Goal: Task Accomplishment & Management: Manage account settings

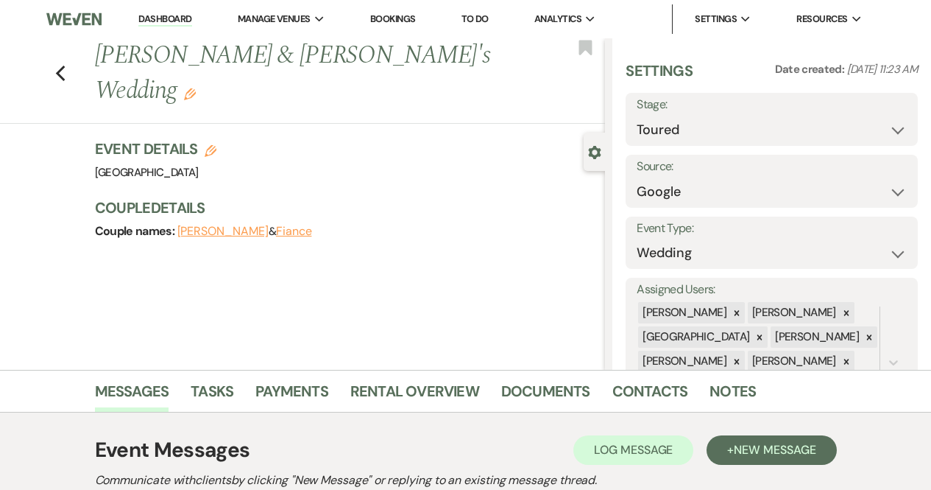
select select "5"
select select "6"
click at [65, 66] on use "button" at bounding box center [60, 74] width 10 height 16
select select "5"
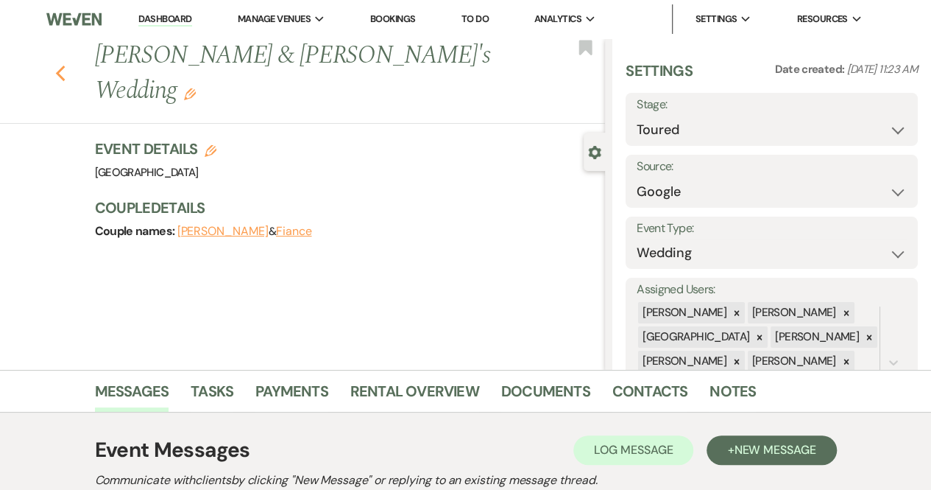
select select "5"
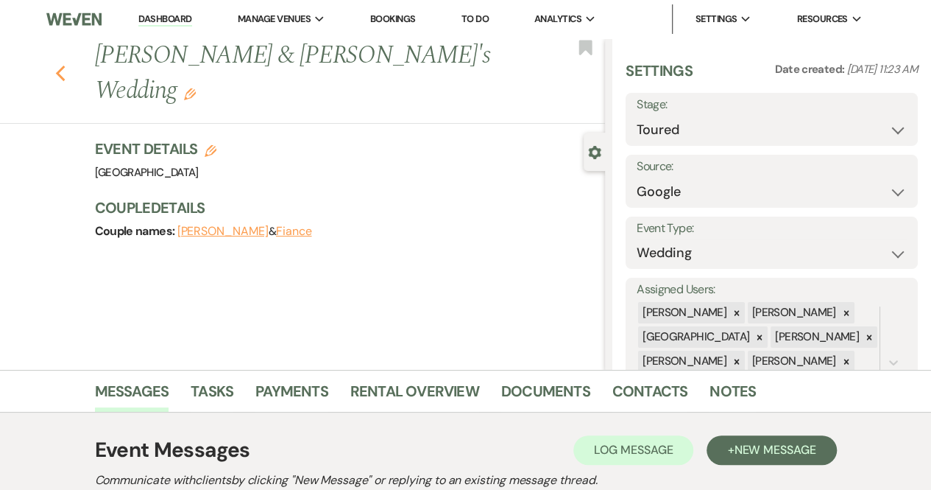
select select "5"
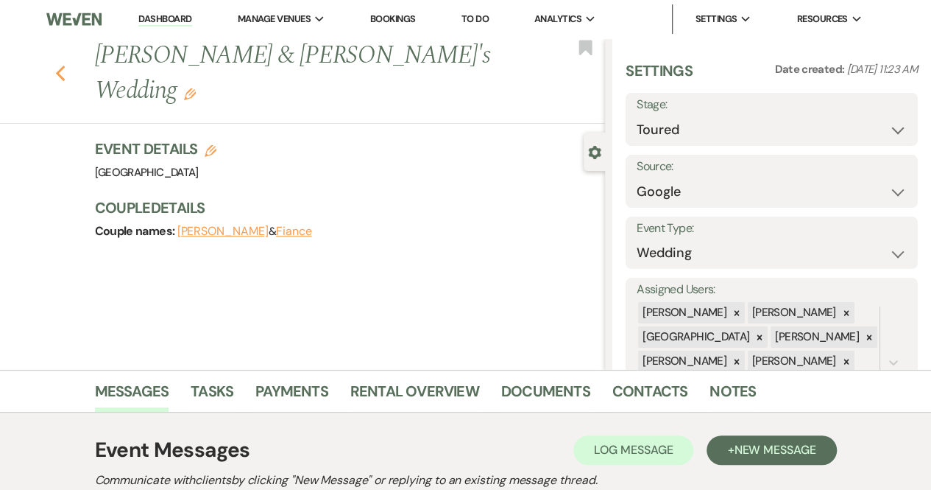
select select "5"
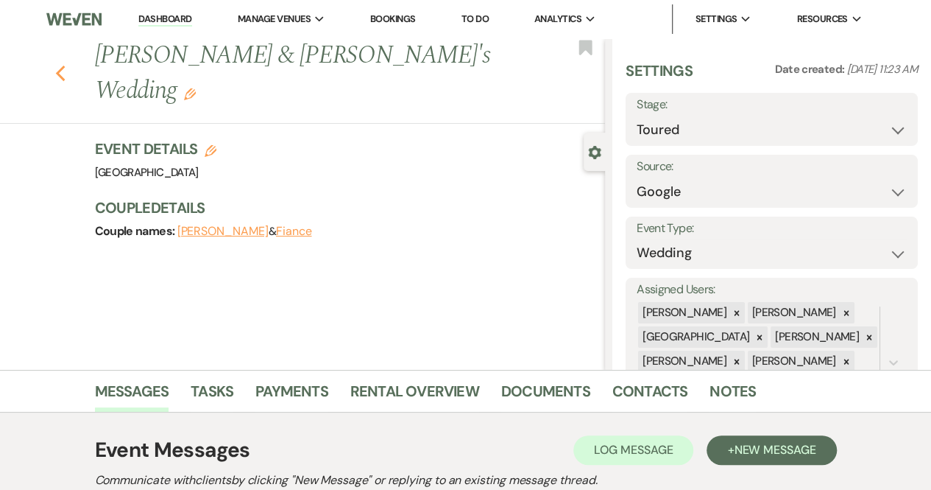
select select "5"
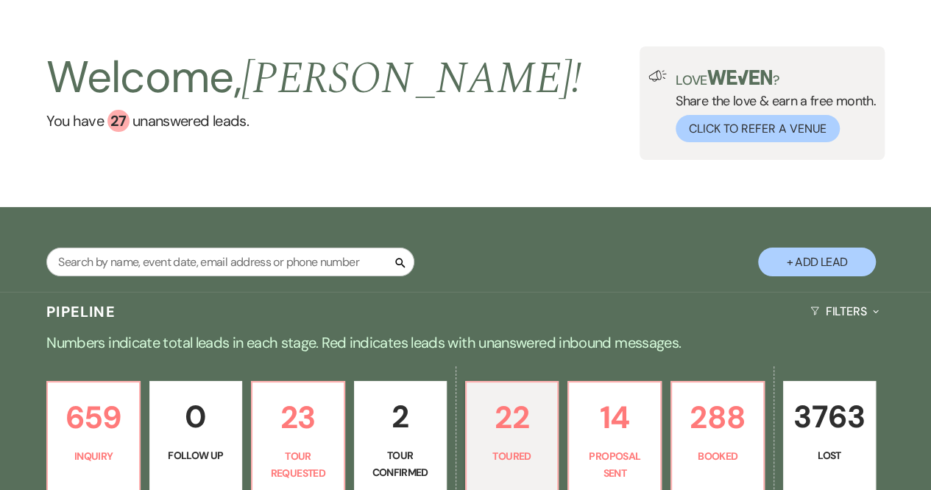
scroll to position [4, 0]
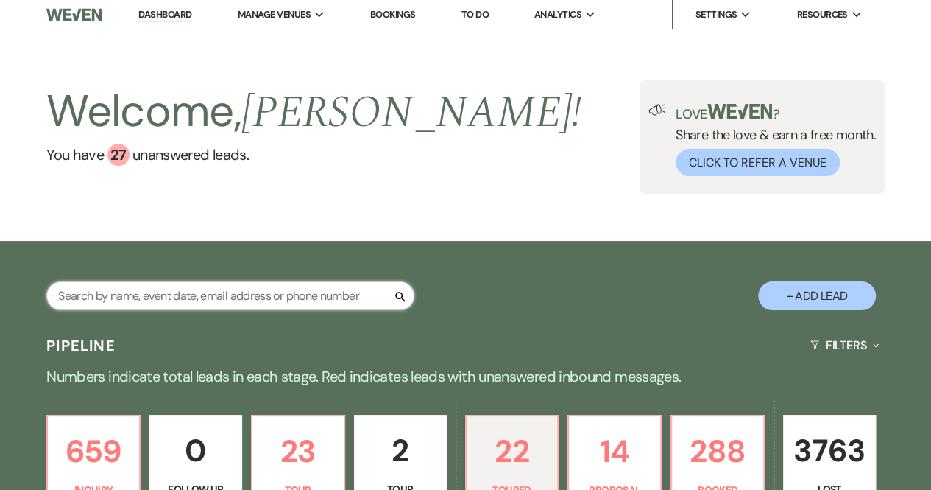
click at [171, 289] on input "text" at bounding box center [230, 295] width 368 height 29
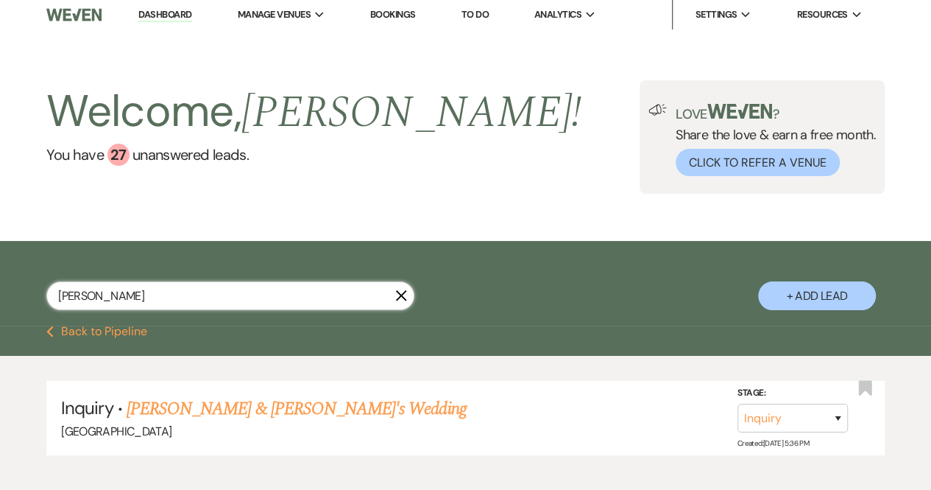
type input "[PERSON_NAME]"
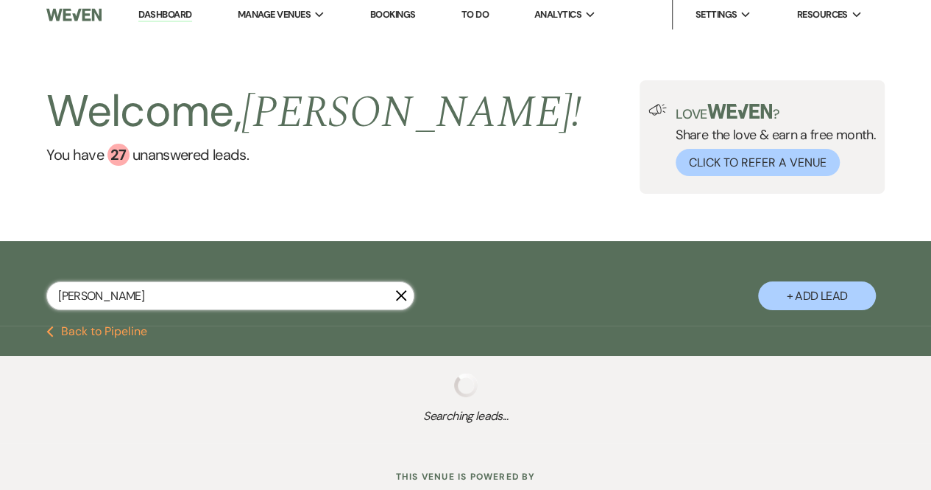
select select "8"
select select "5"
select select "8"
select select "5"
select select "8"
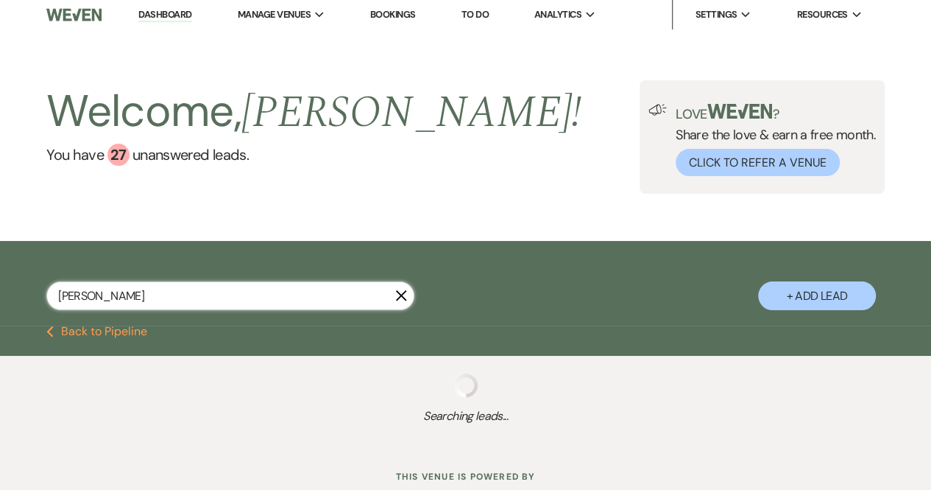
select select "5"
select select "8"
select select "7"
select select "8"
select select "5"
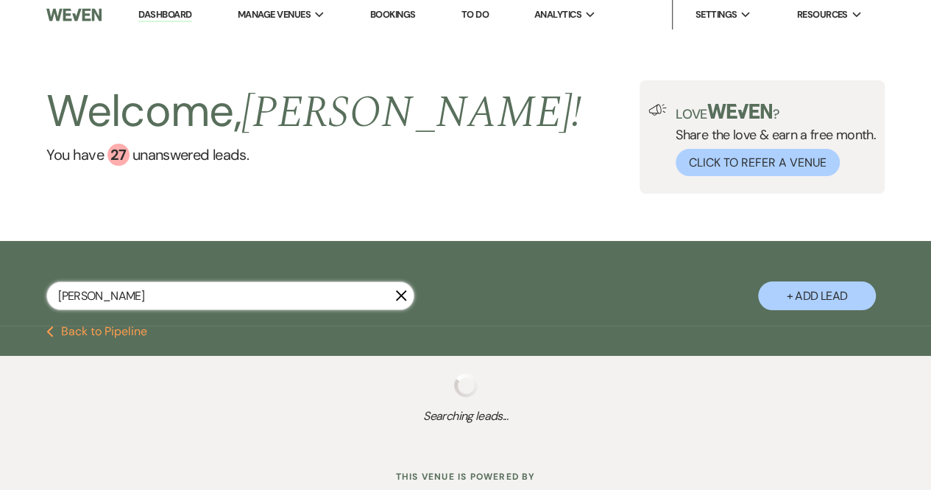
select select "8"
select select "5"
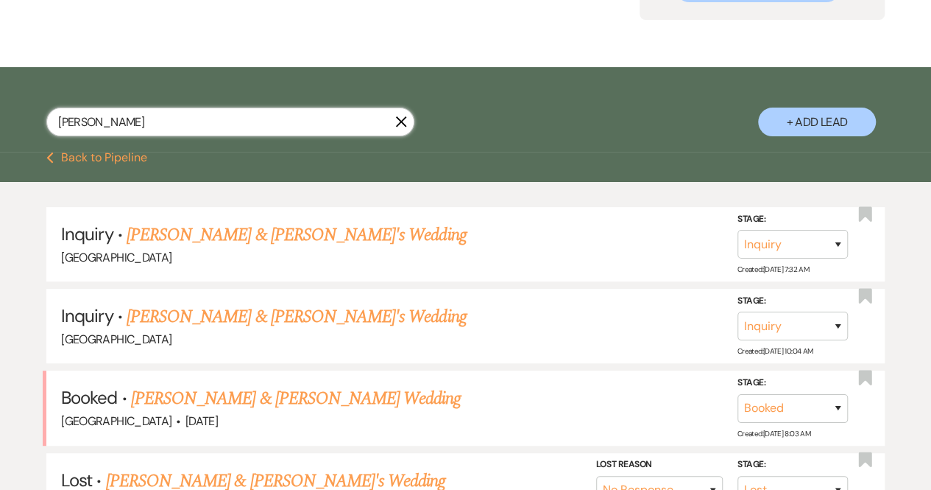
scroll to position [184, 0]
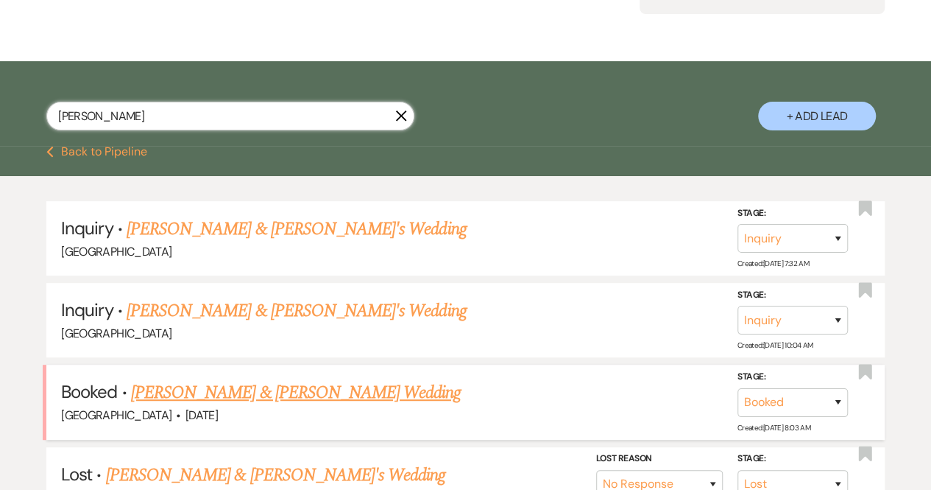
type input "[PERSON_NAME]"
click at [200, 394] on link "[PERSON_NAME] & [PERSON_NAME] Wedding" at bounding box center [296, 392] width 330 height 27
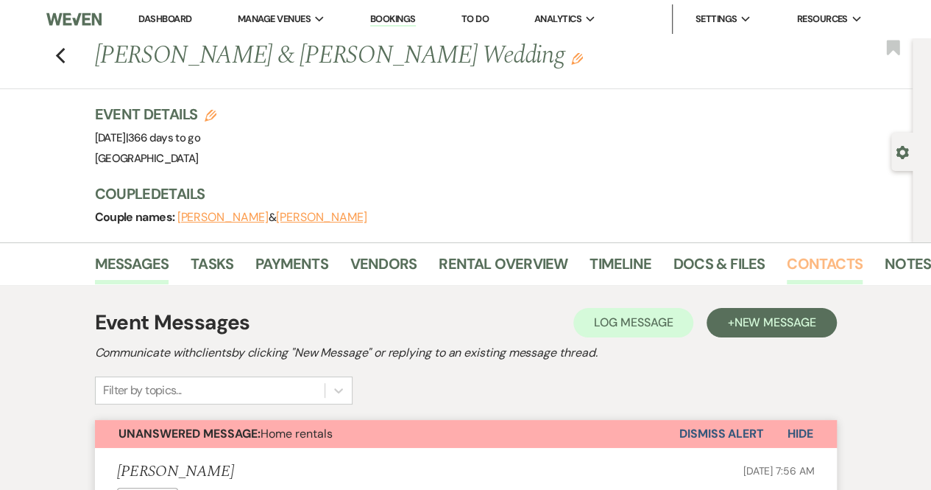
click at [814, 260] on link "Contacts" at bounding box center [825, 268] width 76 height 32
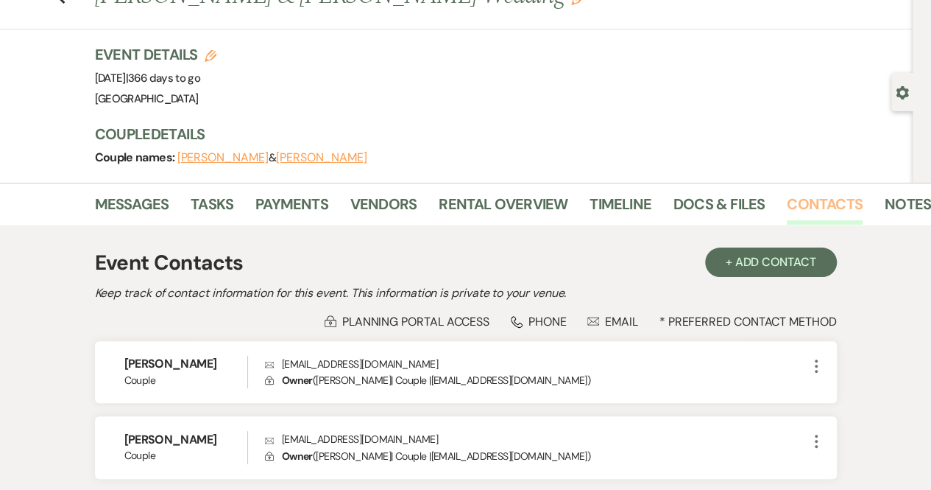
scroll to position [59, 0]
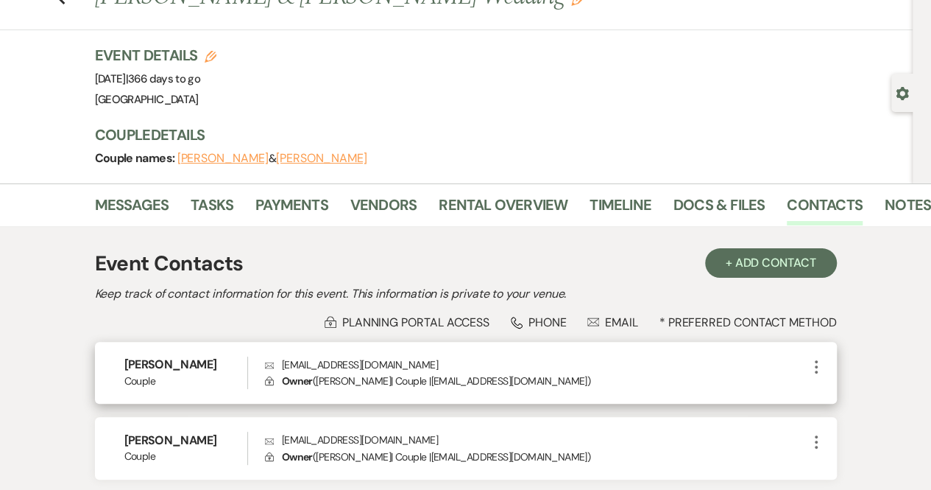
drag, startPoint x: 512, startPoint y: 319, endPoint x: 496, endPoint y: 354, distance: 39.2
click at [496, 354] on div "Lock Planning Portal Access Phone Phone Envelope Email * Preferred Contact Meth…" at bounding box center [466, 397] width 742 height 166
click at [667, 359] on p "Envelope [EMAIL_ADDRESS][DOMAIN_NAME]" at bounding box center [536, 364] width 543 height 16
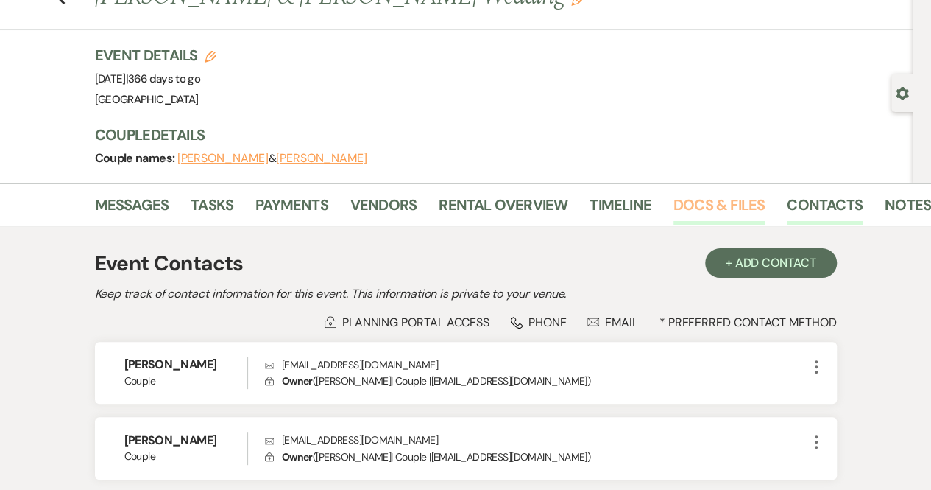
click at [702, 210] on link "Docs & Files" at bounding box center [719, 209] width 91 height 32
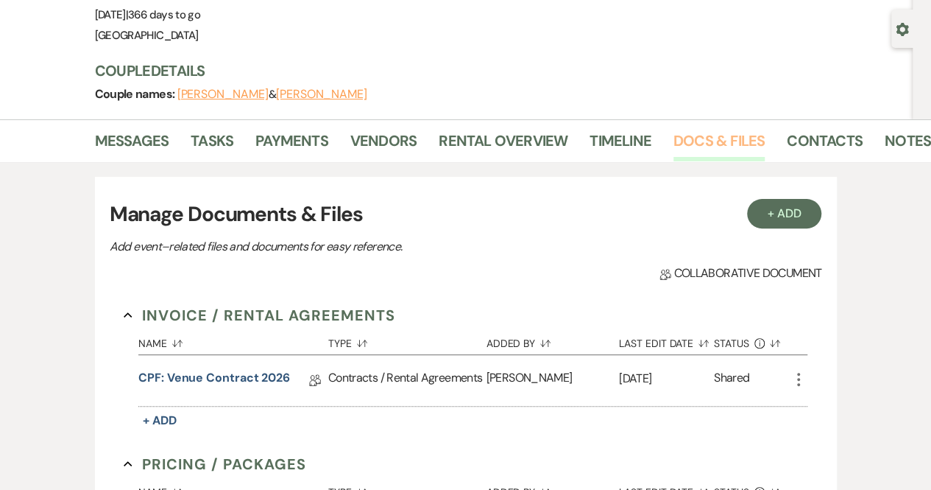
scroll to position [124, 0]
click at [220, 375] on link "CPF: Venue Contract 2026" at bounding box center [214, 379] width 152 height 23
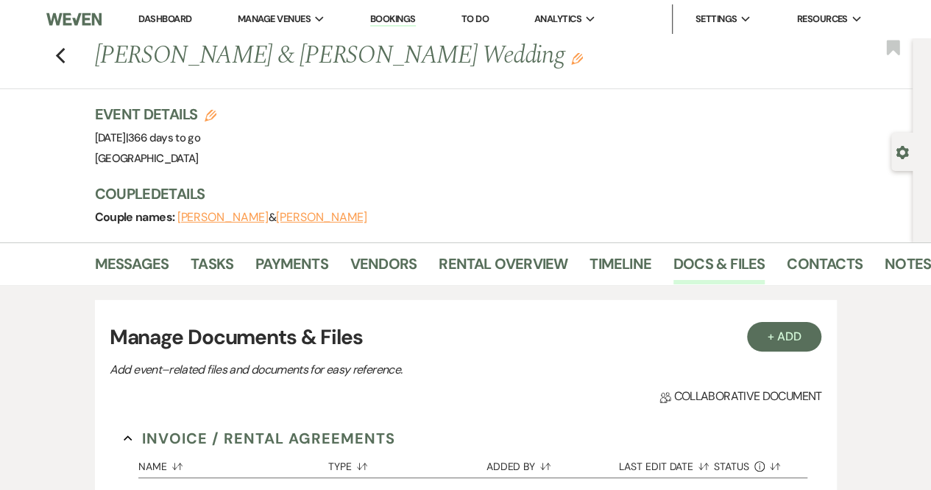
click at [309, 215] on button "[PERSON_NAME]" at bounding box center [321, 217] width 91 height 12
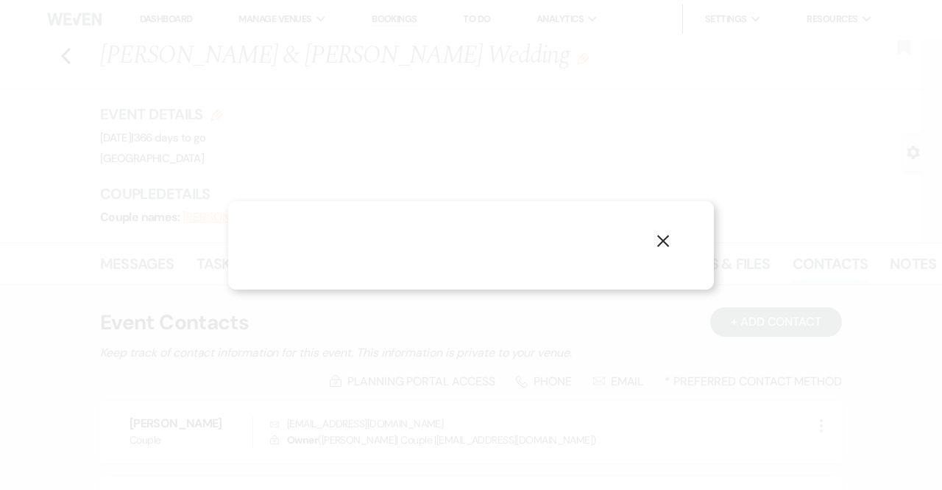
select select "1"
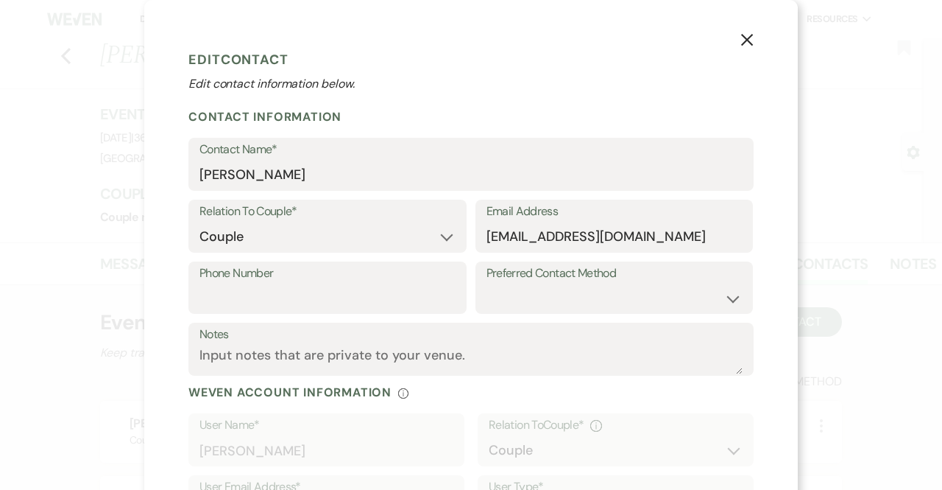
click at [741, 38] on icon "X" at bounding box center [747, 39] width 13 height 13
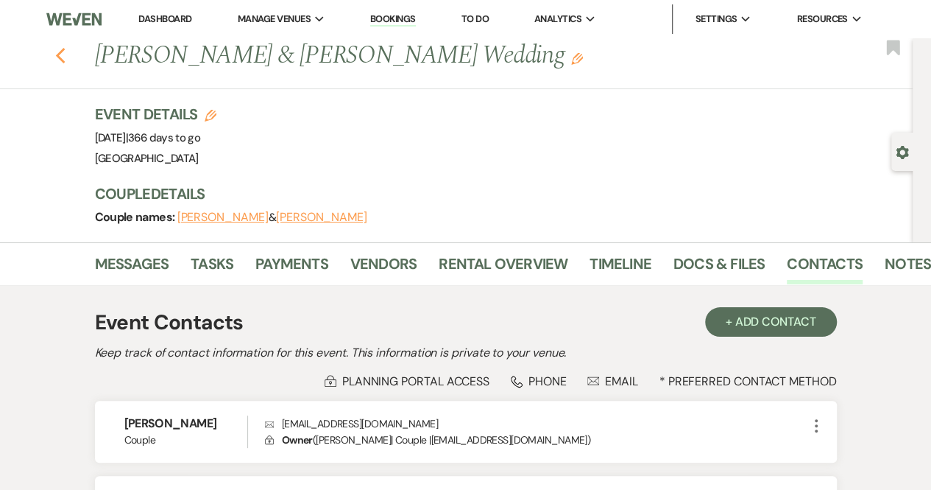
click at [66, 57] on icon "Previous" at bounding box center [60, 56] width 11 height 18
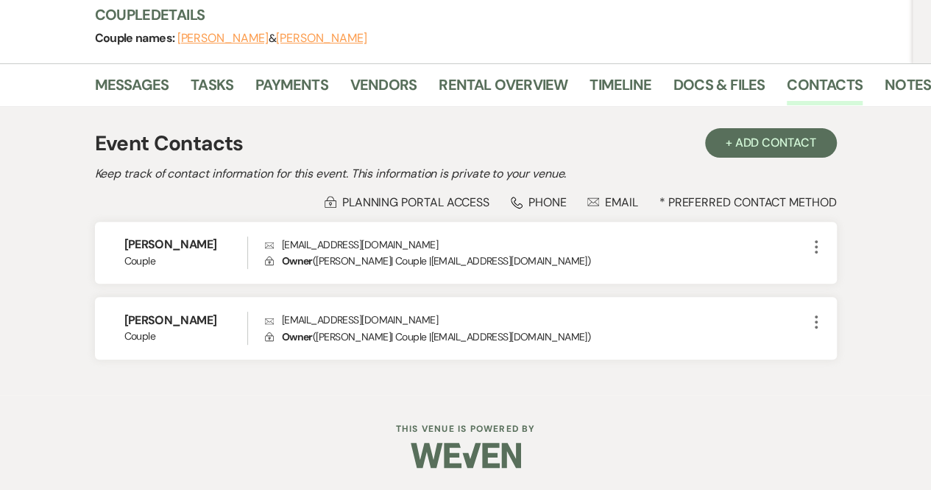
select select "8"
select select "5"
select select "8"
select select "5"
select select "8"
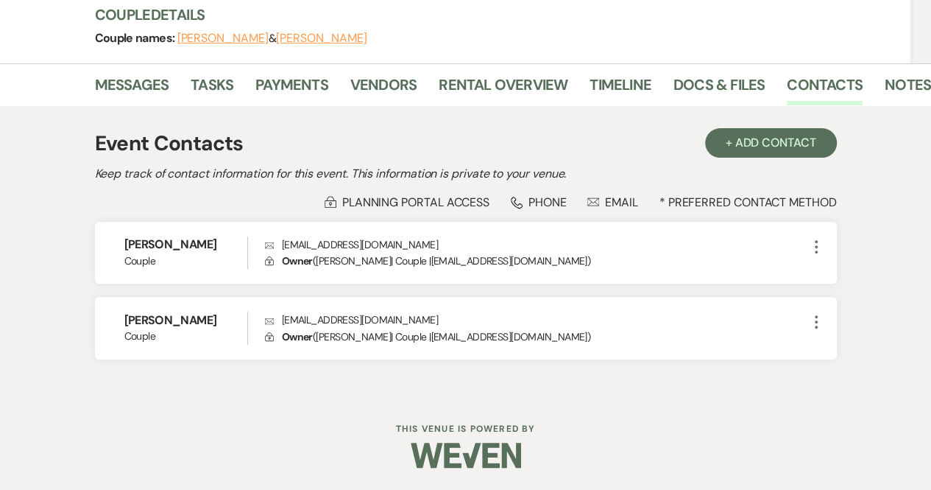
select select "5"
select select "8"
select select "7"
select select "8"
select select "5"
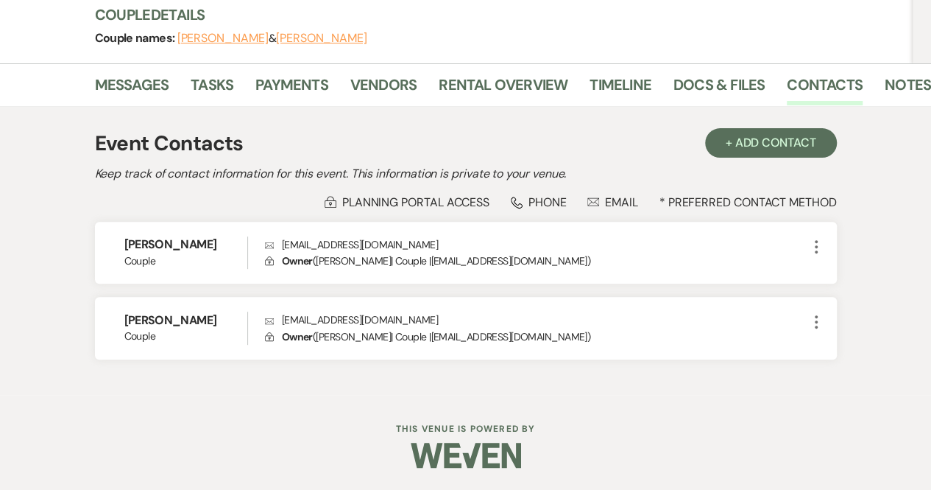
select select "8"
select select "5"
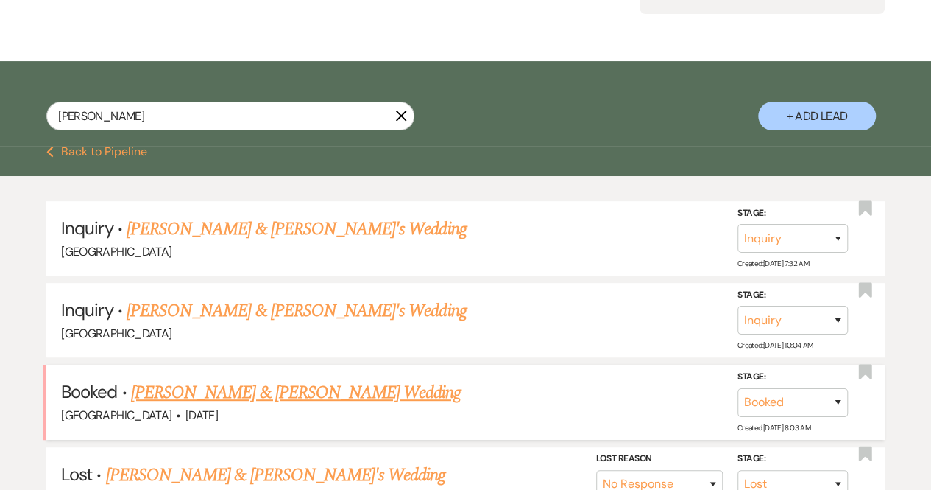
click at [314, 385] on link "[PERSON_NAME] & [PERSON_NAME] Wedding" at bounding box center [296, 392] width 330 height 27
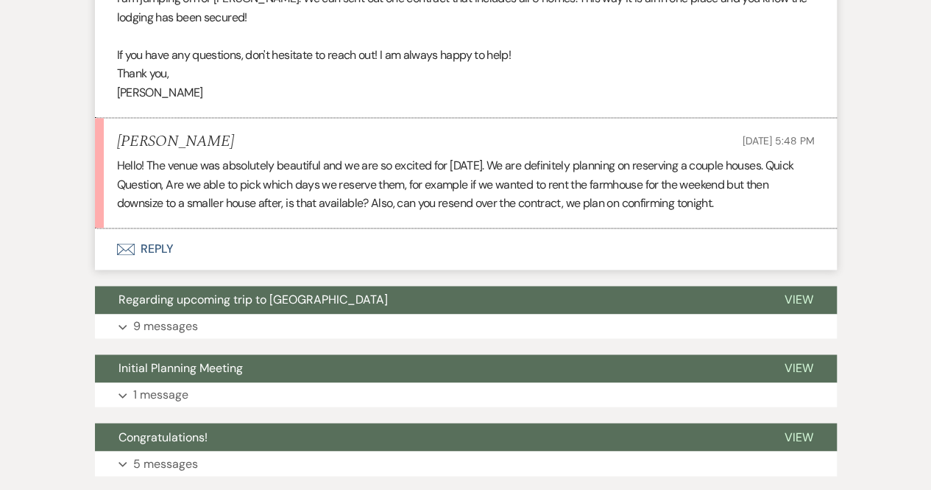
scroll to position [952, 0]
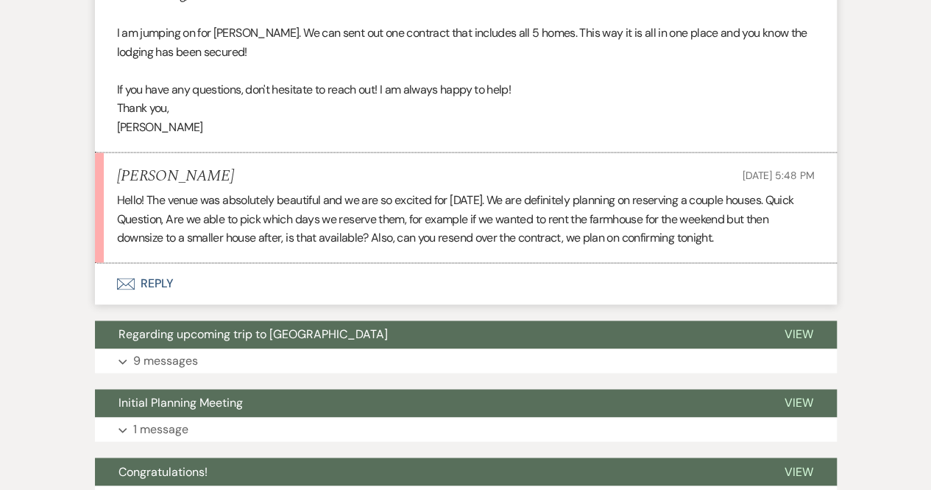
click at [137, 263] on button "Envelope Reply" at bounding box center [466, 283] width 742 height 41
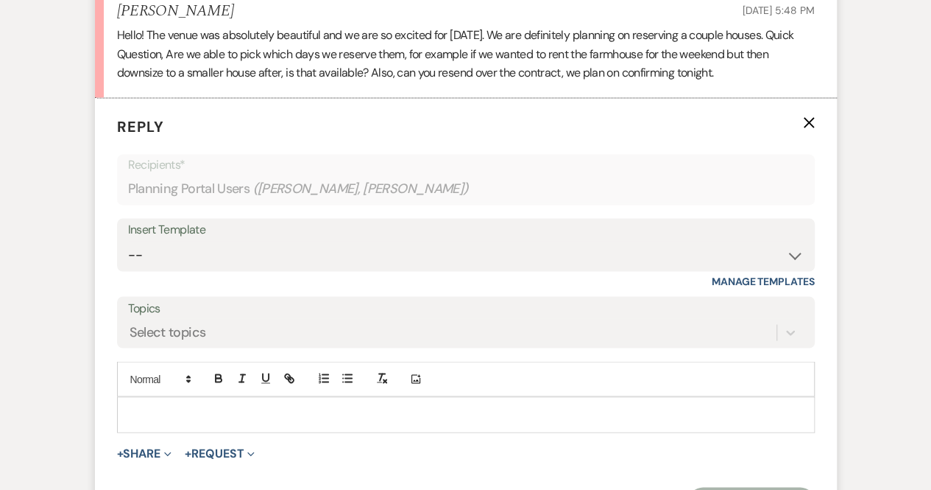
scroll to position [1128, 0]
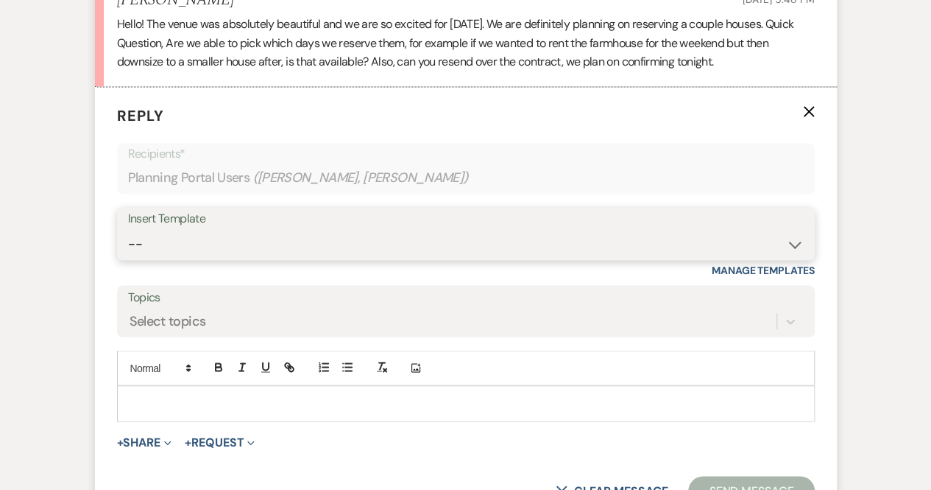
click at [169, 230] on select "-- Weven Planning Portal Introduction (Booked Events) Congratulations on choosi…" at bounding box center [466, 244] width 676 height 29
click at [128, 230] on select "-- Weven Planning Portal Introduction (Booked Events) Congratulations on choosi…" at bounding box center [466, 244] width 676 height 29
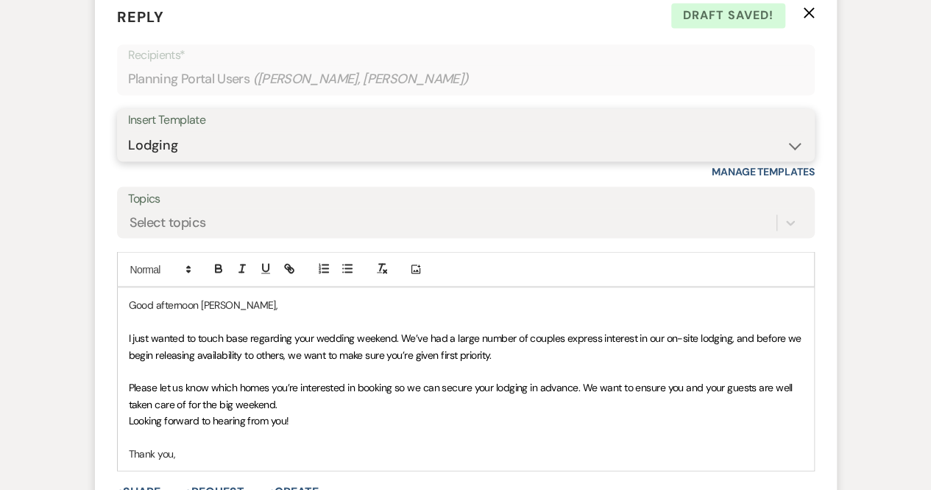
scroll to position [1228, 0]
click at [195, 130] on select "-- Weven Planning Portal Introduction (Booked Events) Congratulations on choosi…" at bounding box center [466, 144] width 676 height 29
select select "0"
click at [128, 130] on select "-- Weven Planning Portal Introduction (Booked Events) Congratulations on choosi…" at bounding box center [466, 144] width 676 height 29
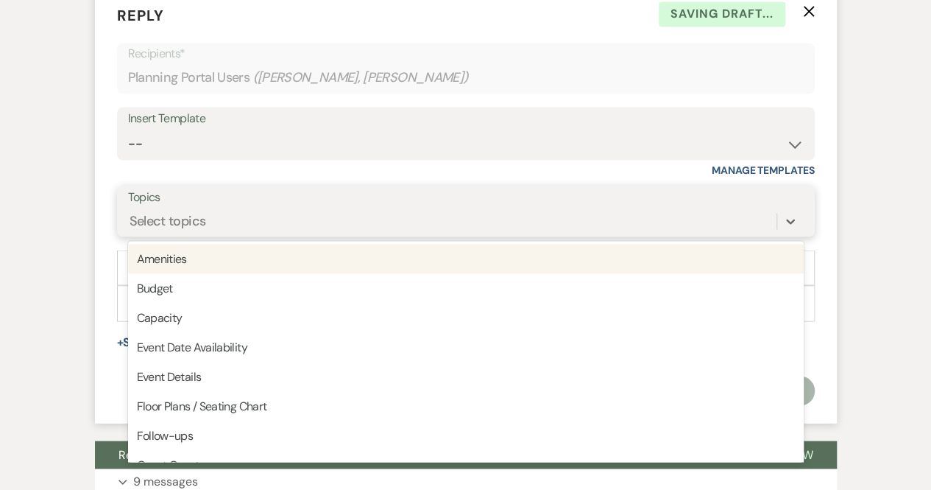
click at [188, 211] on div "Select topics" at bounding box center [168, 221] width 77 height 20
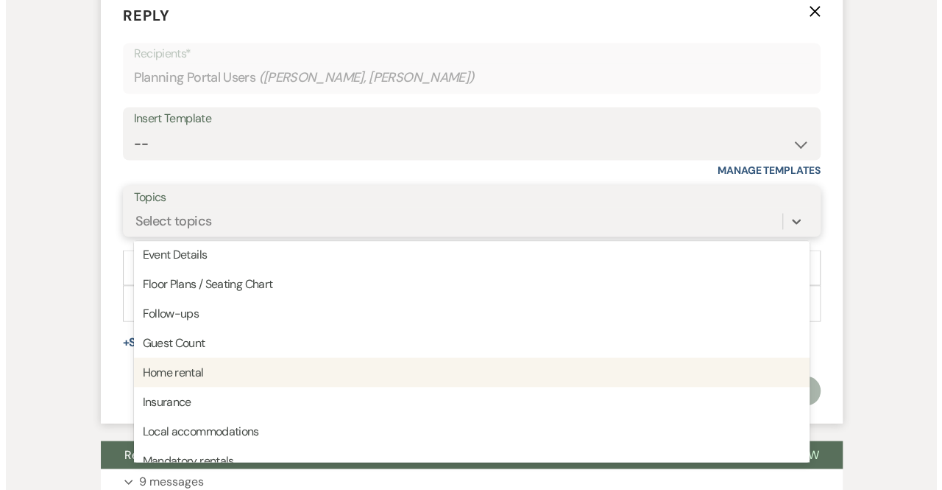
scroll to position [123, 0]
click at [192, 356] on div "Home rental" at bounding box center [466, 370] width 676 height 29
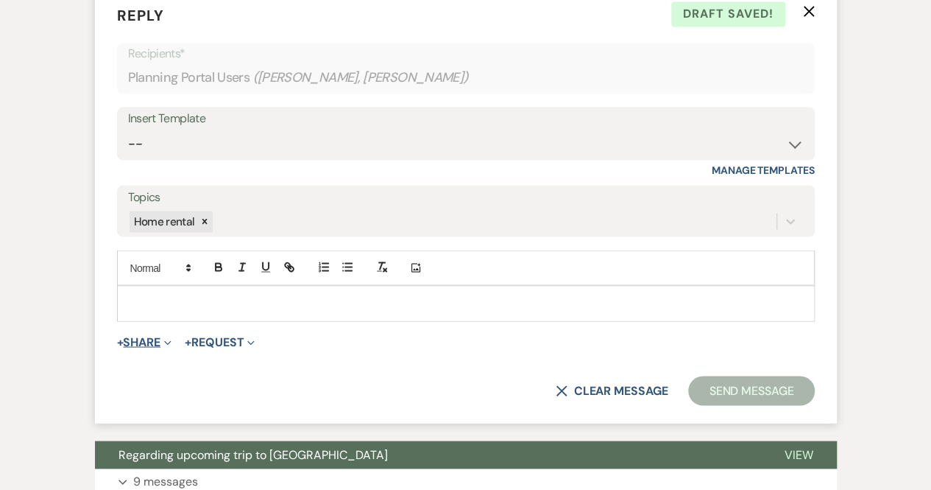
click at [168, 340] on use "button" at bounding box center [167, 342] width 7 height 4
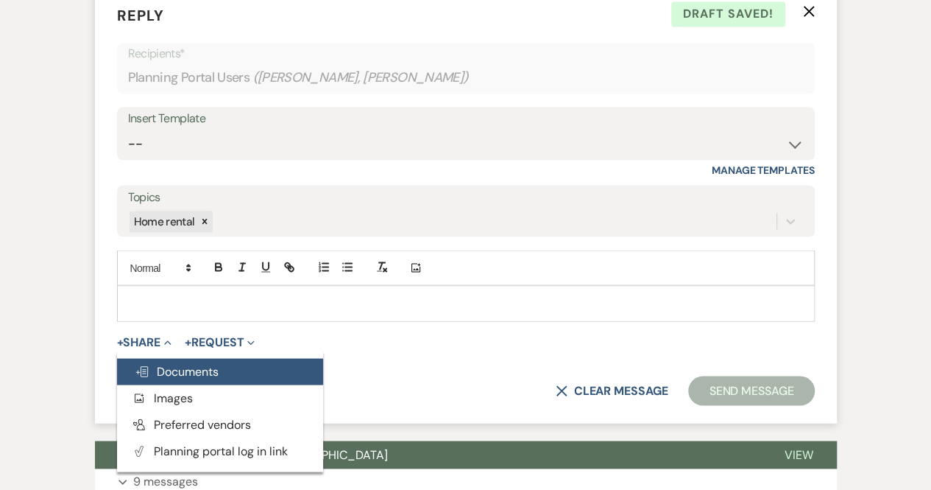
click at [169, 363] on span "Doc Upload Documents" at bounding box center [177, 370] width 84 height 15
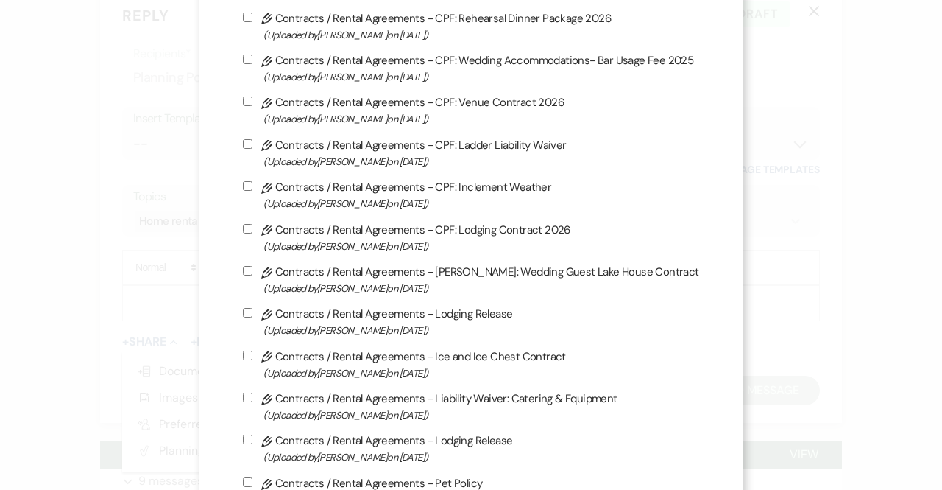
scroll to position [219, 0]
click at [250, 226] on input "Pencil Contracts / Rental Agreements - CPF: Lodging Contract 2026 (Uploaded by …" at bounding box center [248, 228] width 10 height 10
checkbox input "true"
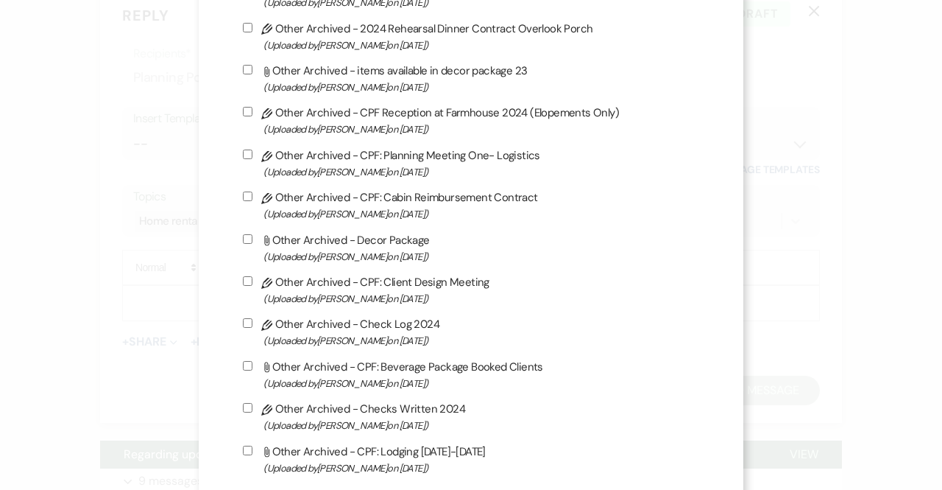
scroll to position [3931, 0]
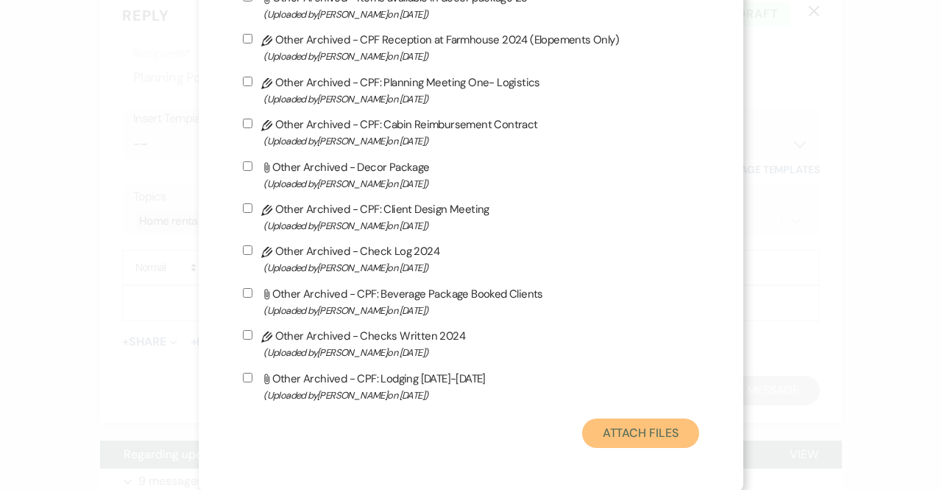
click at [632, 429] on button "Attach Files" at bounding box center [640, 432] width 117 height 29
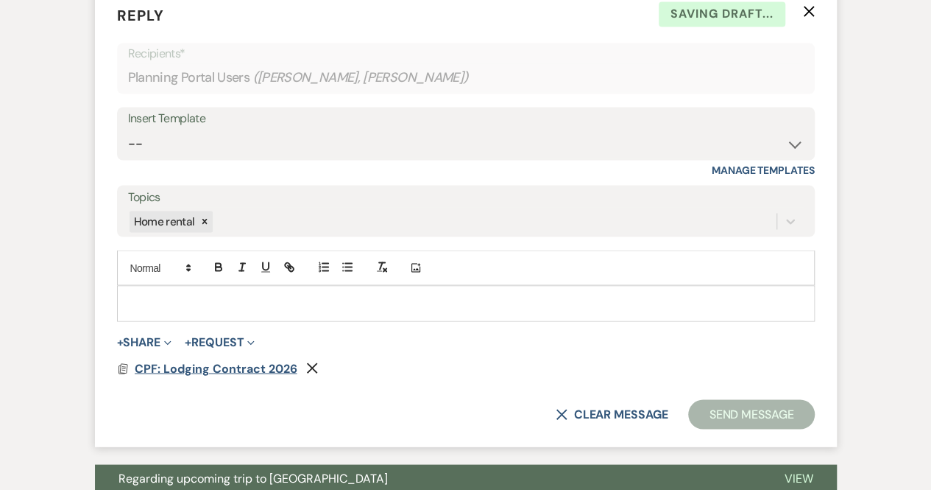
click at [205, 360] on span "CPF: Lodging Contract 2026" at bounding box center [216, 367] width 163 height 15
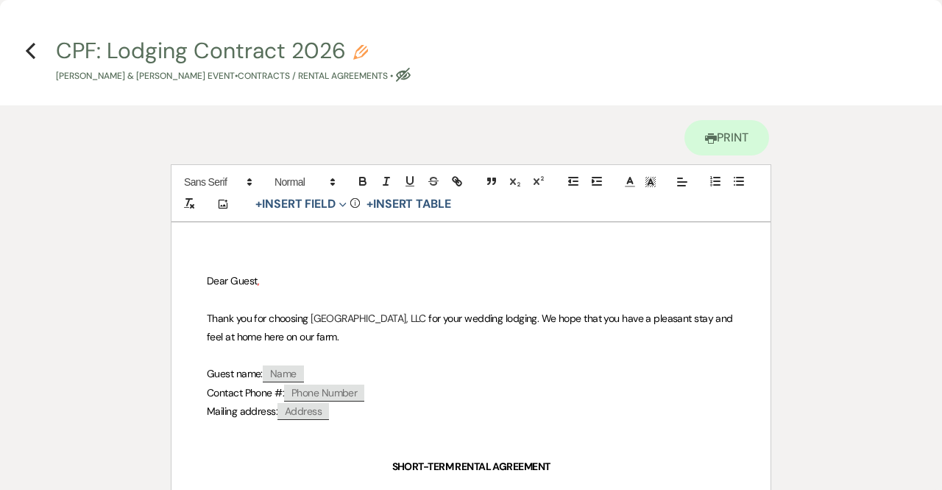
click at [295, 367] on span "Name" at bounding box center [283, 373] width 41 height 17
select select "client"
select select "Name"
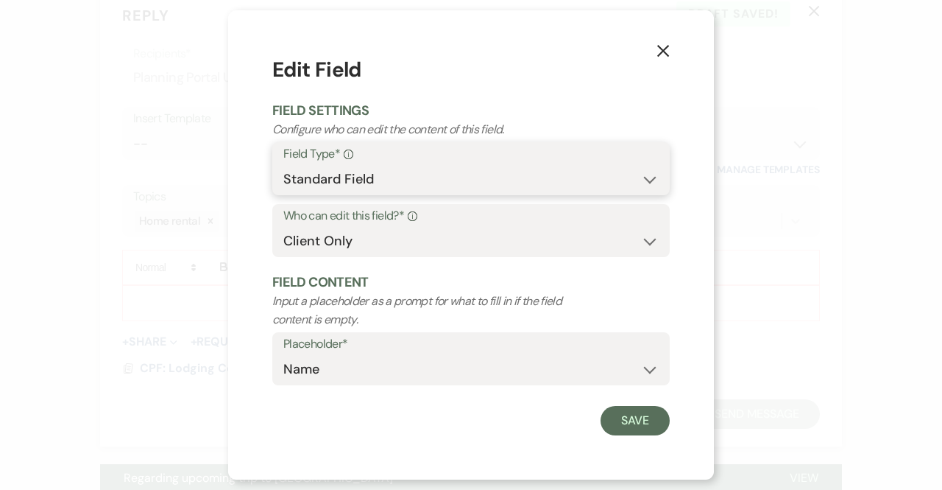
click at [423, 175] on select "Standard Field Smart Field" at bounding box center [470, 179] width 375 height 29
click at [410, 185] on select "Standard Field Smart Field" at bounding box center [470, 179] width 375 height 29
click at [386, 241] on select "Both Venue & Client Client Only Venue Only" at bounding box center [470, 241] width 375 height 29
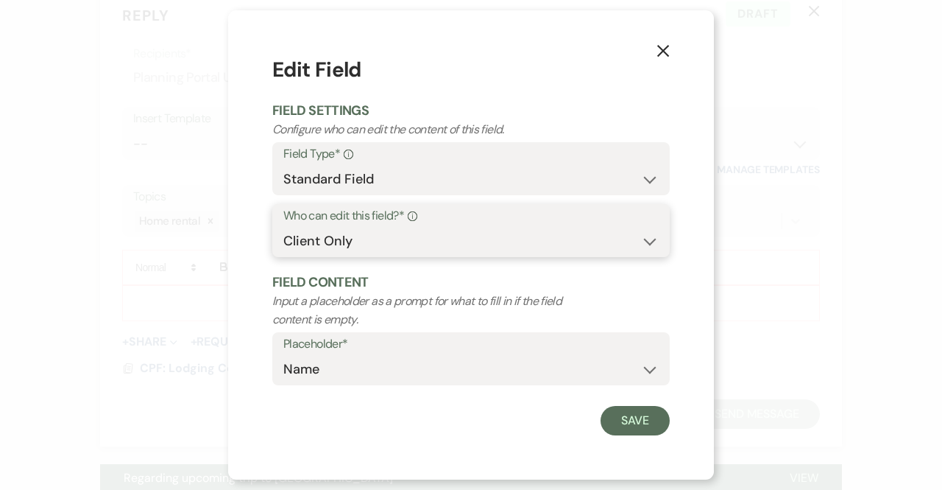
click at [386, 241] on select "Both Venue & Client Client Only Venue Only" at bounding box center [470, 241] width 375 height 29
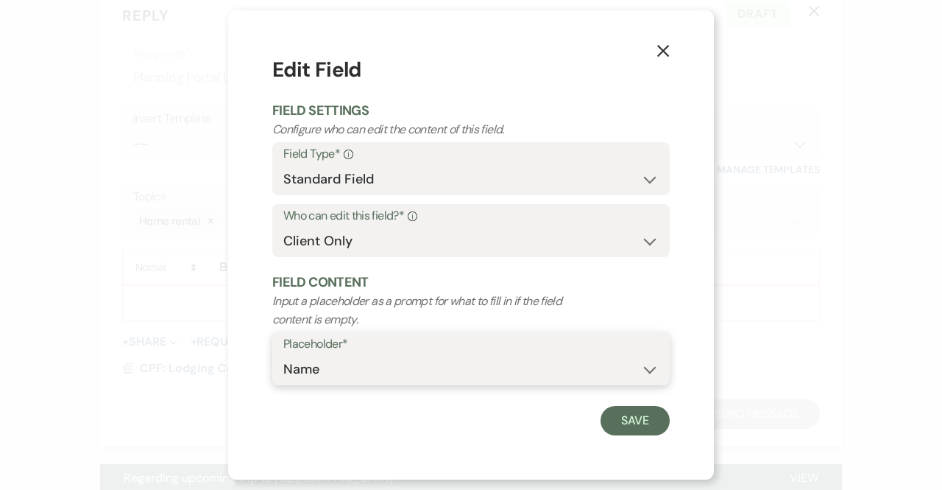
click at [359, 364] on select "Custom Placeholder Date Time Name Location Venue Name Type Number Budget Addres…" at bounding box center [470, 369] width 375 height 29
click at [283, 355] on select "Custom Placeholder Date Time Name Location Venue Name Type Number Budget Addres…" at bounding box center [470, 369] width 375 height 29
drag, startPoint x: 331, startPoint y: 373, endPoint x: 264, endPoint y: 373, distance: 67.0
click at [264, 373] on div "X Edit Field Field Settings Configure who can edit the content of this field. F…" at bounding box center [471, 244] width 486 height 469
click at [283, 355] on select "Custom Placeholder Date Time Name Location Venue Name Type Number Budget Addres…" at bounding box center [470, 369] width 375 height 29
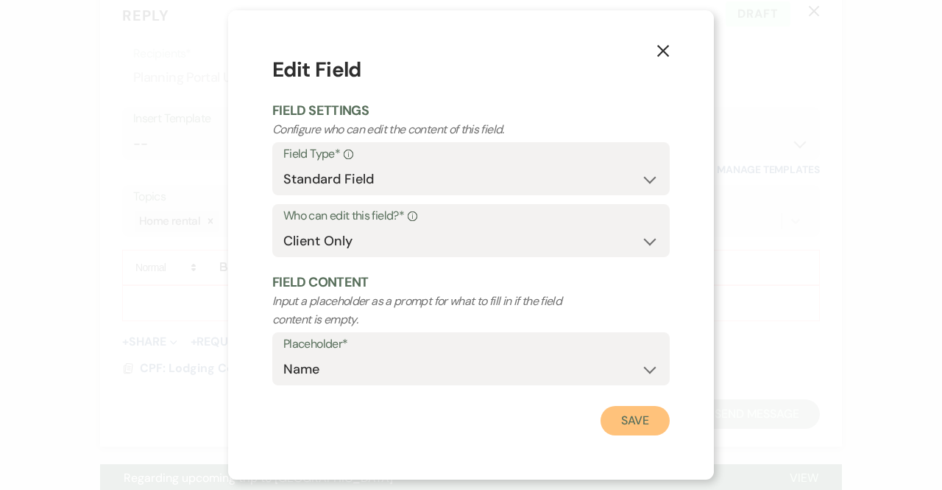
click at [632, 422] on button "Save" at bounding box center [635, 420] width 69 height 29
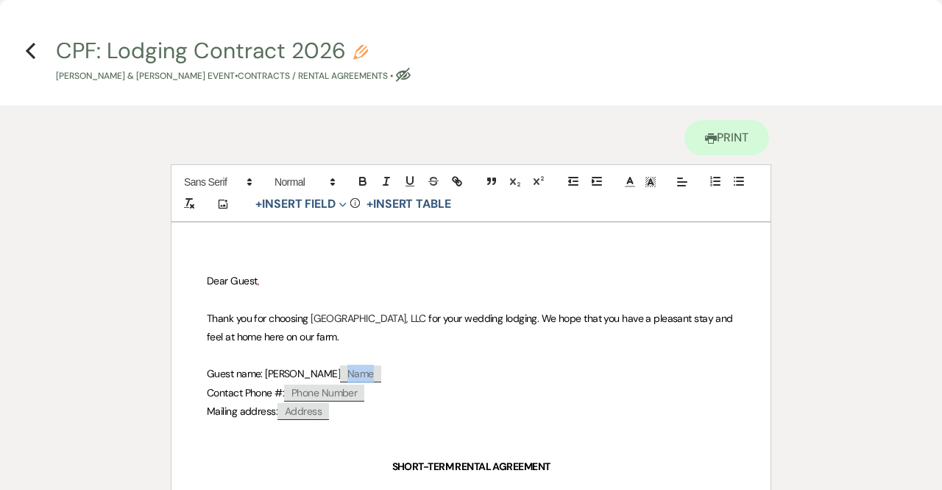
drag, startPoint x: 345, startPoint y: 367, endPoint x: 269, endPoint y: 372, distance: 76.0
click at [269, 372] on p "Guest name: [PERSON_NAME] Name" at bounding box center [471, 373] width 529 height 18
click at [289, 370] on span "Guest name: [PERSON_NAME]" at bounding box center [273, 373] width 133 height 13
click at [289, 370] on span "Name" at bounding box center [283, 373] width 41 height 17
select select "client"
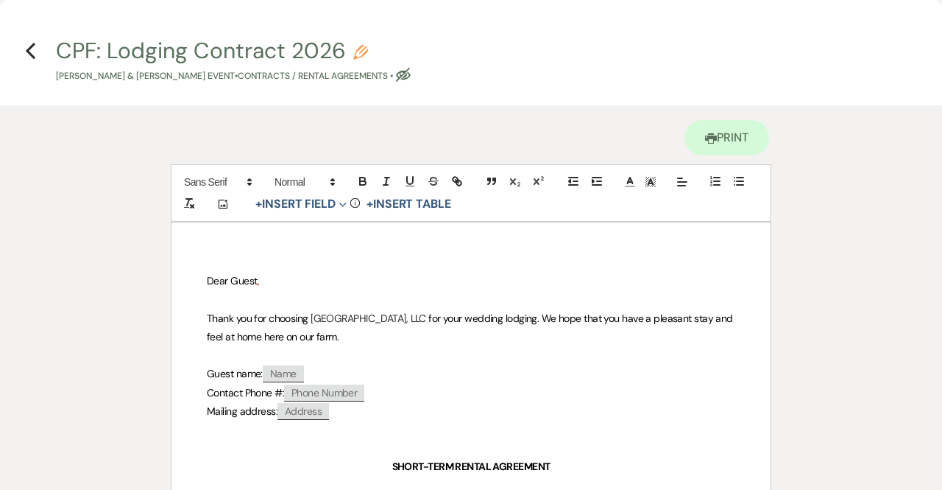
select select "Name"
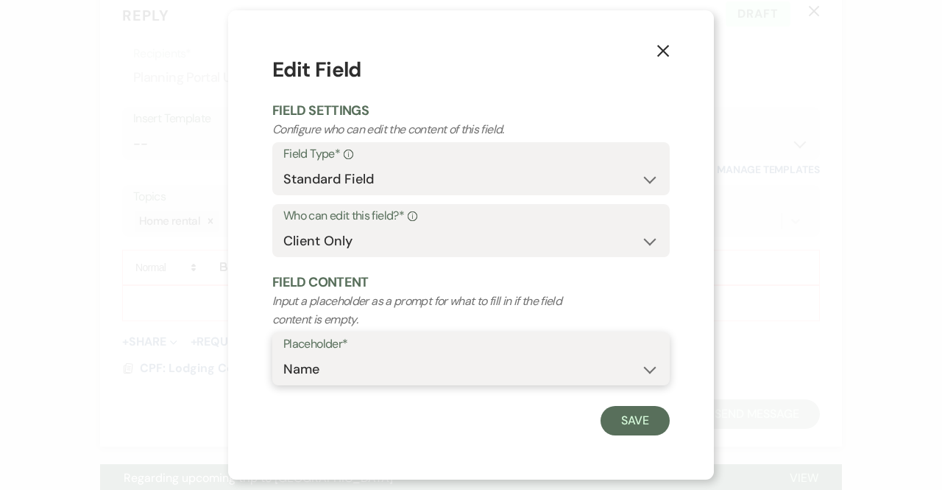
click at [303, 372] on select "Custom Placeholder Date Time Name Location Venue Name Type Number Budget Addres…" at bounding box center [470, 369] width 375 height 29
drag, startPoint x: 334, startPoint y: 372, endPoint x: 222, endPoint y: 373, distance: 111.2
click at [222, 373] on div "X Edit Field Field Settings Configure who can edit the content of this field. F…" at bounding box center [471, 245] width 942 height 490
click at [283, 355] on select "Custom Placeholder Date Time Name Location Venue Name Type Number Budget Addres…" at bounding box center [470, 369] width 375 height 29
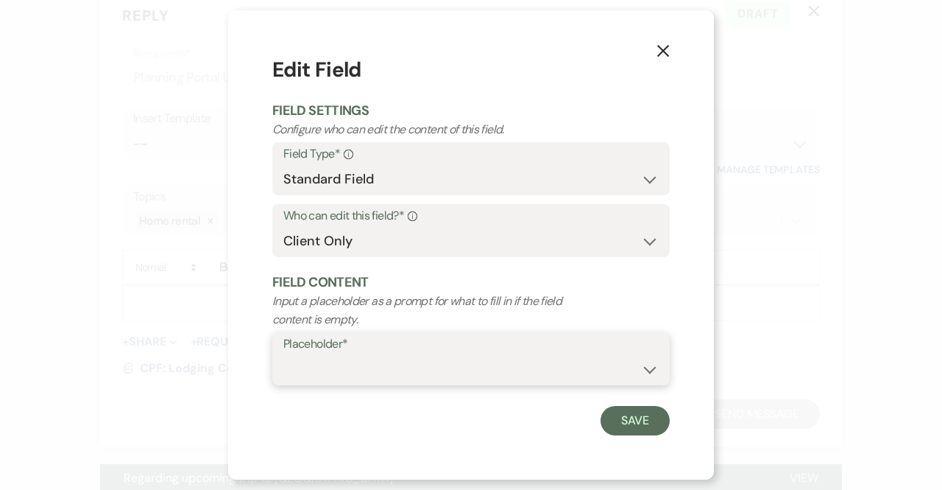
click at [339, 367] on select "Custom Placeholder Date Time Name Location Venue Name Type Number Budget Addres…" at bounding box center [470, 369] width 375 height 29
select select "Name"
click at [283, 355] on select "Custom Placeholder Date Time Name Location Venue Name Type Number Budget Addres…" at bounding box center [470, 369] width 375 height 29
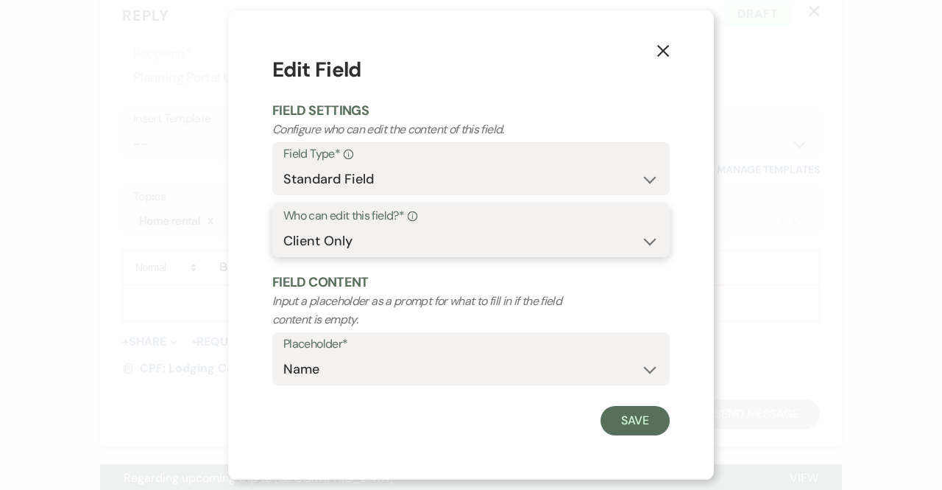
click at [341, 247] on select "Both Venue & Client Client Only Venue Only" at bounding box center [470, 241] width 375 height 29
click at [283, 227] on select "Both Venue & Client Client Only Venue Only" at bounding box center [470, 241] width 375 height 29
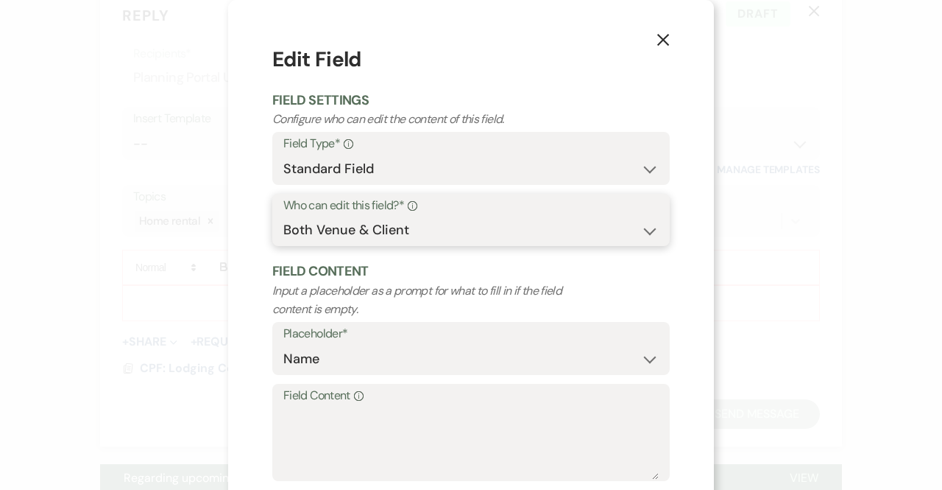
click at [400, 228] on select "Both Venue & Client Client Only Venue Only" at bounding box center [470, 230] width 375 height 29
select select "client"
click at [283, 226] on select "Both Venue & Client Client Only Venue Only" at bounding box center [470, 230] width 375 height 29
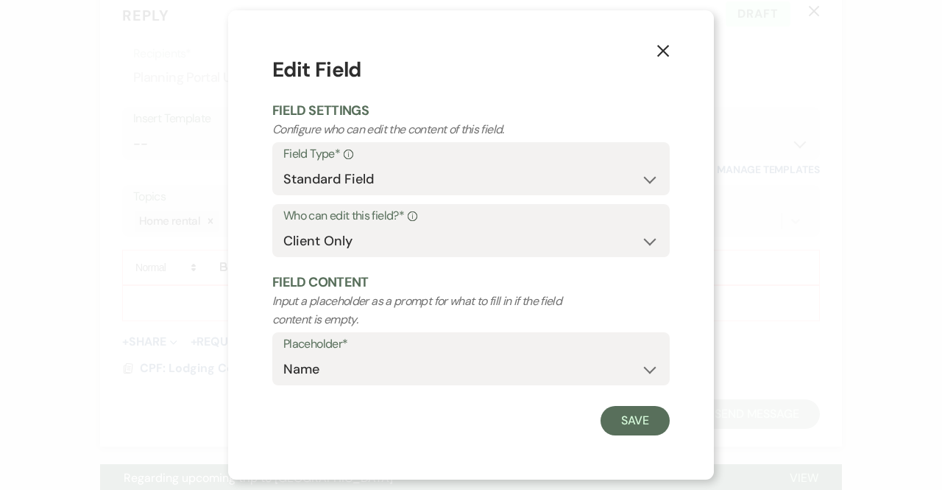
click at [658, 50] on icon "X" at bounding box center [663, 50] width 13 height 13
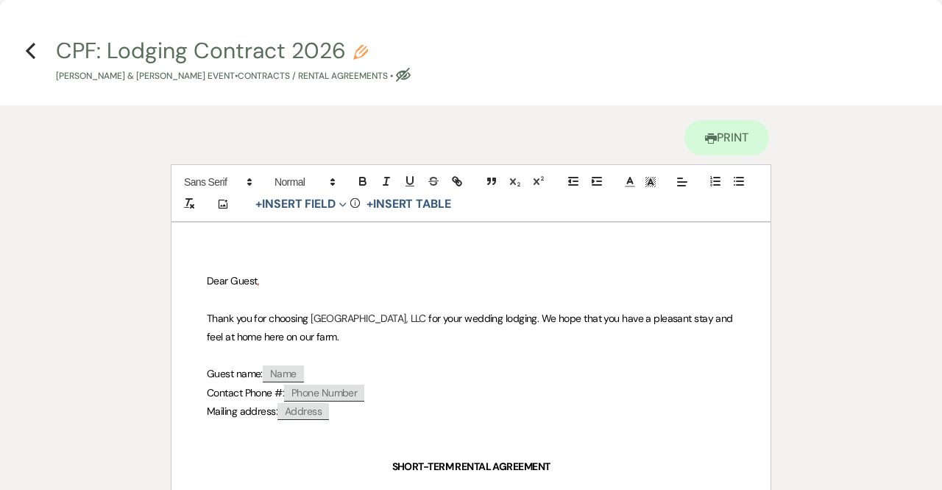
click at [290, 369] on span "Name" at bounding box center [283, 373] width 41 height 17
select select "client"
select select "Name"
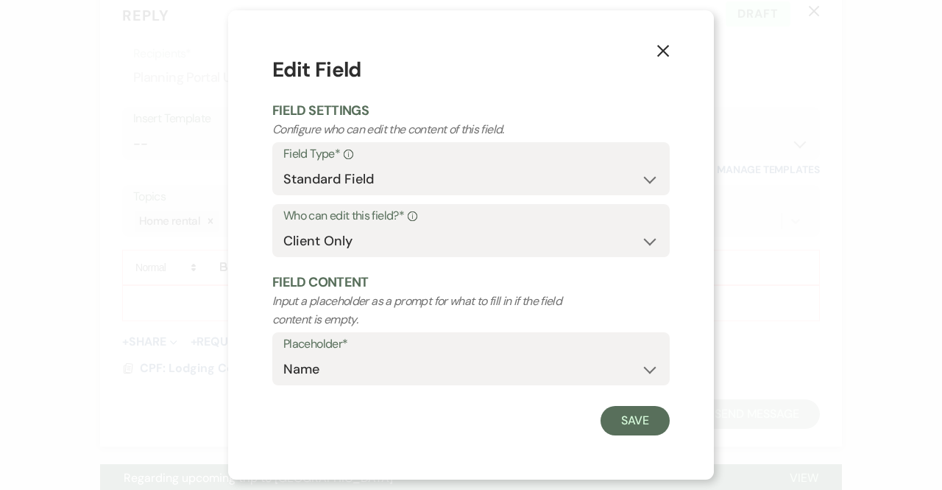
click at [664, 46] on icon "X" at bounding box center [663, 50] width 13 height 13
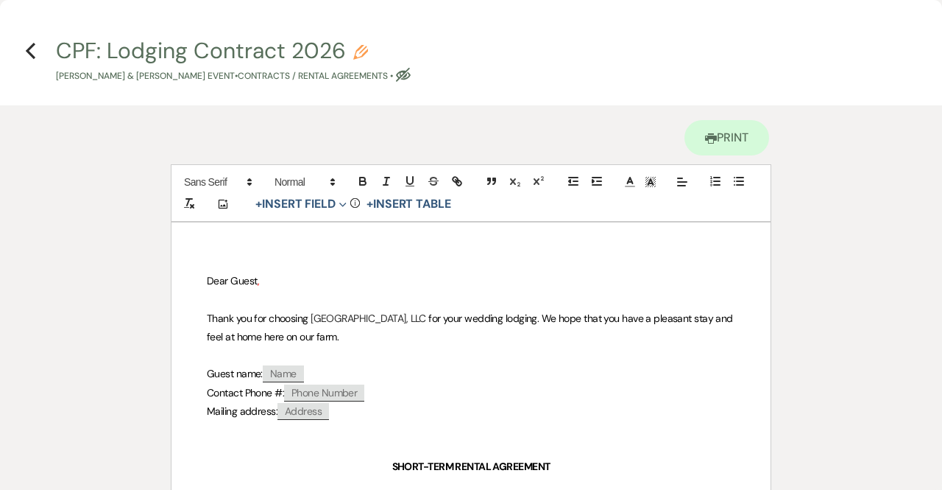
click at [287, 373] on span "Name" at bounding box center [283, 373] width 41 height 17
select select "client"
select select "Name"
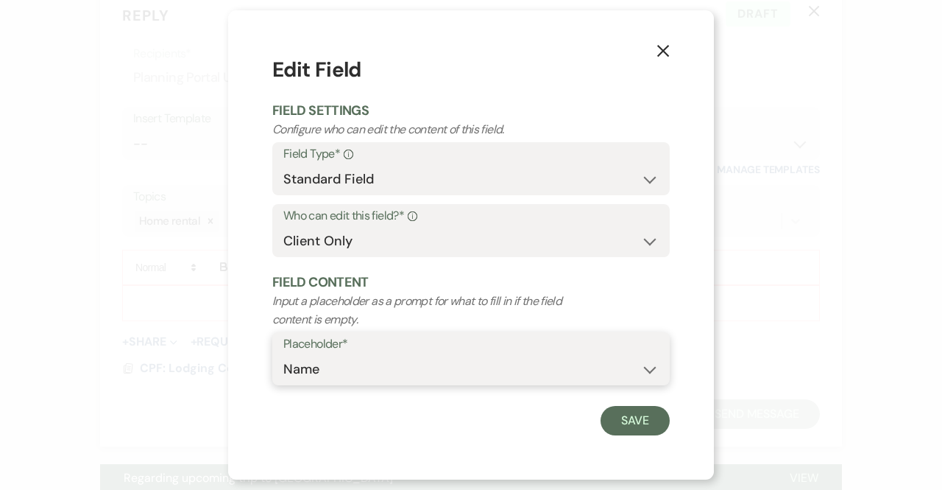
click at [322, 364] on select "Custom Placeholder Date Time Name Location Venue Name Type Number Budget Addres…" at bounding box center [470, 369] width 375 height 29
drag, startPoint x: 322, startPoint y: 373, endPoint x: 236, endPoint y: 373, distance: 86.9
click at [236, 373] on div "X Edit Field Field Settings Configure who can edit the content of this field. F…" at bounding box center [471, 244] width 486 height 469
click at [797, 241] on div "X Edit Field Field Settings Configure who can edit the content of this field. F…" at bounding box center [471, 245] width 942 height 490
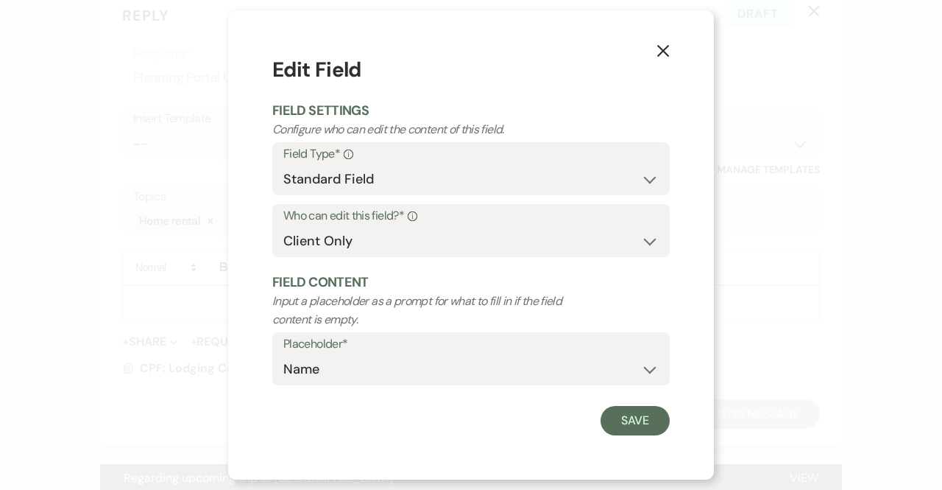
click at [667, 55] on use "button" at bounding box center [663, 51] width 12 height 12
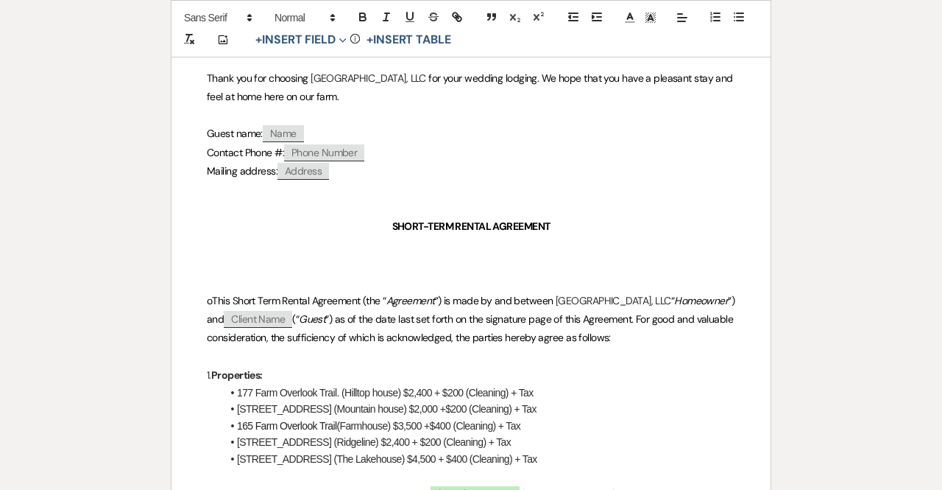
scroll to position [241, 0]
click at [212, 293] on span "oThis Short Term Rental Agreement (the “" at bounding box center [297, 299] width 180 height 13
click at [292, 314] on span "Client Name" at bounding box center [258, 318] width 68 height 17
select select "client"
select select "custom_placeholder"
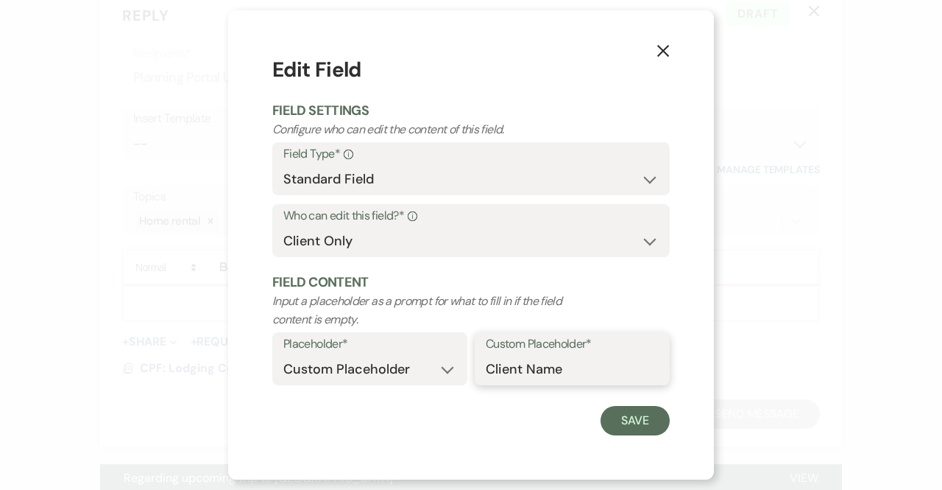
drag, startPoint x: 574, startPoint y: 368, endPoint x: 420, endPoint y: 356, distance: 153.7
click at [420, 356] on div "Placeholder* Custom Placeholder Date Time Name Location Venue Name Type Number …" at bounding box center [471, 363] width 398 height 62
type input "[PERSON_NAME]"
click at [641, 425] on button "Save" at bounding box center [635, 420] width 69 height 29
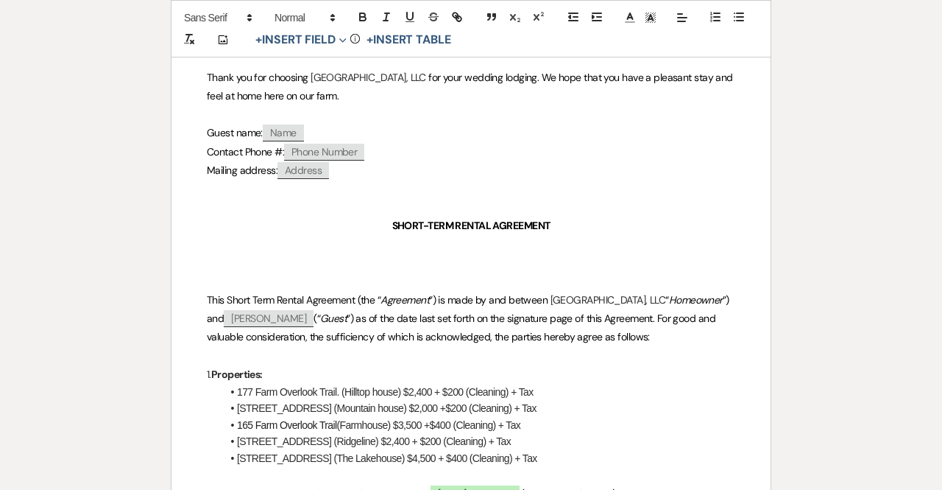
drag, startPoint x: 547, startPoint y: 459, endPoint x: 209, endPoint y: 459, distance: 338.0
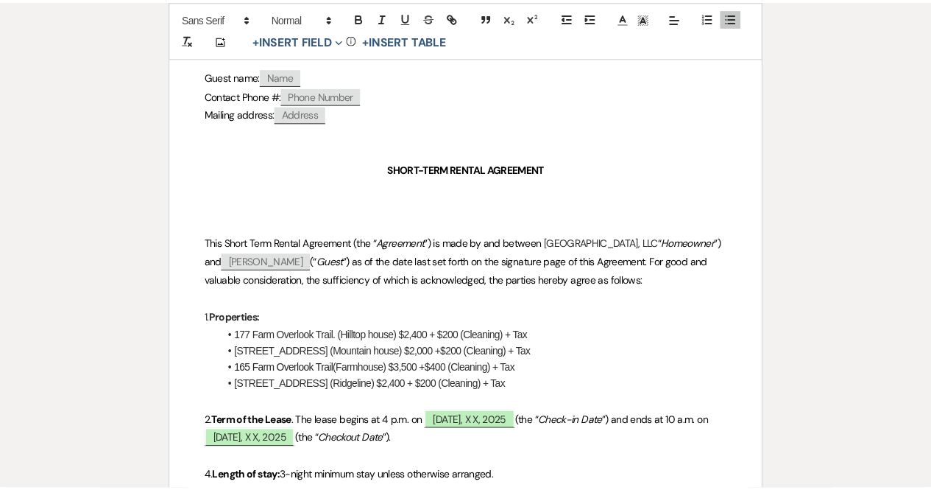
scroll to position [0, 0]
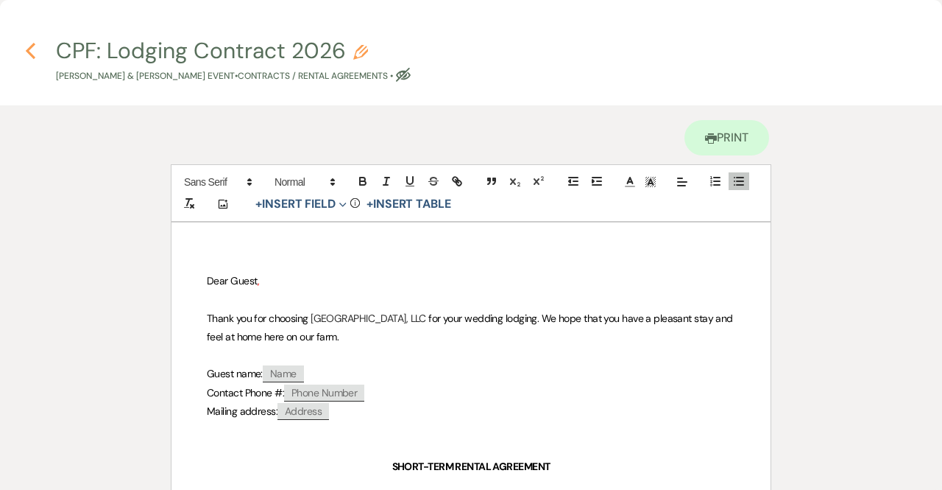
click at [29, 51] on icon "Previous" at bounding box center [30, 51] width 11 height 18
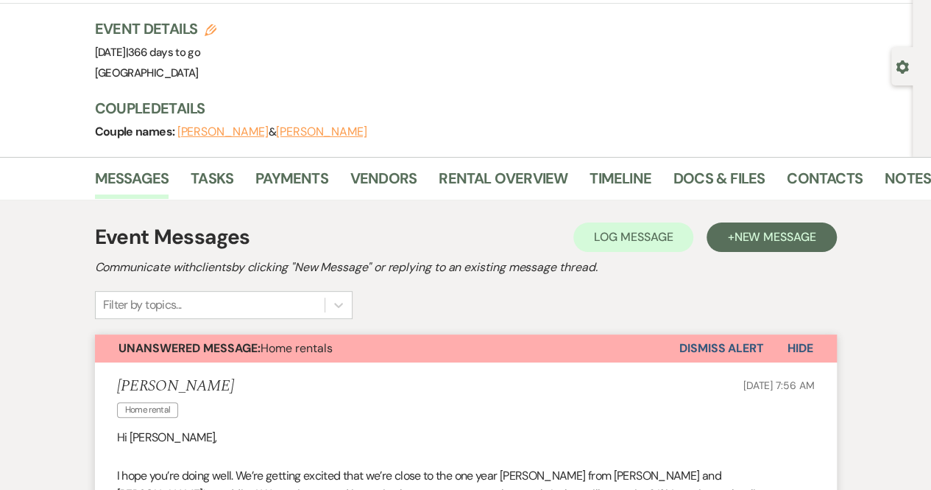
scroll to position [7, 0]
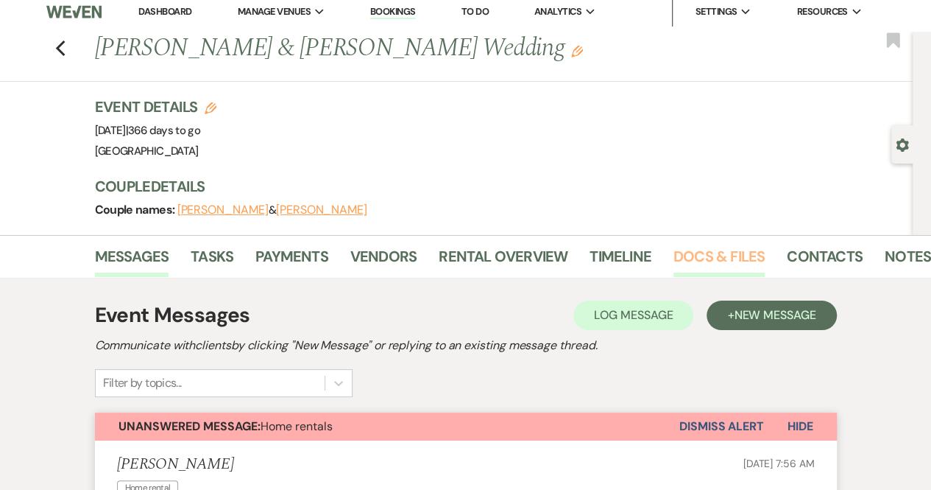
click at [679, 255] on link "Docs & Files" at bounding box center [719, 260] width 91 height 32
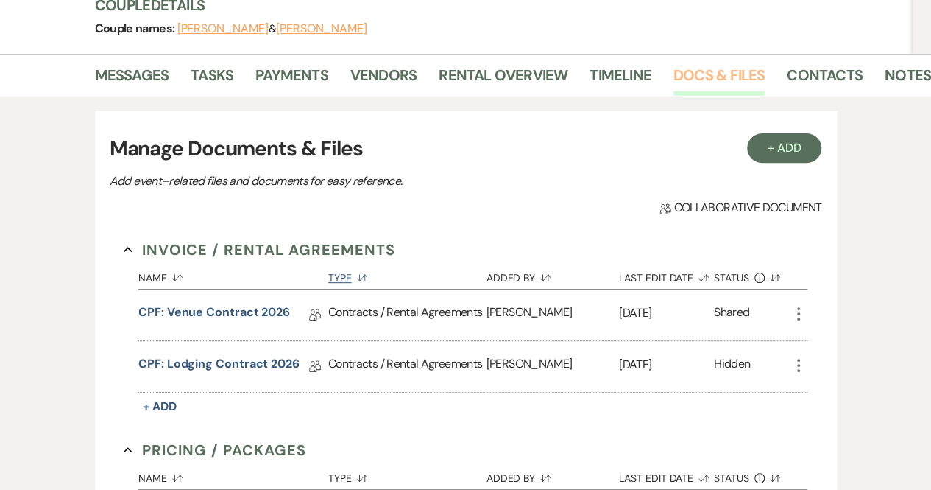
scroll to position [188, 0]
click at [236, 310] on link "CPF: Venue Contract 2026" at bounding box center [214, 314] width 152 height 23
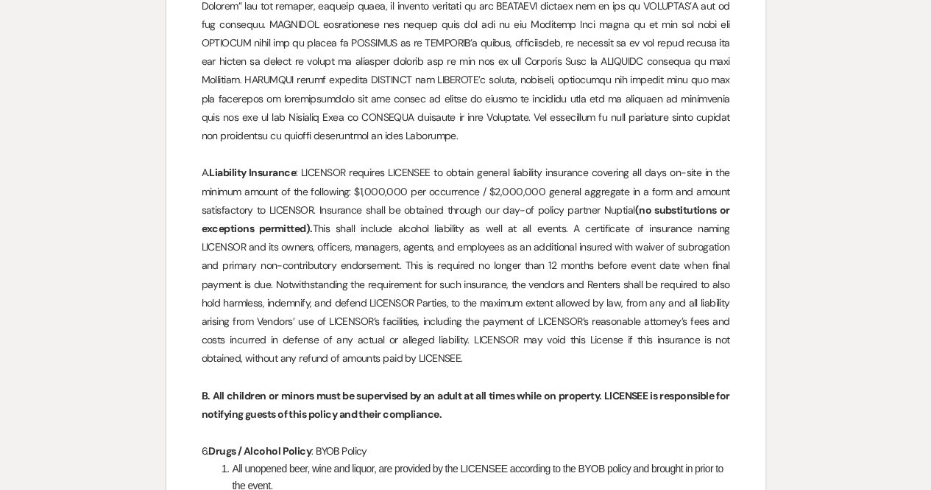
scroll to position [2005, 0]
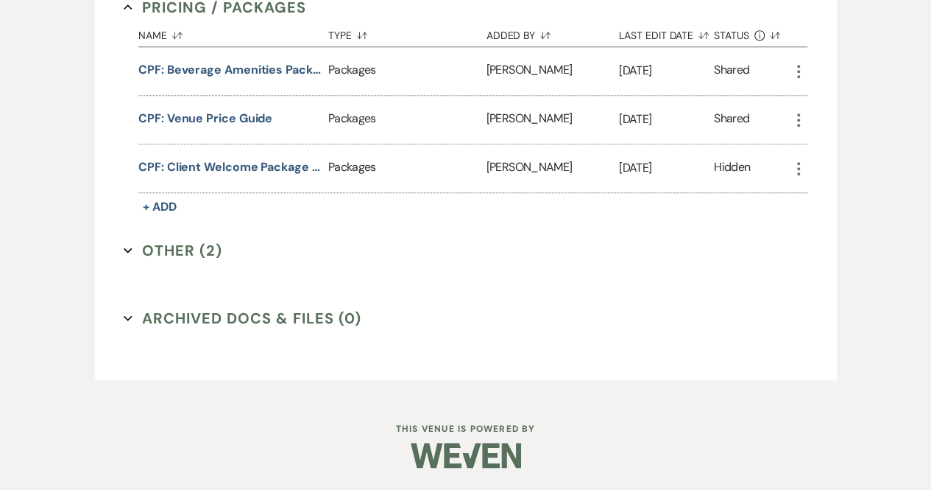
scroll to position [188, 0]
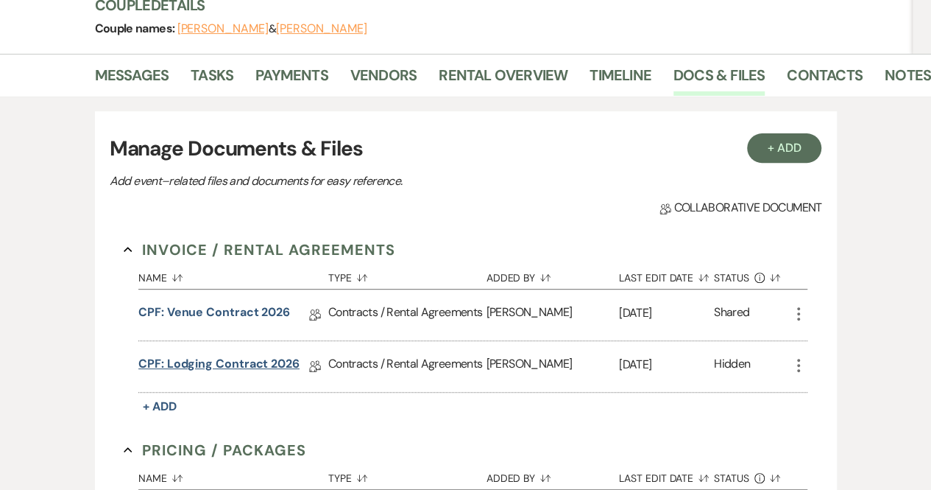
click at [248, 363] on link "CPF: Lodging Contract 2026" at bounding box center [218, 366] width 161 height 23
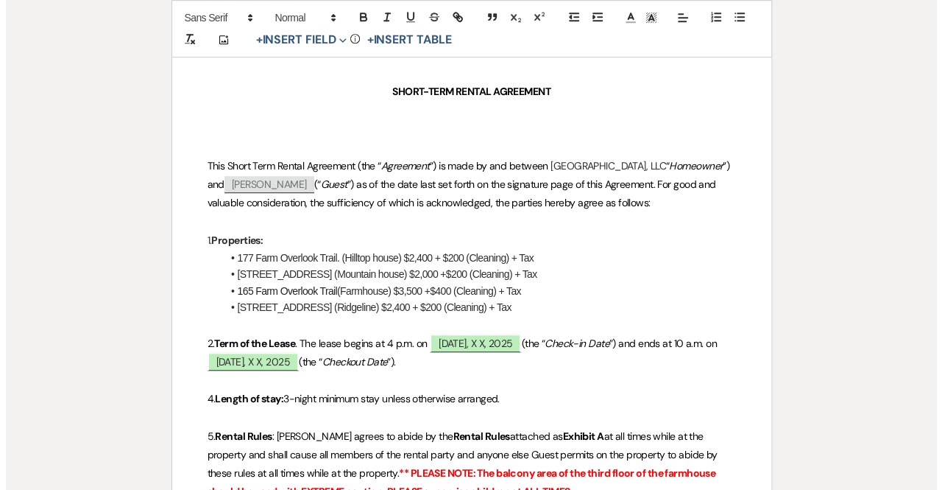
scroll to position [409, 0]
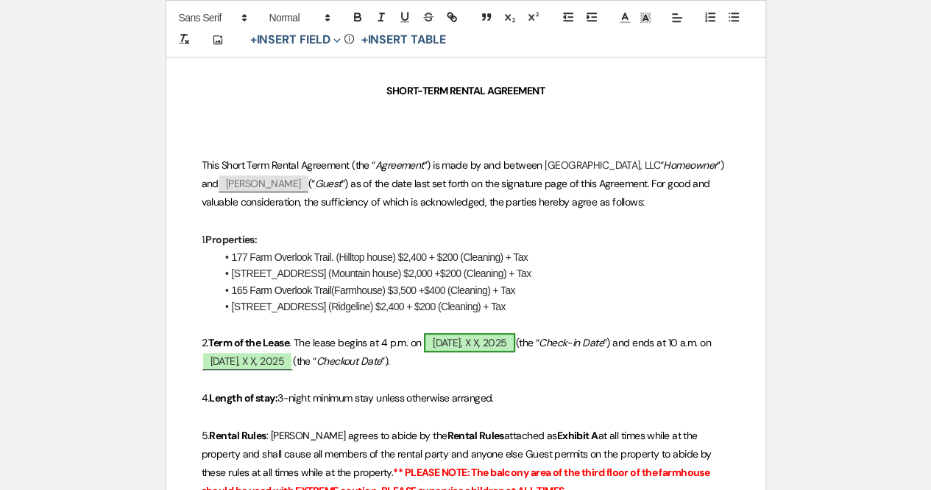
click at [461, 341] on span "[DATE], X X, 2025" at bounding box center [469, 342] width 91 height 19
select select "owner"
select select "custom_placeholder"
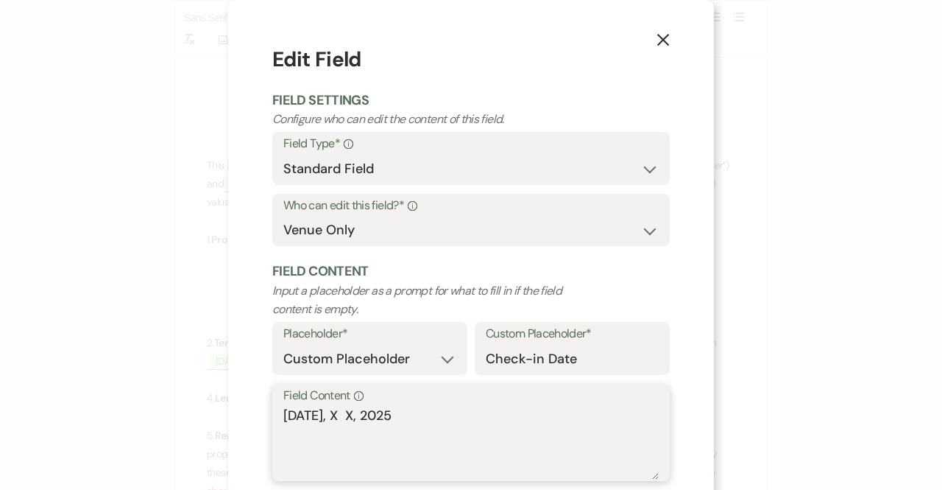
drag, startPoint x: 361, startPoint y: 412, endPoint x: 339, endPoint y: 415, distance: 22.2
click at [339, 415] on textarea "[DATE], X X, 2025" at bounding box center [470, 443] width 375 height 74
click at [439, 412] on textarea "[DATE]" at bounding box center [470, 443] width 375 height 74
click at [342, 412] on textarea "[DATE]" at bounding box center [470, 443] width 375 height 74
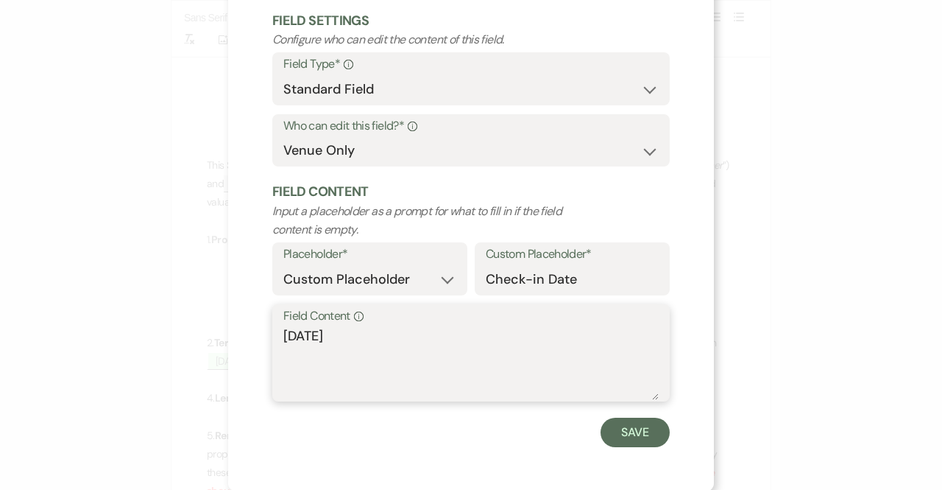
scroll to position [81, 0]
type textarea "[DATE]"
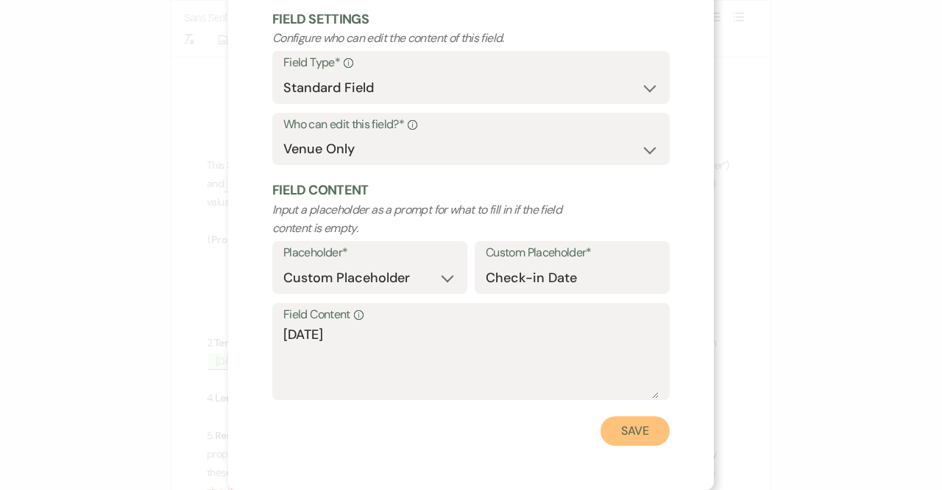
click at [632, 430] on button "Save" at bounding box center [635, 430] width 69 height 29
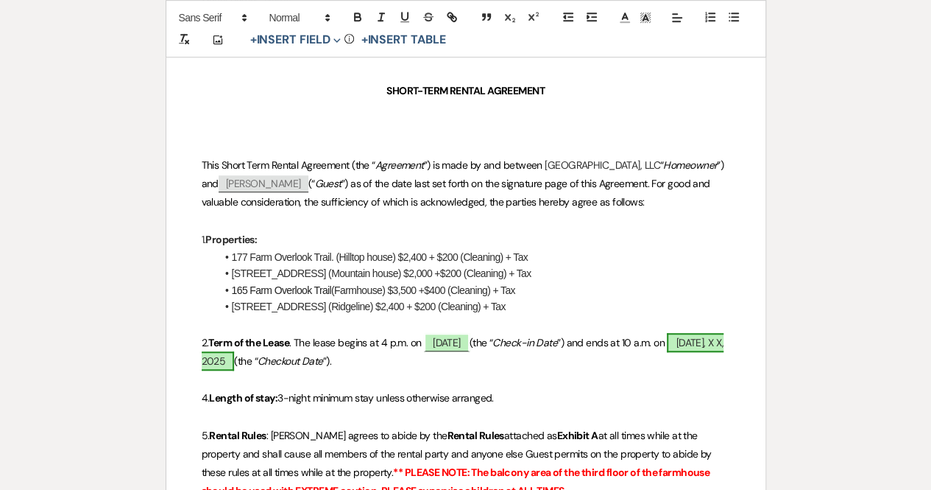
click at [267, 362] on span "[DATE], X X, 2025" at bounding box center [463, 352] width 522 height 38
select select "owner"
select select "custom_placeholder"
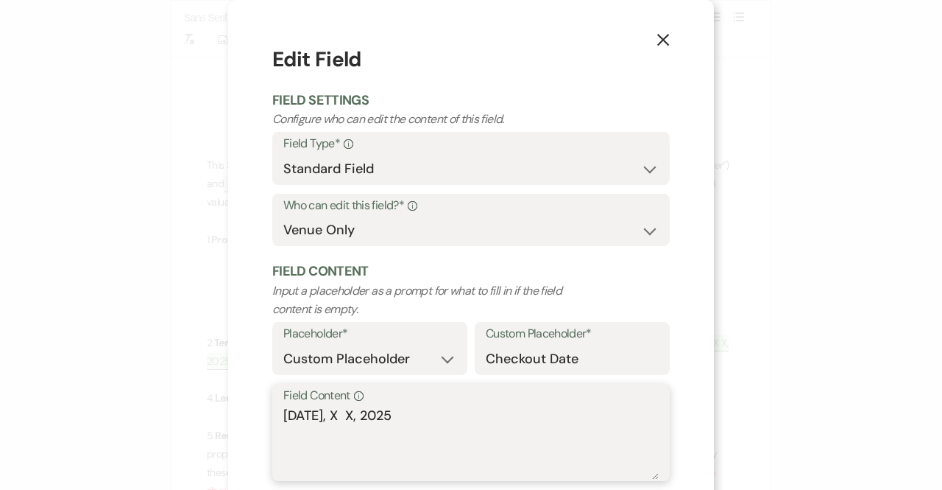
drag, startPoint x: 340, startPoint y: 417, endPoint x: 322, endPoint y: 417, distance: 17.7
click at [322, 417] on textarea "[DATE], X X, 2025" at bounding box center [470, 443] width 375 height 74
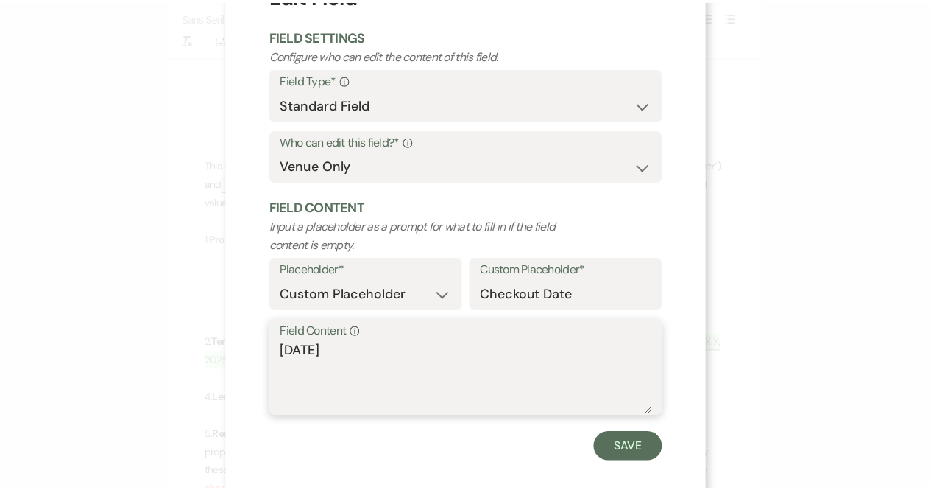
scroll to position [65, 0]
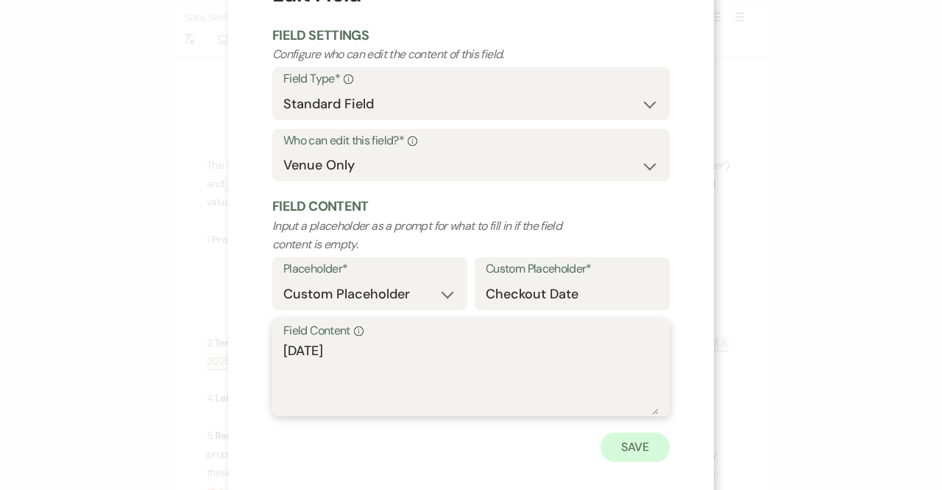
type textarea "[DATE]"
click at [637, 451] on button "Save" at bounding box center [635, 446] width 69 height 29
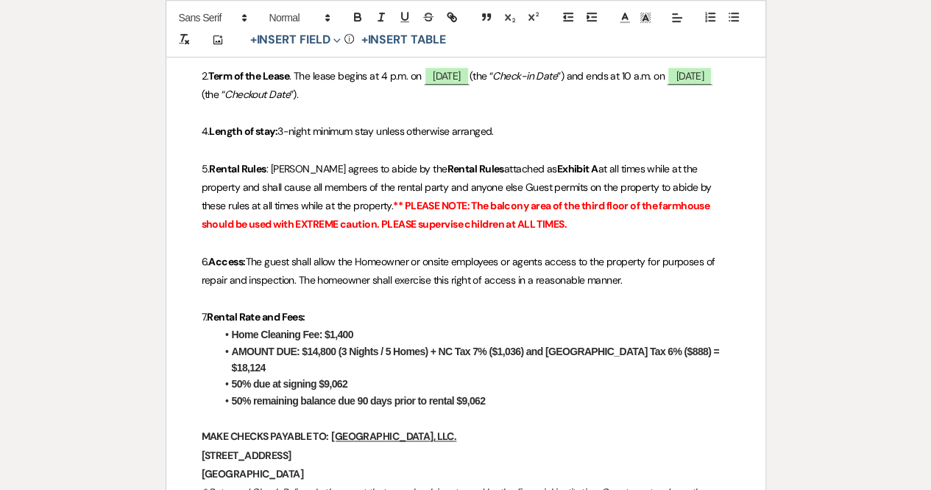
scroll to position [682, 0]
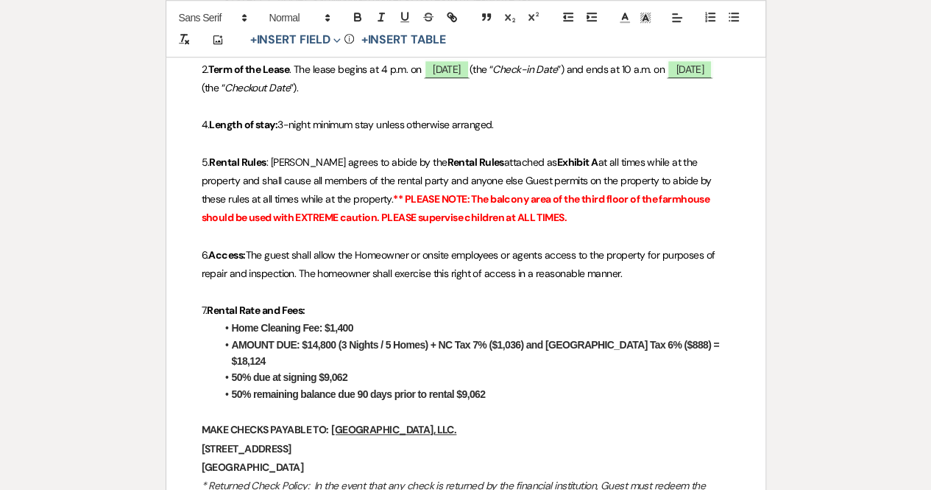
click at [353, 324] on strong "Home Cleaning Fee: $1,400" at bounding box center [292, 328] width 121 height 12
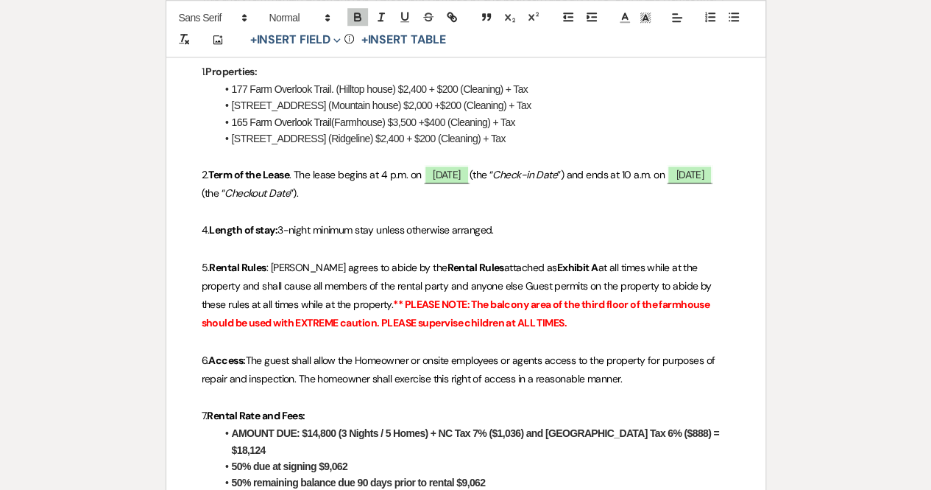
scroll to position [582, 0]
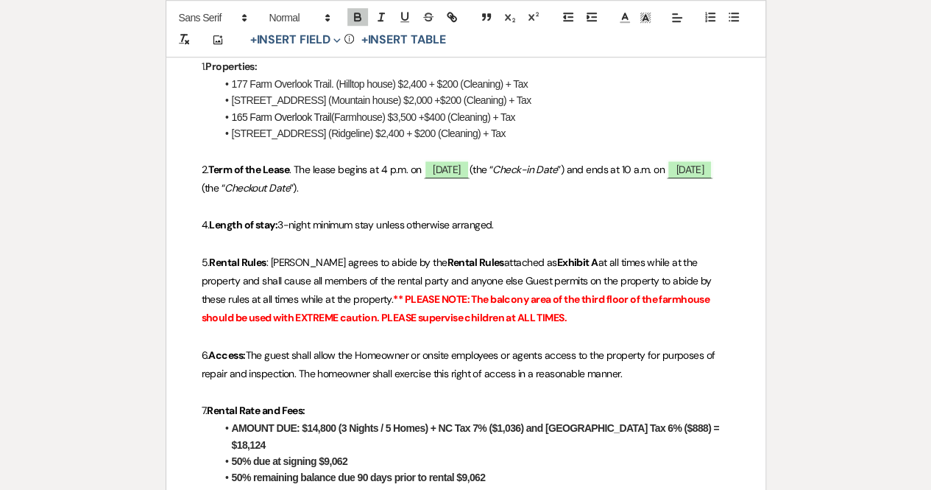
click at [389, 423] on strong "AMOUNT DUE: $14,800 (3 Nights / 5 Homes) + NC Tax 7% ($1,036) and [GEOGRAPHIC_D…" at bounding box center [477, 436] width 490 height 28
click at [440, 428] on strong "AMOUNT DUE: $14,800 (3 Nights / 4 Homes) + NC Tax 7% ($1,036) and [GEOGRAPHIC_D…" at bounding box center [477, 436] width 490 height 28
click at [334, 426] on strong "AMOUNT DUE: $14,800 (3 Nights / 4 Homes) + NC Tax 7% ($1,036) and [GEOGRAPHIC_D…" at bounding box center [477, 436] width 490 height 28
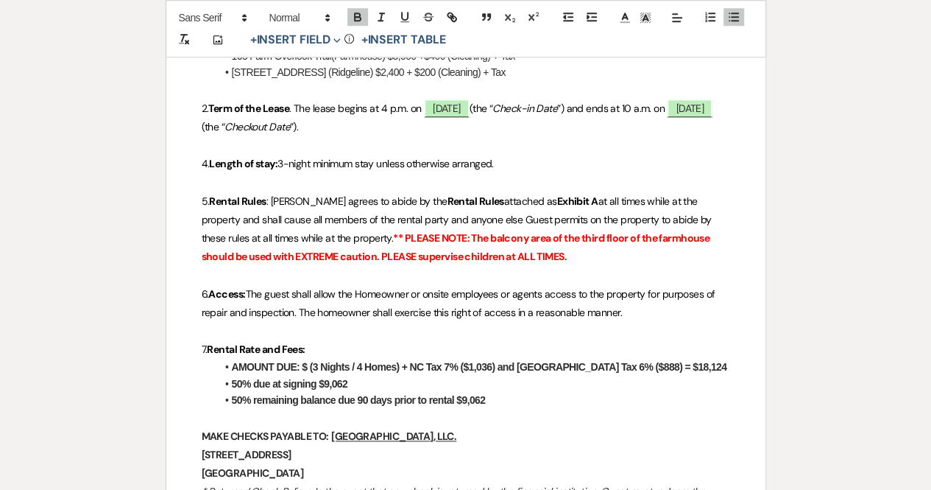
scroll to position [644, 0]
click at [356, 350] on p "7. Rental Rate and Fees:" at bounding box center [466, 348] width 529 height 18
click at [307, 362] on strong "AMOUNT DUE: $ (3 Nights / 4 Homes) + NC Tax 7% ($1,036) and [GEOGRAPHIC_DATA] T…" at bounding box center [480, 366] width 496 height 12
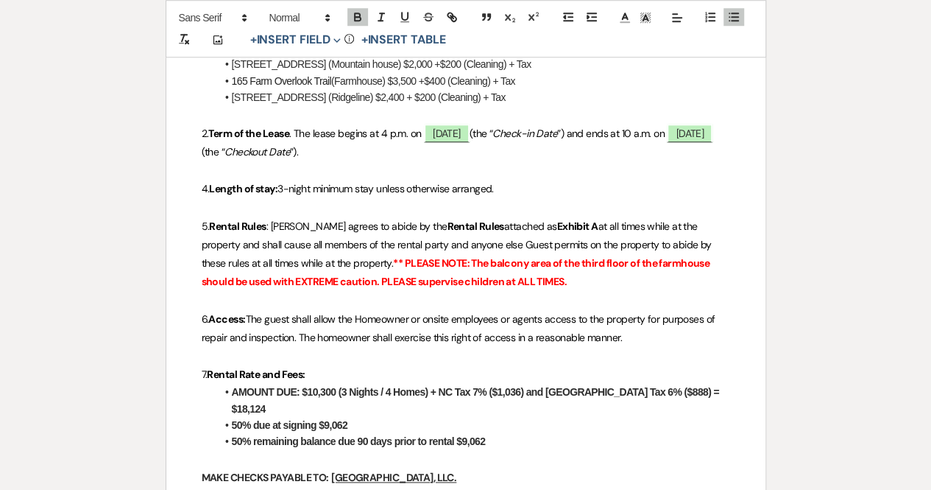
scroll to position [617, 0]
click at [439, 387] on strong "AMOUNT DUE: $10,300 (3 Nights / 4 Homes) + NC Tax 7% ($1,036) and [GEOGRAPHIC_D…" at bounding box center [477, 401] width 490 height 28
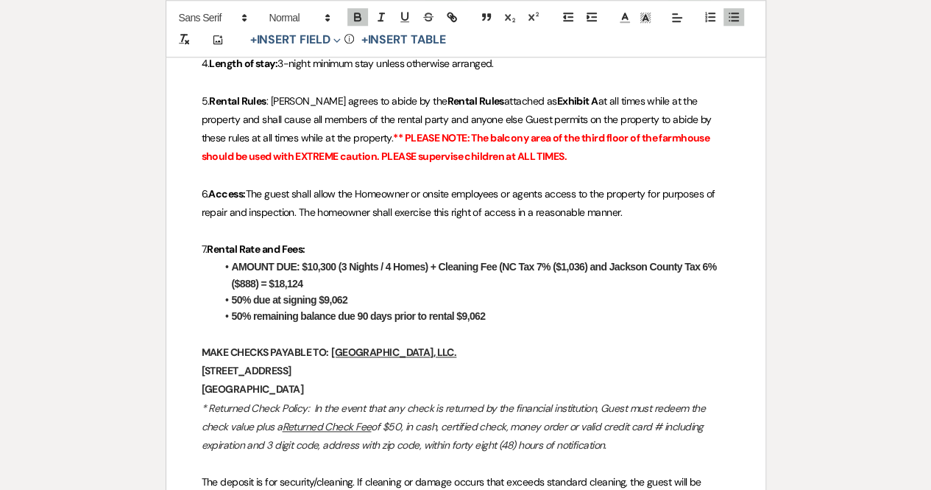
scroll to position [752, 0]
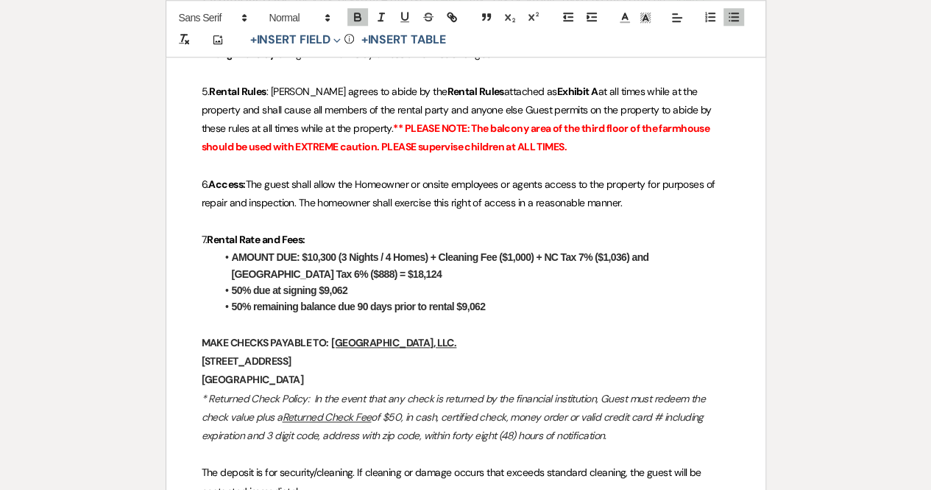
click at [626, 253] on strong "AMOUNT DUE: $10,300 (3 Nights / 4 Homes) + Cleaning Fee ($1,000) + NC Tax 7% ($…" at bounding box center [442, 265] width 420 height 28
click at [604, 255] on strong "AMOUNT DUE: $10,300 (3 Nights / 4 Homes) + Cleaning Fee ($1,000) + NC Tax 7% ($…" at bounding box center [482, 265] width 501 height 28
click at [290, 268] on strong "AMOUNT DUE: $10,300 (3 Nights / 4 Homes) + Cleaning Fee ($1,000) + NC Tax 7% ($…" at bounding box center [438, 265] width 412 height 28
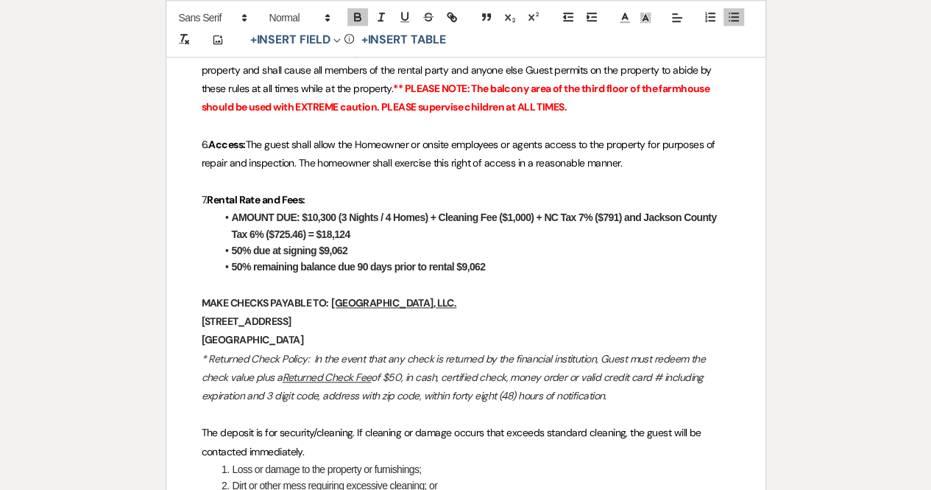
scroll to position [796, 0]
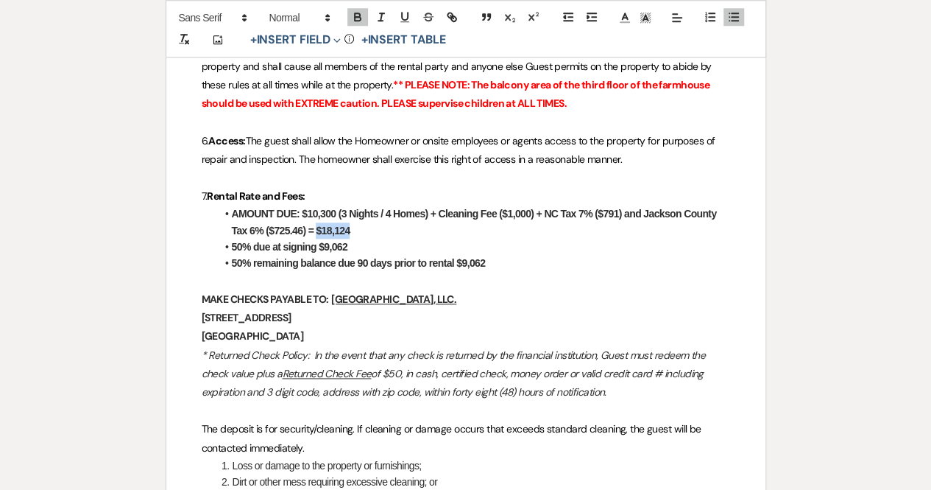
drag, startPoint x: 353, startPoint y: 228, endPoint x: 314, endPoint y: 225, distance: 39.1
click at [314, 225] on li "AMOUNT DUE: $10,300 (3 Nights / 4 Homes) + Cleaning Fee ($1,000) + NC Tax 7% ($…" at bounding box center [473, 221] width 514 height 33
click at [359, 233] on li "AMOUNT DUE: $10,300 (3 Nights / 4 Homes) + Cleaning Fee ($1,000) + NC Tax 7% ($…" at bounding box center [473, 221] width 514 height 33
click at [347, 243] on strong "50% due at signing $9,062" at bounding box center [290, 247] width 116 height 12
click at [487, 262] on li "50% remaining balance due 90 days prior to rental $9,062" at bounding box center [473, 263] width 514 height 16
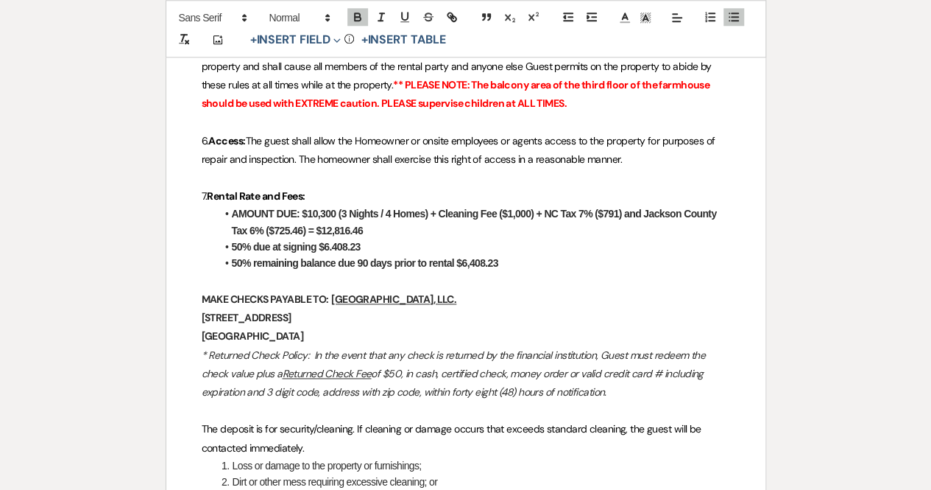
click at [331, 245] on strong "50% due at signing $6.408.23" at bounding box center [296, 247] width 129 height 12
click at [539, 268] on li "50% remaining balance due 90 days prior to rental $6,408.23" at bounding box center [473, 263] width 514 height 16
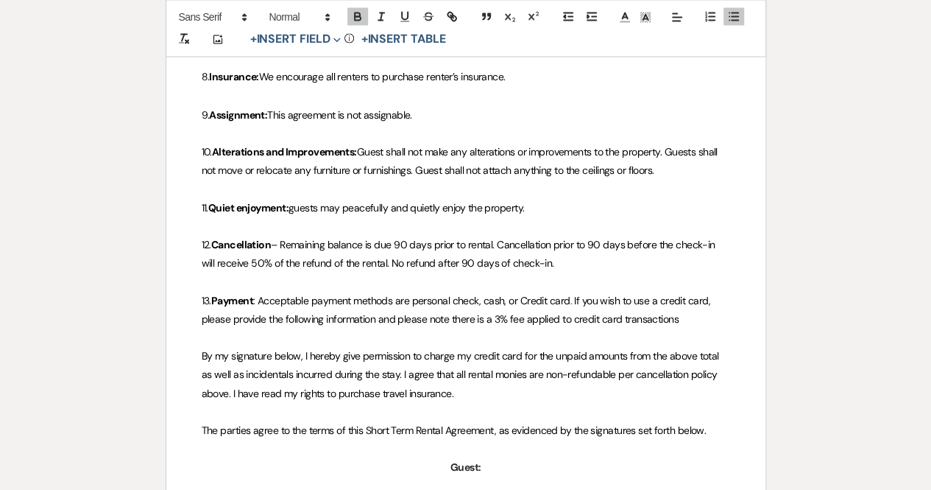
scroll to position [1291, 0]
click at [586, 267] on p "12. Cancellation – Remaining balance is due 90 days prior to rental. Cancellati…" at bounding box center [466, 252] width 529 height 37
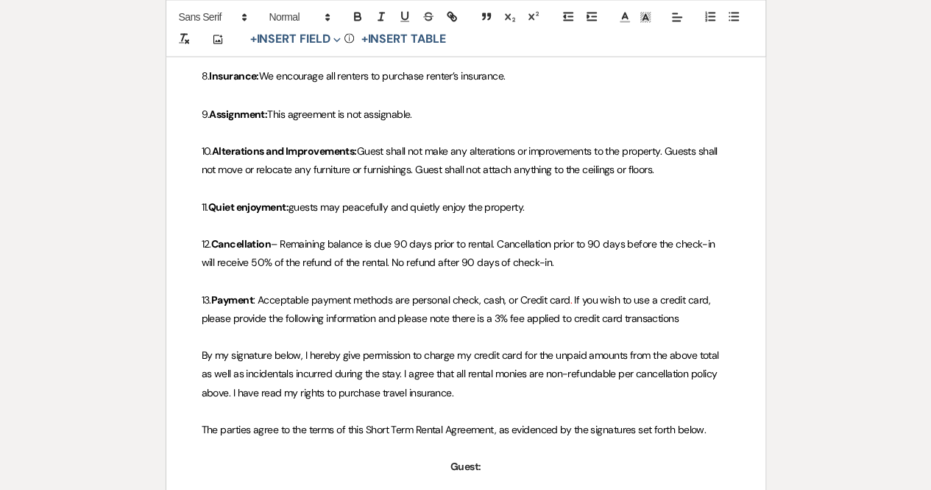
click at [572, 261] on p "12. Cancellation – Remaining balance is due 90 days prior to rental. Cancellati…" at bounding box center [466, 252] width 529 height 37
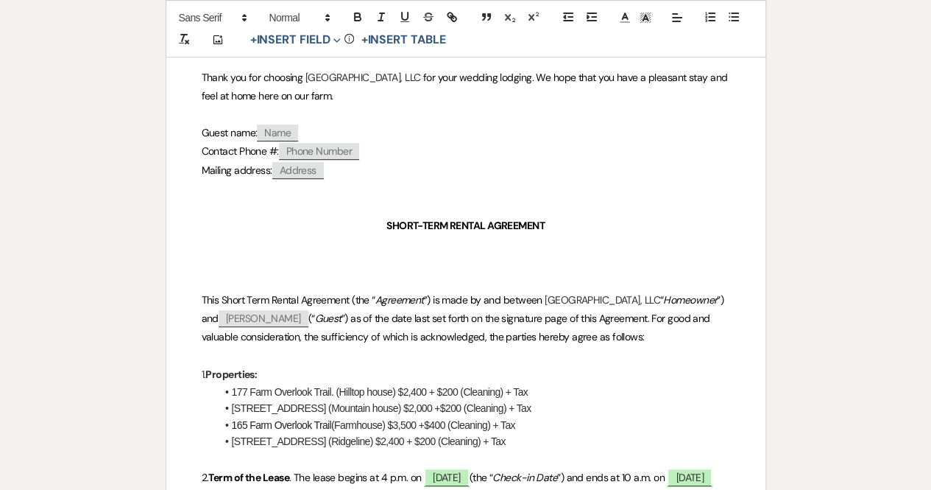
scroll to position [0, 0]
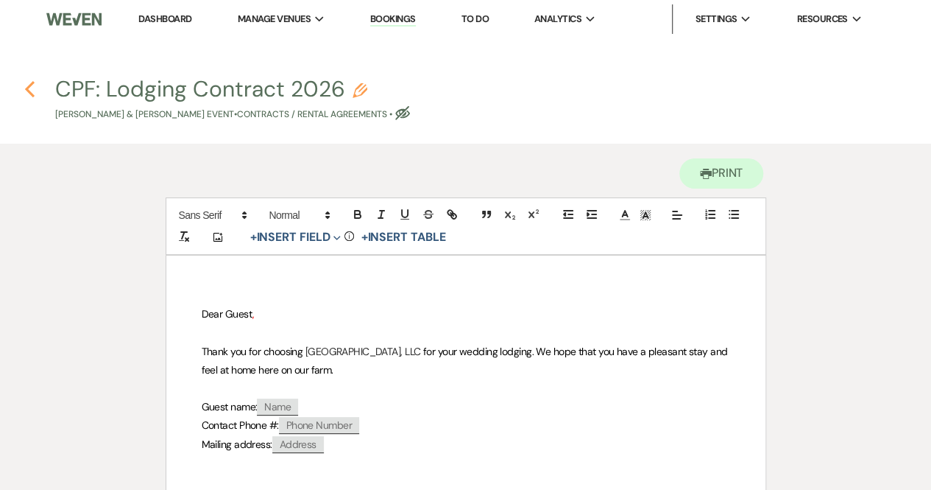
click at [25, 88] on icon "Previous" at bounding box center [29, 89] width 11 height 18
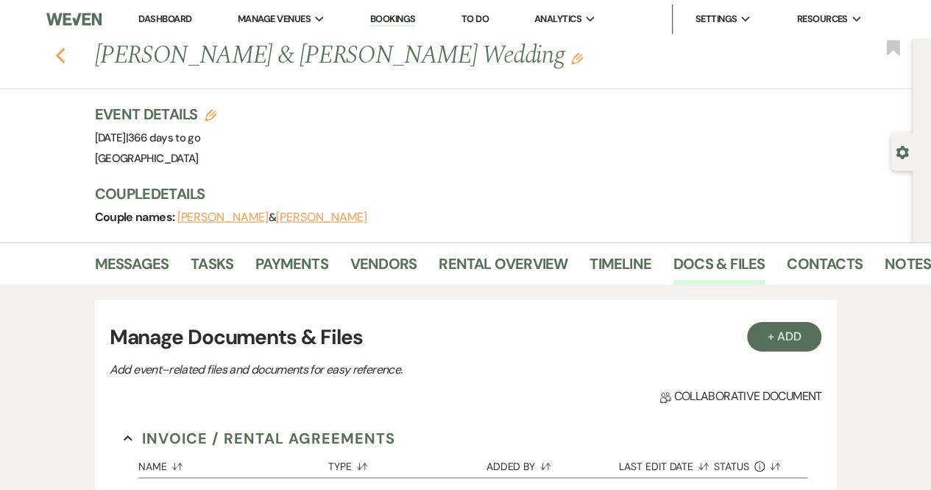
click at [63, 54] on use "button" at bounding box center [60, 56] width 10 height 16
select select "8"
select select "5"
select select "8"
select select "5"
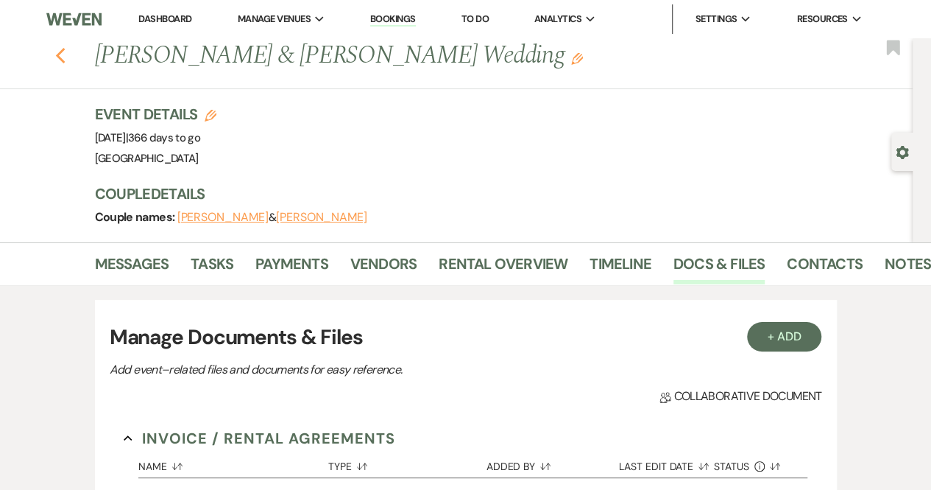
select select "8"
select select "5"
select select "8"
select select "7"
select select "8"
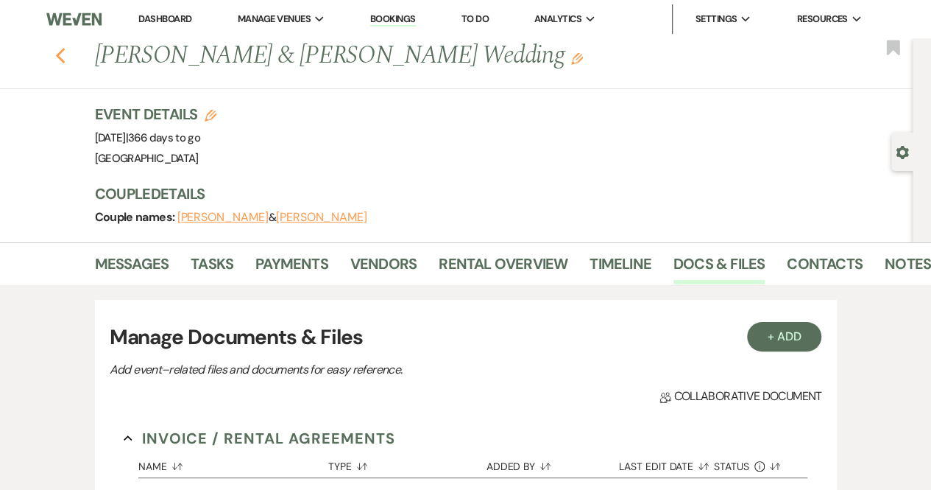
select select "5"
select select "8"
select select "5"
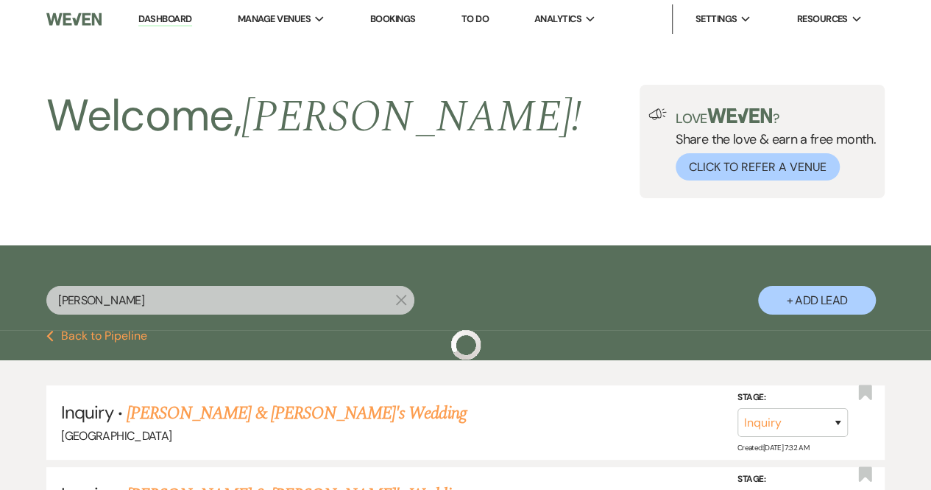
scroll to position [184, 0]
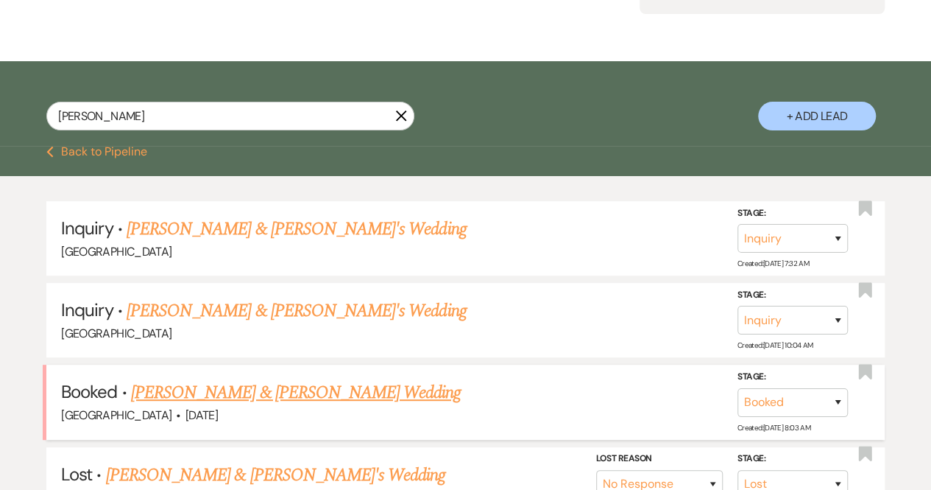
click at [247, 389] on link "[PERSON_NAME] & [PERSON_NAME] Wedding" at bounding box center [296, 392] width 330 height 27
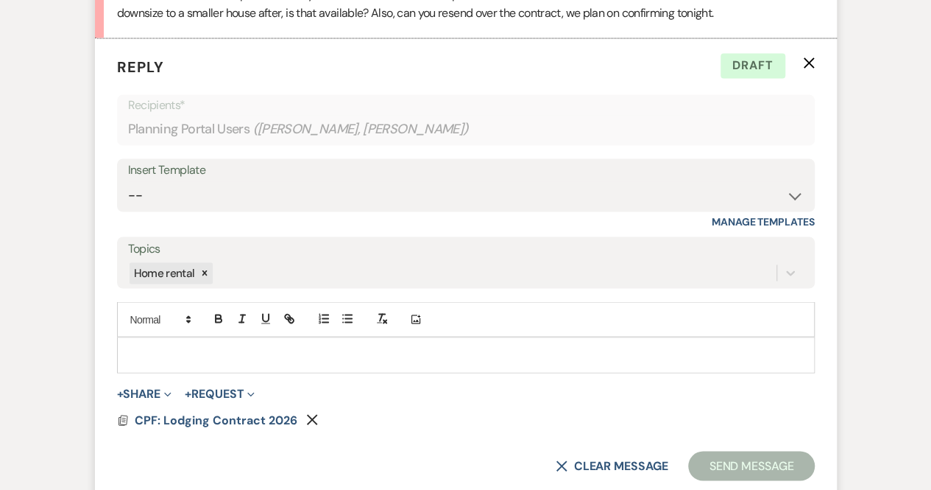
scroll to position [1178, 0]
click at [155, 345] on p at bounding box center [466, 353] width 674 height 16
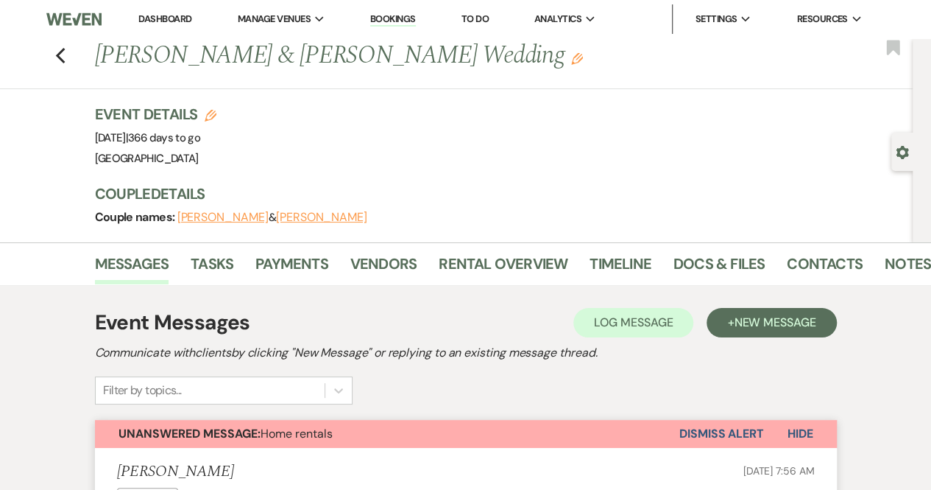
scroll to position [9, 0]
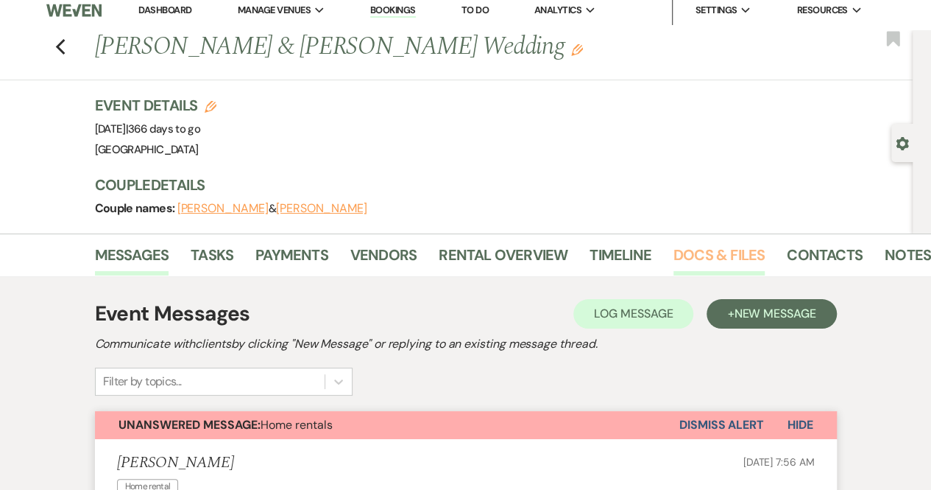
click at [691, 264] on link "Docs & Files" at bounding box center [719, 259] width 91 height 32
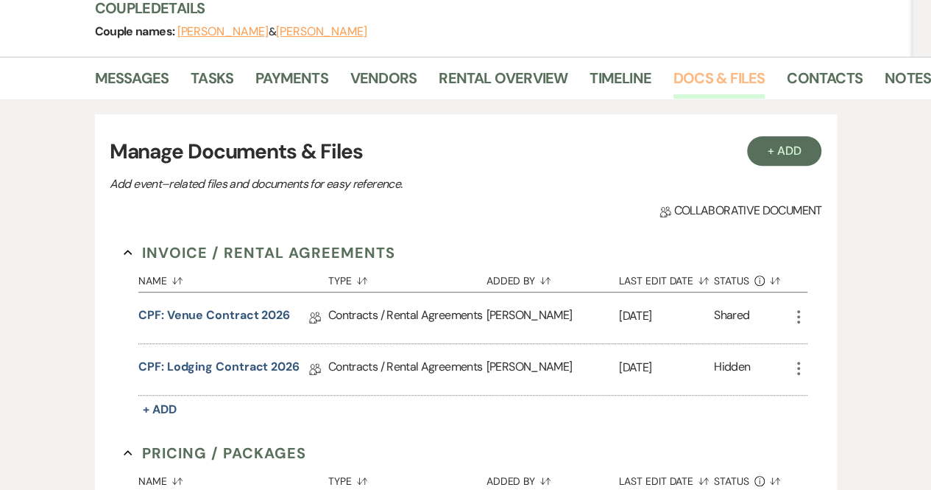
scroll to position [190, 0]
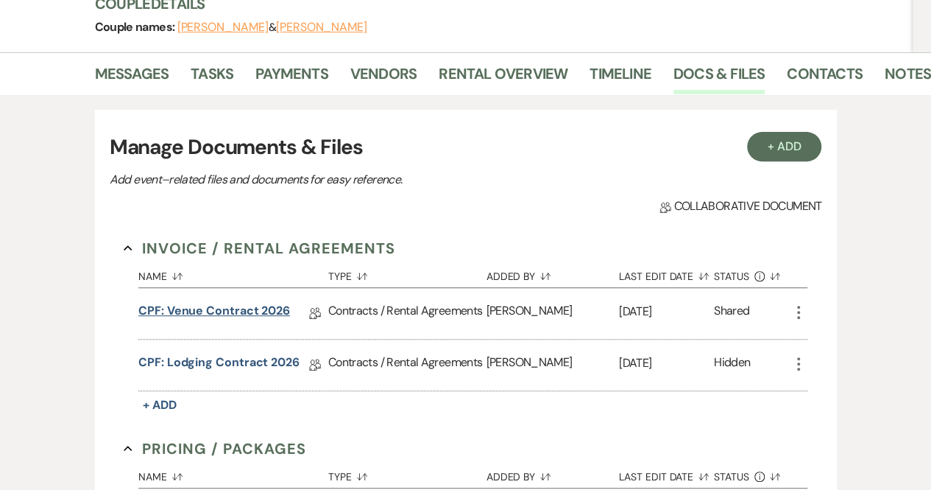
click at [220, 304] on link "CPF: Venue Contract 2026" at bounding box center [214, 313] width 152 height 23
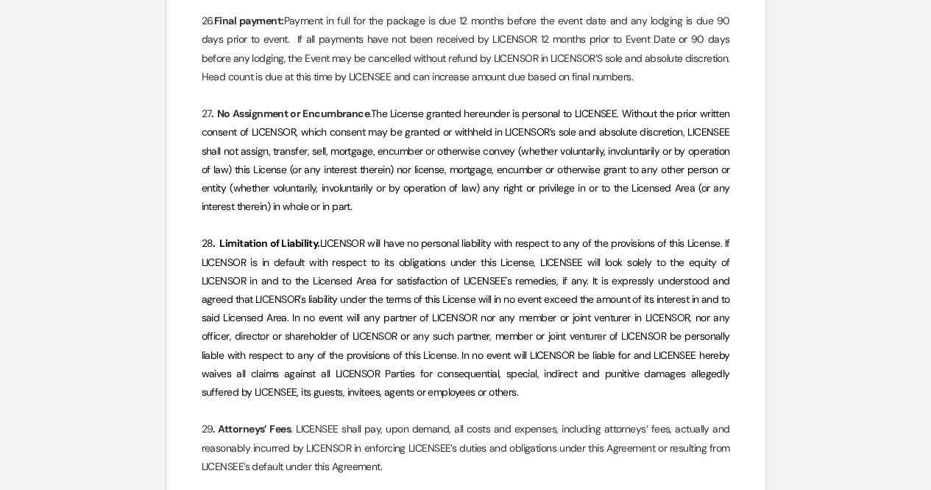
scroll to position [5674, 0]
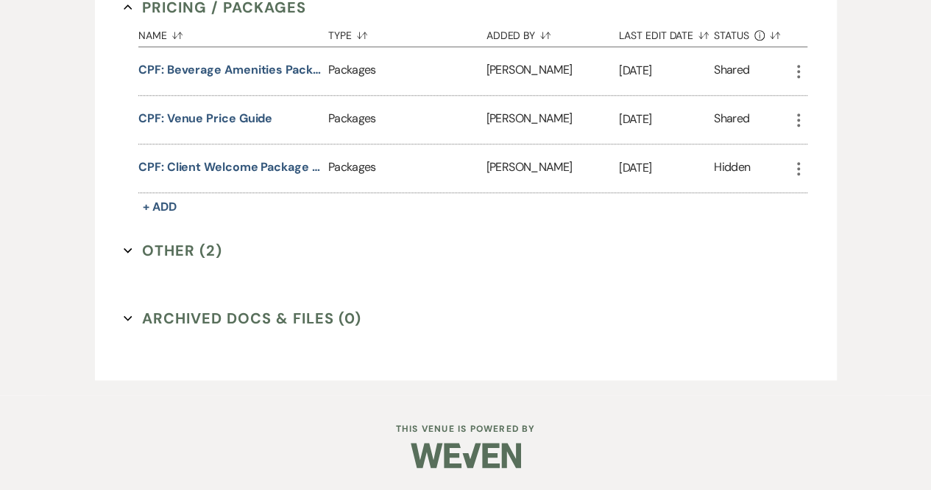
scroll to position [190, 0]
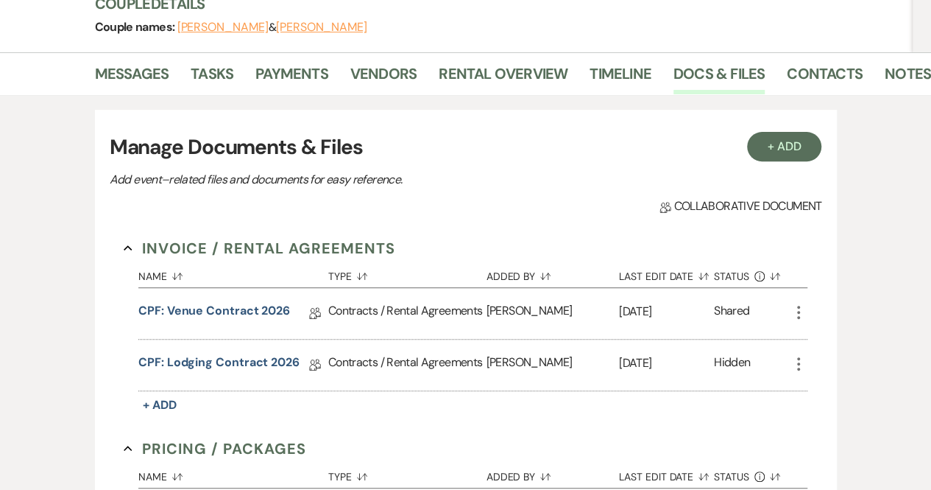
select select "8"
select select "5"
select select "8"
select select "5"
select select "8"
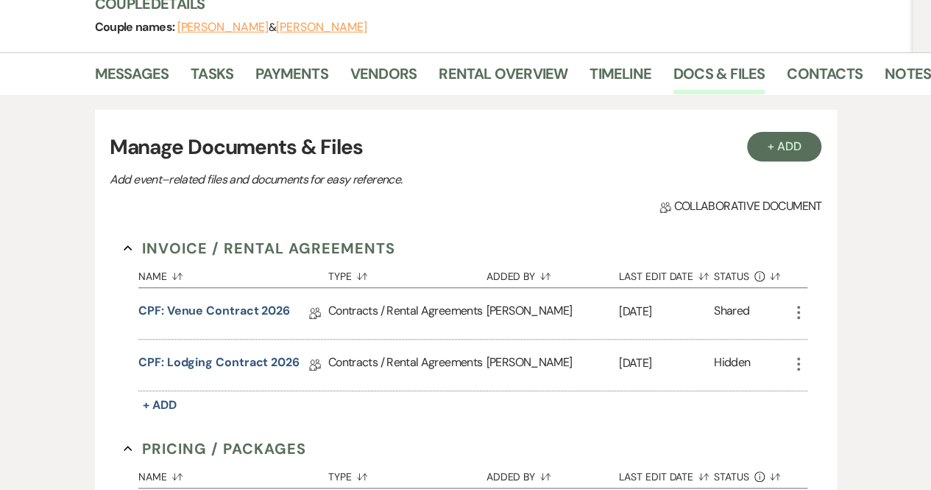
select select "5"
select select "8"
select select "7"
select select "8"
select select "5"
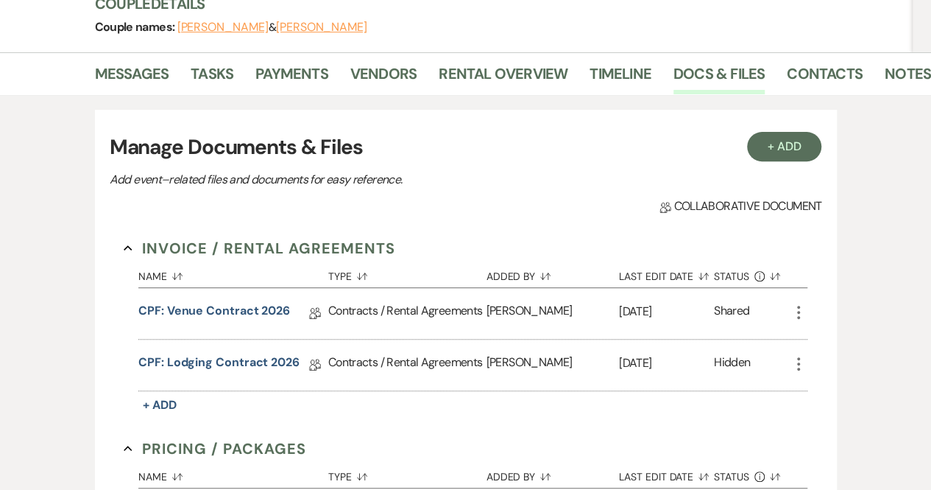
select select "8"
select select "5"
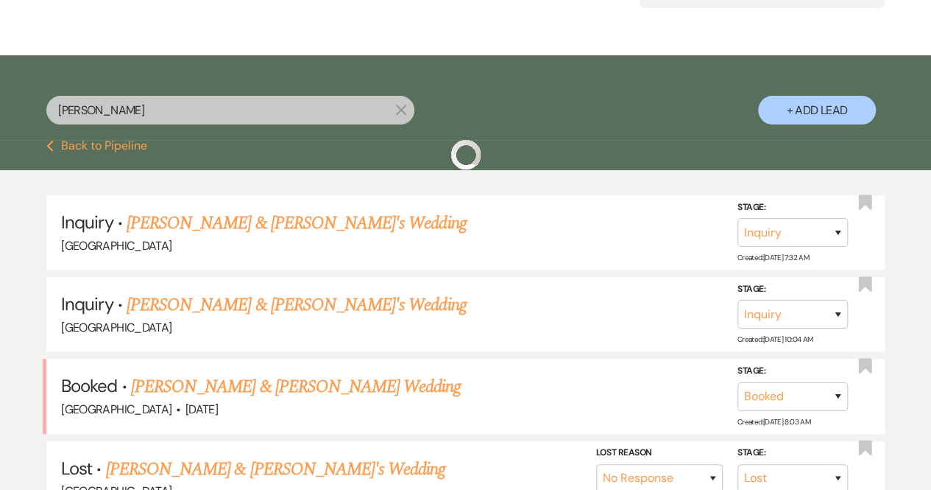
scroll to position [184, 0]
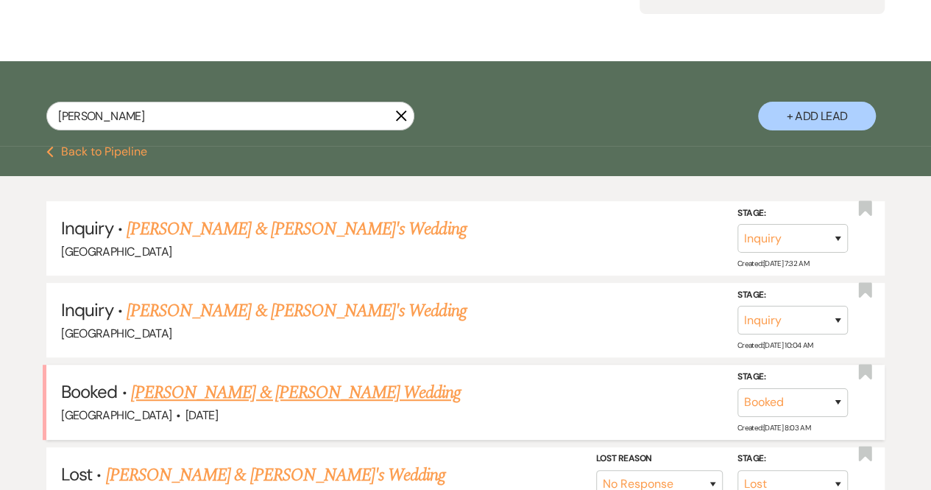
click at [331, 392] on link "[PERSON_NAME] & [PERSON_NAME] Wedding" at bounding box center [296, 392] width 330 height 27
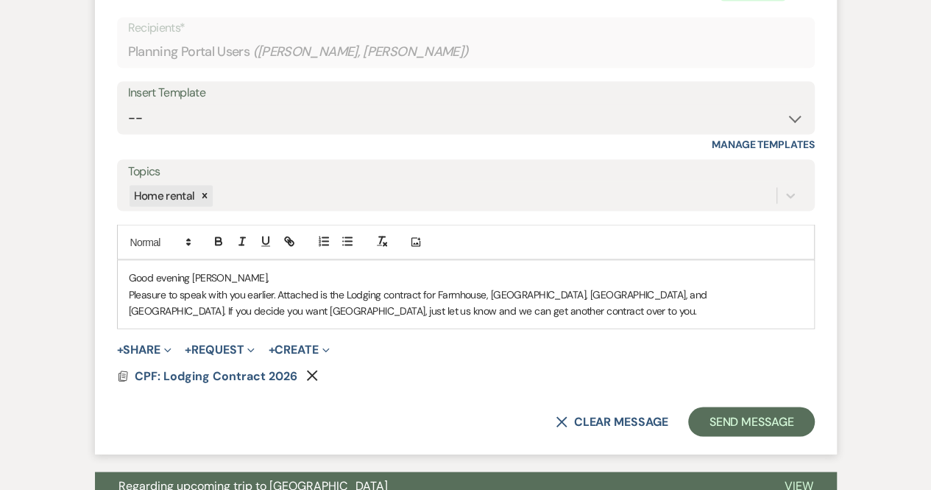
scroll to position [1255, 0]
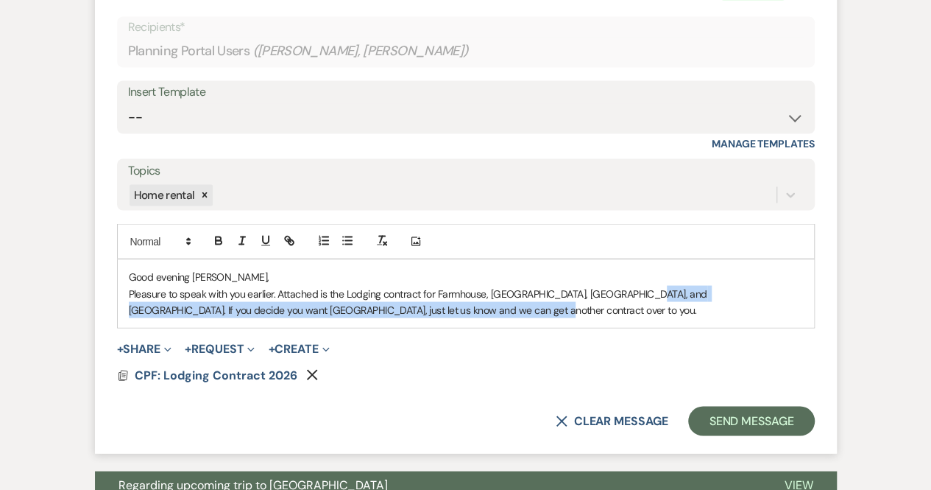
drag, startPoint x: 449, startPoint y: 286, endPoint x: 626, endPoint y: 272, distance: 177.3
click at [626, 285] on p "Pleasure to speak with you earlier. Attached is the Lodging contract for Farmho…" at bounding box center [466, 301] width 674 height 33
drag, startPoint x: 486, startPoint y: 294, endPoint x: 658, endPoint y: 271, distance: 173.8
click at [658, 285] on p "Pleasure to speak with you earlier. Attached is the Lodging contract for Farmho…" at bounding box center [466, 301] width 674 height 33
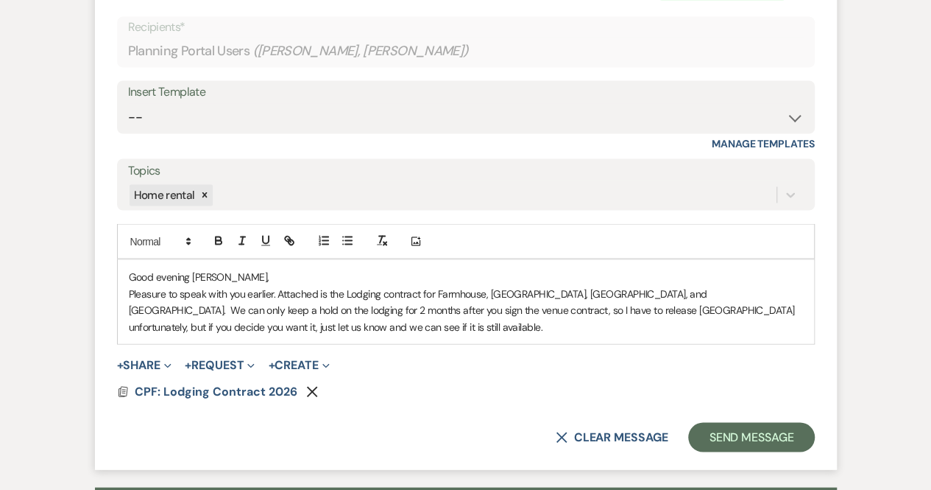
click at [277, 307] on p "Pleasure to speak with you earlier. Attached is the Lodging contract for Farmho…" at bounding box center [466, 309] width 674 height 49
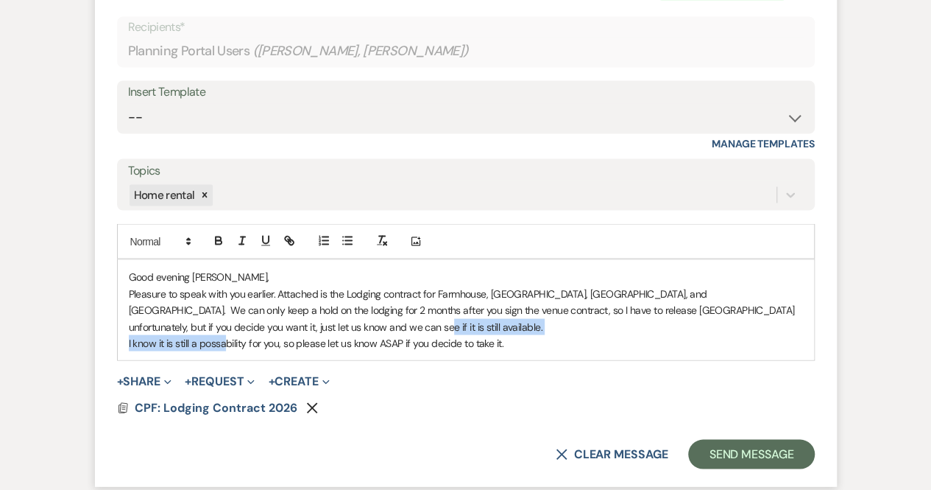
drag, startPoint x: 277, startPoint y: 307, endPoint x: 225, endPoint y: 322, distance: 53.6
click at [225, 322] on div "Good evening [PERSON_NAME], Pleasure to speak with you earlier. Attached is the…" at bounding box center [466, 309] width 697 height 100
click at [225, 334] on p "I know it is still a possability for you, so please let us know ASAP if you dec…" at bounding box center [466, 342] width 674 height 16
click at [524, 334] on p "I know it is still a possibility for you, so please let us know ASAP if you dec…" at bounding box center [466, 342] width 674 height 16
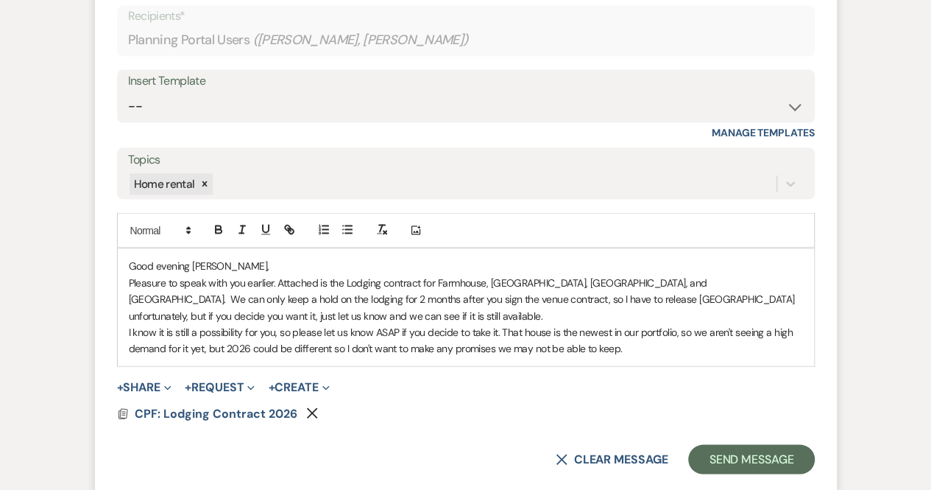
scroll to position [1266, 0]
click at [256, 291] on p "Pleasure to speak with you earlier. Attached is the Lodging contract for Farmho…" at bounding box center [466, 297] width 674 height 49
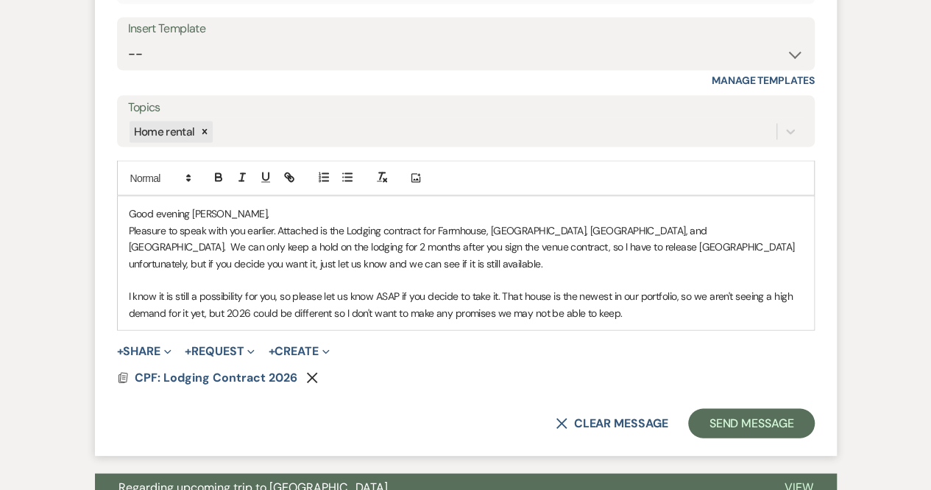
scroll to position [1320, 0]
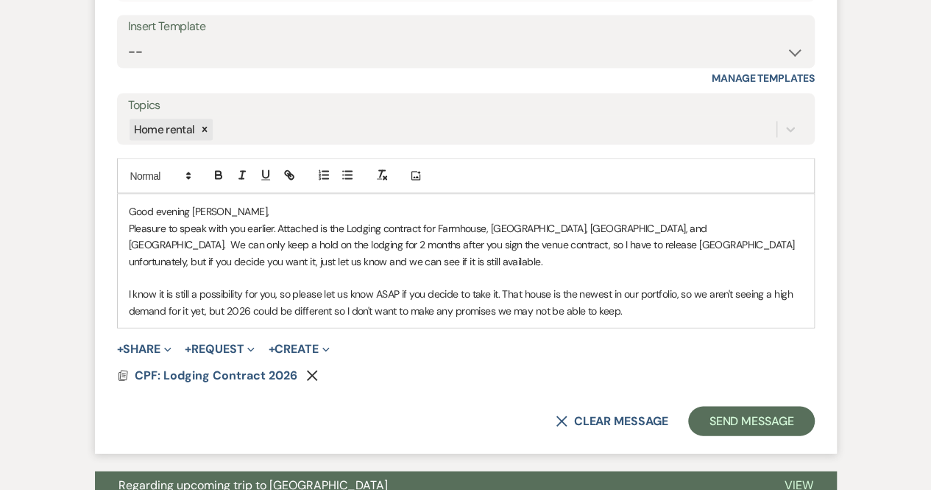
click at [620, 292] on p "I know it is still a possibility for you, so please let us know ASAP if you dec…" at bounding box center [466, 301] width 674 height 33
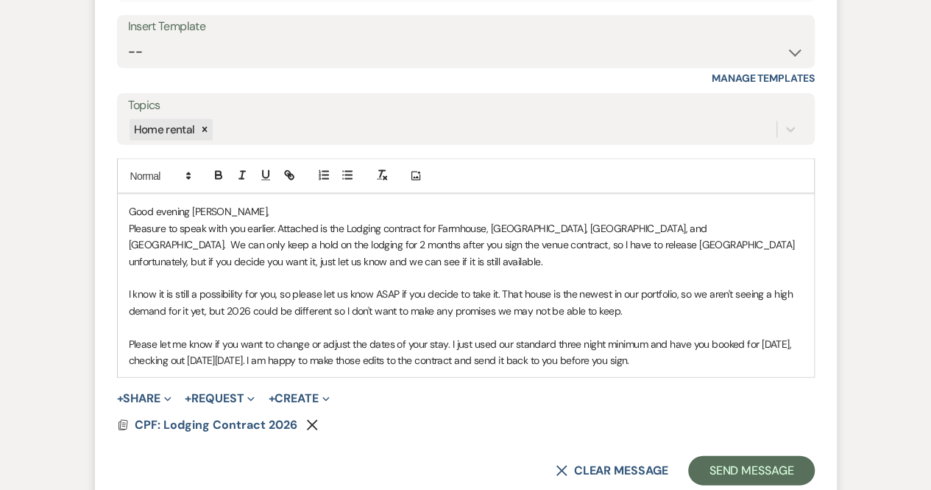
click at [378, 336] on p "Please let me know if you want to change or adjust the dates of your stay. I ju…" at bounding box center [466, 351] width 674 height 33
click at [380, 337] on p "Please let me know if you want to change or adjust the dates of your stay. I ju…" at bounding box center [466, 351] width 674 height 33
click at [783, 336] on p "Please let me know if you want to change or adjust the dates of your stay. I ju…" at bounding box center [466, 351] width 674 height 33
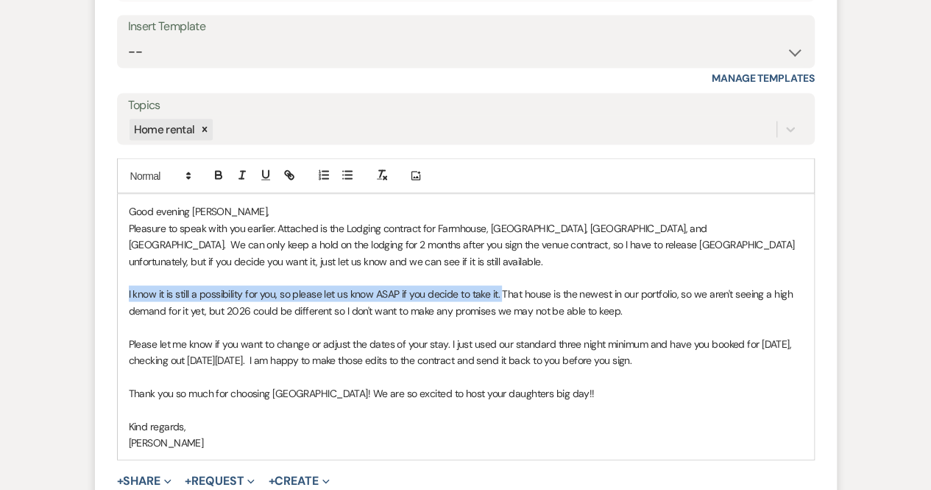
drag, startPoint x: 501, startPoint y: 272, endPoint x: 116, endPoint y: 275, distance: 385.1
click at [116, 275] on form "Reply X Draft Recipients* Planning Portal Users ( [PERSON_NAME], [PERSON_NAME] …" at bounding box center [466, 240] width 742 height 690
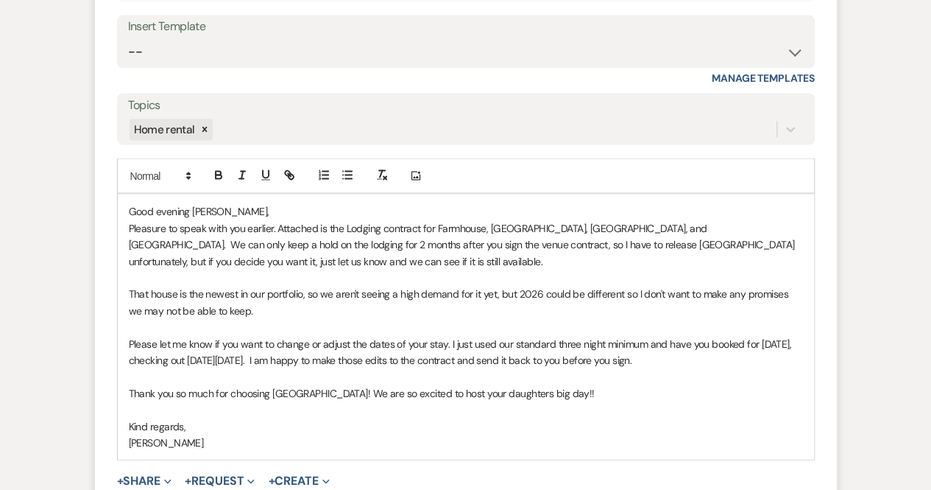
click at [258, 289] on p "That house is the newest in our portfolio, so we aren't seeing a high demand fo…" at bounding box center [466, 301] width 674 height 33
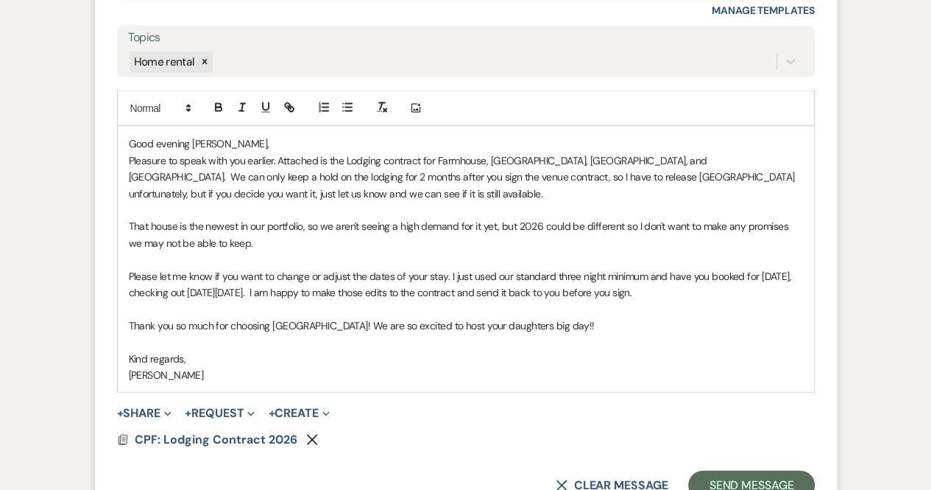
scroll to position [1389, 0]
click at [776, 270] on p "Please let me know if you want to change or adjust the dates of your stay. I ju…" at bounding box center [466, 283] width 674 height 33
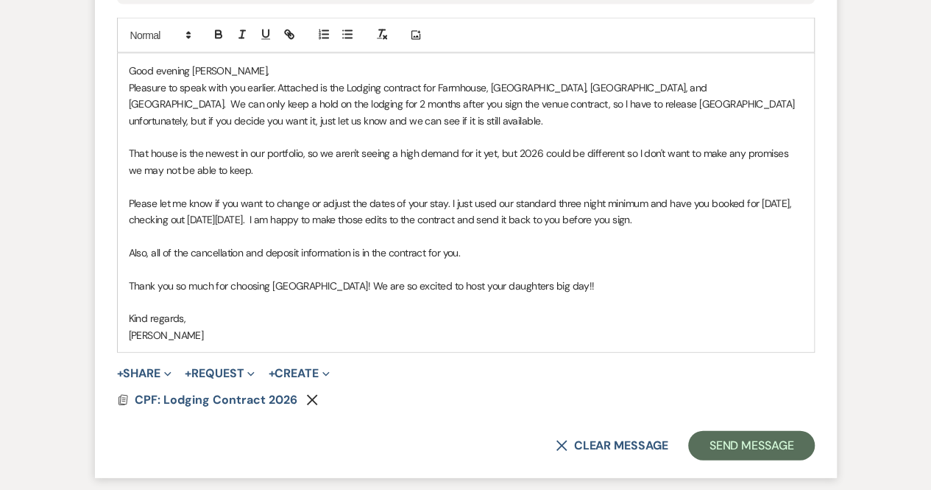
scroll to position [1462, 0]
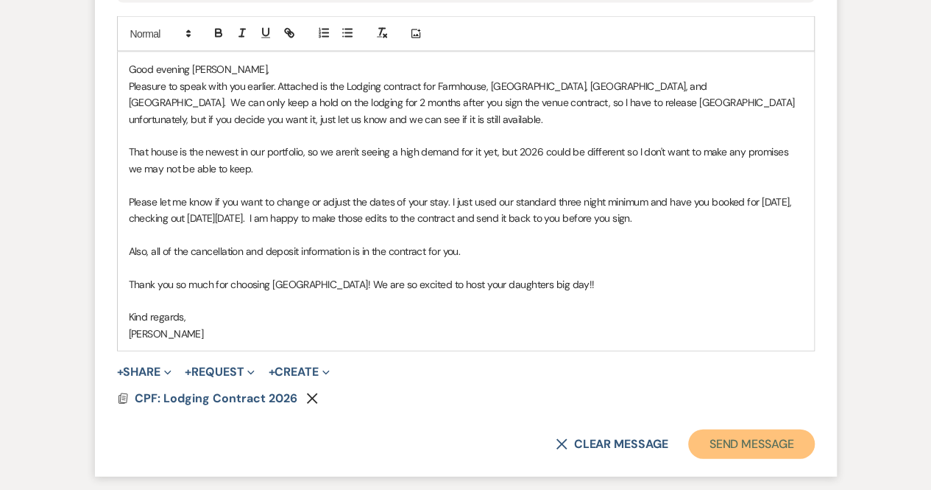
click at [742, 429] on button "Send Message" at bounding box center [751, 443] width 126 height 29
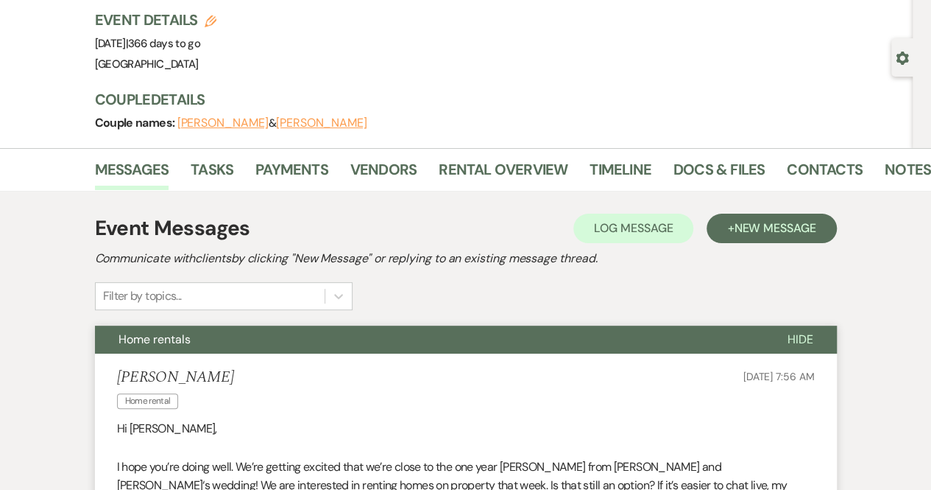
scroll to position [0, 0]
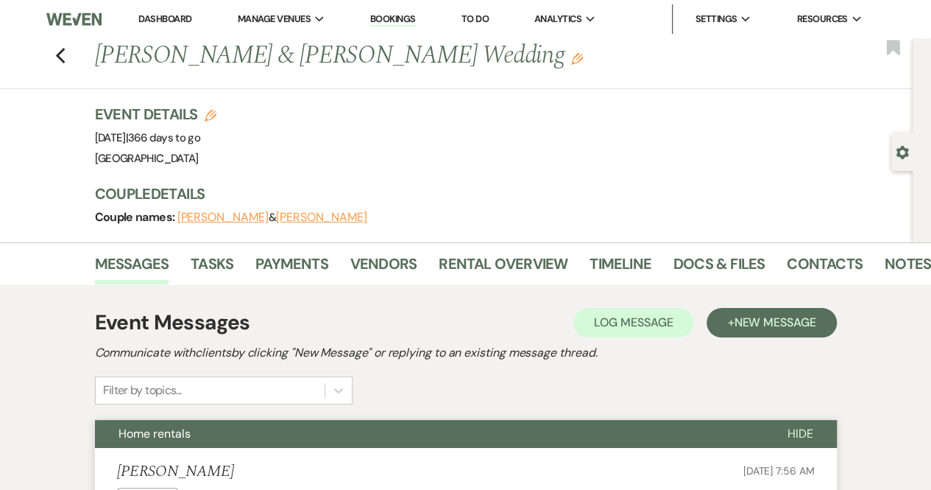
click at [175, 18] on link "Dashboard" at bounding box center [164, 19] width 53 height 13
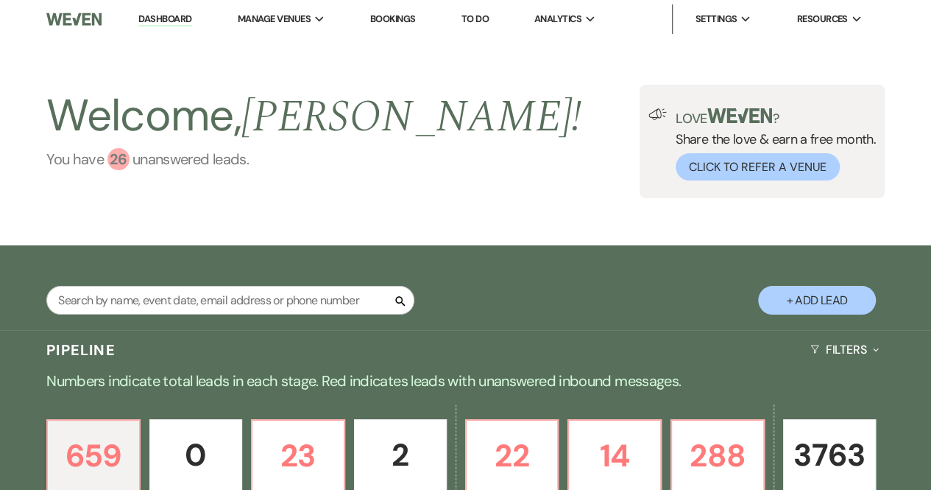
click at [115, 156] on div "26" at bounding box center [118, 159] width 22 height 22
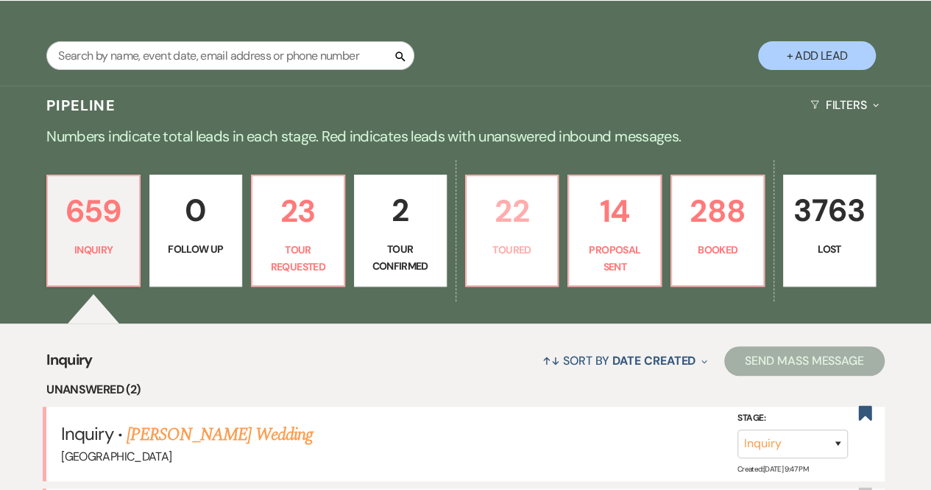
click at [527, 242] on p "Toured" at bounding box center [513, 249] width 74 height 16
select select "5"
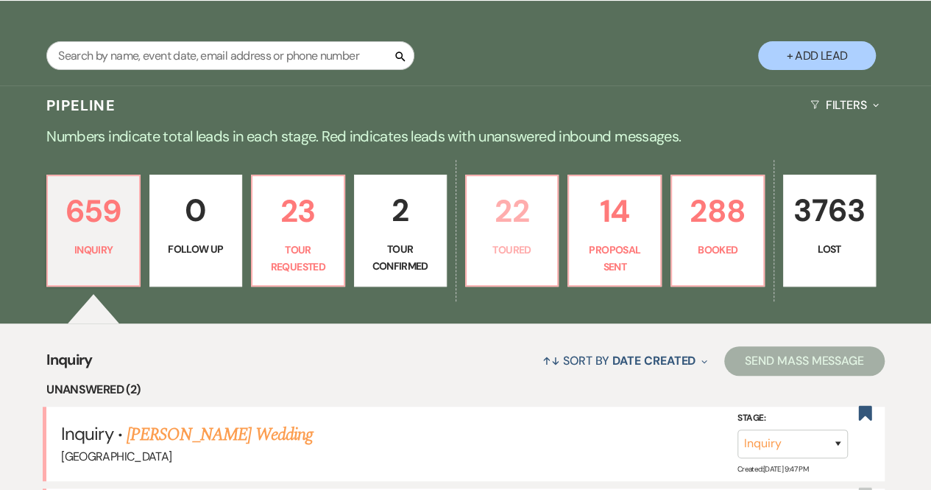
select select "5"
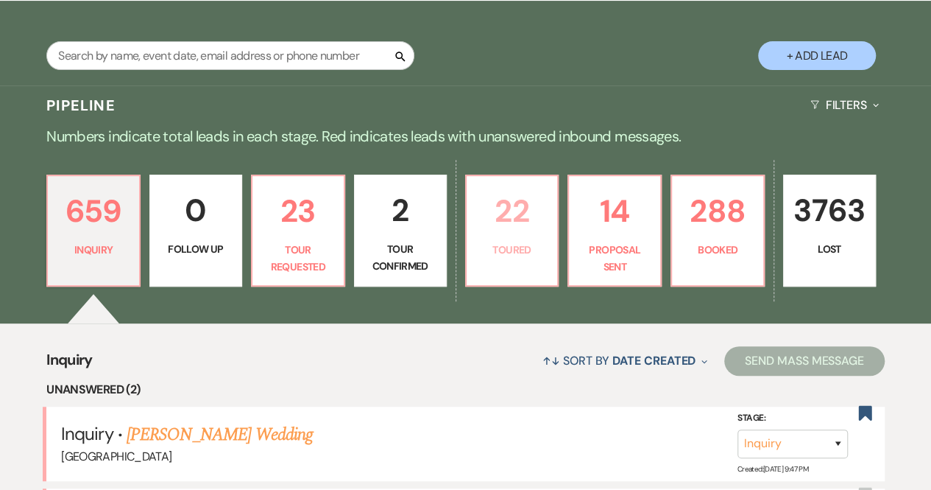
select select "5"
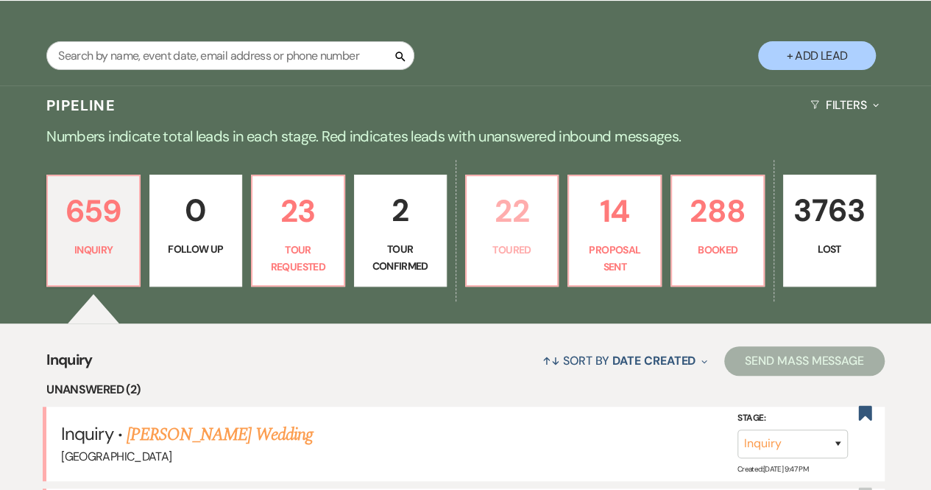
select select "5"
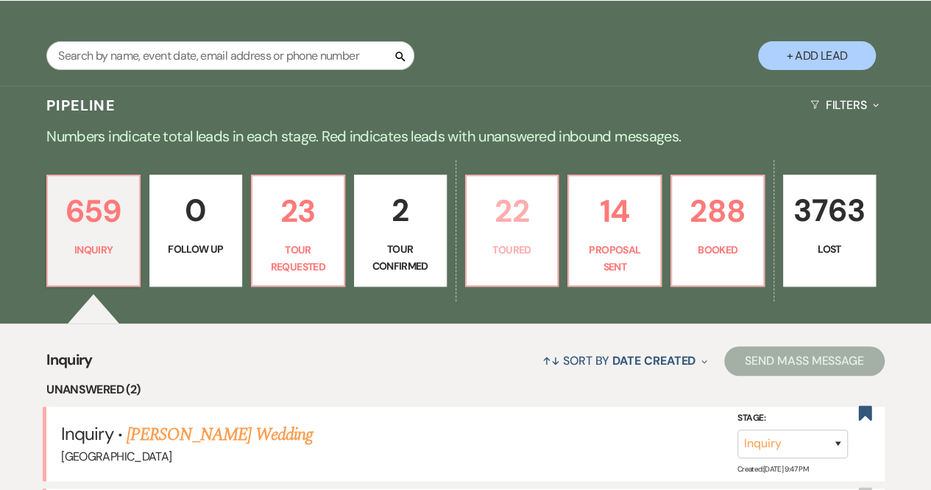
select select "5"
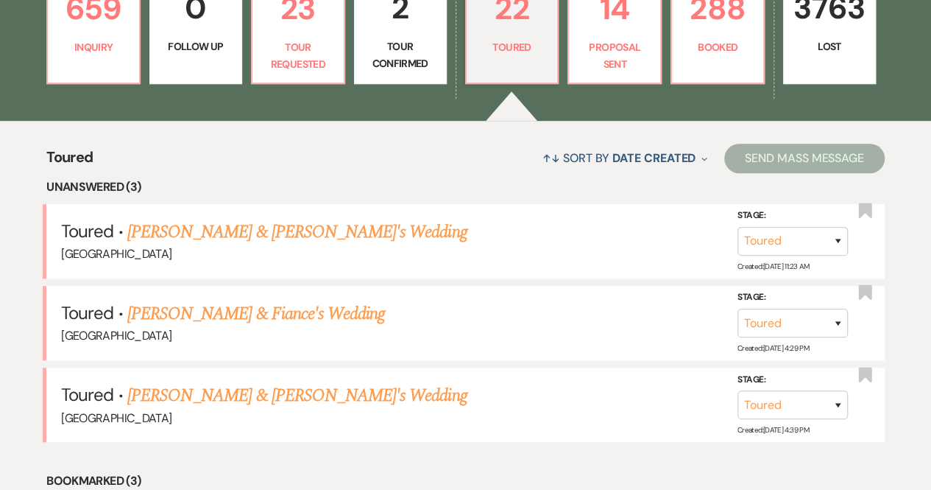
scroll to position [448, 0]
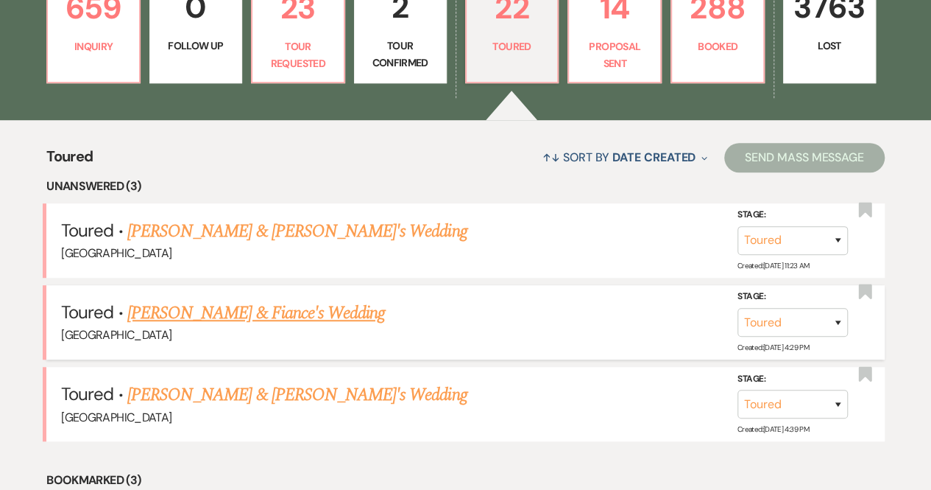
click at [231, 313] on link "[PERSON_NAME] & Fiance's Wedding" at bounding box center [256, 313] width 258 height 27
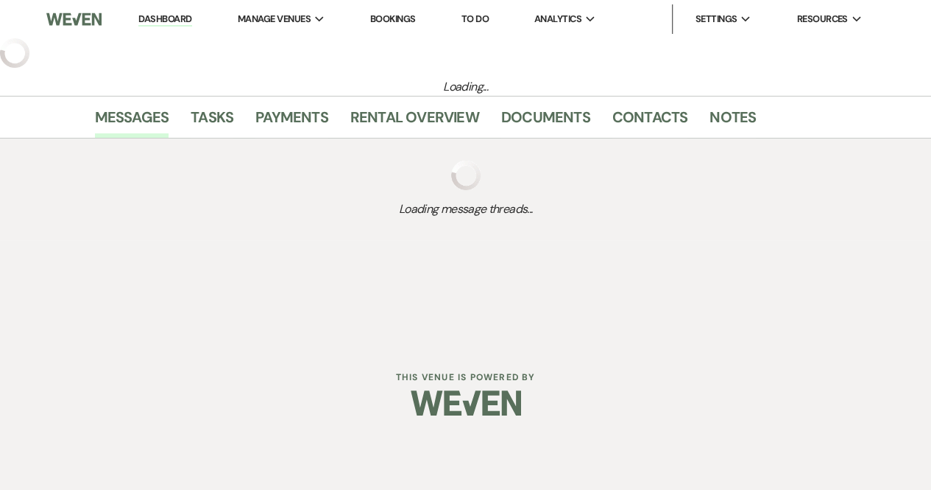
select select "5"
select select "6"
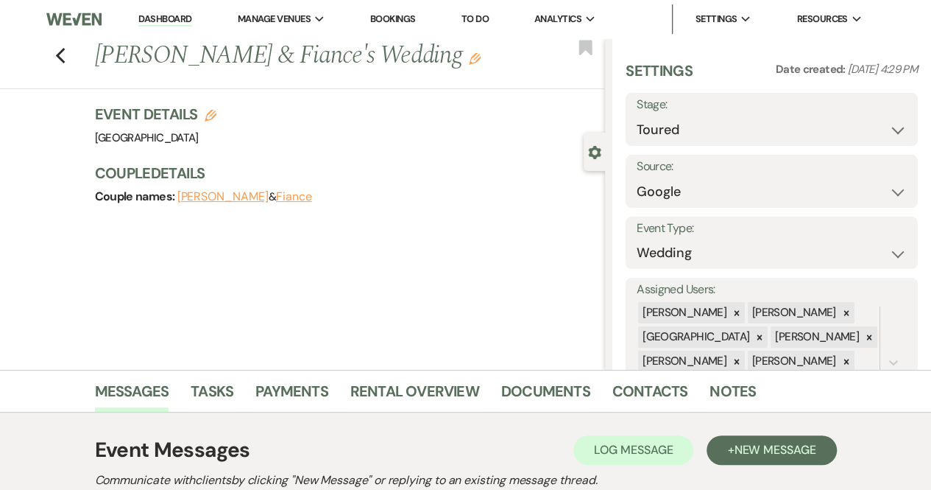
click at [77, 14] on img at bounding box center [73, 19] width 54 height 31
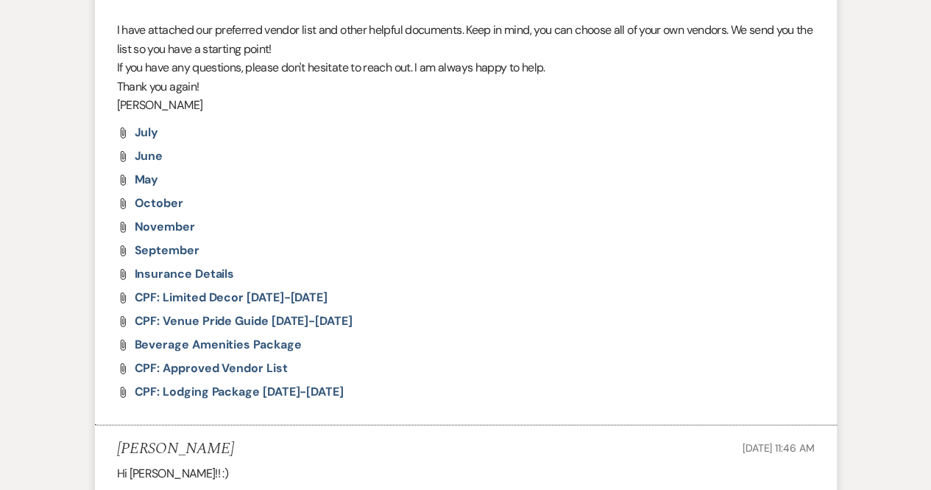
scroll to position [701, 0]
click at [152, 130] on span "July" at bounding box center [147, 132] width 24 height 15
click at [158, 157] on span "June" at bounding box center [149, 156] width 29 height 15
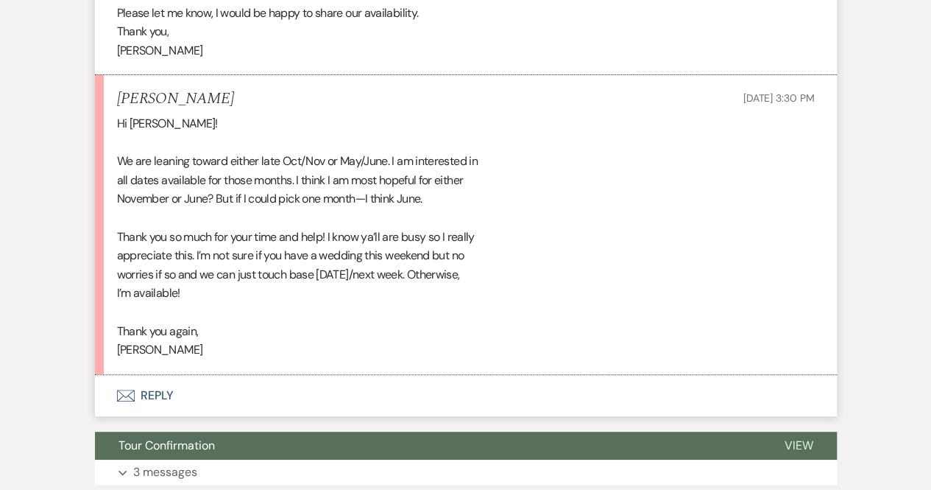
scroll to position [2911, 0]
click at [174, 389] on button "Envelope Reply" at bounding box center [466, 395] width 742 height 41
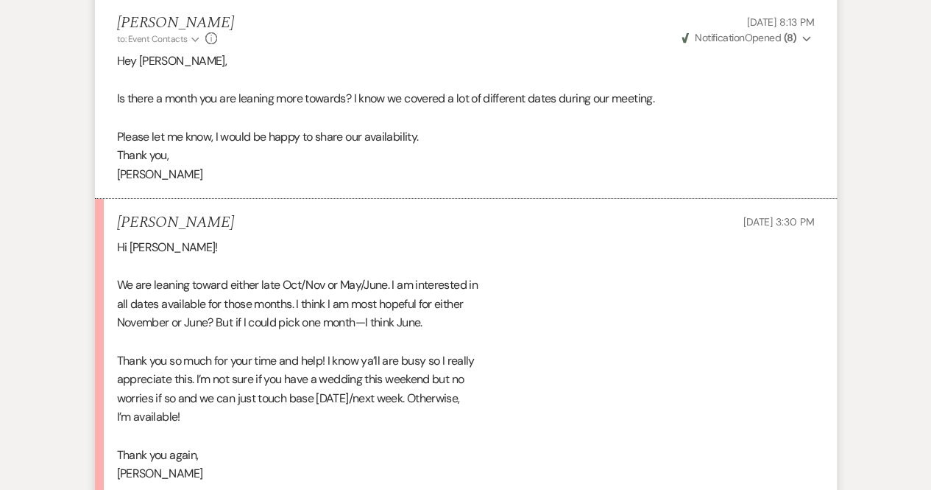
scroll to position [2935, 0]
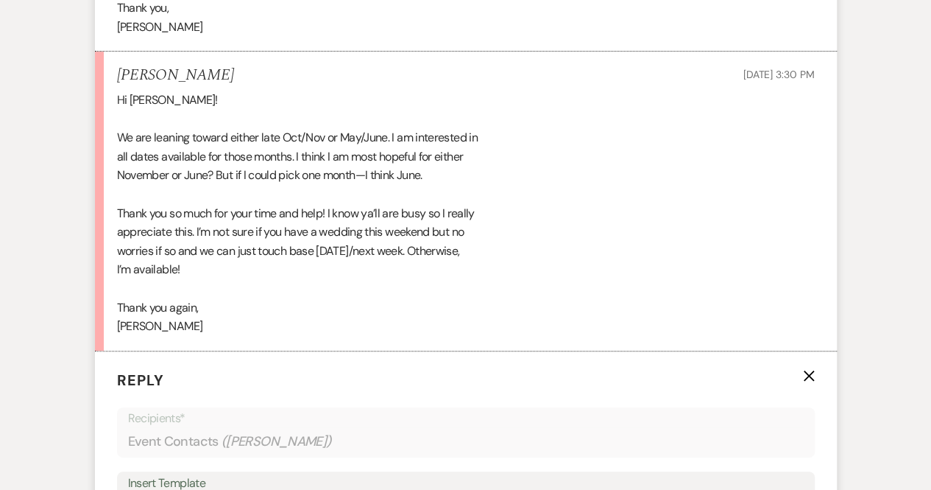
click at [560, 264] on div "Hi [PERSON_NAME]! We are leaning toward either late Oct/Nov or May/June. I am i…" at bounding box center [466, 213] width 698 height 245
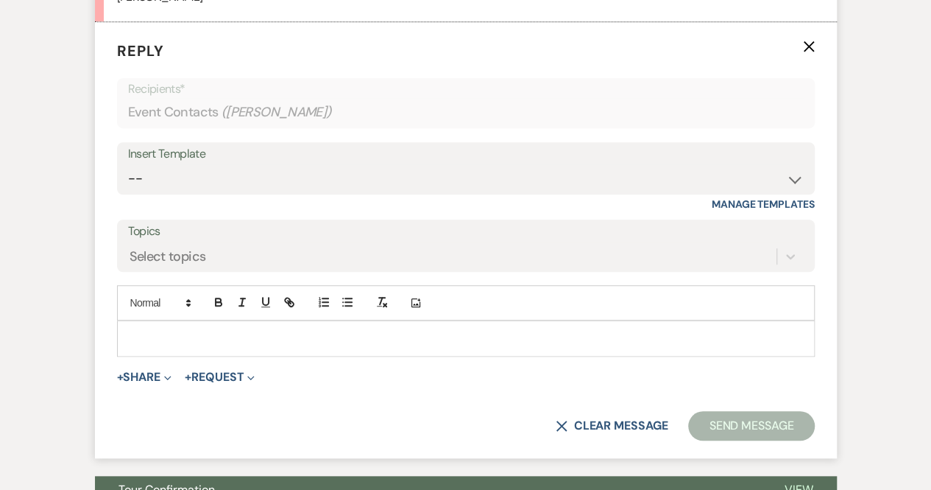
scroll to position [3268, 0]
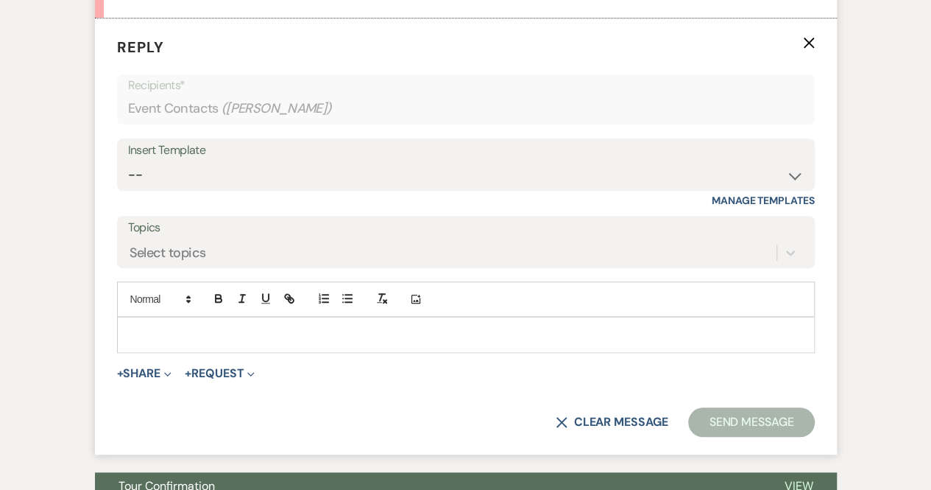
click at [148, 332] on p at bounding box center [466, 334] width 674 height 16
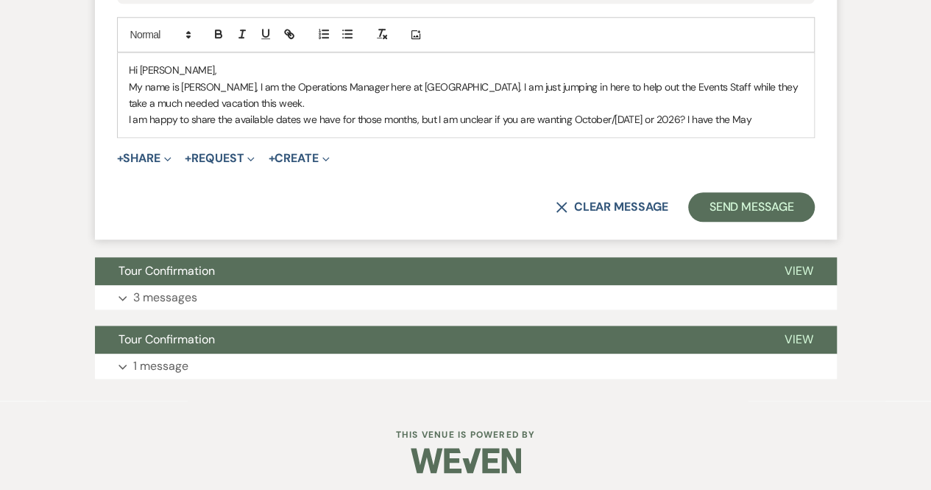
scroll to position [3454, 0]
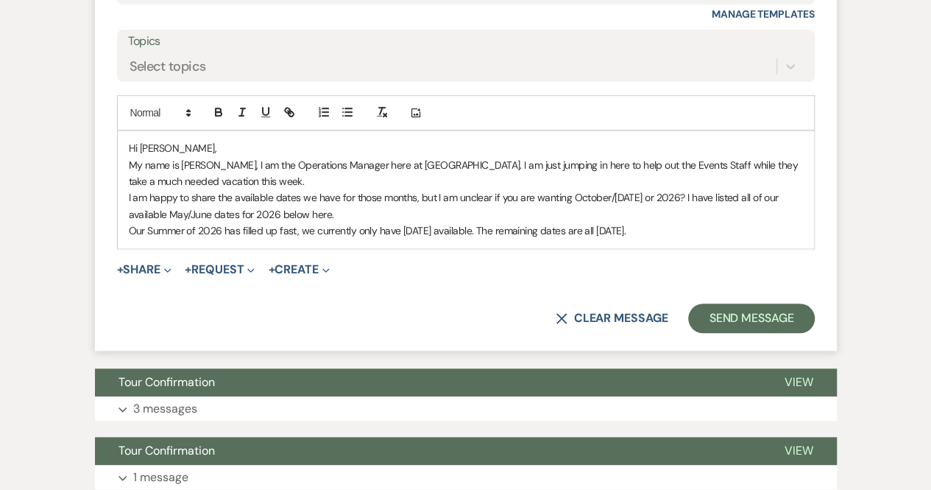
click at [370, 210] on p "I am happy to share the available dates we have for those months, but I am uncl…" at bounding box center [466, 205] width 674 height 33
click at [126, 224] on div "Hi [PERSON_NAME], My name is [PERSON_NAME], I am the Operations Manager here at…" at bounding box center [466, 189] width 697 height 116
click at [127, 223] on div "Hi [PERSON_NAME], My name is [PERSON_NAME], I am the Operations Manager here at…" at bounding box center [466, 189] width 697 height 116
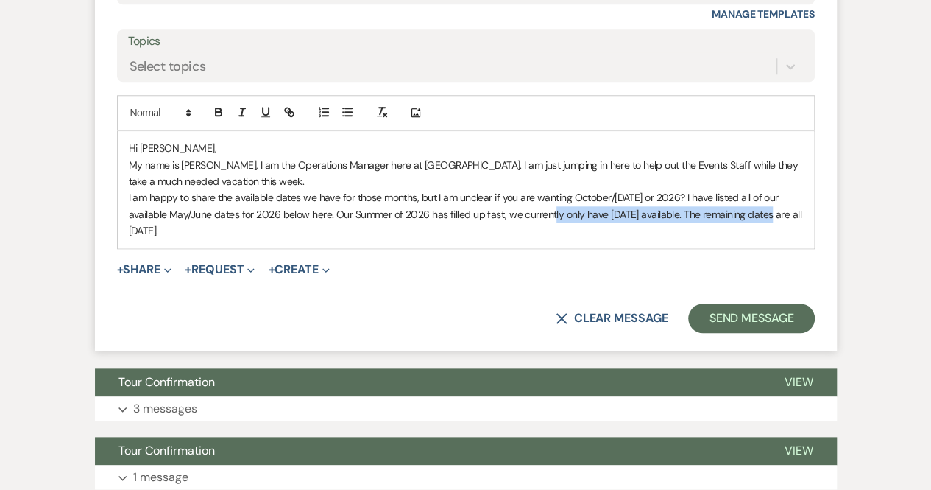
drag, startPoint x: 530, startPoint y: 208, endPoint x: 752, endPoint y: 216, distance: 222.5
click at [752, 216] on p "I am happy to share the available dates we have for those months, but I am uncl…" at bounding box center [466, 213] width 674 height 49
click at [216, 109] on icon "button" at bounding box center [218, 111] width 13 height 13
click at [272, 222] on p "I am happy to share the available dates we have for those months, but I am uncl…" at bounding box center [466, 213] width 674 height 49
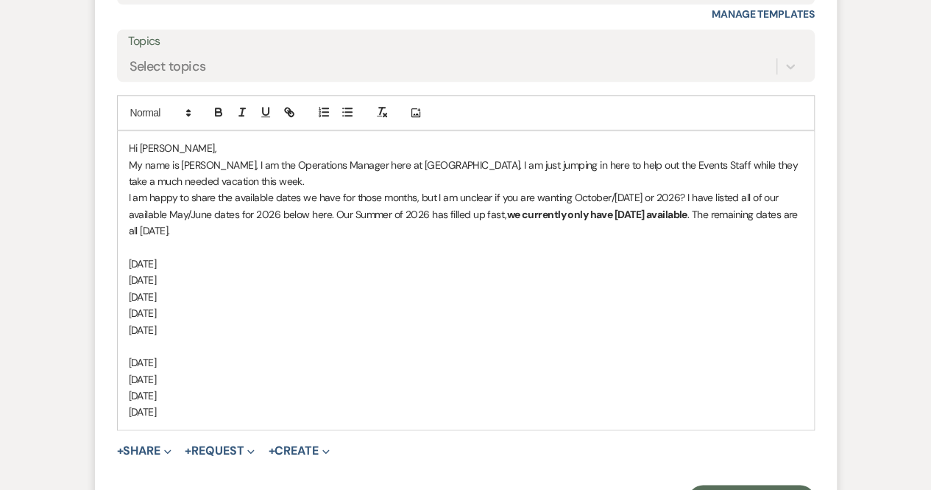
click at [296, 174] on p "My name is [PERSON_NAME], I am the Operations Manager here at [GEOGRAPHIC_DATA]…" at bounding box center [466, 173] width 674 height 33
click at [286, 221] on p "I am happy to share the available dates we have for those months, but I am uncl…" at bounding box center [466, 213] width 674 height 49
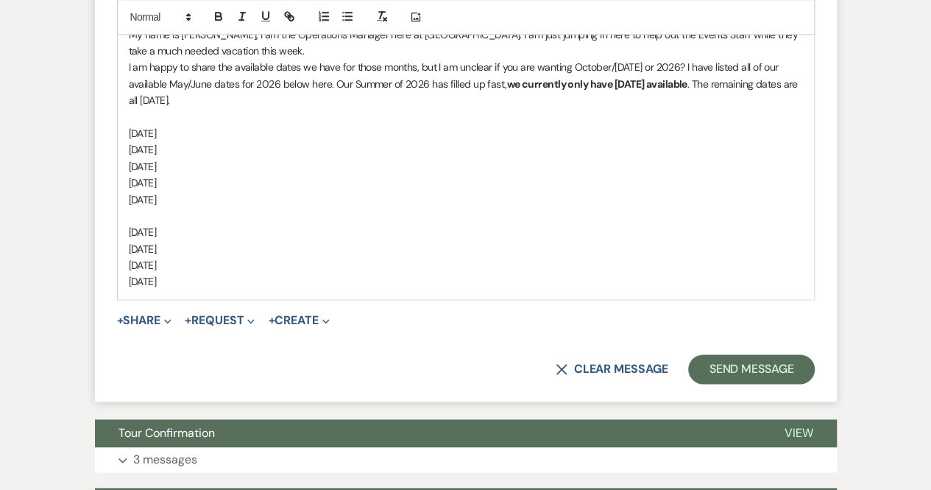
scroll to position [3593, 0]
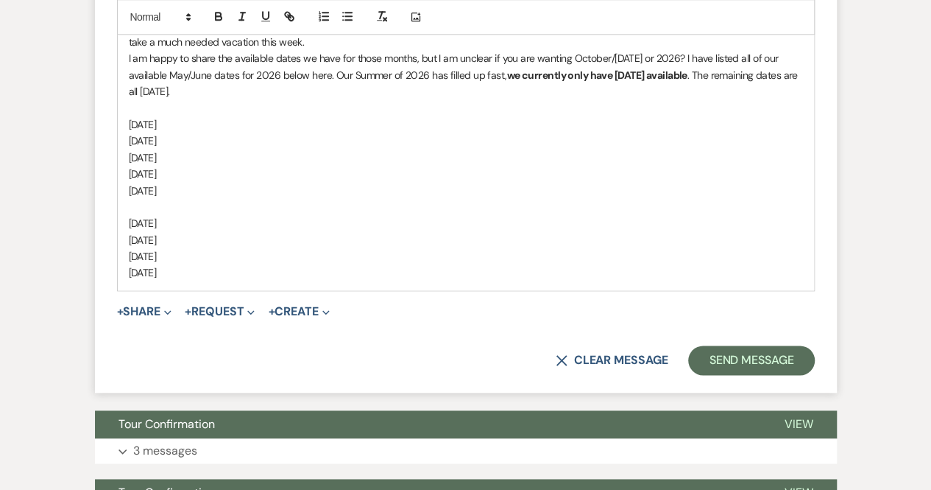
click at [208, 268] on p "[DATE]" at bounding box center [466, 272] width 674 height 16
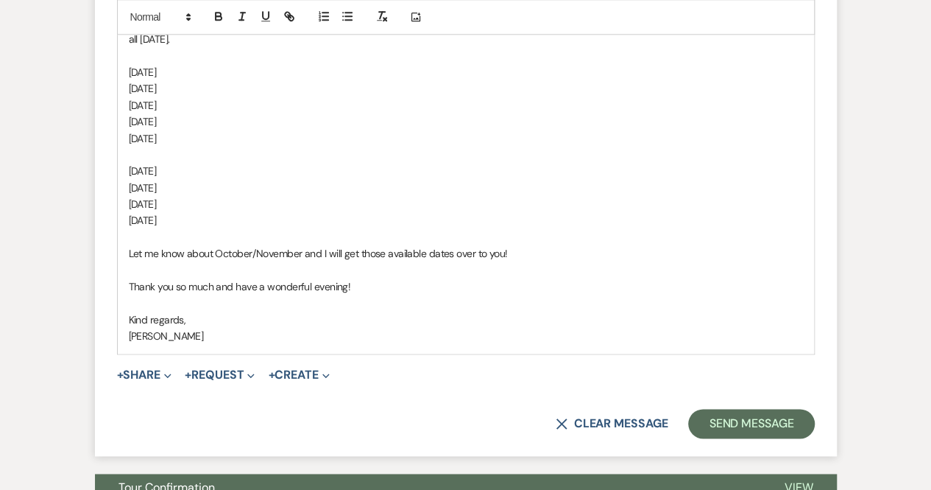
scroll to position [3645, 0]
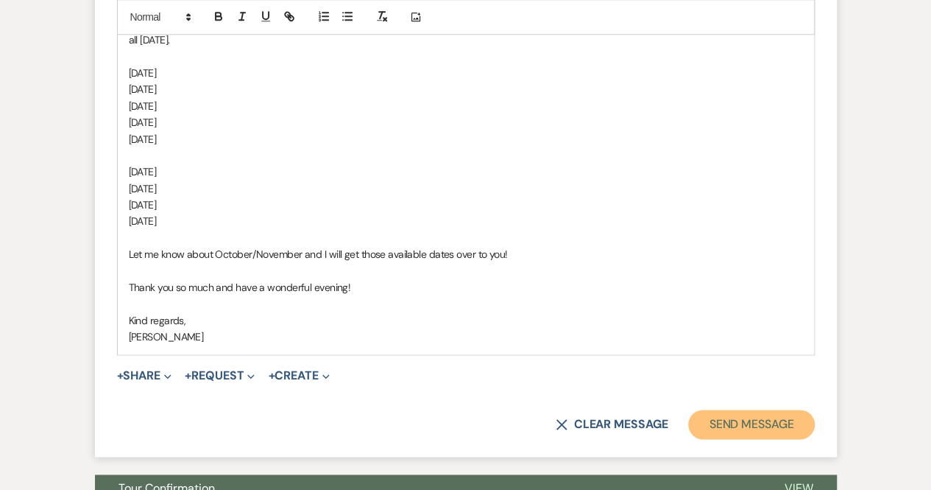
click at [752, 422] on button "Send Message" at bounding box center [751, 423] width 126 height 29
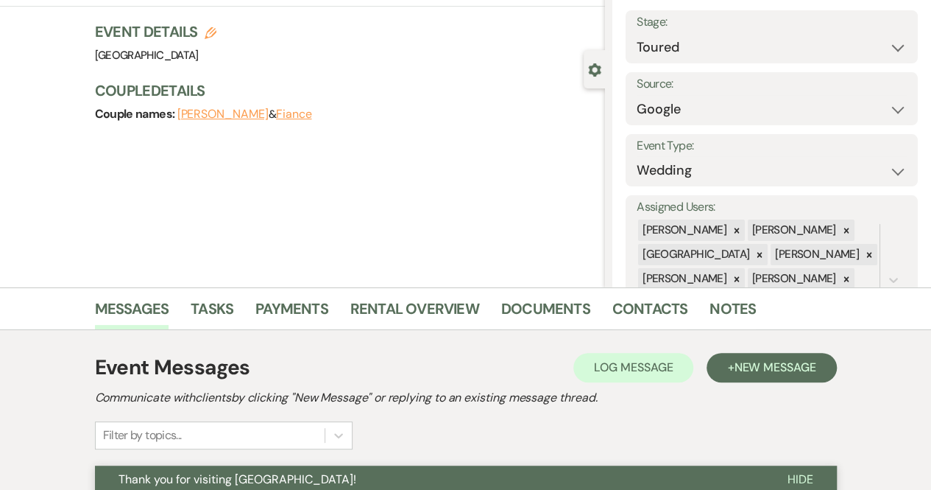
scroll to position [0, 0]
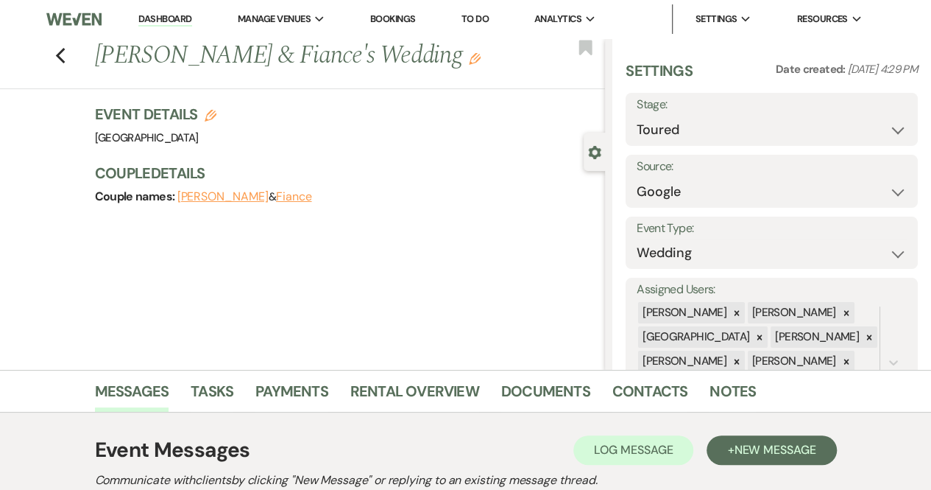
click at [162, 15] on link "Dashboard" at bounding box center [164, 20] width 53 height 14
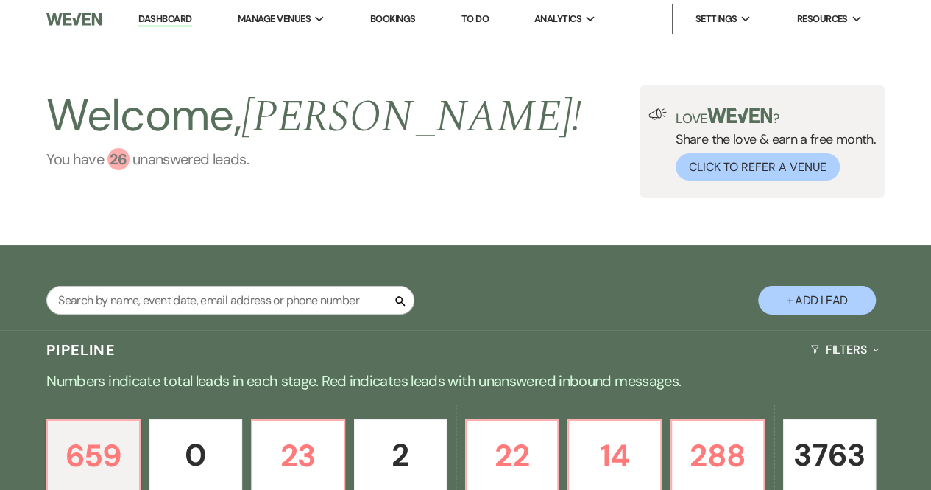
click at [124, 155] on div "26" at bounding box center [118, 159] width 22 height 22
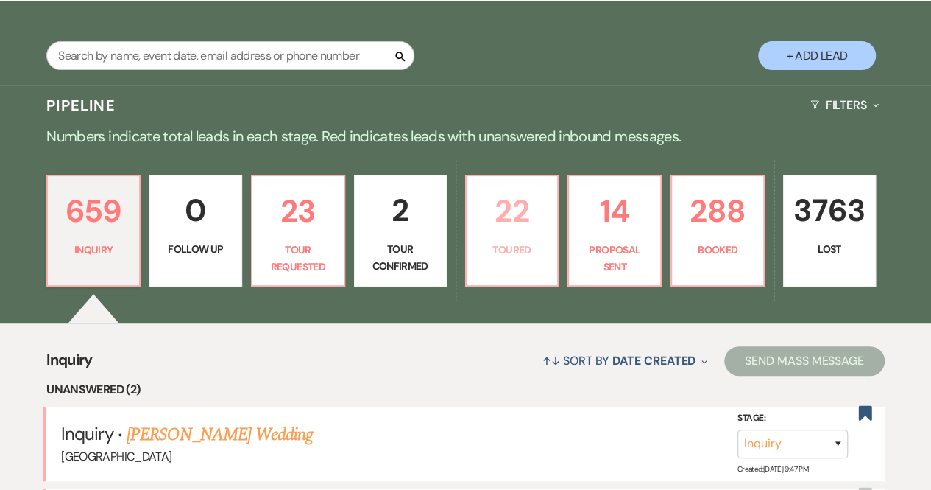
click at [512, 242] on p "Toured" at bounding box center [513, 249] width 74 height 16
select select "5"
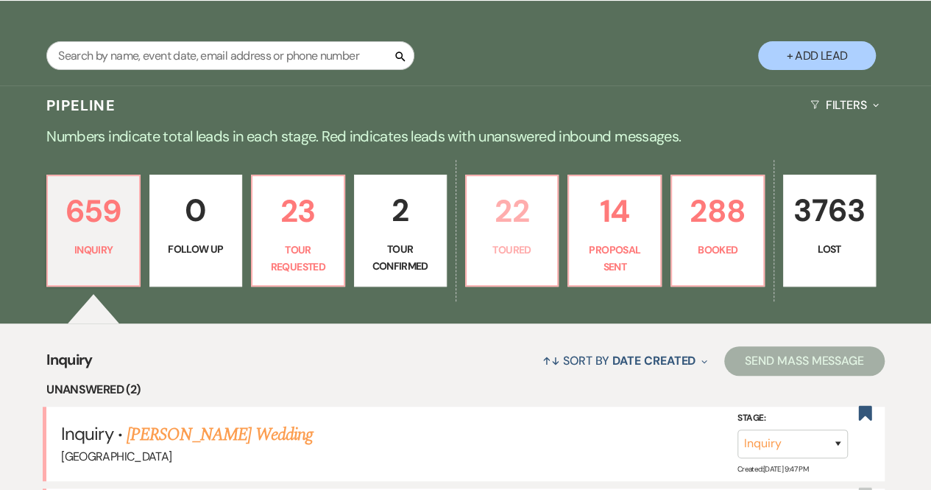
select select "5"
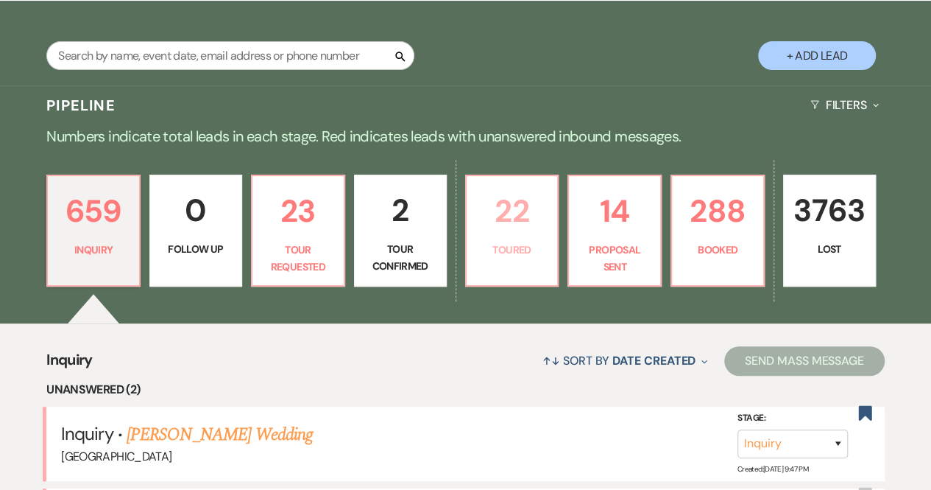
select select "5"
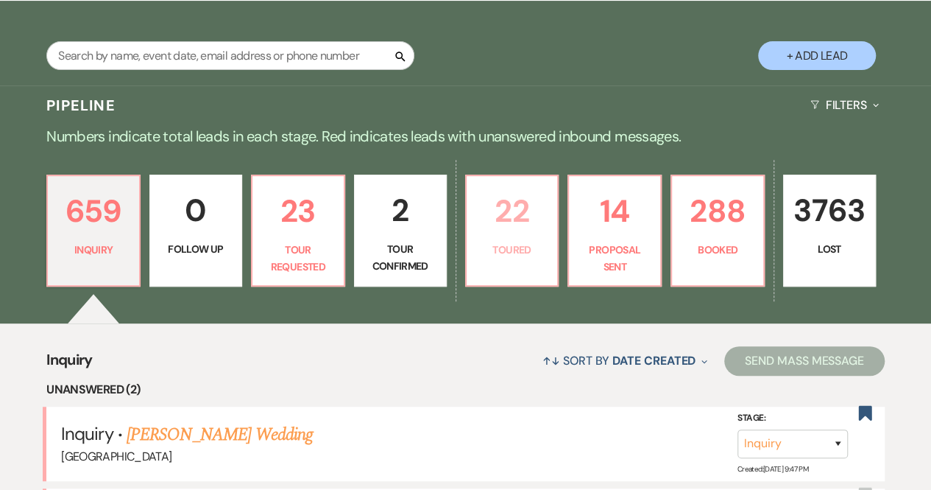
select select "5"
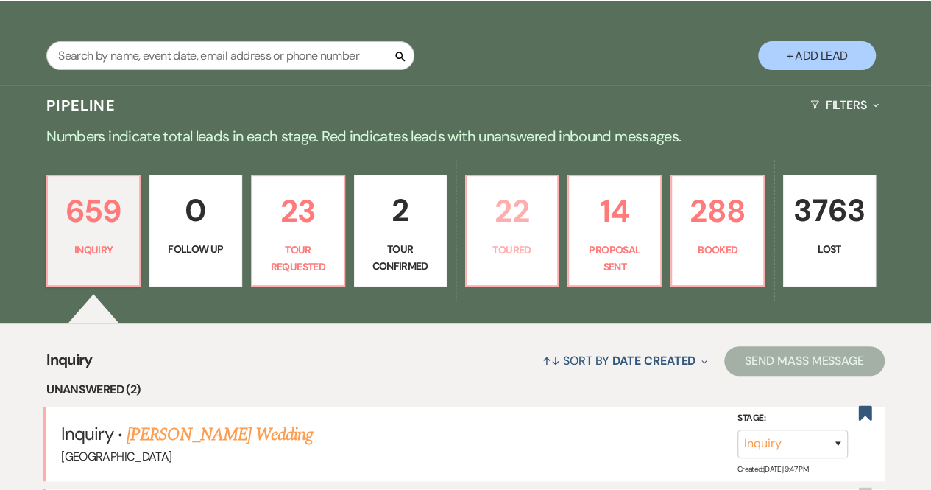
select select "5"
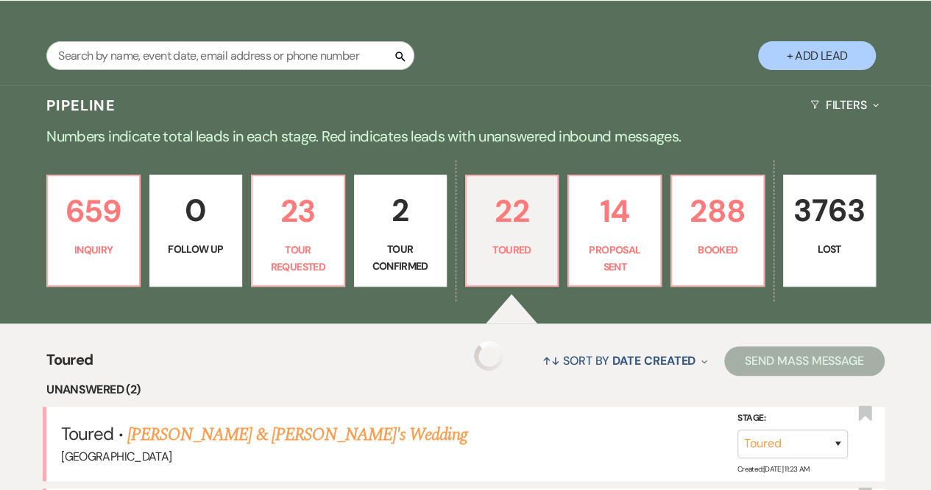
select select "5"
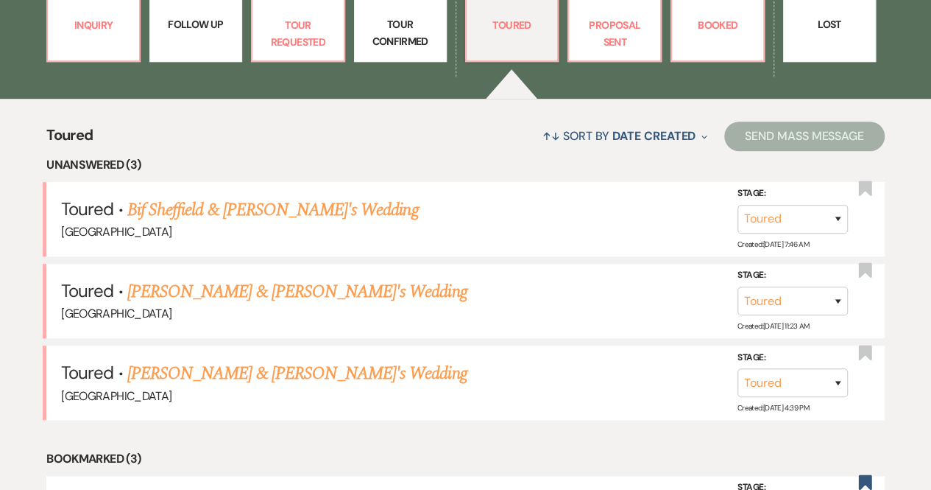
scroll to position [468, 0]
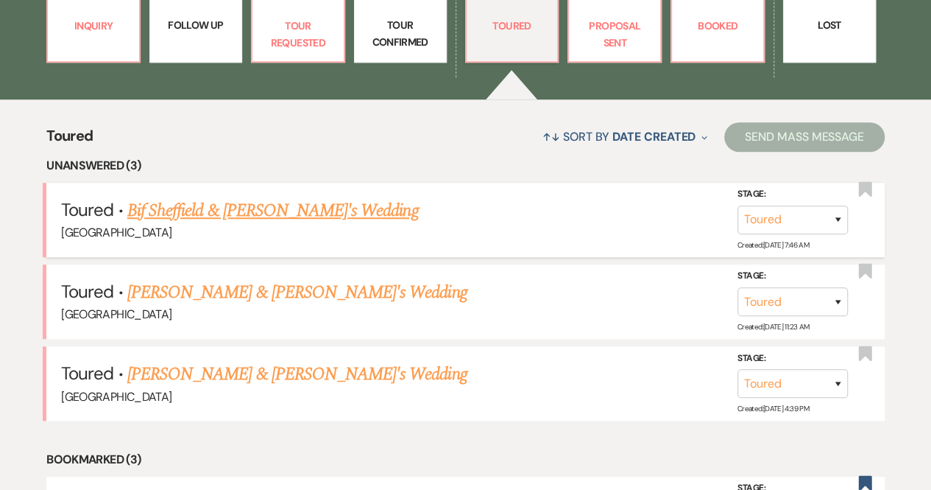
click at [243, 211] on link "Bif Sheffield & [PERSON_NAME]'s Wedding" at bounding box center [273, 210] width 292 height 27
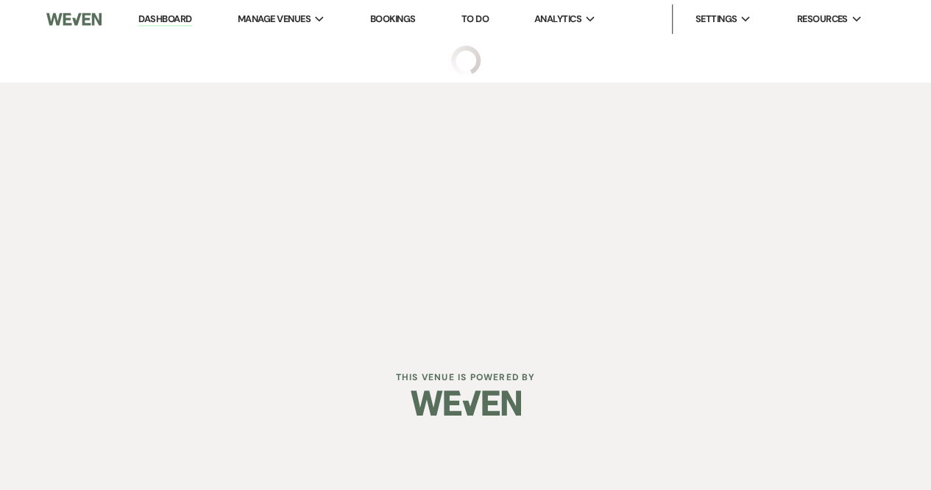
select select "5"
select select "6"
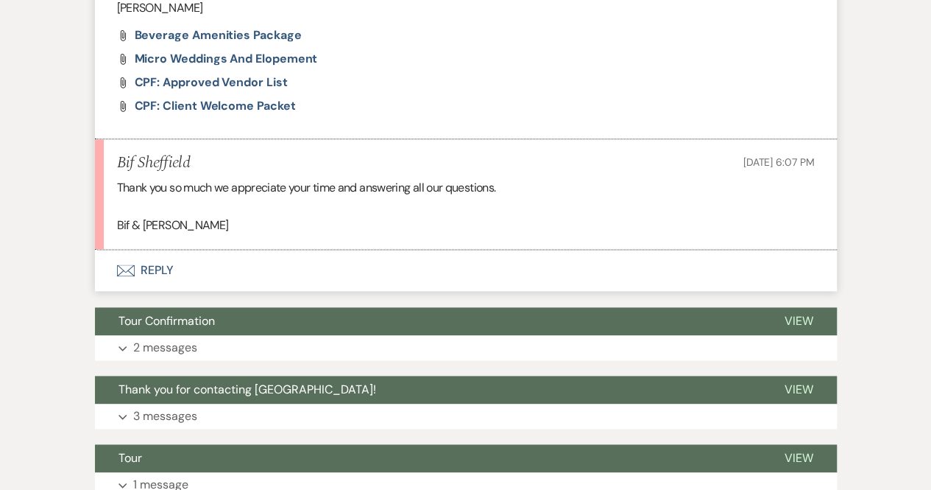
scroll to position [790, 0]
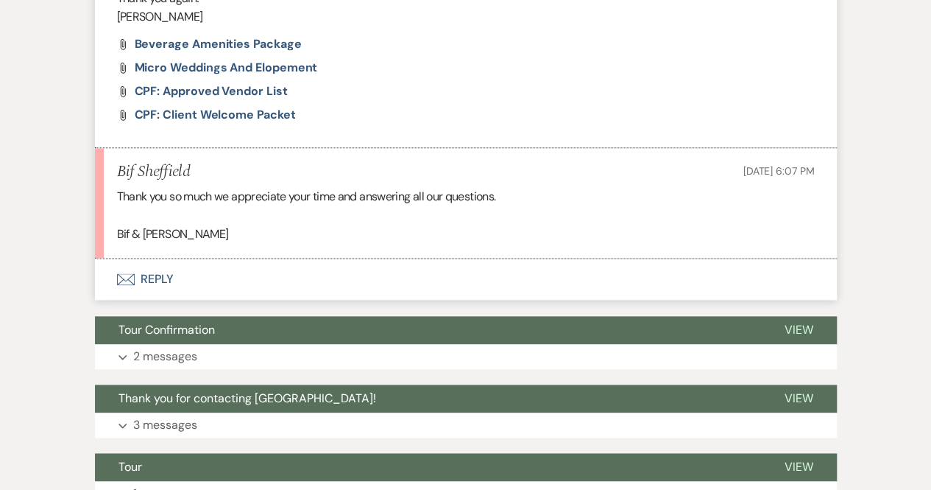
click at [153, 272] on button "Envelope Reply" at bounding box center [466, 278] width 742 height 41
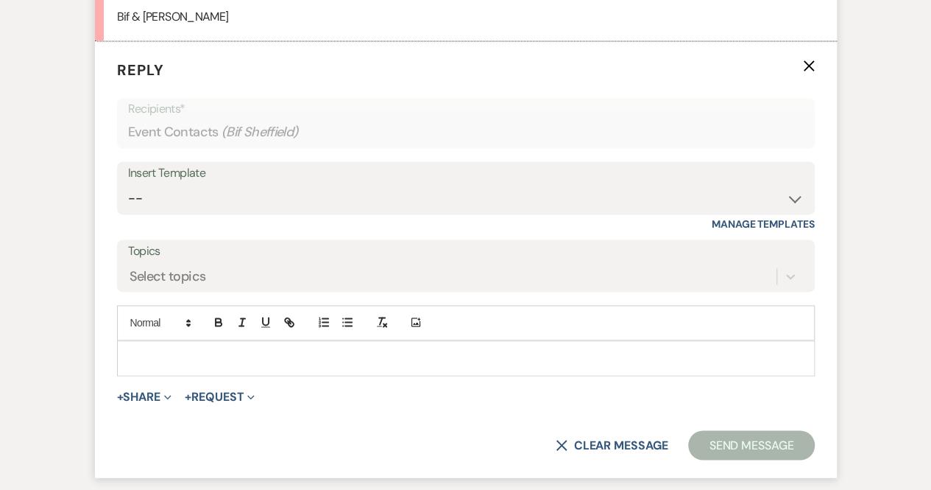
scroll to position [1020, 0]
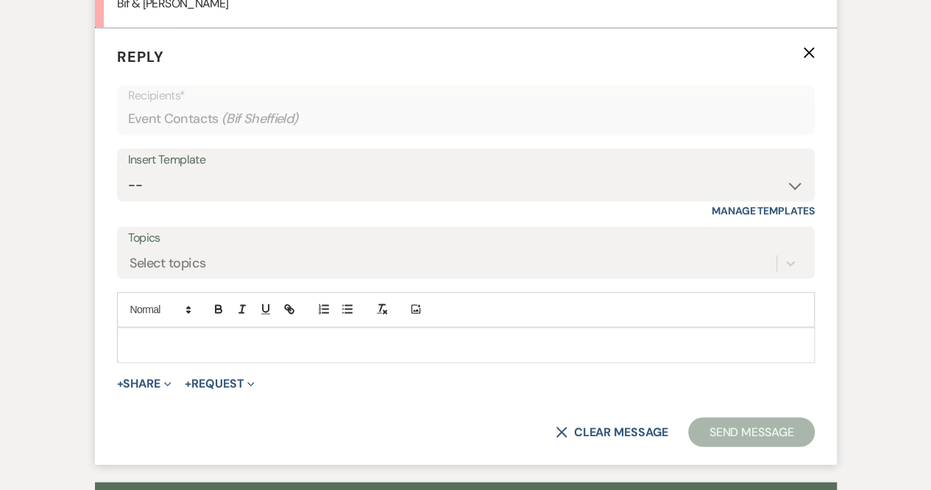
click at [135, 341] on p at bounding box center [466, 344] width 674 height 16
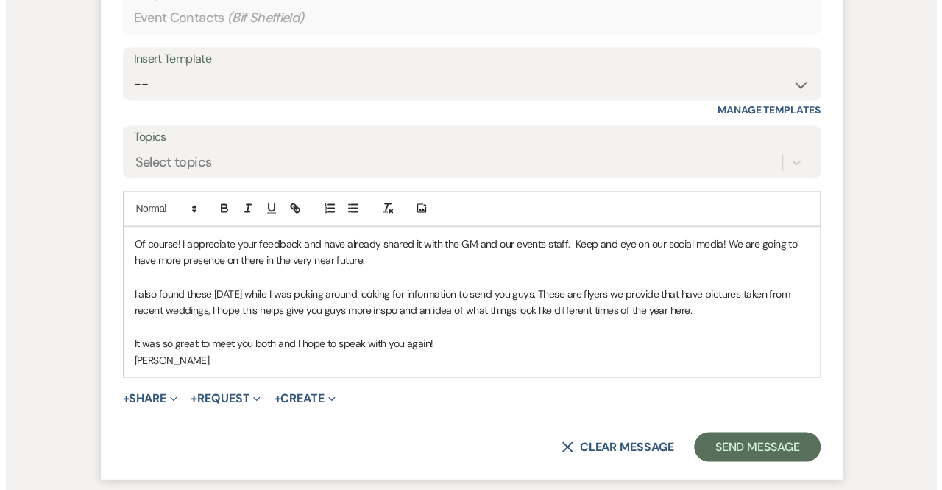
scroll to position [1125, 0]
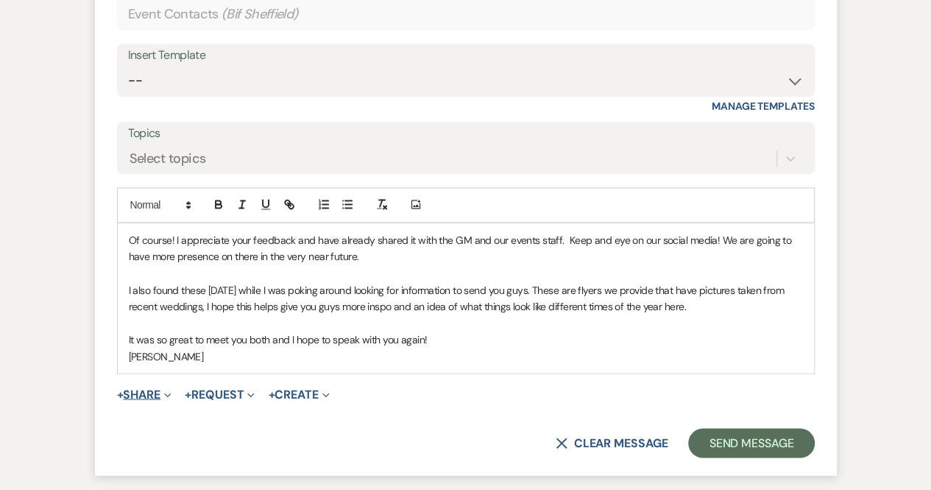
click at [171, 387] on span "Expand" at bounding box center [166, 393] width 11 height 15
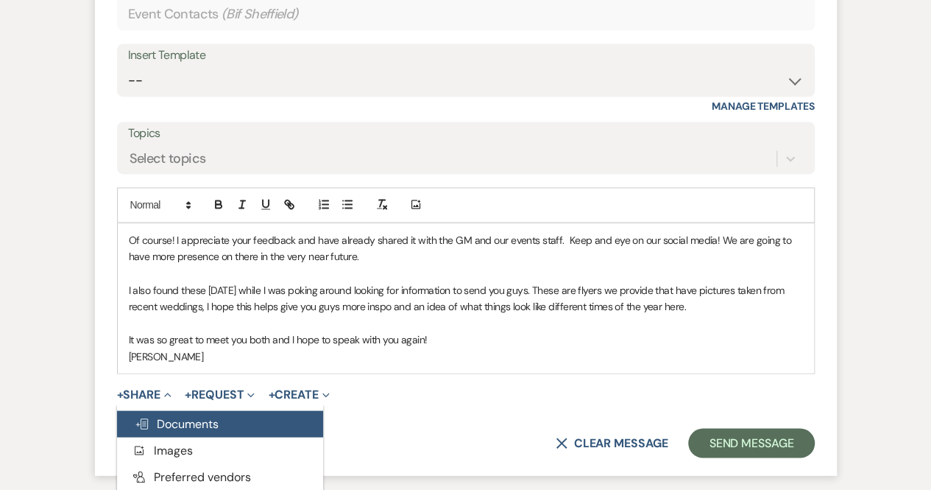
click at [182, 420] on span "Doc Upload Documents" at bounding box center [177, 422] width 84 height 15
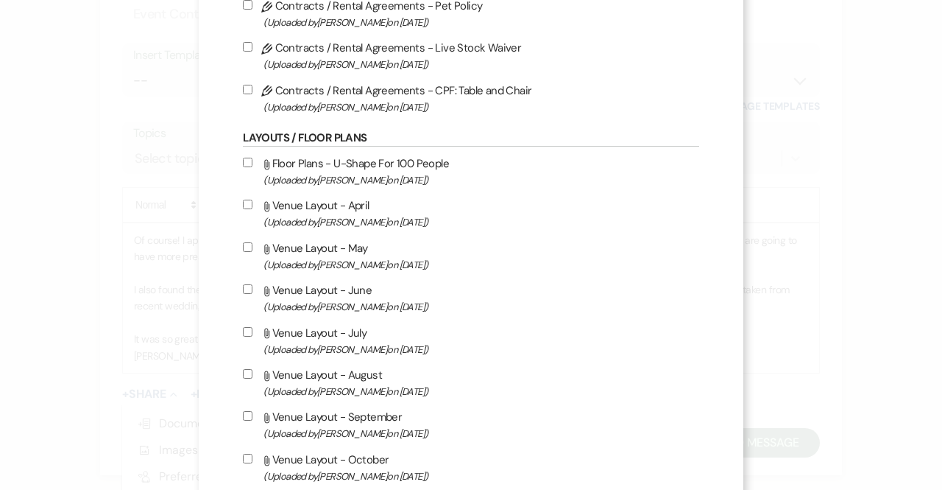
scroll to position [705, 0]
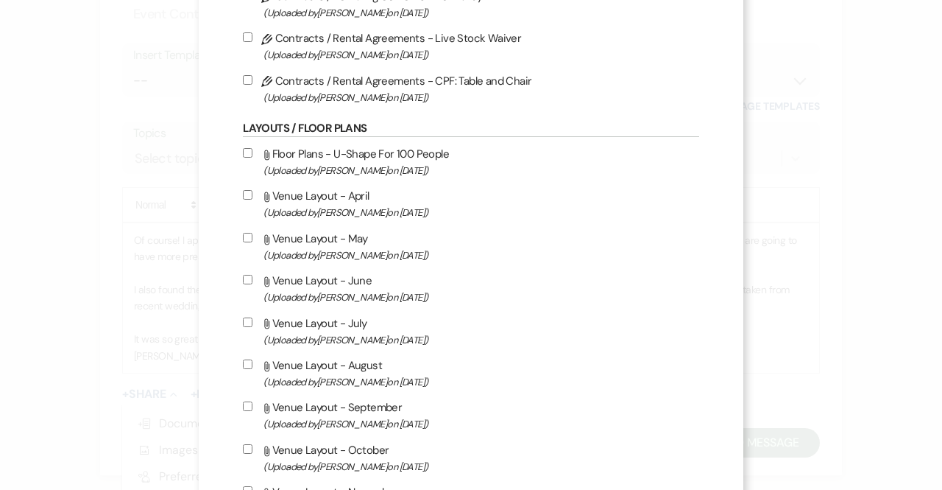
click at [250, 234] on input "Attach File Venue Layout - May (Uploaded by [PERSON_NAME] on [DATE] )" at bounding box center [248, 238] width 10 height 10
checkbox input "true"
click at [247, 278] on input "Attach File Venue Layout - June (Uploaded by [PERSON_NAME] on [DATE] )" at bounding box center [248, 280] width 10 height 10
checkbox input "true"
click at [249, 319] on input "Attach File Venue Layout - July (Uploaded by [PERSON_NAME] on [DATE] )" at bounding box center [248, 322] width 10 height 10
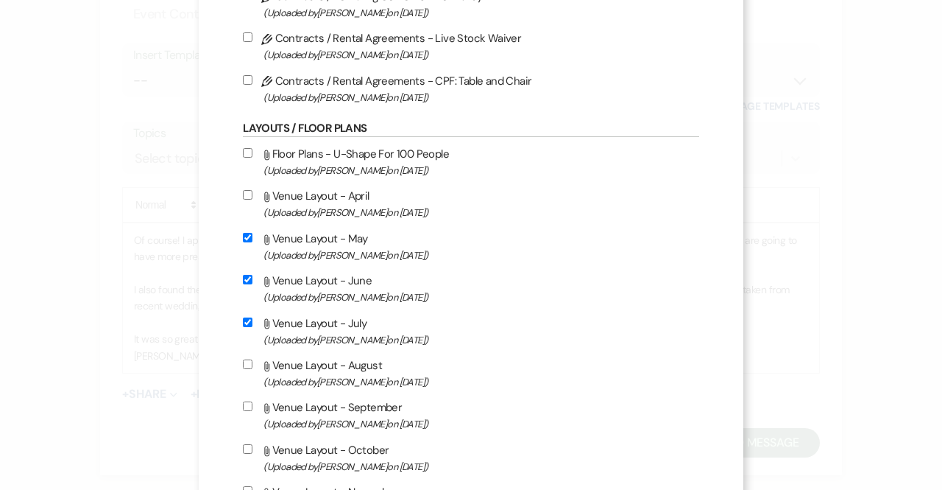
checkbox input "true"
click at [247, 366] on input "Attach File Venue Layout - August (Uploaded by [PERSON_NAME] on [DATE] )" at bounding box center [248, 364] width 10 height 10
checkbox input "true"
click at [250, 406] on input "Attach File Venue Layout - September (Uploaded by [PERSON_NAME] on [DATE] )" at bounding box center [248, 406] width 10 height 10
checkbox input "true"
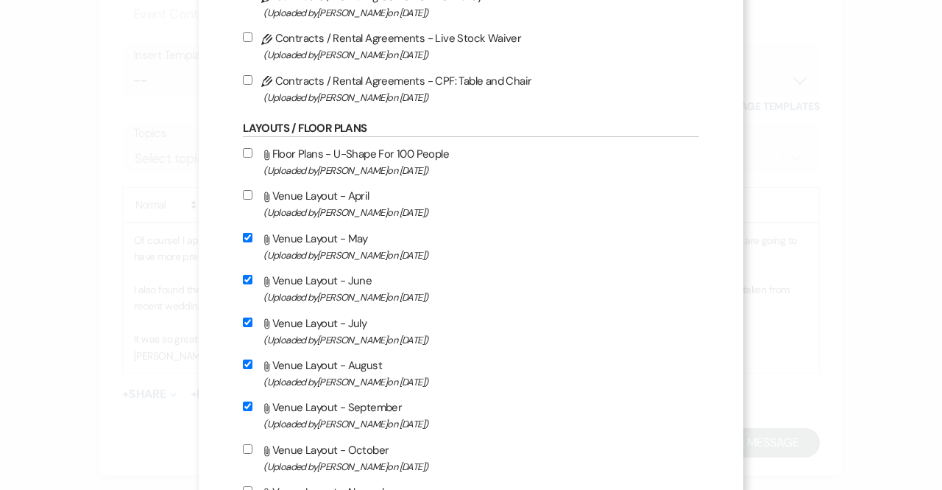
click at [250, 447] on input "Attach File Venue Layout - October (Uploaded by [PERSON_NAME] on [DATE] )" at bounding box center [248, 449] width 10 height 10
checkbox input "true"
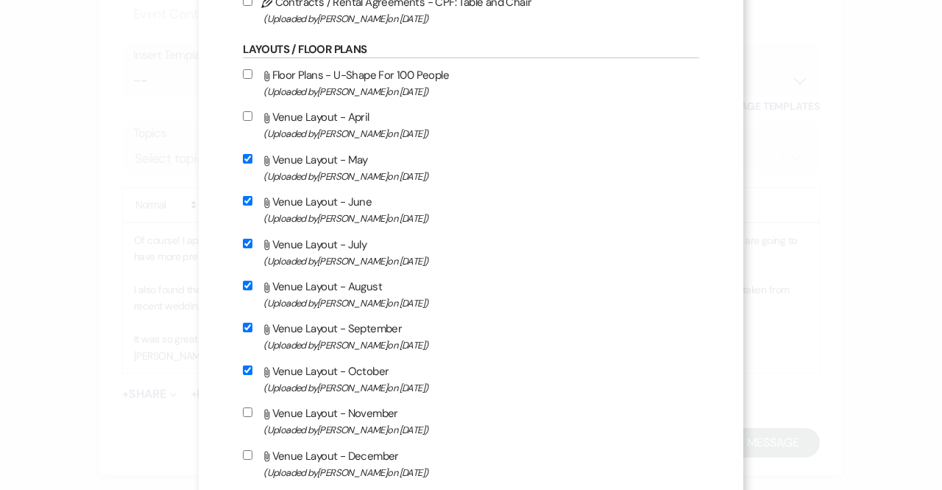
scroll to position [784, 0]
click at [246, 404] on label "Attach File Venue Layout - November (Uploaded by [PERSON_NAME] on [DATE] )" at bounding box center [471, 420] width 456 height 35
click at [246, 406] on input "Attach File Venue Layout - November (Uploaded by [PERSON_NAME] on [DATE] )" at bounding box center [248, 411] width 10 height 10
checkbox input "true"
click at [248, 454] on input "Attach File Venue Layout - December (Uploaded by [PERSON_NAME] on [DATE] )" at bounding box center [248, 454] width 10 height 10
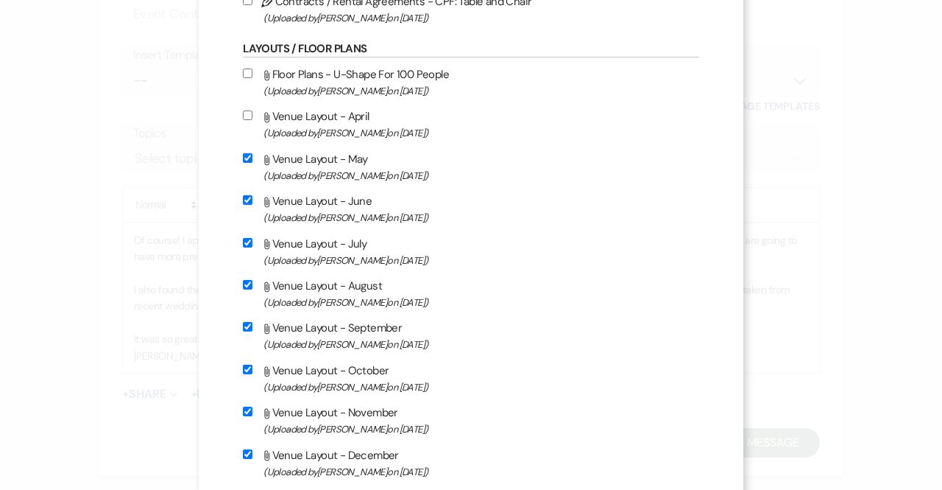
click at [248, 454] on input "Attach File Venue Layout - December (Uploaded by [PERSON_NAME] on [DATE] )" at bounding box center [248, 454] width 10 height 10
checkbox input "false"
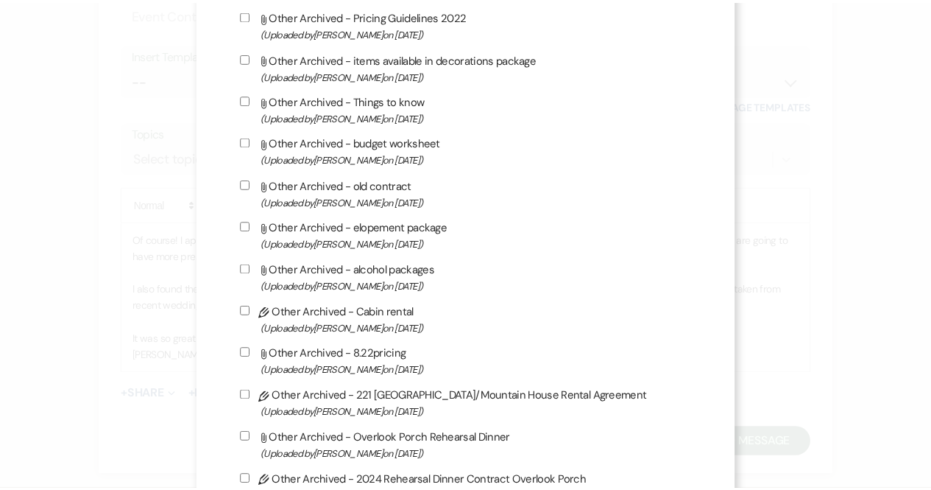
scroll to position [3931, 0]
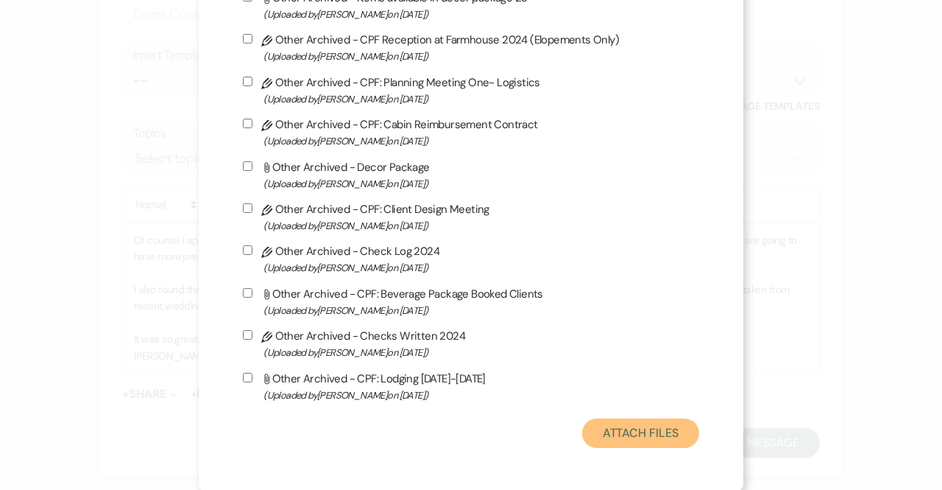
click at [652, 428] on button "Attach Files" at bounding box center [640, 432] width 117 height 29
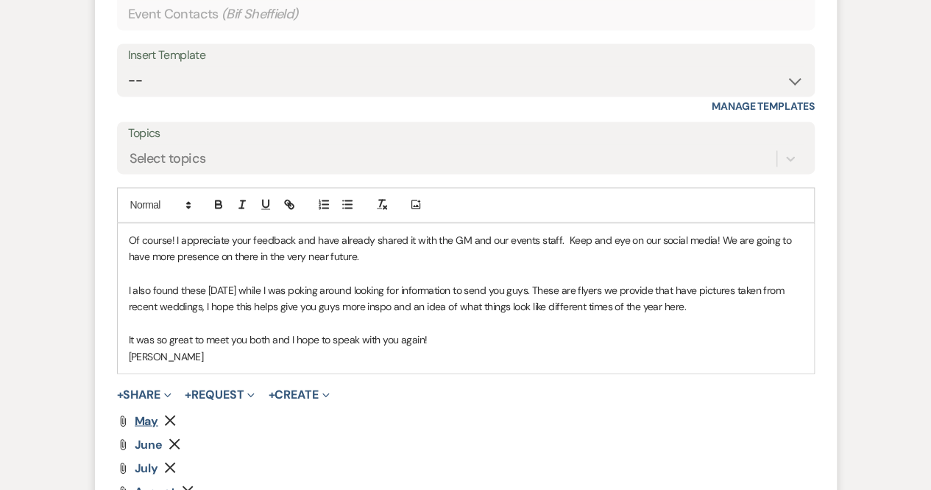
click at [139, 419] on span "May" at bounding box center [147, 419] width 24 height 15
click at [148, 438] on span "June" at bounding box center [149, 443] width 29 height 15
click at [147, 460] on span "July" at bounding box center [147, 466] width 24 height 15
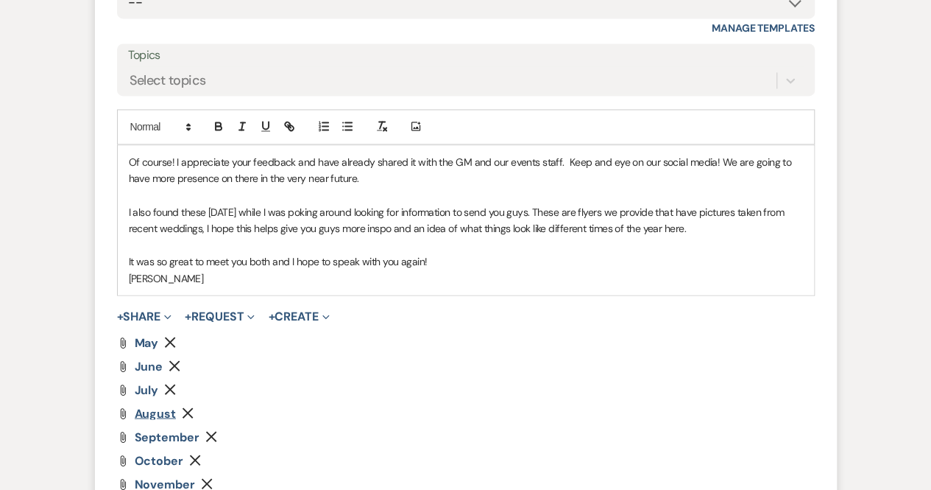
click at [141, 410] on span "August" at bounding box center [156, 412] width 42 height 15
click at [168, 434] on span "September" at bounding box center [167, 436] width 65 height 15
click at [159, 458] on span "October" at bounding box center [159, 459] width 49 height 15
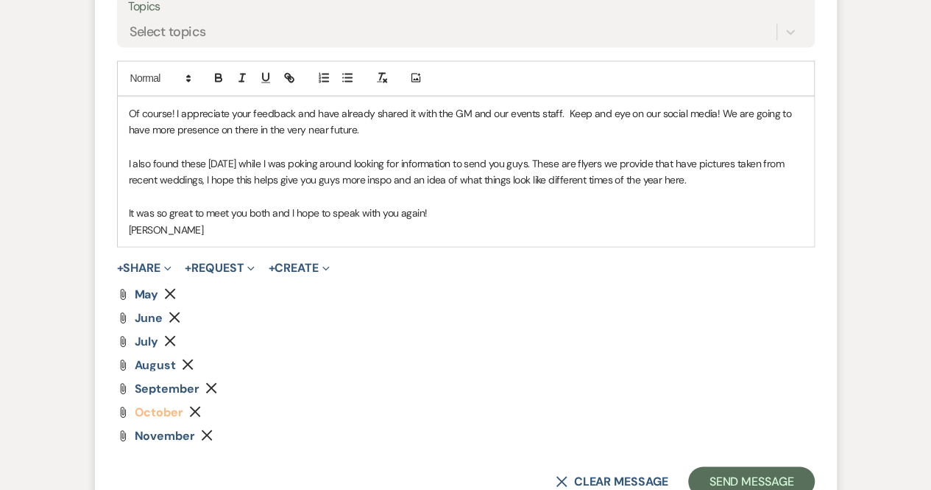
scroll to position [1251, 0]
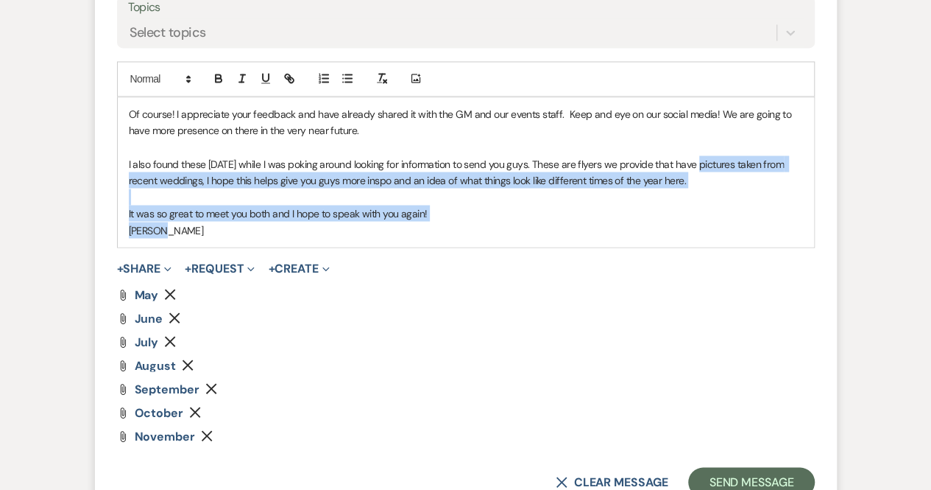
drag, startPoint x: 697, startPoint y: 168, endPoint x: 548, endPoint y: 246, distance: 168.0
click at [548, 246] on form "Reply X Draft Recipients* Event Contacts ( Bif [GEOGRAPHIC_DATA] ) Insert Templ…" at bounding box center [466, 156] width 742 height 716
click at [426, 214] on p "It was so great to meet you both and I hope to speak with you again!" at bounding box center [466, 213] width 674 height 16
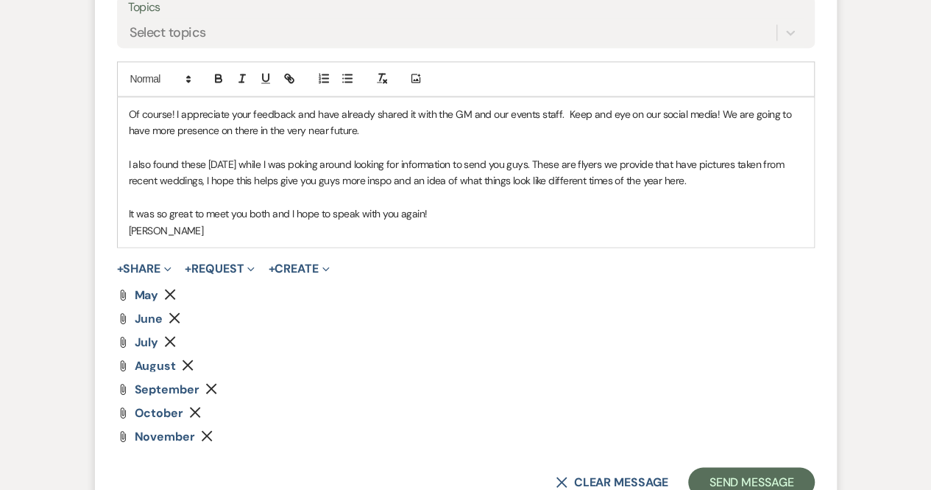
click at [420, 211] on p "It was so great to meet you both and I hope to speak with you again!" at bounding box center [466, 213] width 674 height 16
click at [525, 159] on p "I also found these [DATE] while I was poking around looking for information to …" at bounding box center [466, 171] width 674 height 33
click at [674, 177] on p "I also found these [DATE] while I was poking around looking for information to …" at bounding box center [466, 171] width 674 height 33
click at [747, 473] on button "Send Message" at bounding box center [751, 481] width 126 height 29
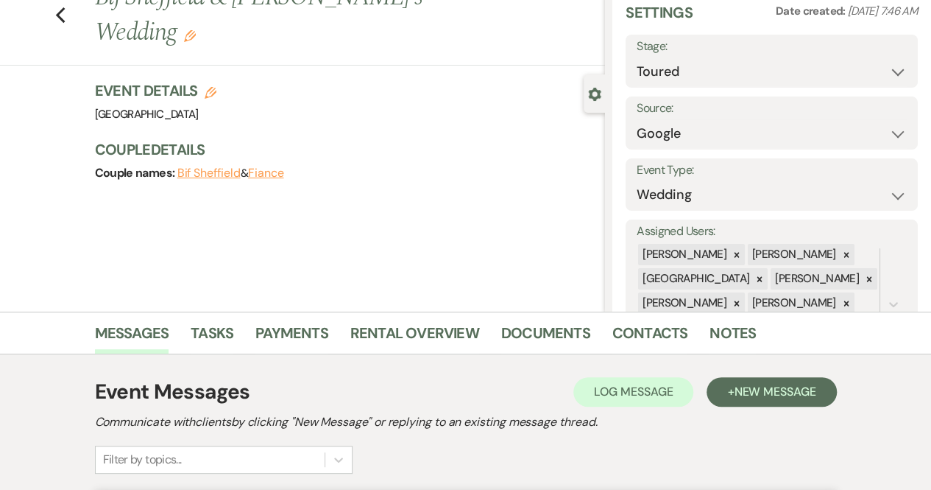
scroll to position [43, 0]
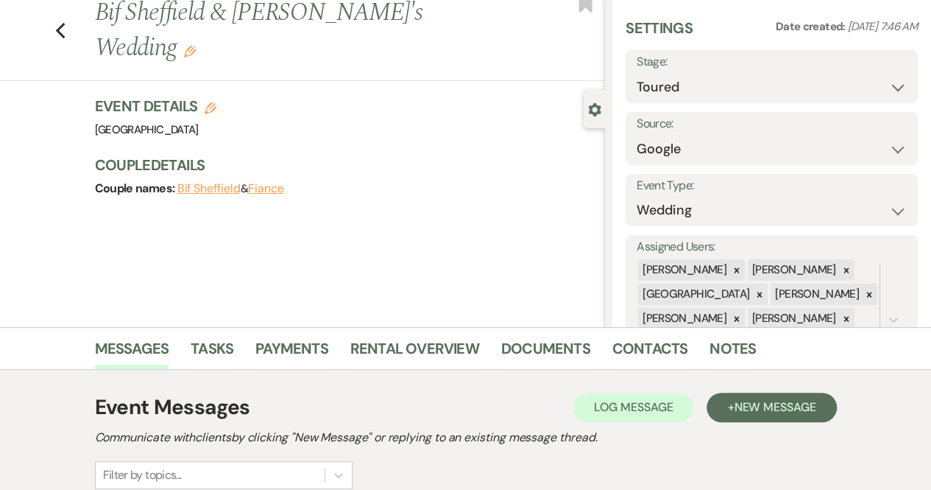
click at [59, 4] on div "Previous Bif Sheffield & [PERSON_NAME]'s Wedding Edit Bookmark" at bounding box center [299, 38] width 613 height 85
click at [66, 22] on icon "Previous" at bounding box center [60, 31] width 11 height 18
select select "5"
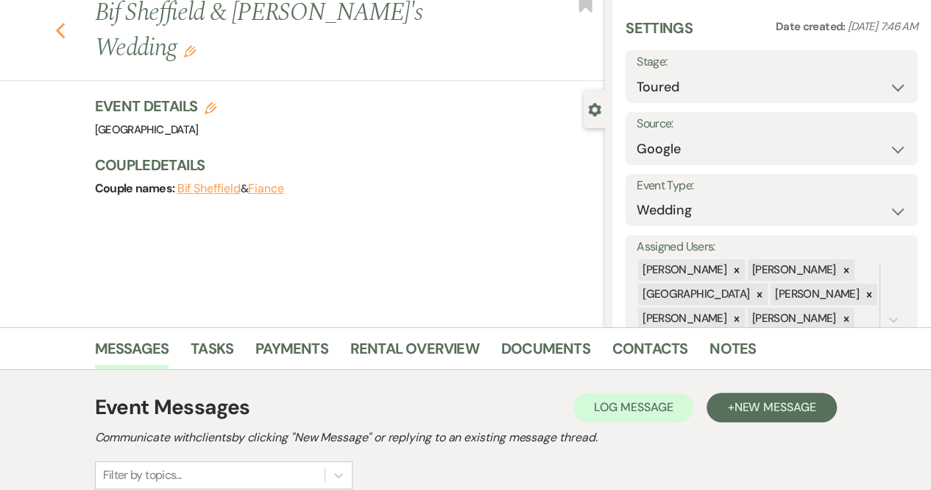
select select "5"
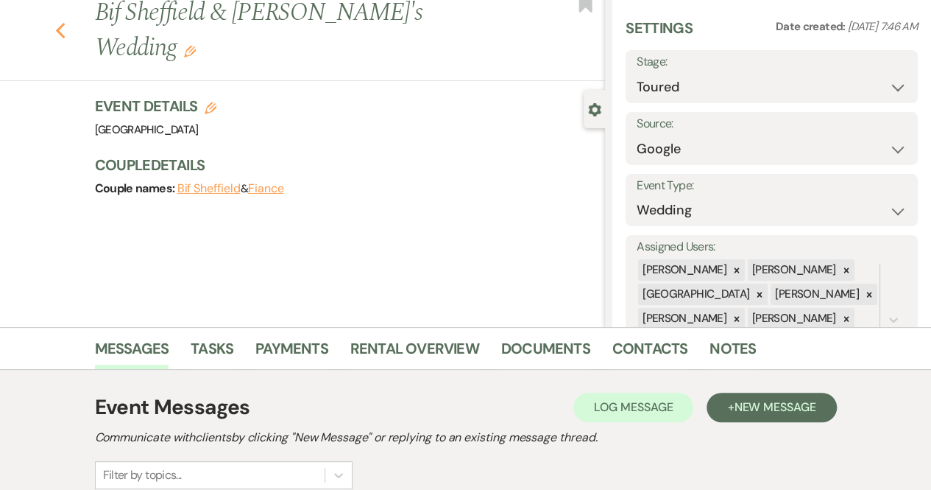
select select "5"
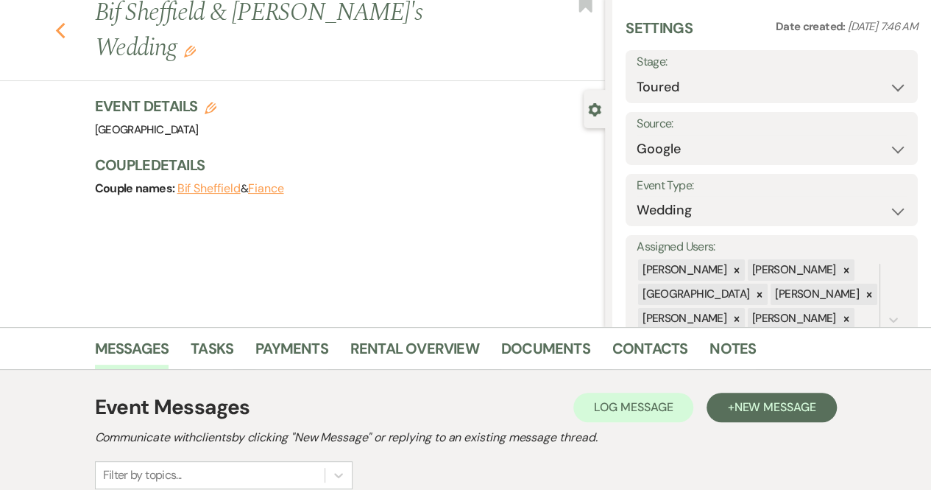
select select "5"
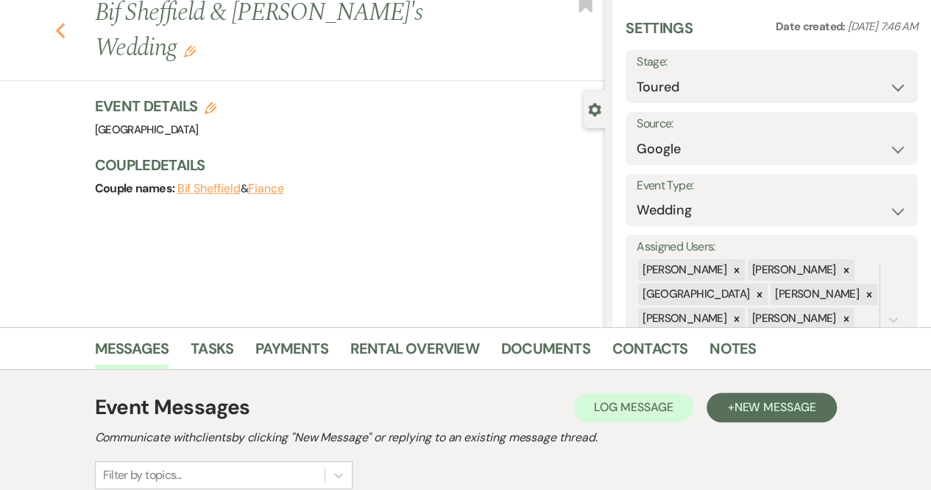
select select "5"
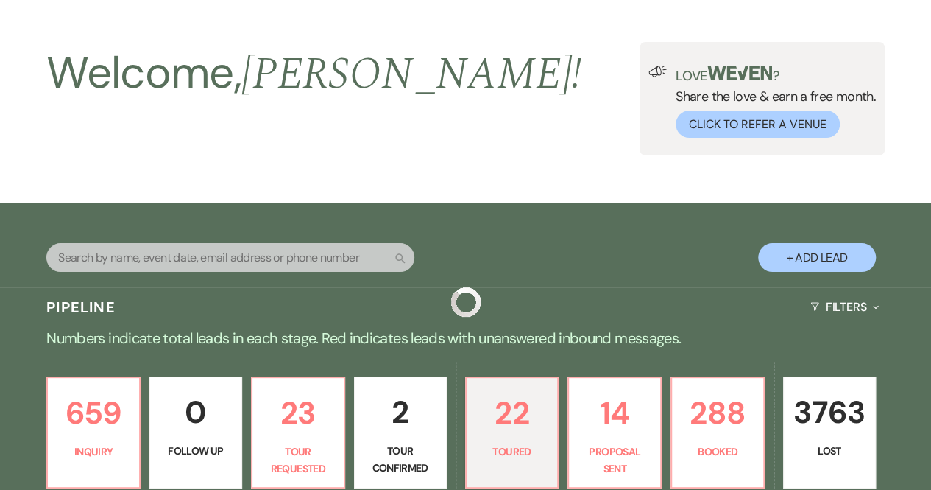
scroll to position [468, 0]
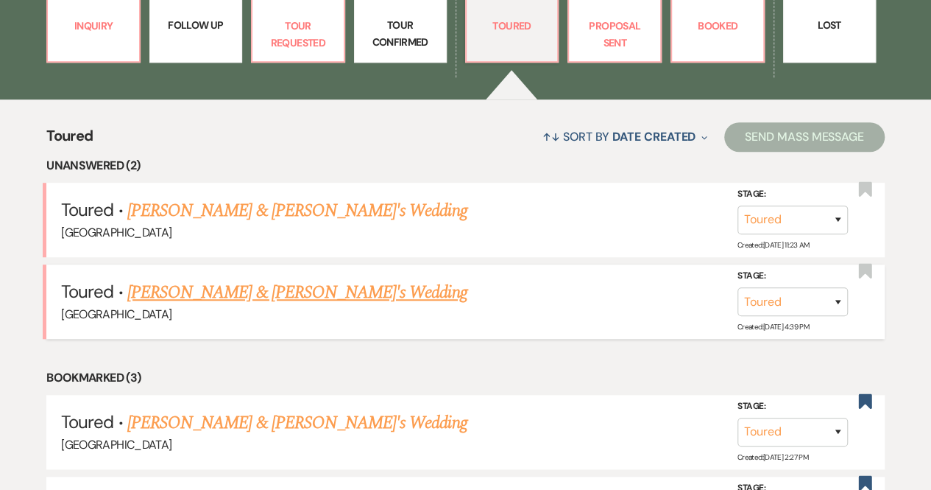
click at [278, 290] on link "[PERSON_NAME] & [PERSON_NAME]'s Wedding" at bounding box center [297, 292] width 340 height 27
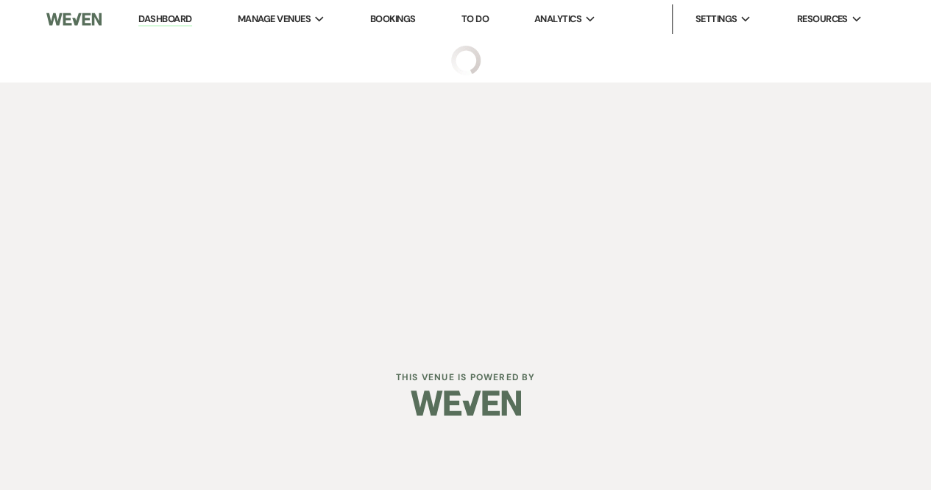
select select "5"
select select "6"
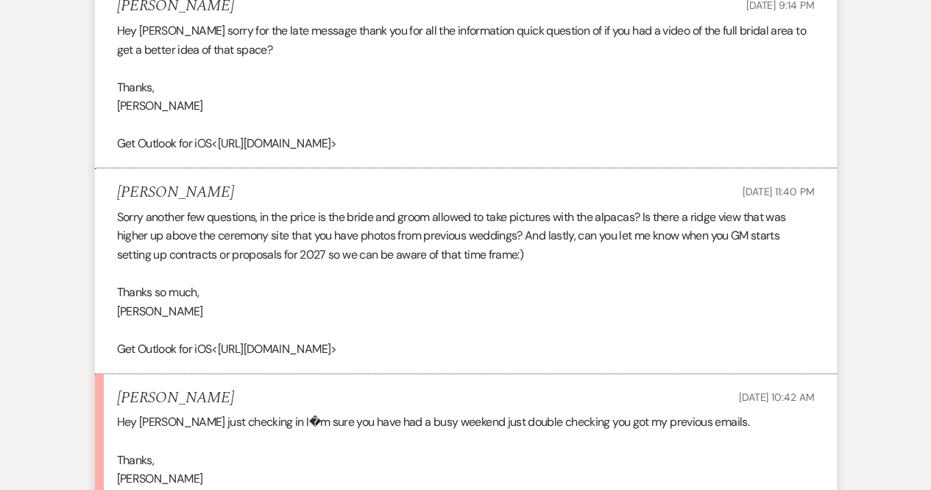
scroll to position [1801, 0]
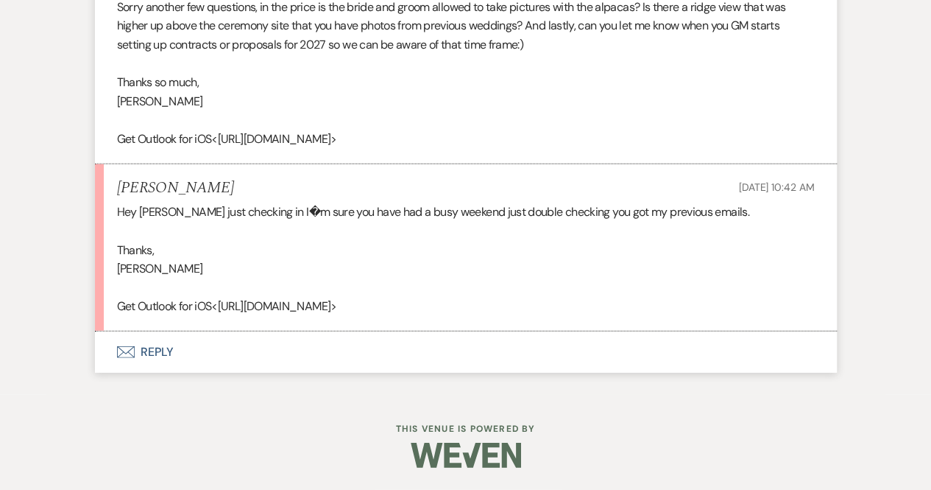
click at [149, 351] on button "Envelope Reply" at bounding box center [466, 351] width 742 height 41
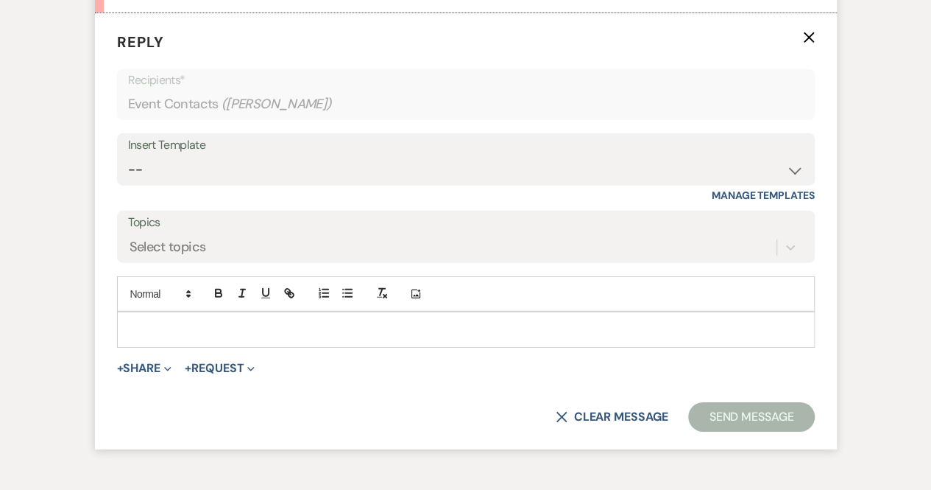
scroll to position [2106, 0]
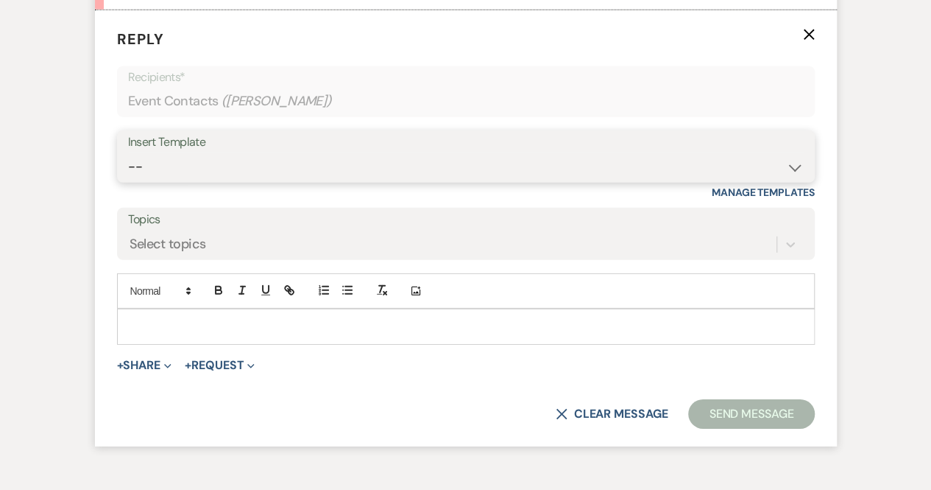
click at [365, 174] on select "-- Weven Planning Portal Introduction (Booked Events) Congratulations on choosi…" at bounding box center [466, 166] width 676 height 29
select select "6084"
click at [128, 169] on select "-- Weven Planning Portal Introduction (Booked Events) Congratulations on choosi…" at bounding box center [466, 166] width 676 height 29
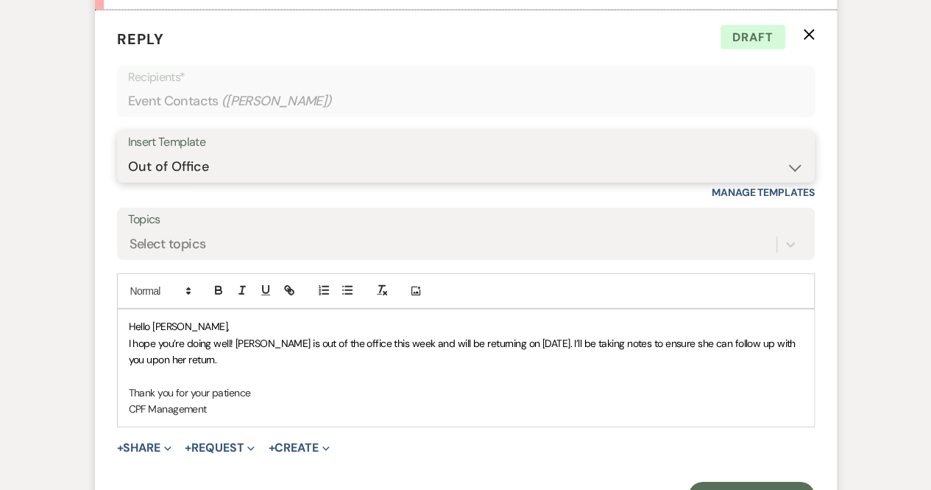
scroll to position [2171, 0]
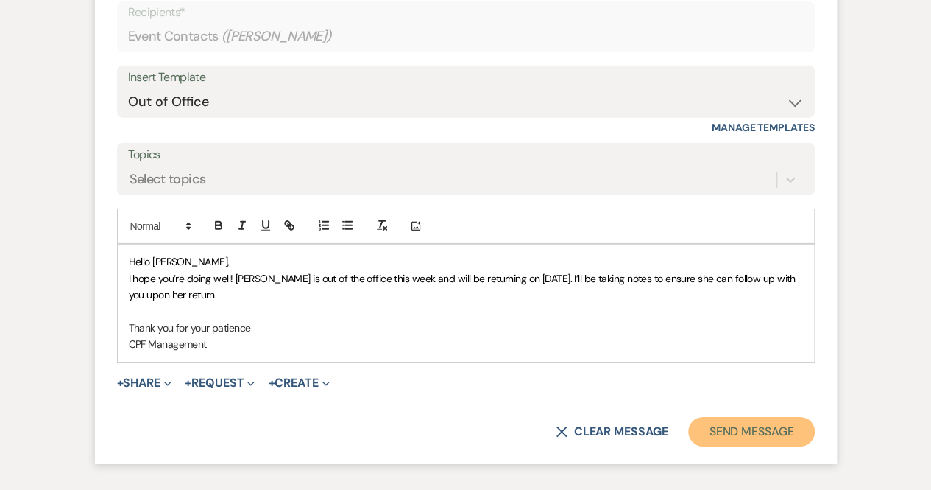
click at [738, 443] on button "Send Message" at bounding box center [751, 431] width 126 height 29
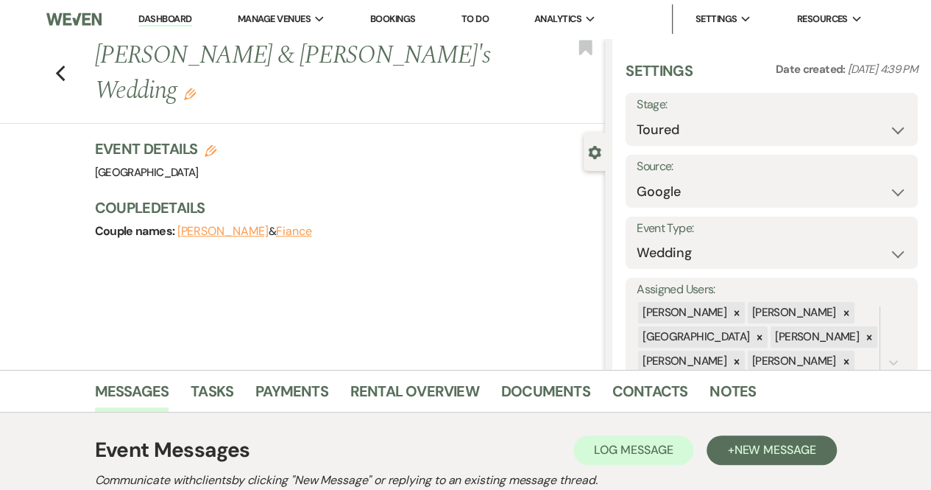
scroll to position [85, 0]
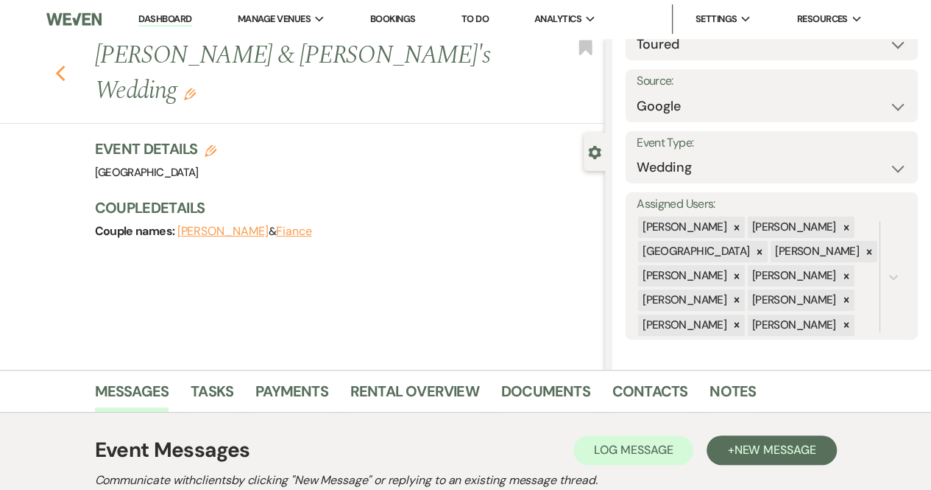
click at [65, 66] on use "button" at bounding box center [60, 74] width 10 height 16
select select "5"
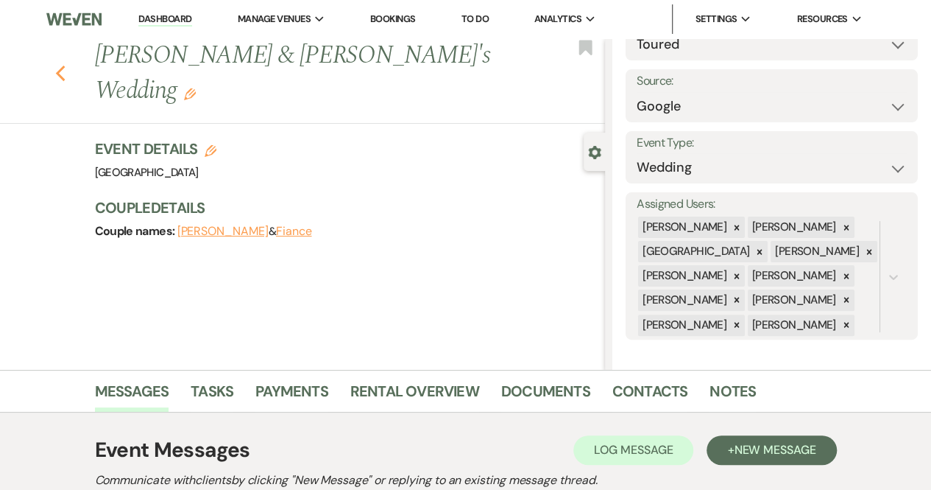
select select "5"
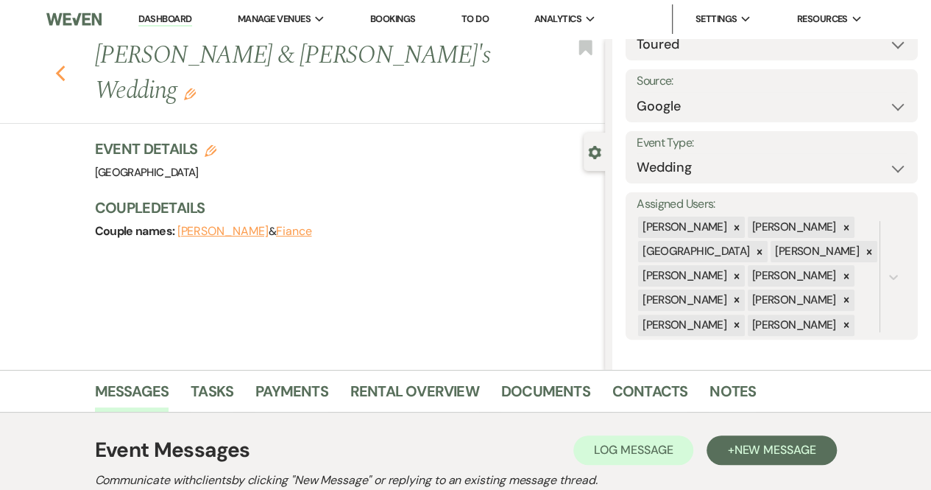
select select "5"
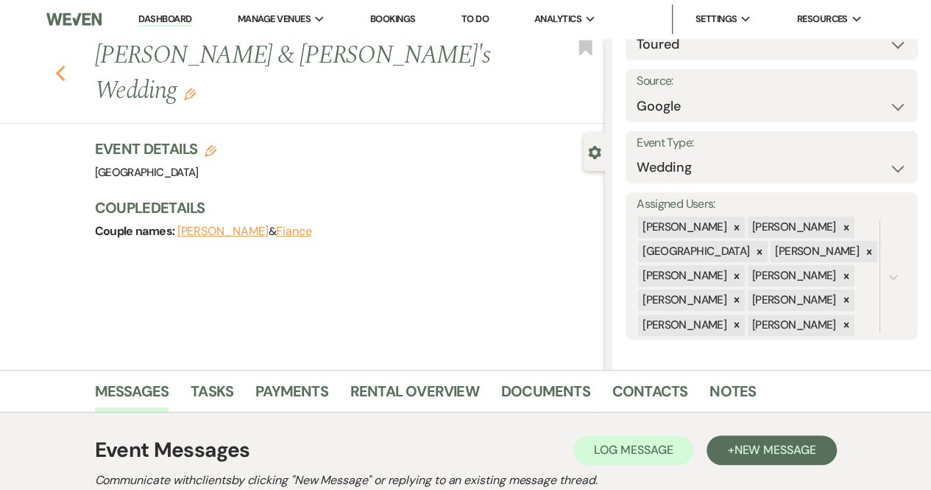
select select "5"
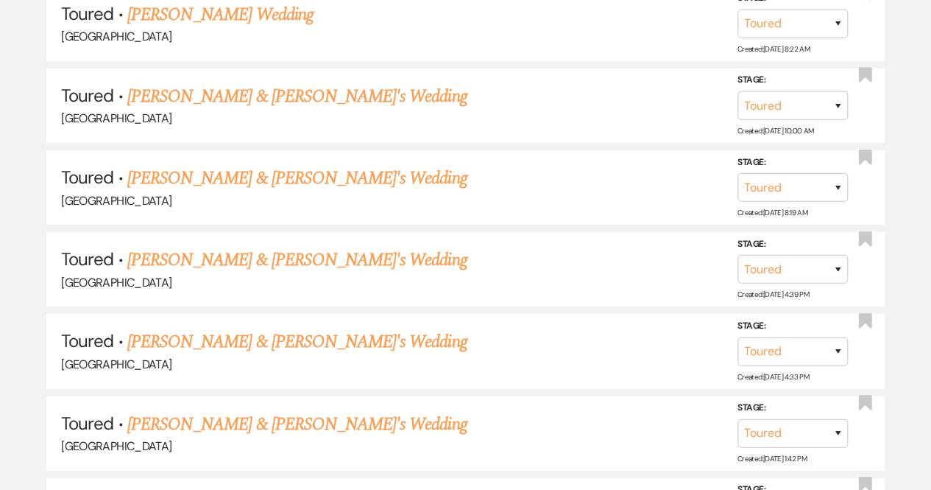
scroll to position [1989, 0]
click at [501, 201] on li "Toured · [PERSON_NAME] & [PERSON_NAME]'s Wedding [GEOGRAPHIC_DATA] Stage: Inqui…" at bounding box center [465, 186] width 839 height 74
click at [867, 230] on use "button" at bounding box center [864, 237] width 13 height 15
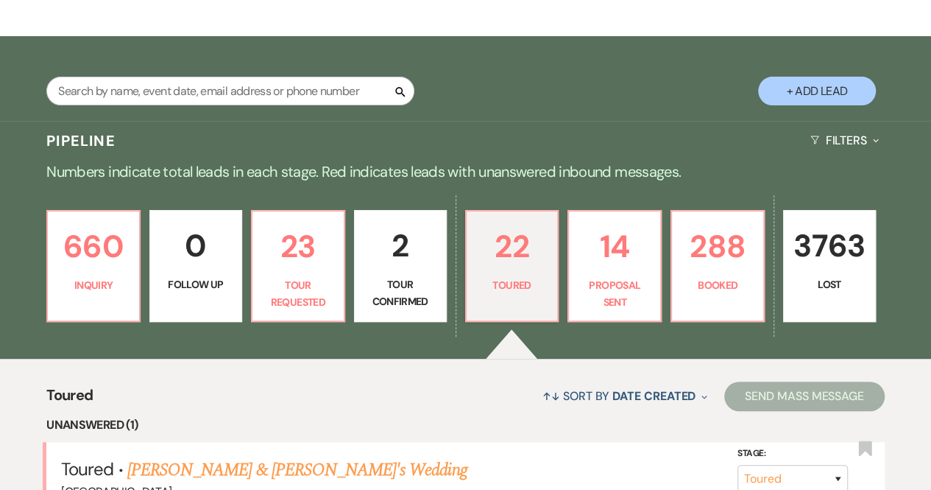
scroll to position [244, 0]
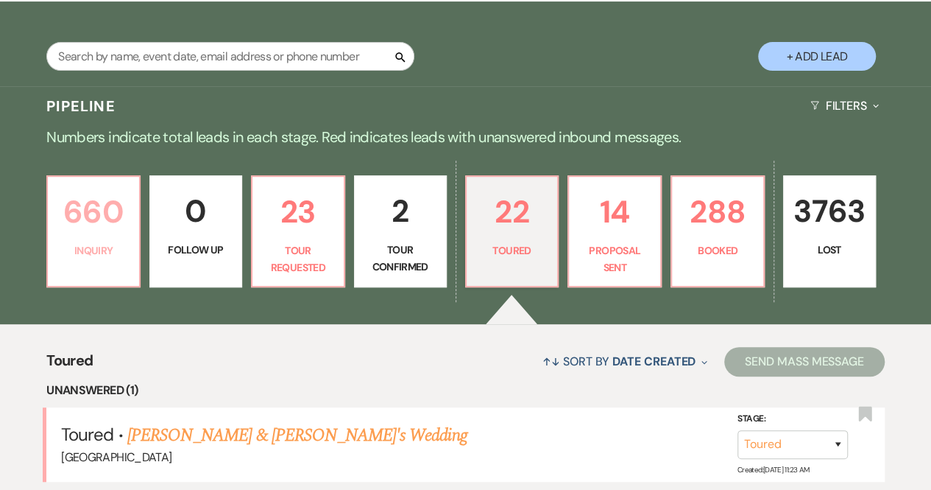
click at [99, 239] on link "660 Inquiry" at bounding box center [93, 231] width 94 height 112
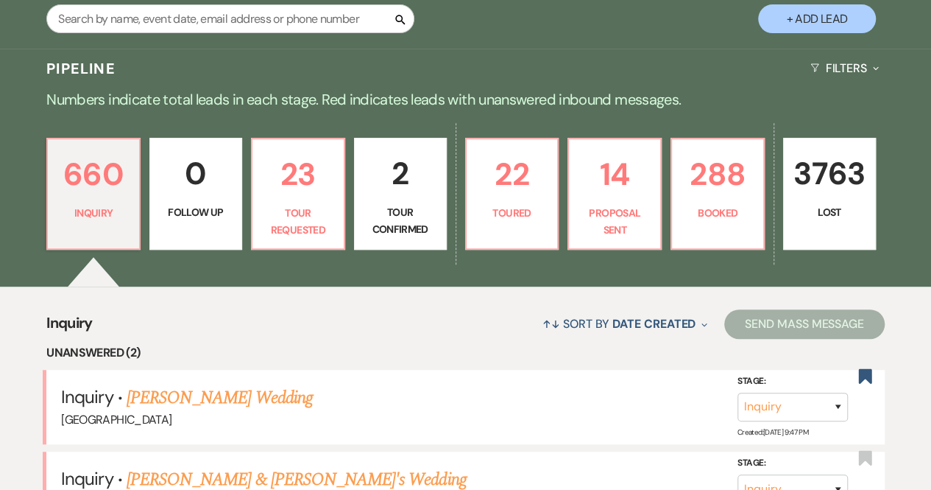
scroll to position [276, 0]
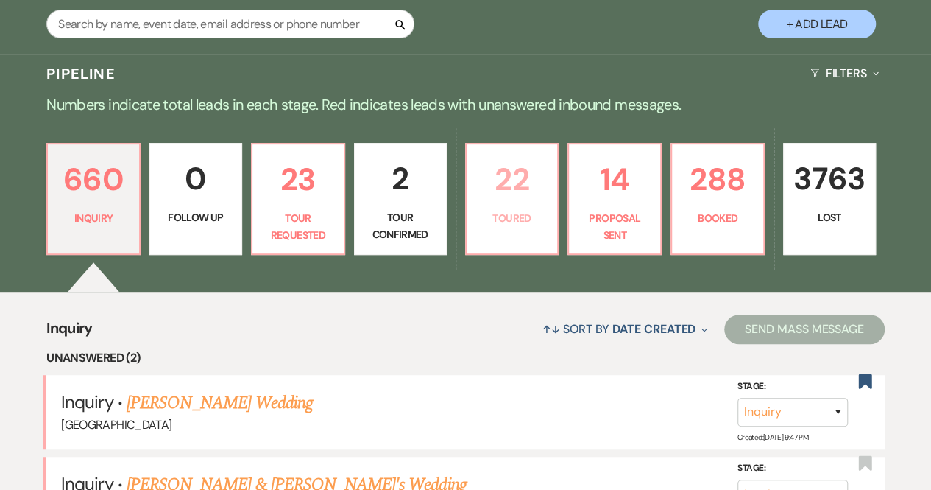
click at [496, 217] on p "Toured" at bounding box center [513, 218] width 74 height 16
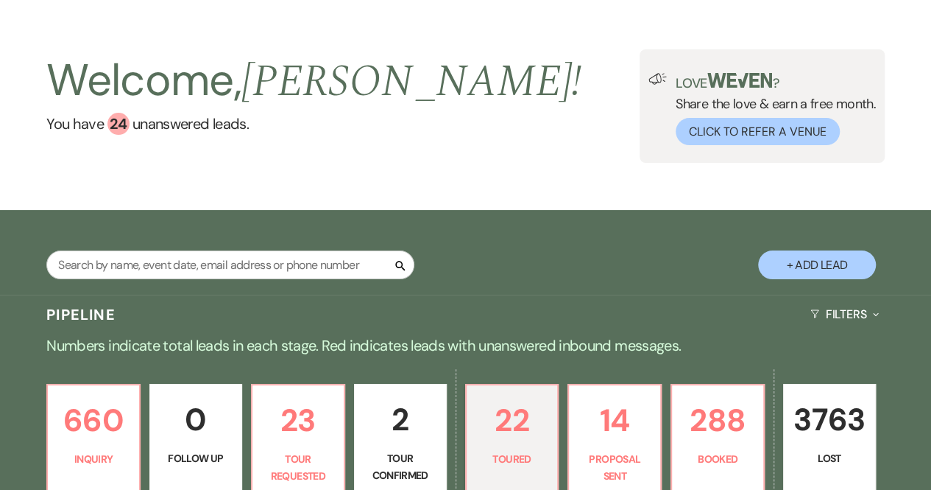
scroll to position [15, 0]
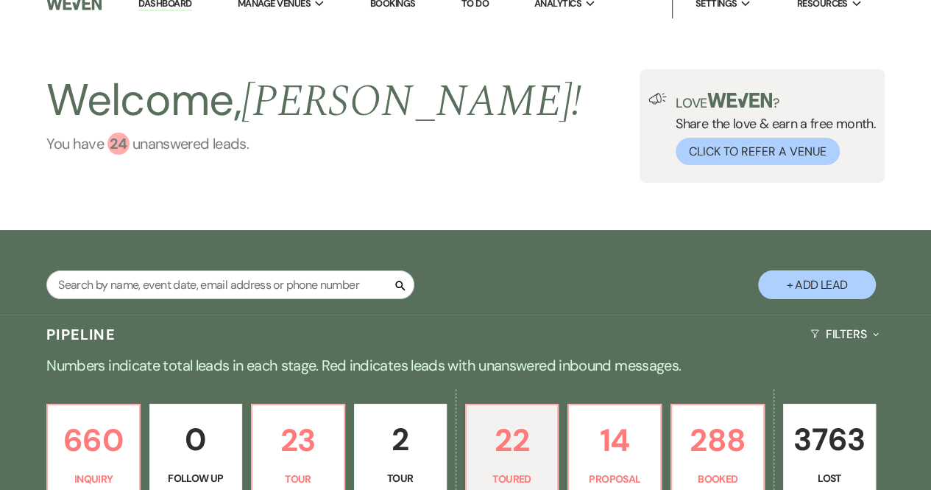
click at [120, 142] on div "24" at bounding box center [118, 144] width 22 height 22
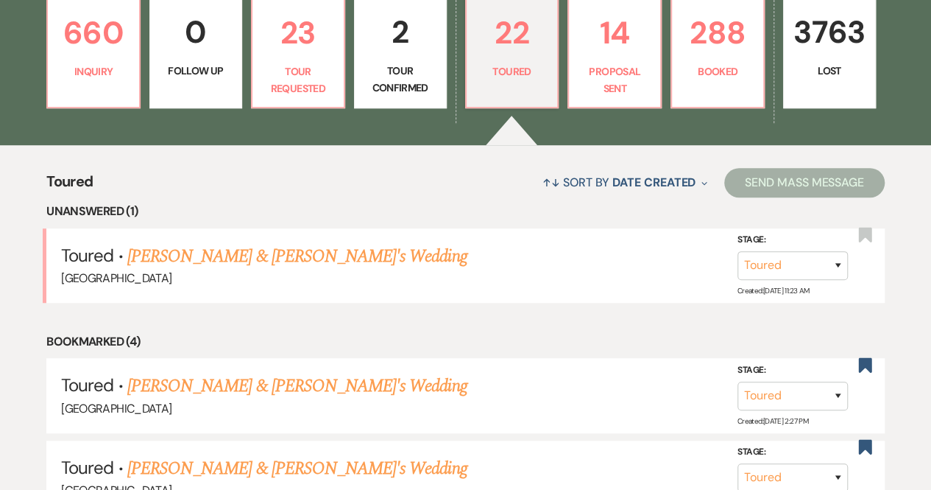
scroll to position [423, 0]
click at [249, 261] on link "[PERSON_NAME] & [PERSON_NAME]'s Wedding" at bounding box center [297, 256] width 340 height 27
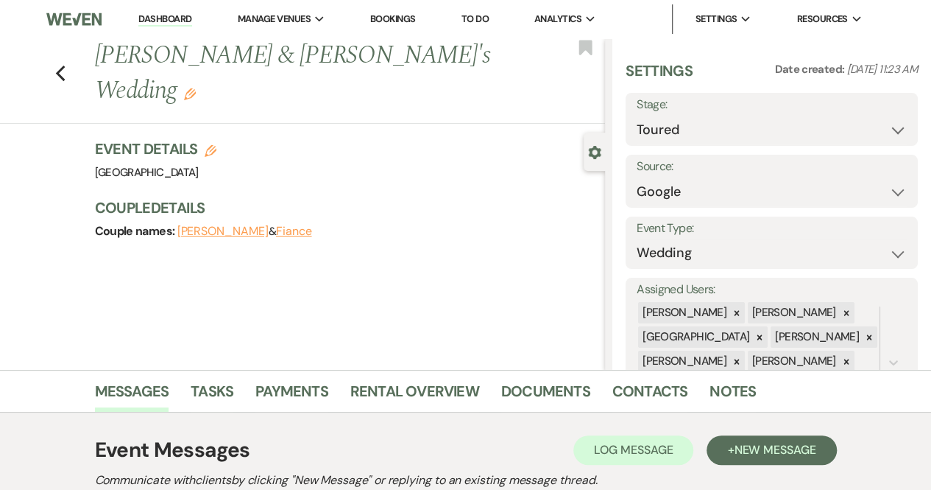
click at [152, 18] on link "Dashboard" at bounding box center [164, 20] width 53 height 14
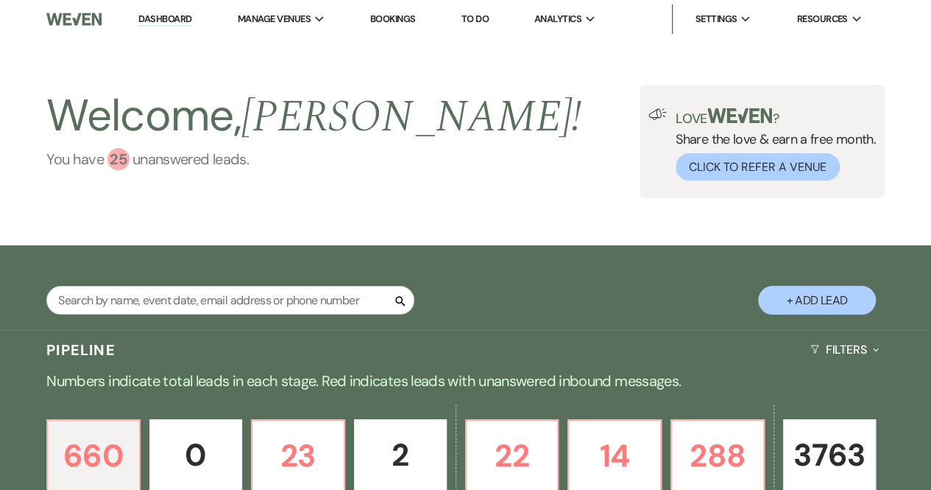
click at [116, 154] on div "25" at bounding box center [118, 159] width 22 height 22
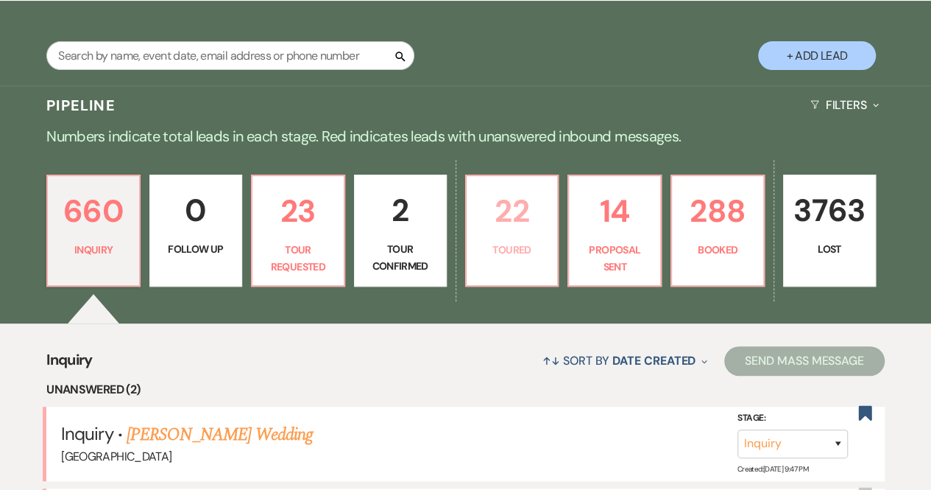
click at [513, 275] on link "22 Toured" at bounding box center [512, 230] width 94 height 112
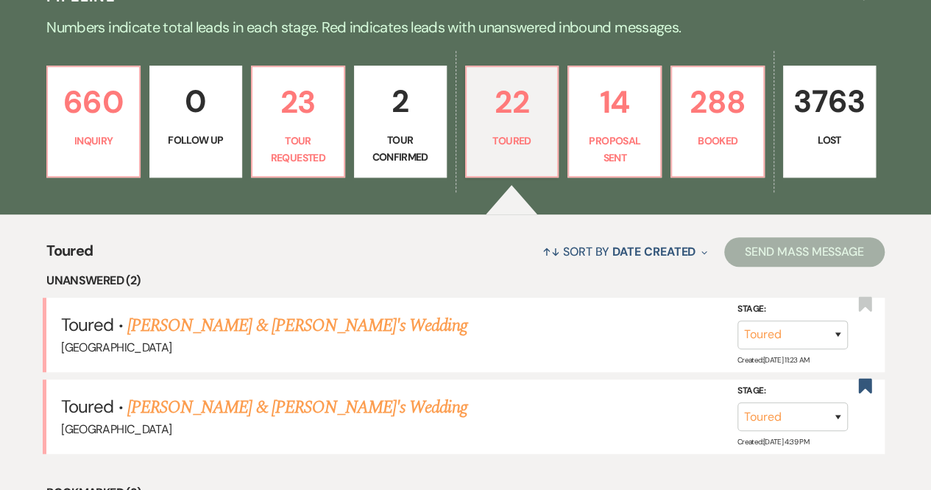
scroll to position [356, 0]
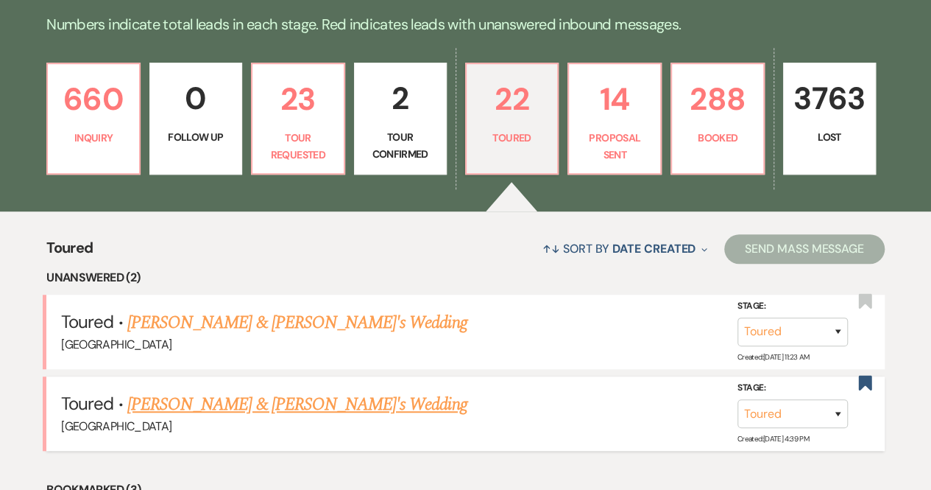
click at [314, 407] on link "[PERSON_NAME] & [PERSON_NAME]'s Wedding" at bounding box center [297, 404] width 340 height 27
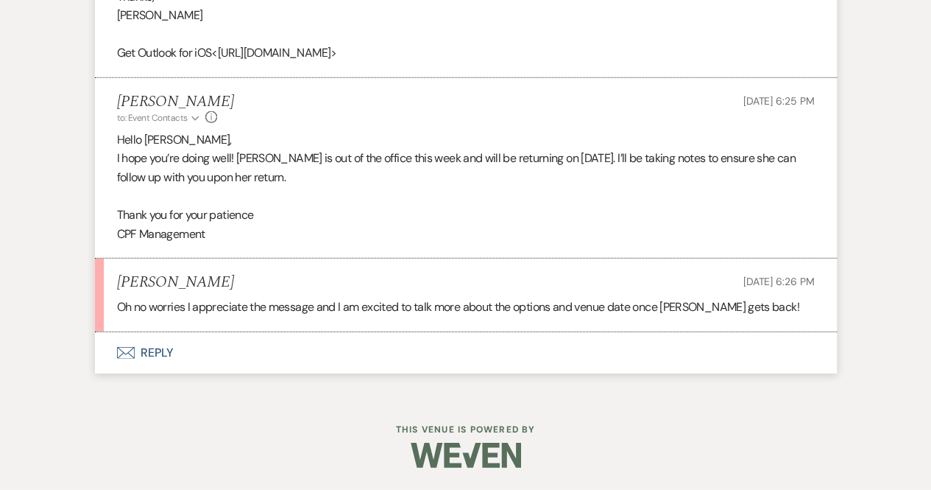
scroll to position [2054, 0]
click at [214, 310] on p "Oh no worries I appreciate the message and I am excited to talk more about the …" at bounding box center [466, 306] width 698 height 19
click at [150, 344] on button "Envelope Reply" at bounding box center [466, 352] width 742 height 41
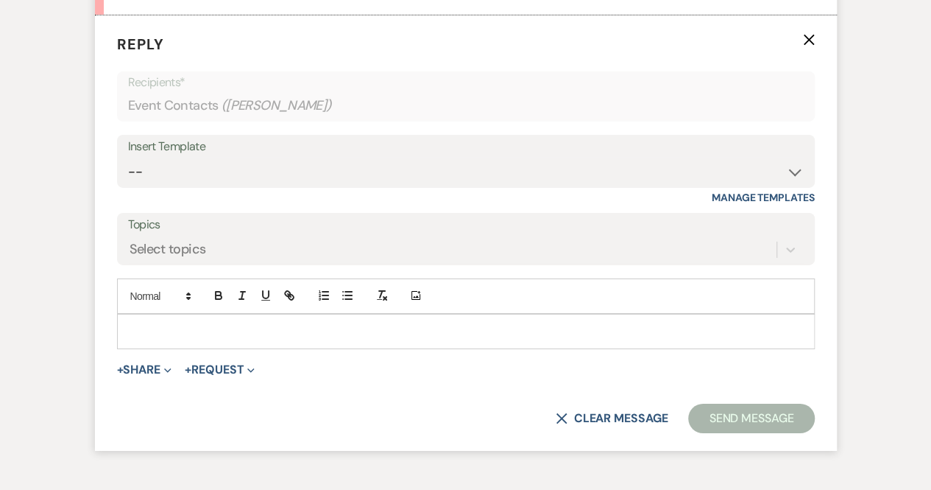
scroll to position [2359, 0]
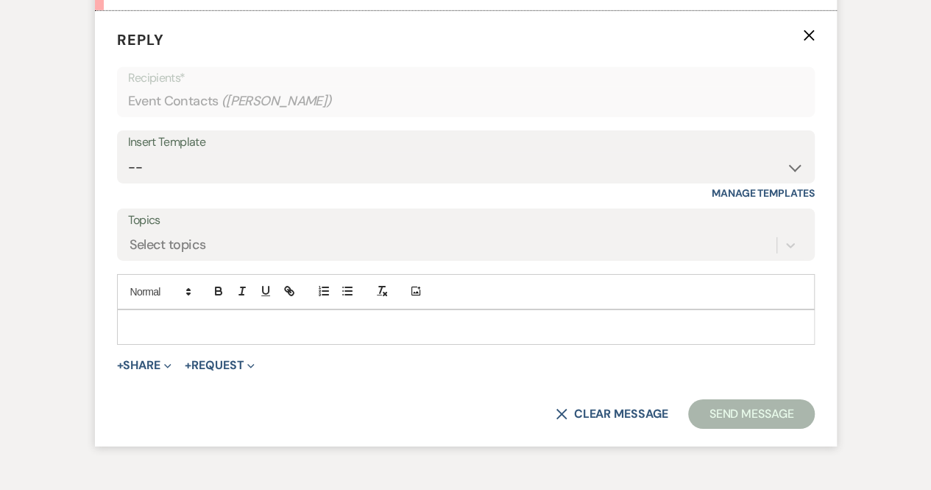
click at [151, 335] on p at bounding box center [466, 327] width 674 height 16
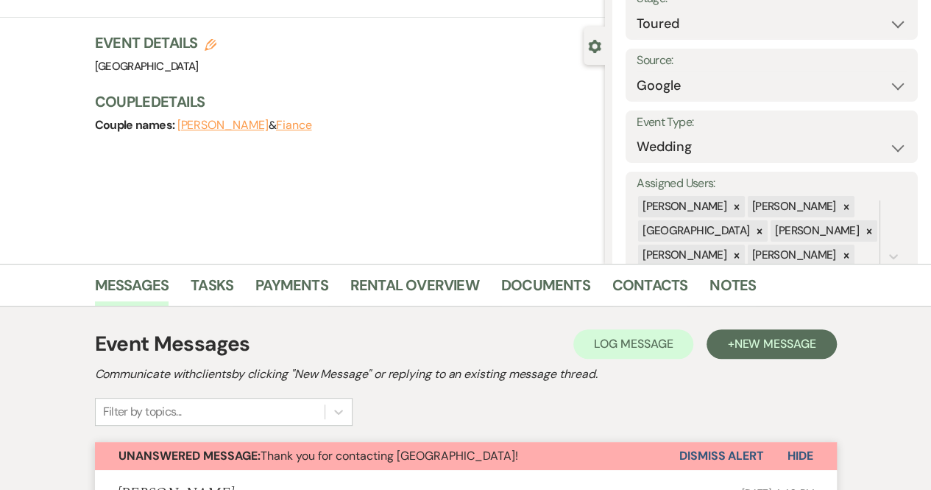
scroll to position [0, 0]
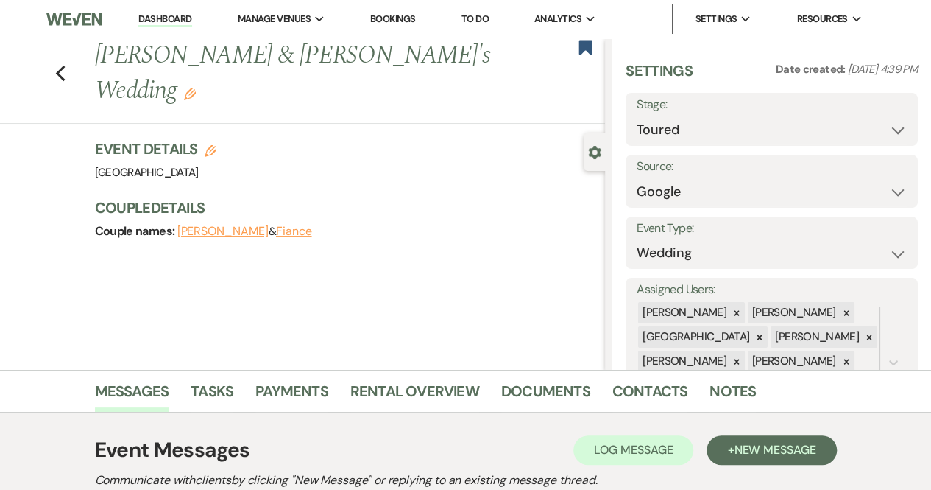
click at [60, 16] on img at bounding box center [73, 19] width 54 height 31
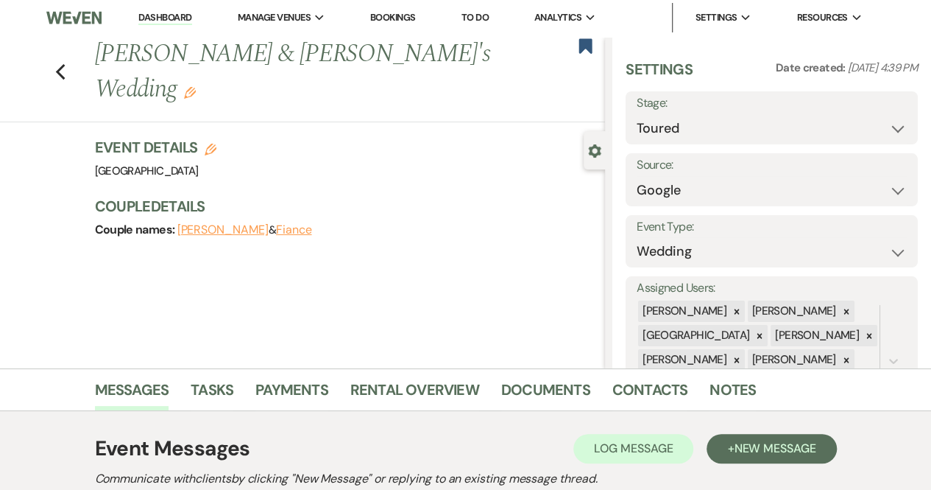
scroll to position [1, 0]
click at [60, 64] on icon "Previous" at bounding box center [60, 73] width 11 height 18
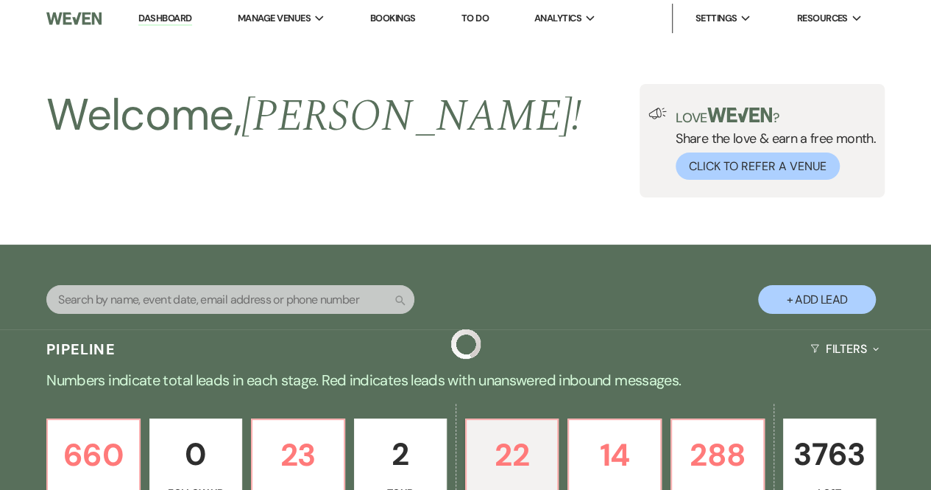
scroll to position [356, 0]
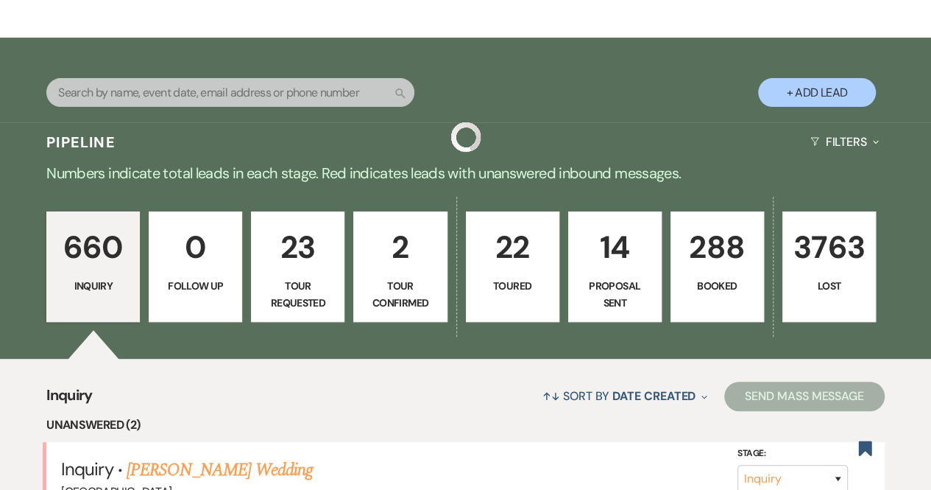
scroll to position [208, 0]
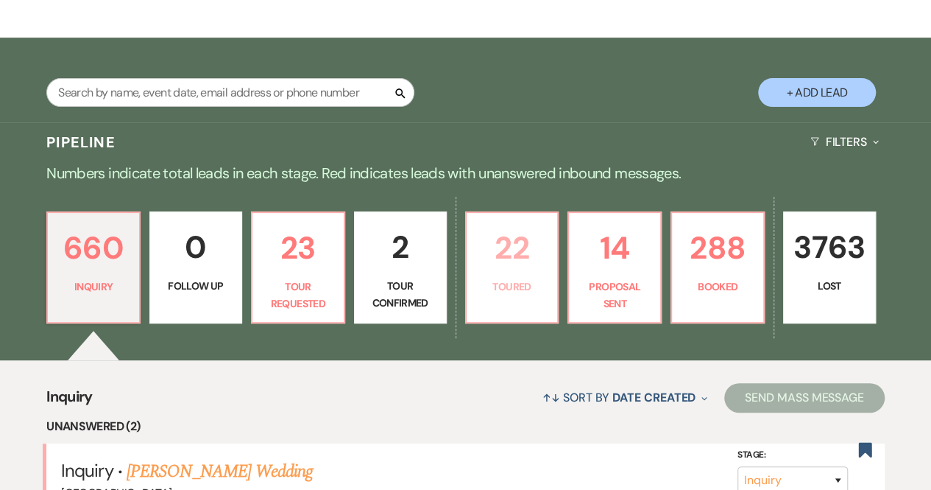
click at [507, 307] on link "22 Toured" at bounding box center [512, 267] width 94 height 112
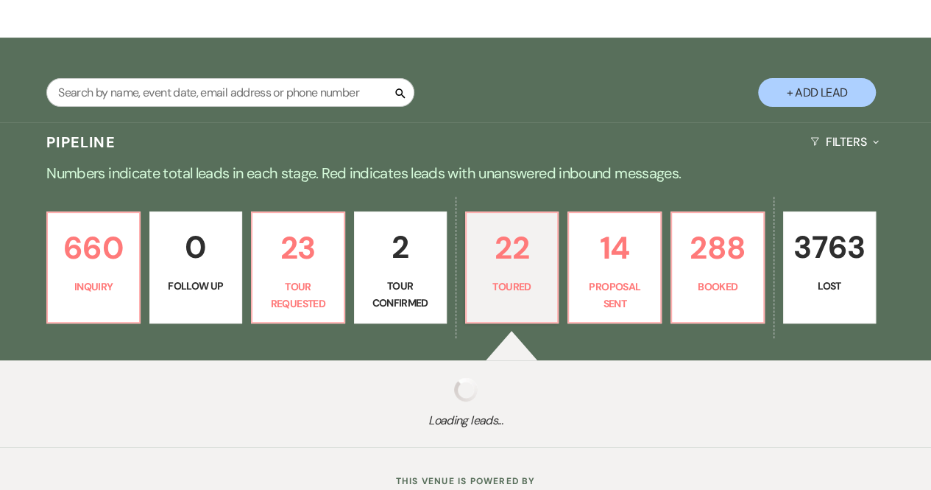
select select "5"
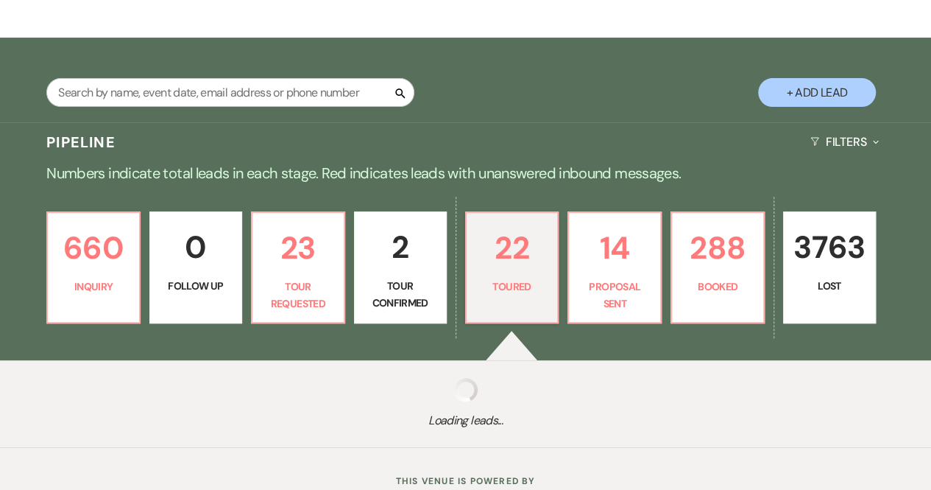
select select "5"
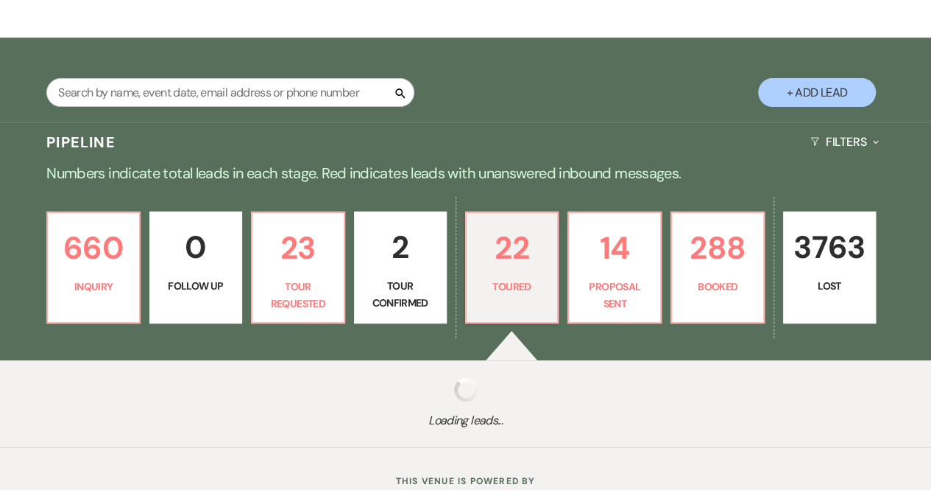
select select "5"
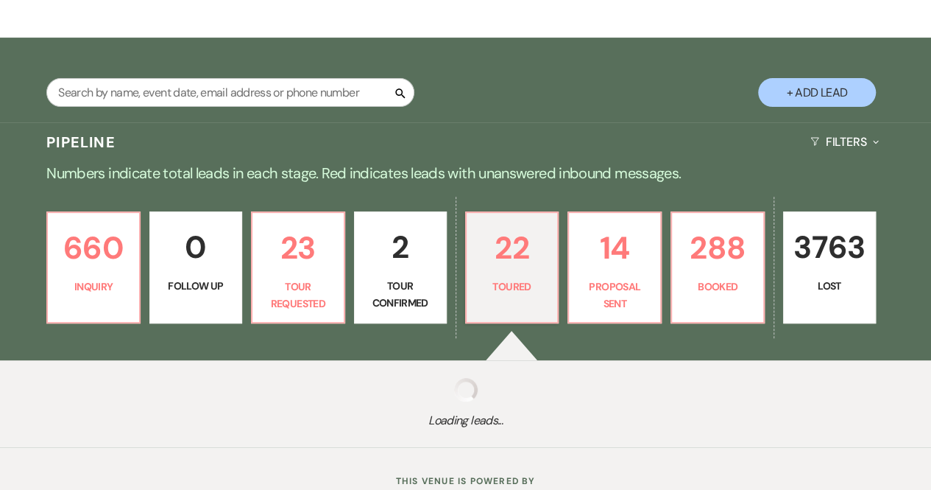
select select "5"
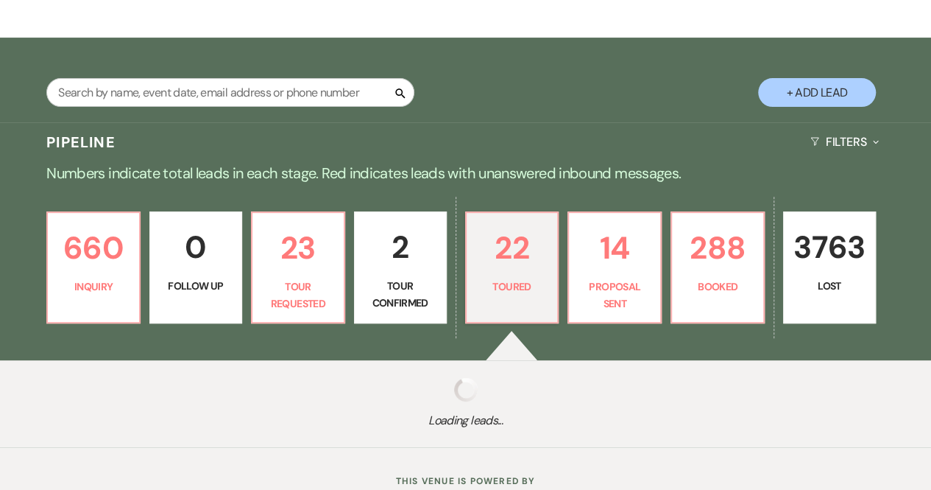
select select "5"
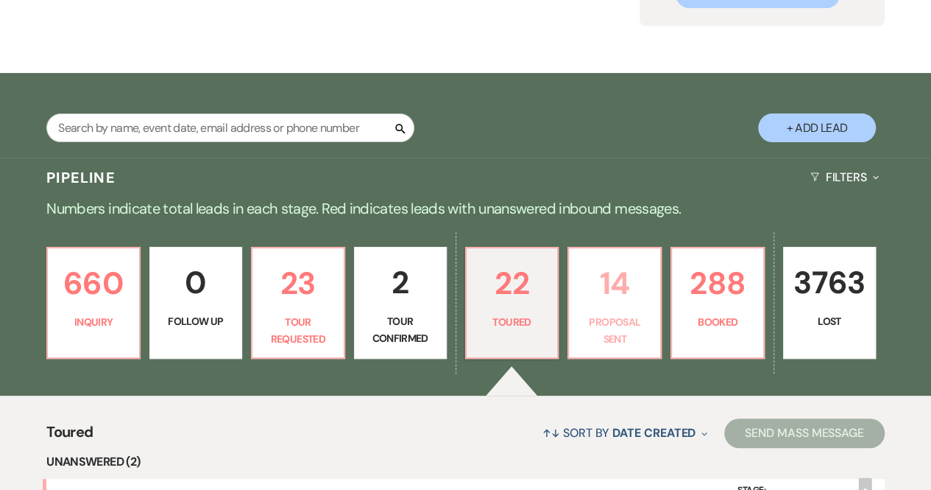
scroll to position [165, 0]
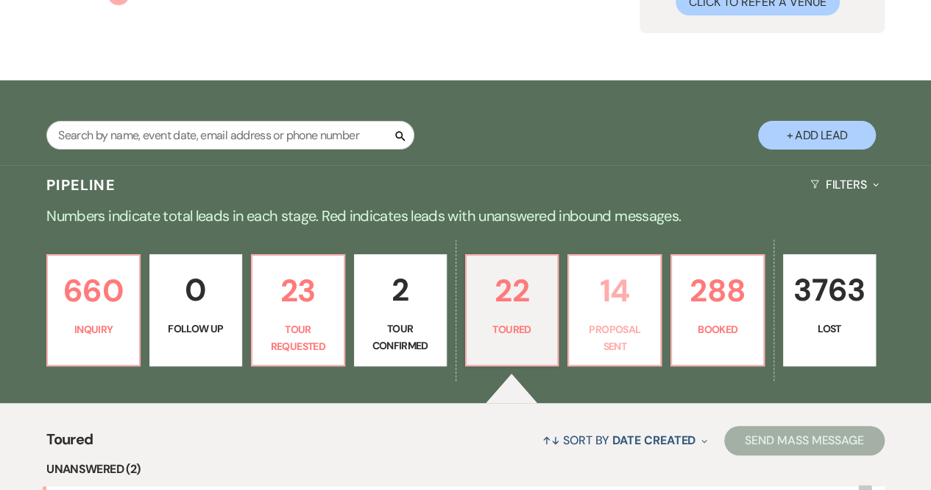
click at [624, 335] on p "Proposal Sent" at bounding box center [615, 337] width 74 height 33
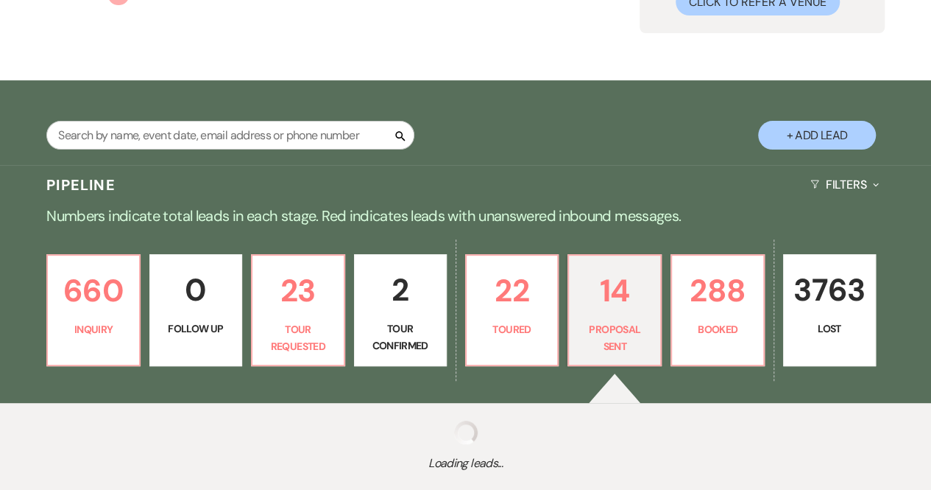
select select "6"
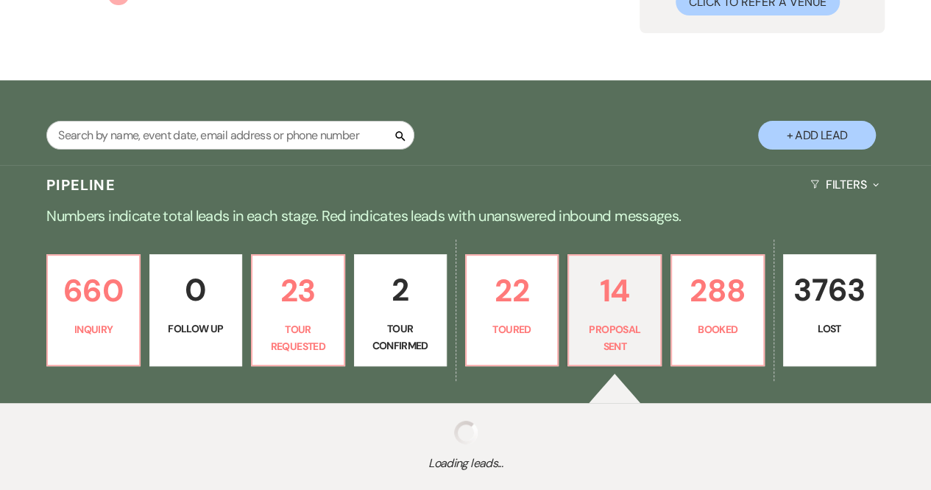
select select "6"
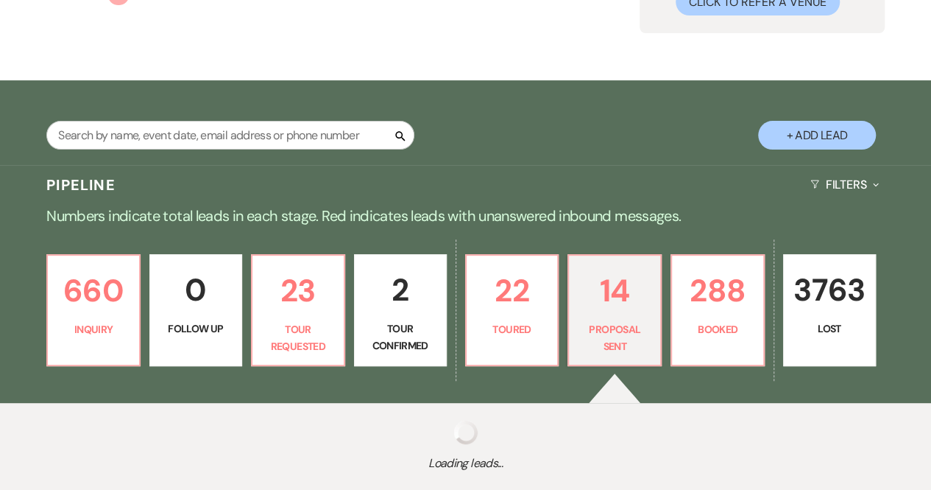
select select "6"
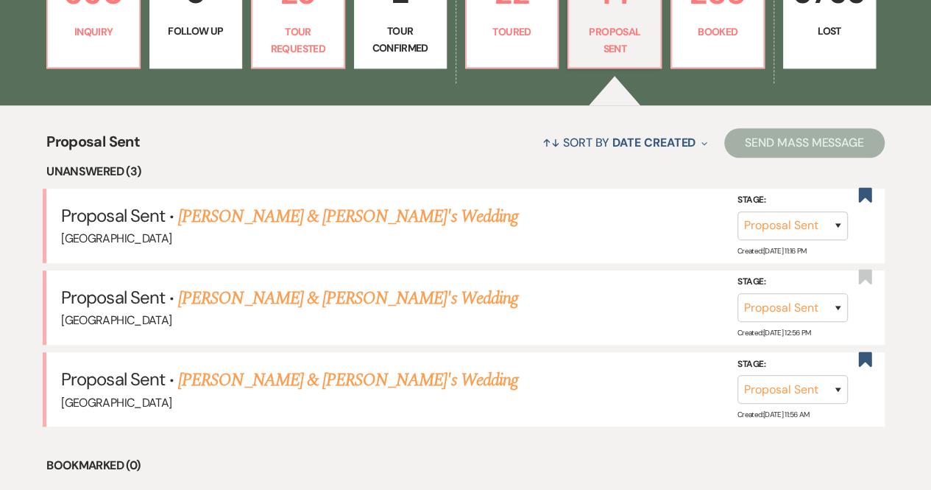
scroll to position [463, 0]
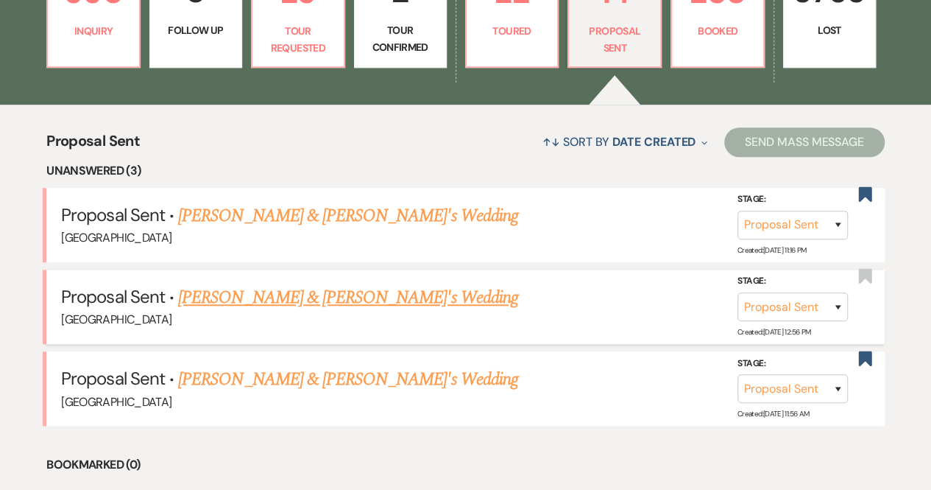
click at [356, 295] on link "[PERSON_NAME] & [PERSON_NAME]'s Wedding" at bounding box center [348, 297] width 340 height 27
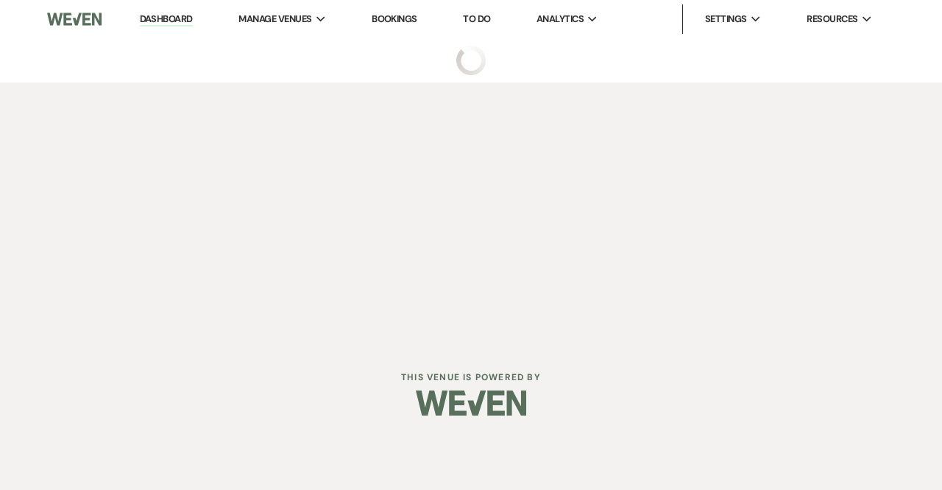
select select "6"
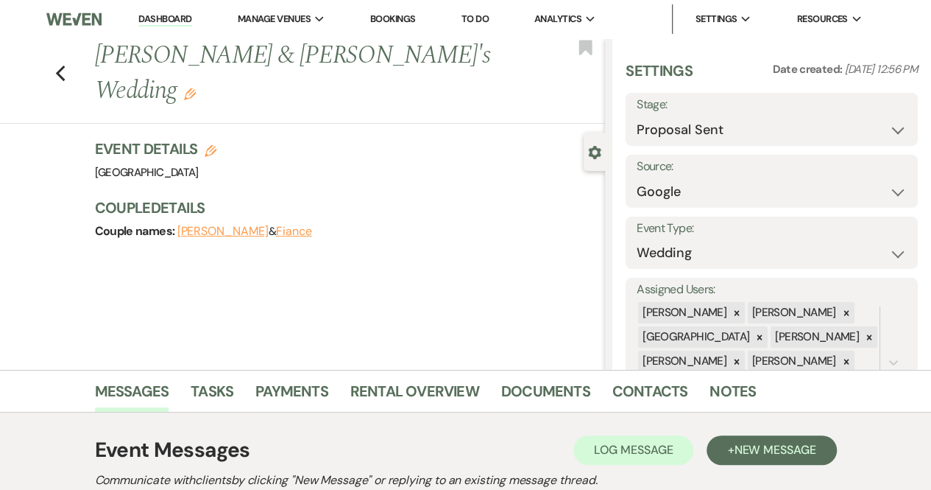
click at [161, 16] on link "Dashboard" at bounding box center [164, 20] width 53 height 14
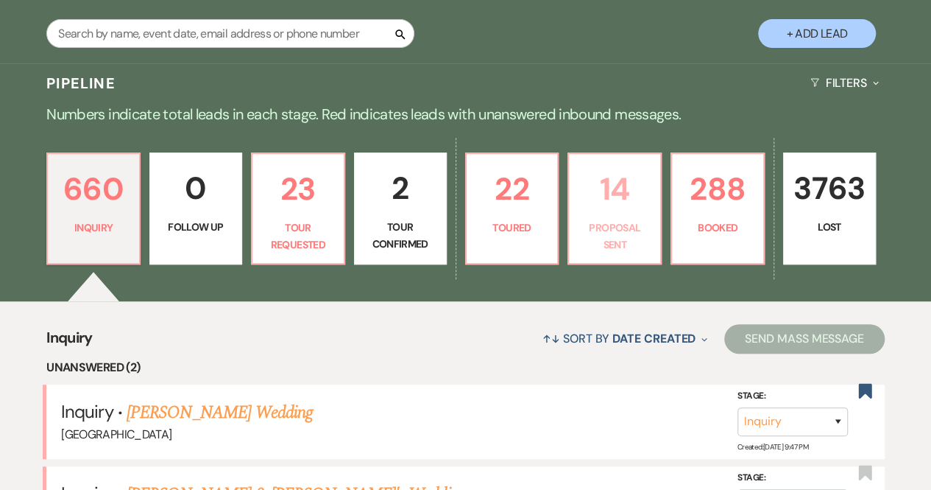
scroll to position [266, 0]
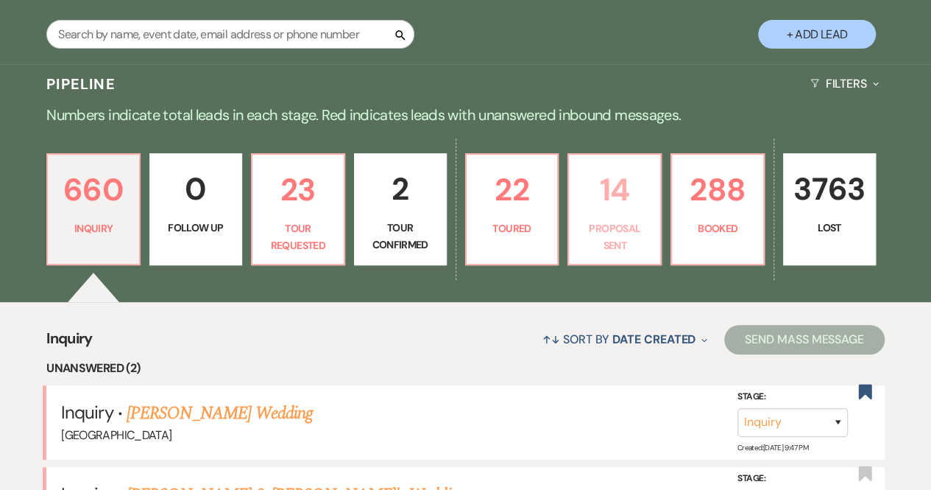
click at [632, 207] on p "14" at bounding box center [615, 189] width 74 height 49
select select "6"
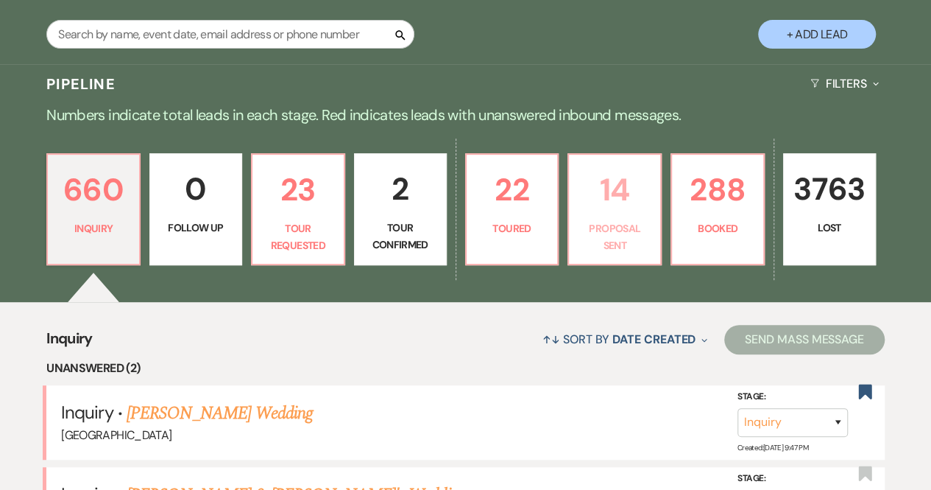
select select "6"
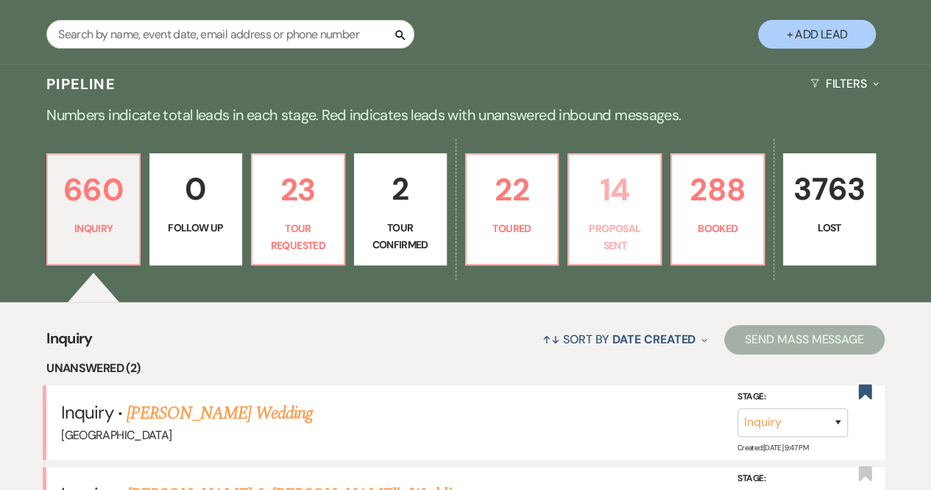
select select "6"
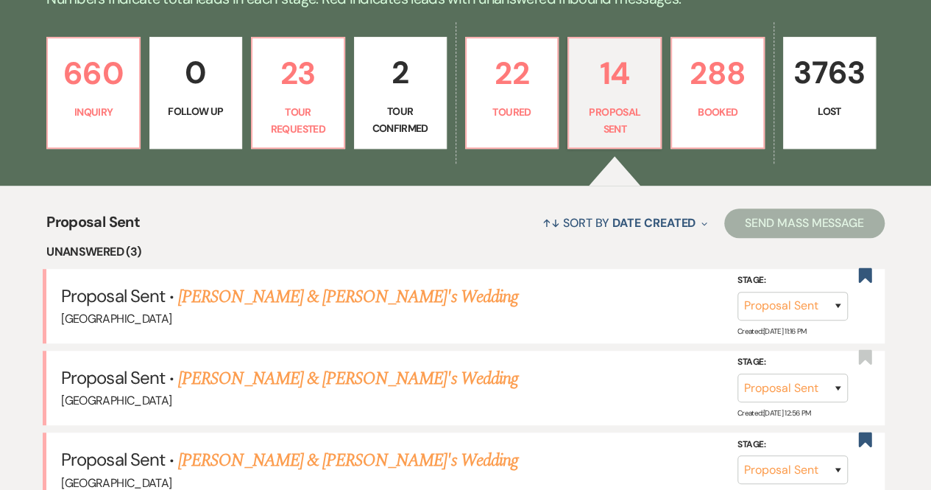
scroll to position [381, 0]
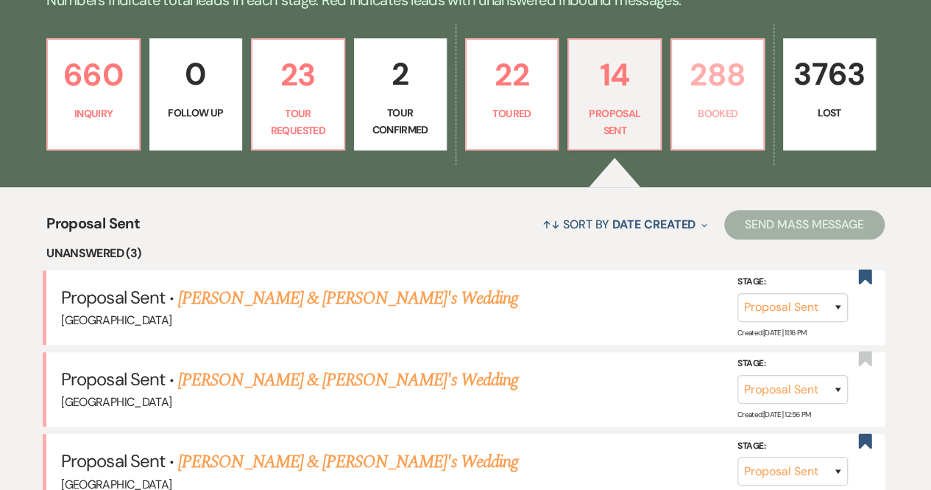
click at [710, 114] on p "Booked" at bounding box center [718, 113] width 74 height 16
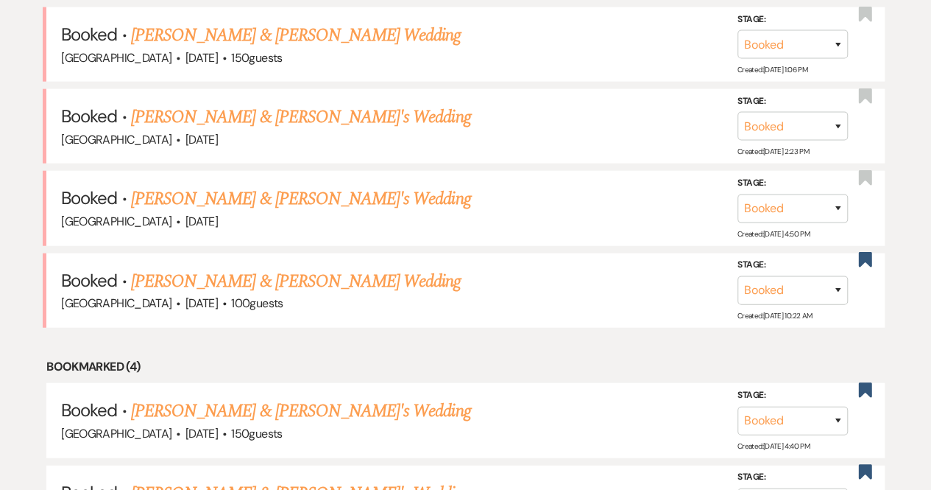
scroll to position [1707, 0]
click at [264, 275] on link "Mary & Josh Dismuke's Wedding" at bounding box center [296, 282] width 330 height 27
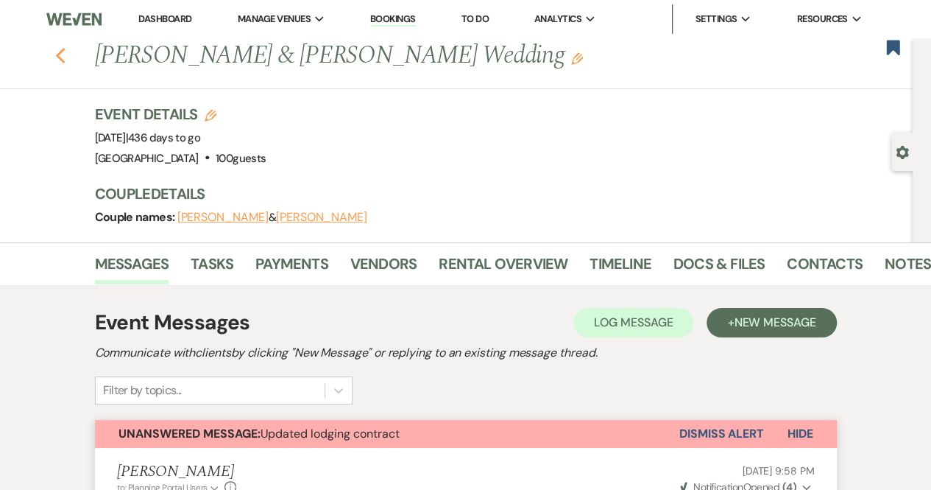
click at [66, 54] on icon "Previous" at bounding box center [60, 56] width 11 height 18
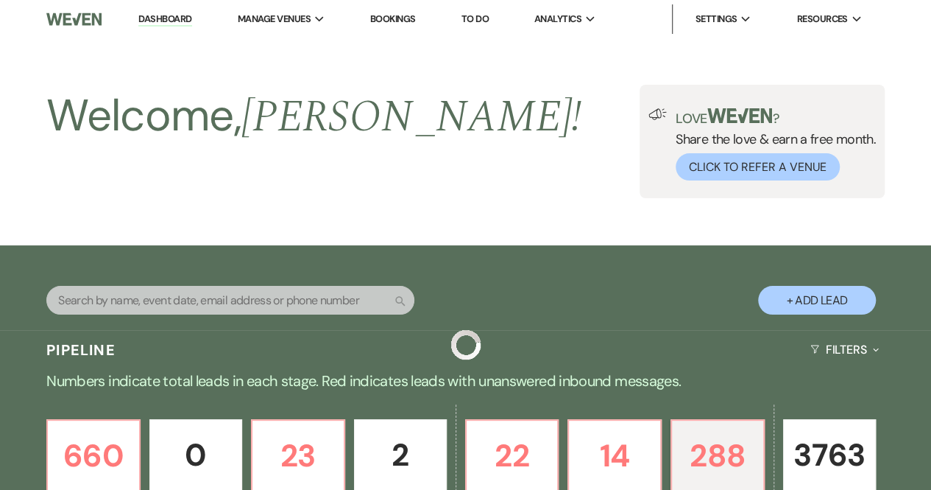
scroll to position [1707, 0]
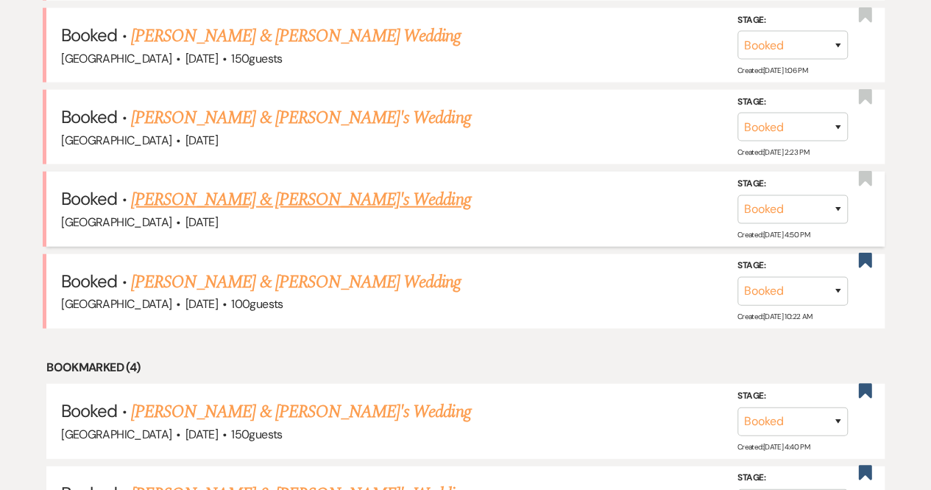
click at [302, 194] on link "Dayna Frank & Fiance's Wedding" at bounding box center [301, 199] width 340 height 27
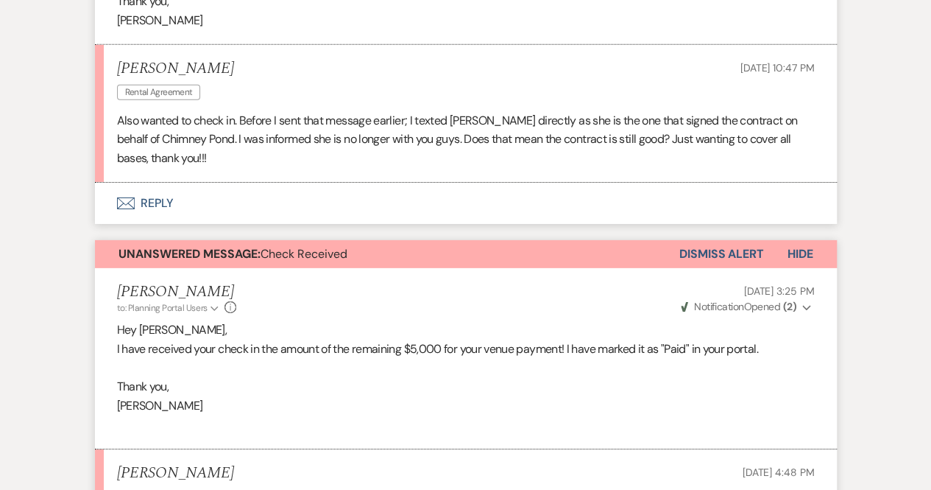
scroll to position [2274, 0]
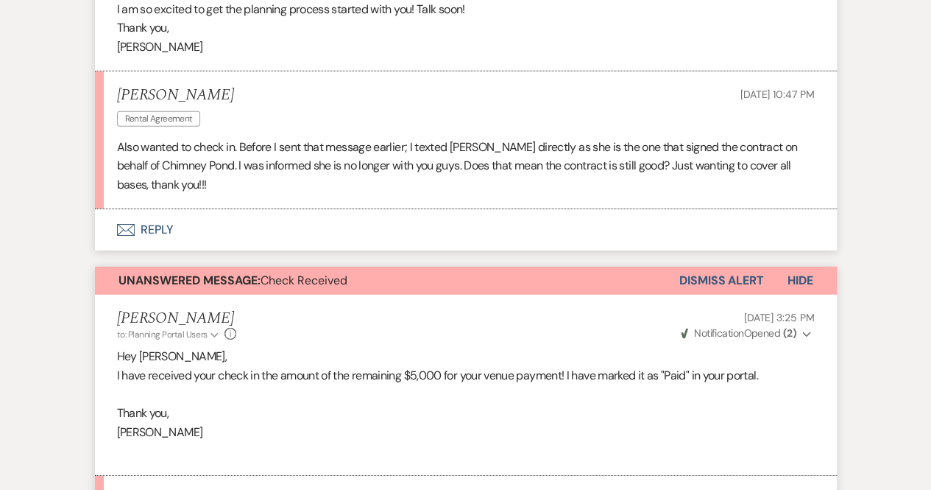
click at [150, 222] on button "Envelope Reply" at bounding box center [466, 229] width 742 height 41
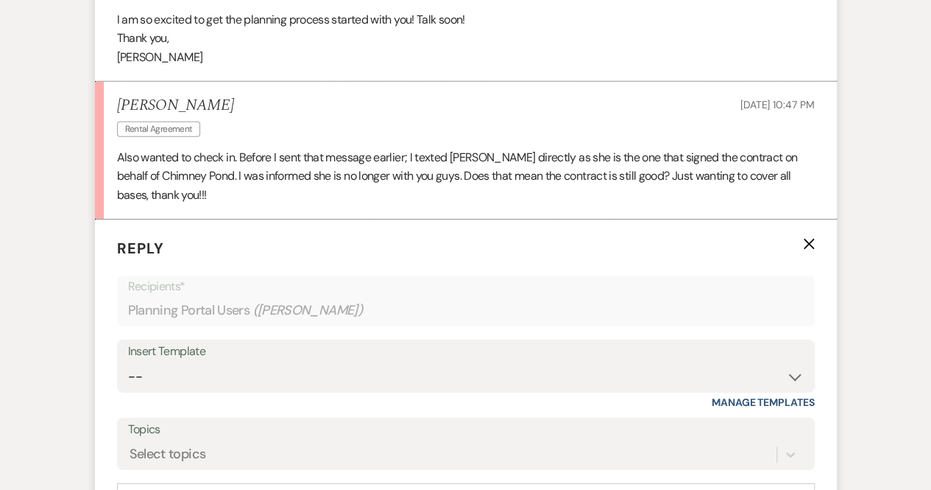
scroll to position [2333, 0]
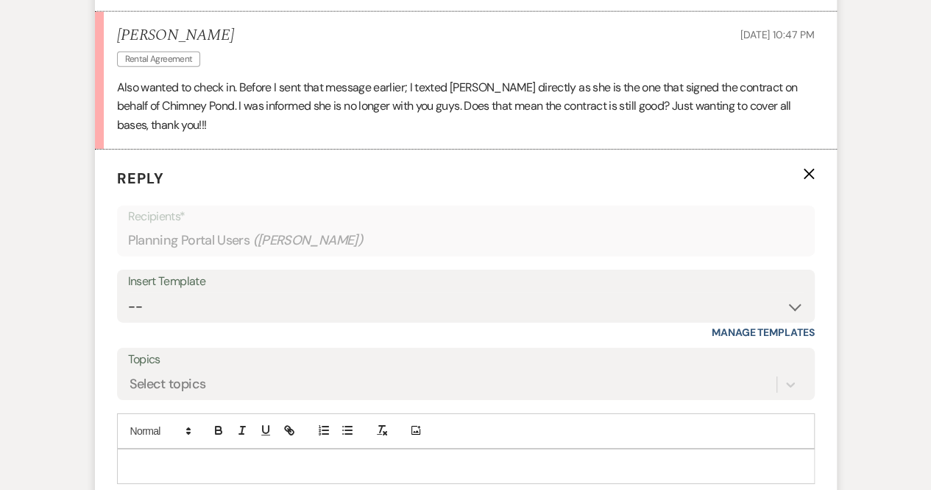
click at [148, 459] on p at bounding box center [466, 466] width 674 height 16
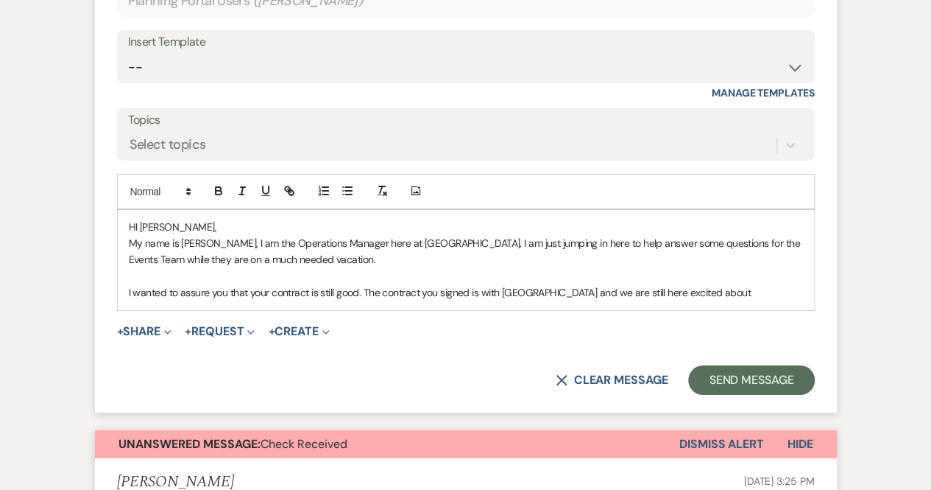
scroll to position [2583, 0]
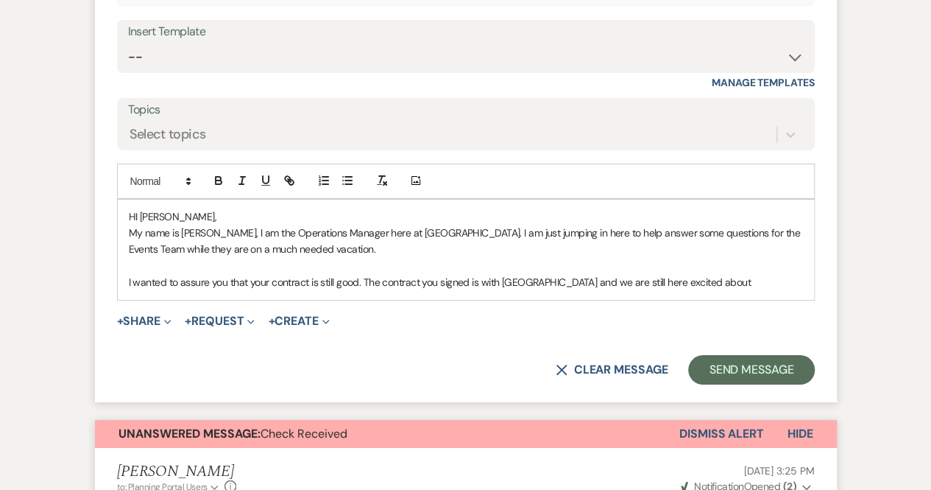
drag, startPoint x: 769, startPoint y: 284, endPoint x: 751, endPoint y: 275, distance: 19.8
click at [751, 275] on p "I wanted to assure you that your contract is still good. The contract you signe…" at bounding box center [466, 282] width 674 height 16
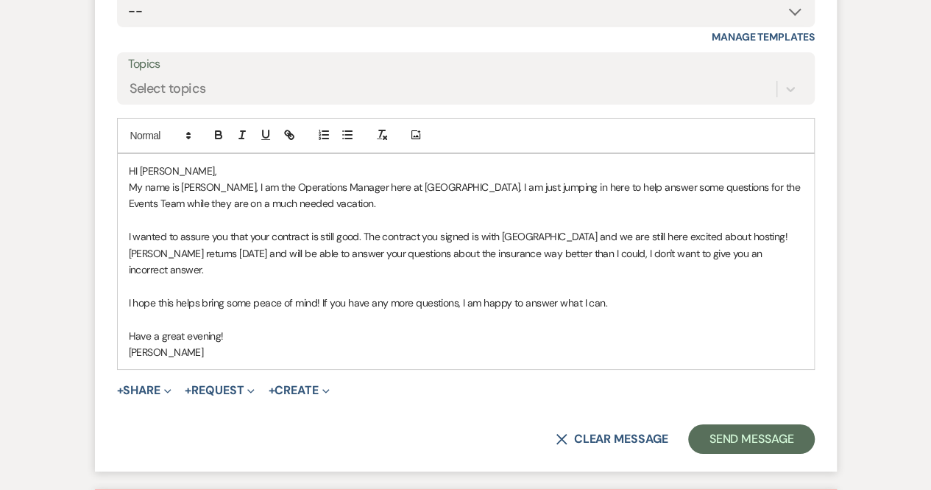
scroll to position [2634, 0]
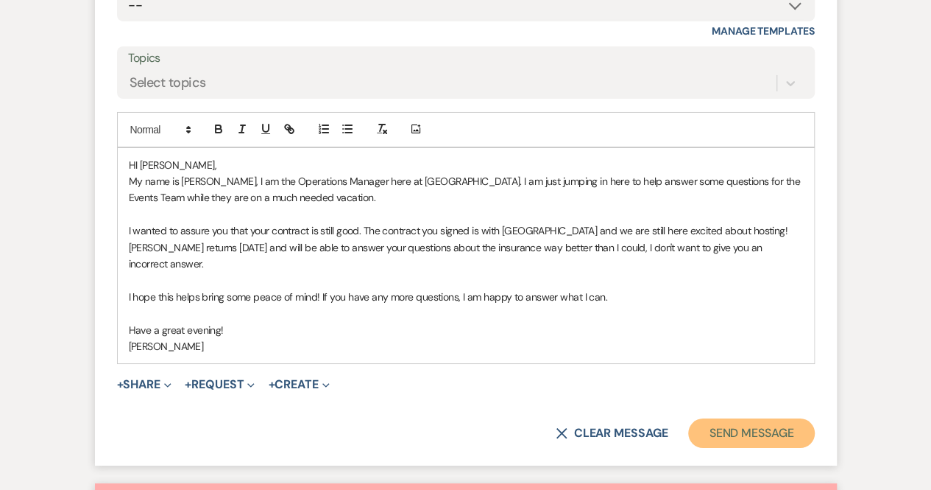
click at [769, 423] on button "Send Message" at bounding box center [751, 432] width 126 height 29
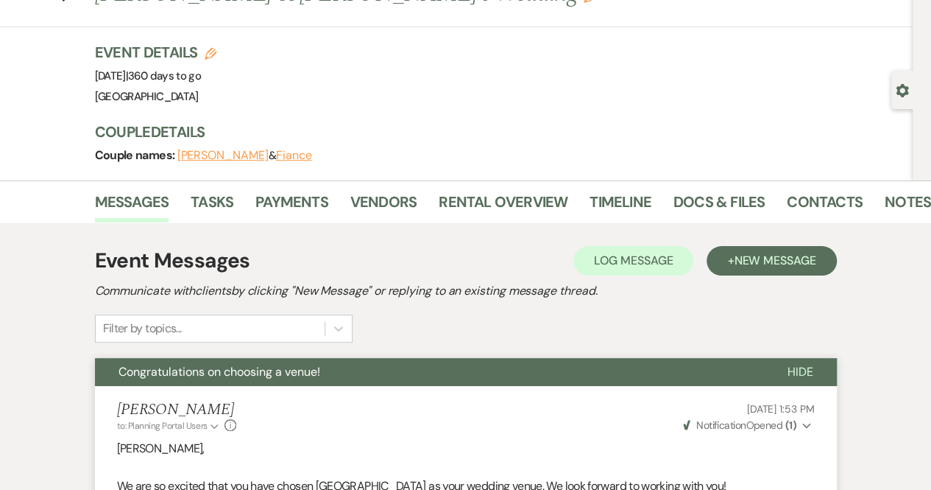
scroll to position [0, 0]
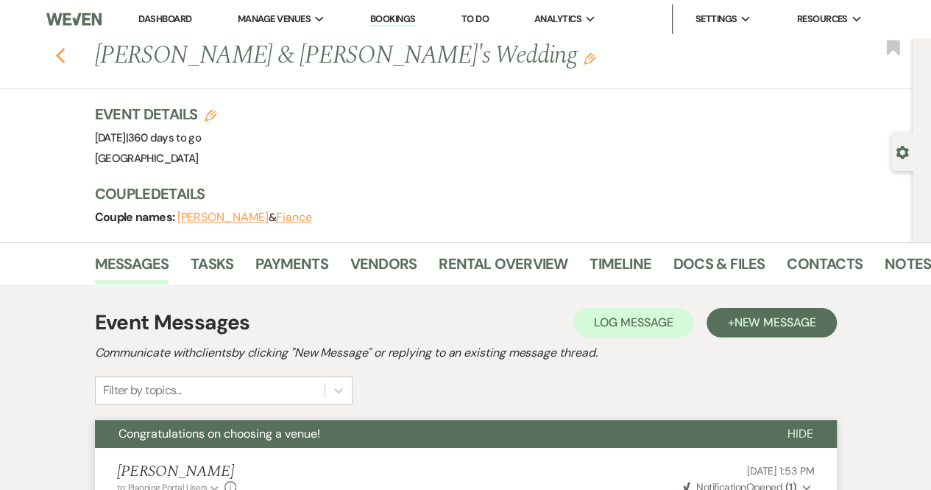
click at [62, 57] on use "button" at bounding box center [60, 56] width 10 height 16
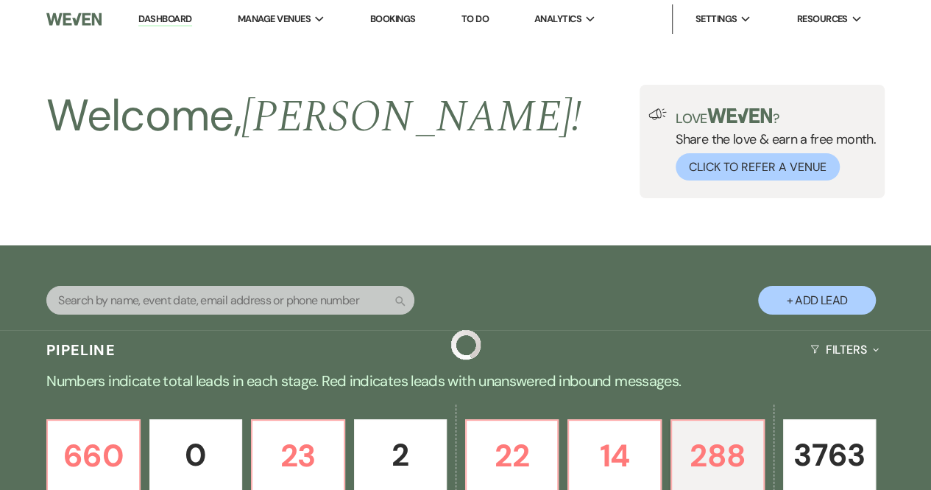
scroll to position [1707, 0]
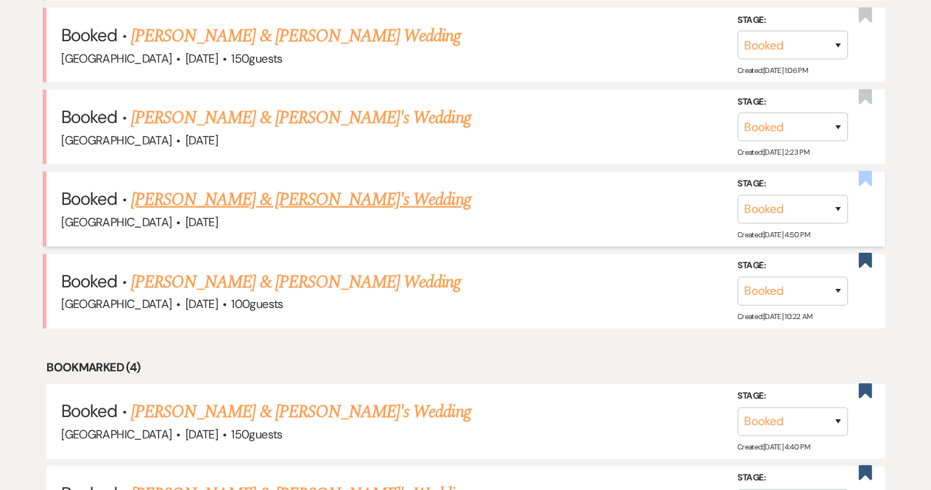
click at [868, 171] on use "button" at bounding box center [864, 178] width 13 height 15
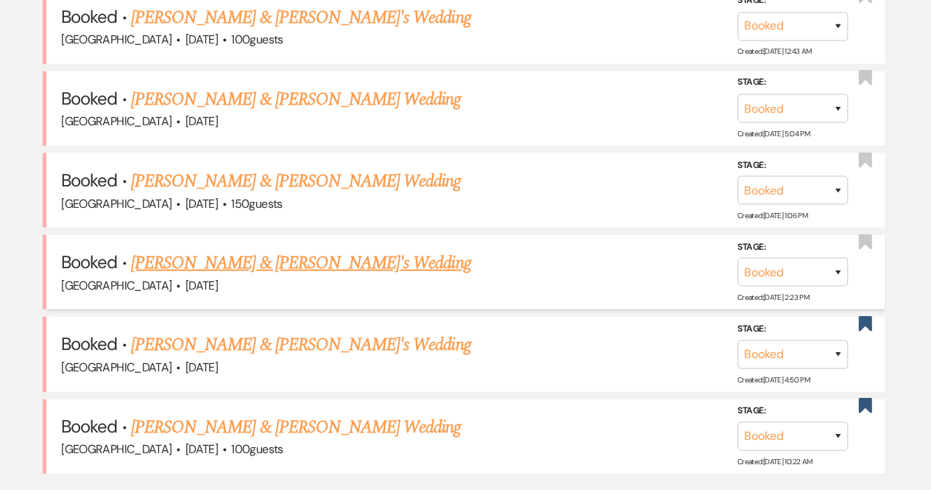
scroll to position [1561, 0]
click at [322, 253] on link "Elizabeth Hamilton & Fiance's Wedding" at bounding box center [301, 263] width 340 height 27
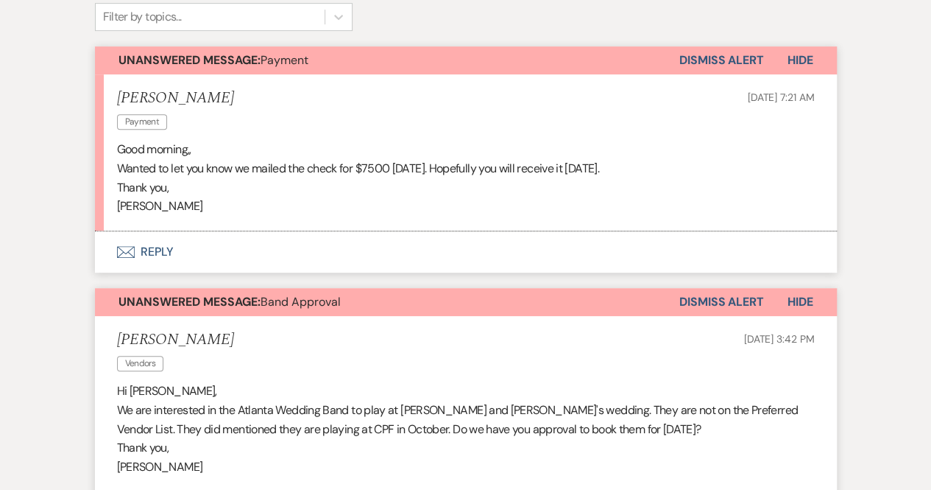
scroll to position [377, 0]
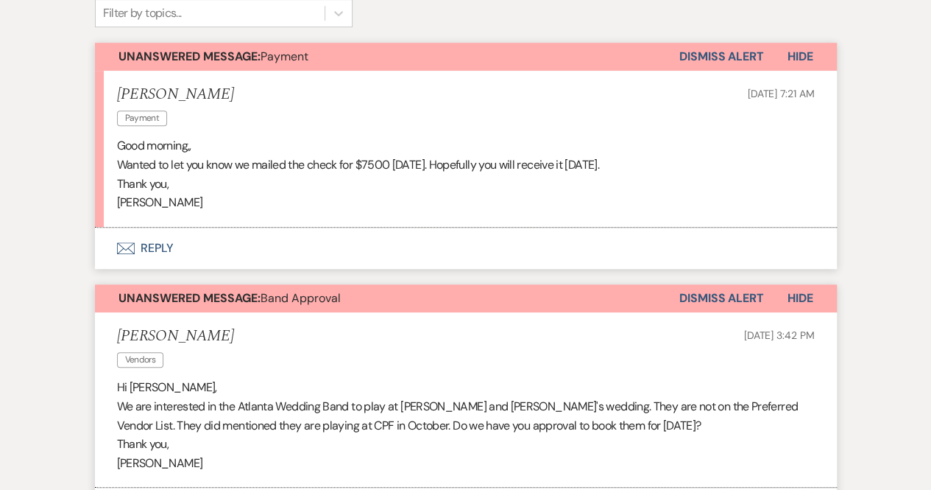
click at [156, 243] on button "Envelope Reply" at bounding box center [466, 248] width 742 height 41
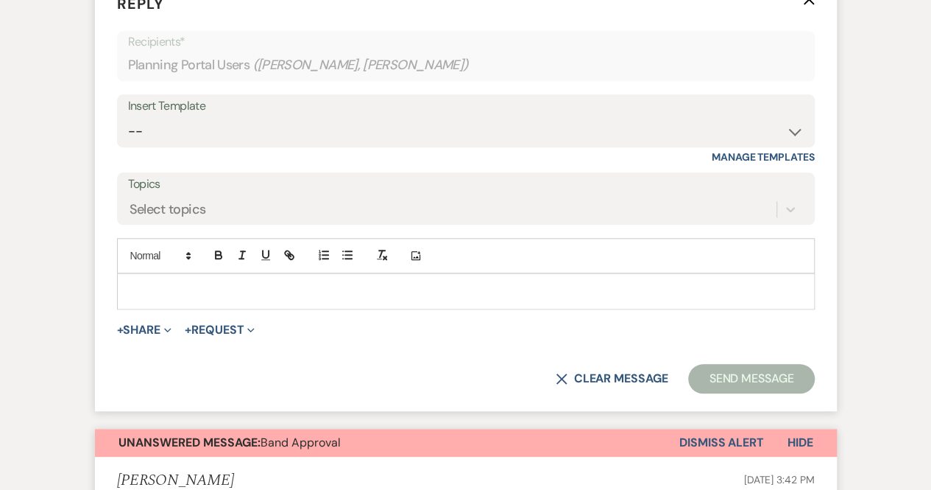
scroll to position [630, 0]
click at [135, 289] on p at bounding box center [466, 290] width 674 height 16
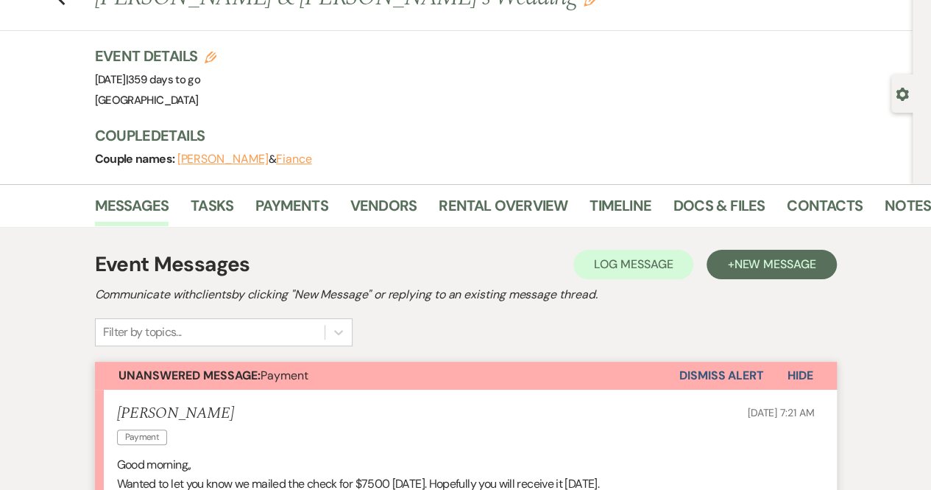
scroll to position [57, 0]
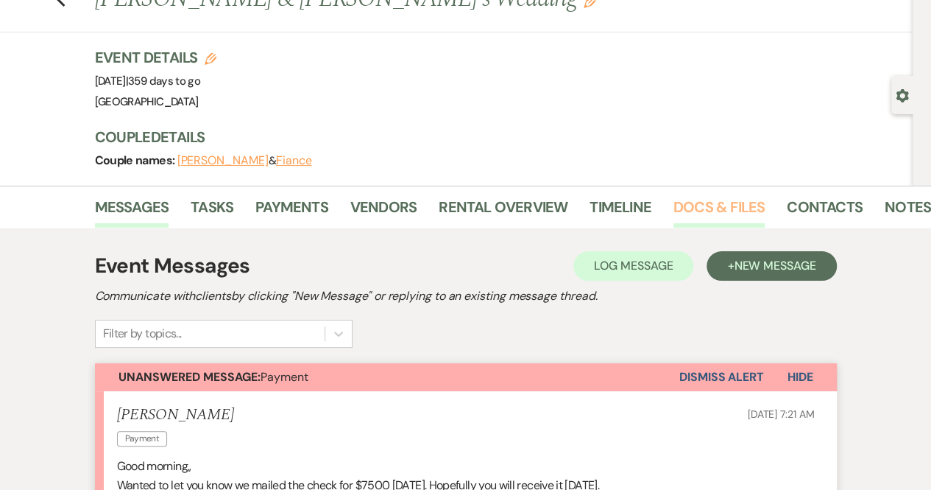
click at [707, 204] on link "Docs & Files" at bounding box center [719, 211] width 91 height 32
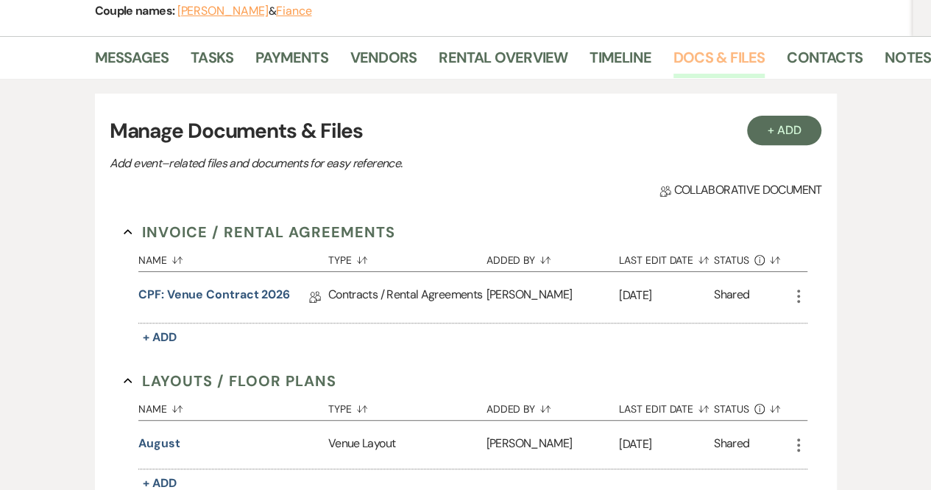
scroll to position [207, 0]
click at [258, 289] on link "CPF: Venue Contract 2026" at bounding box center [214, 296] width 152 height 23
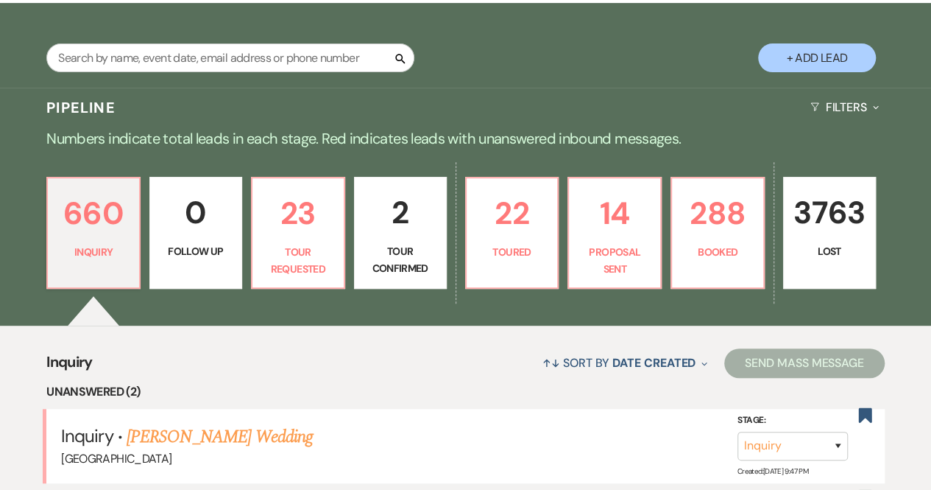
scroll to position [243, 0]
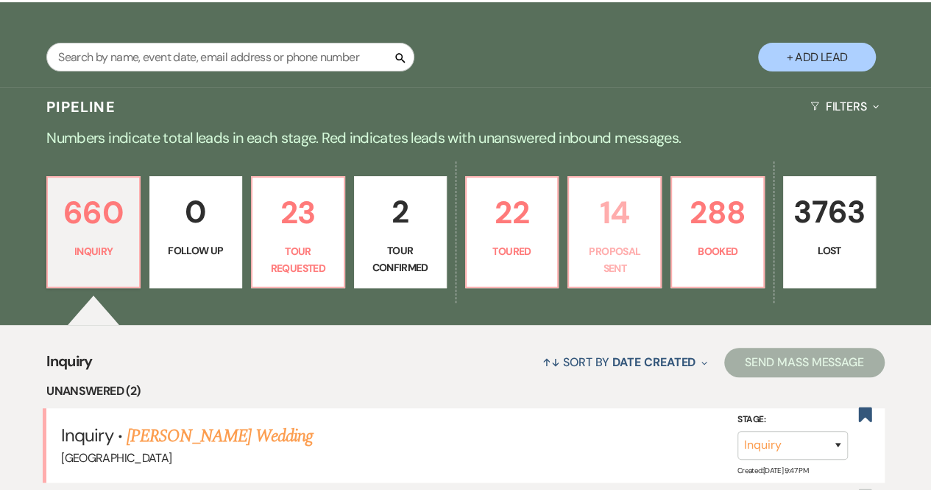
click at [624, 253] on p "Proposal Sent" at bounding box center [615, 259] width 74 height 33
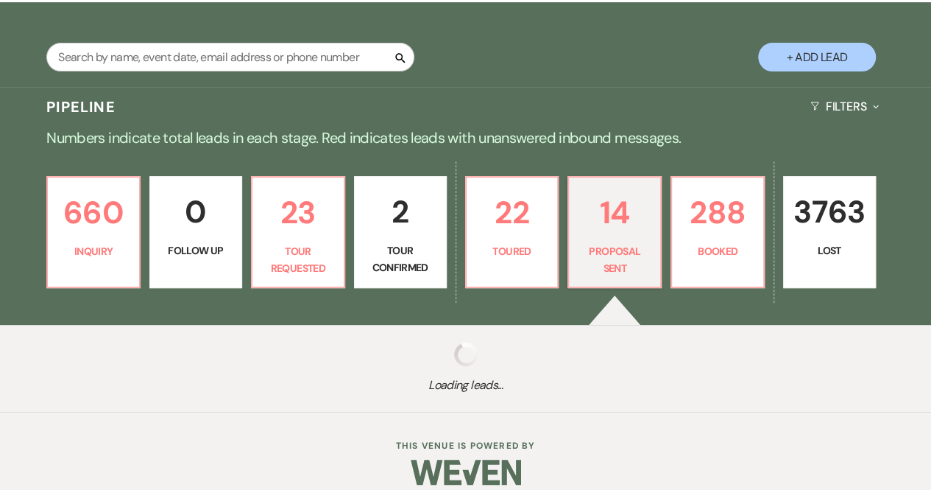
select select "6"
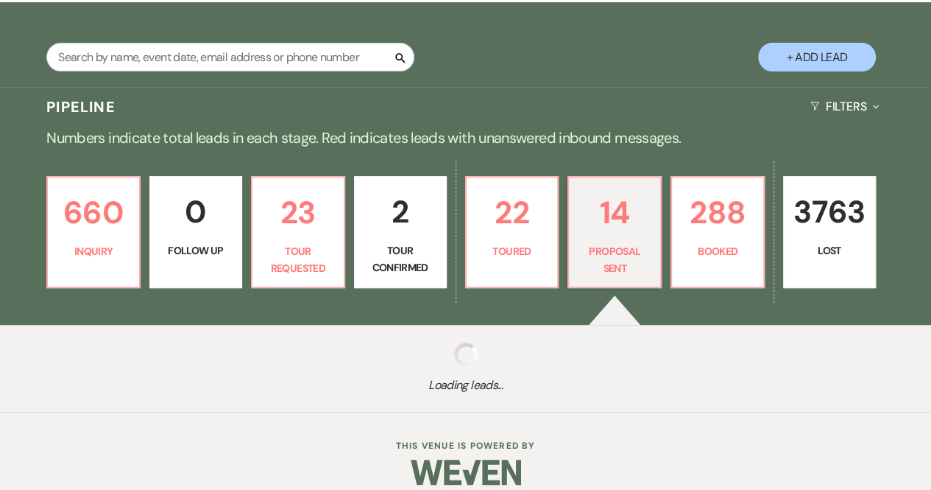
select select "6"
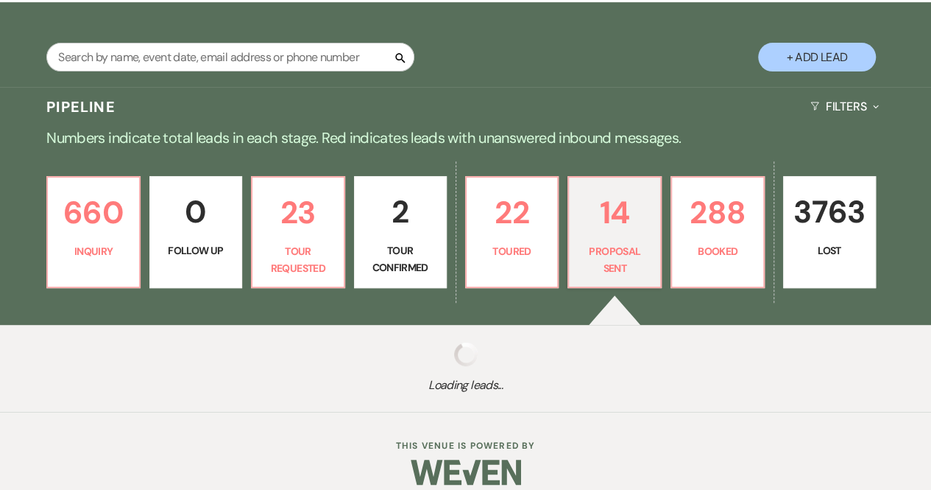
select select "6"
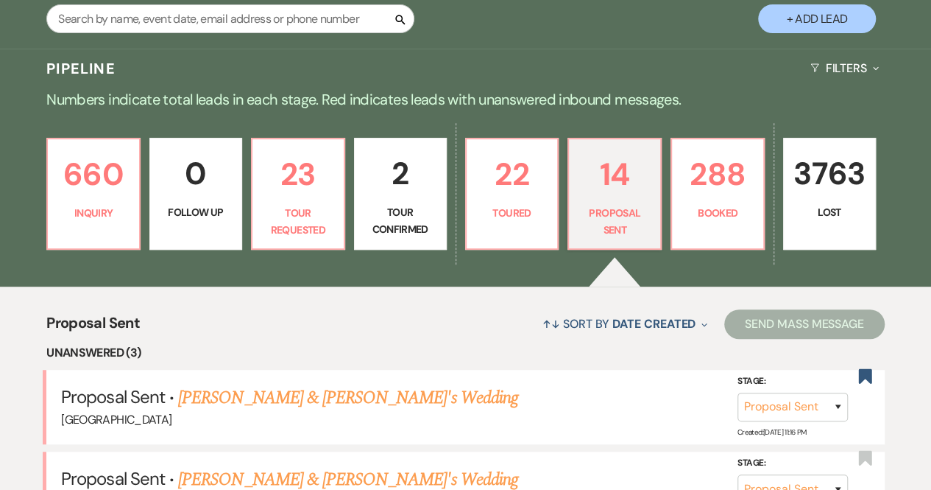
scroll to position [266, 0]
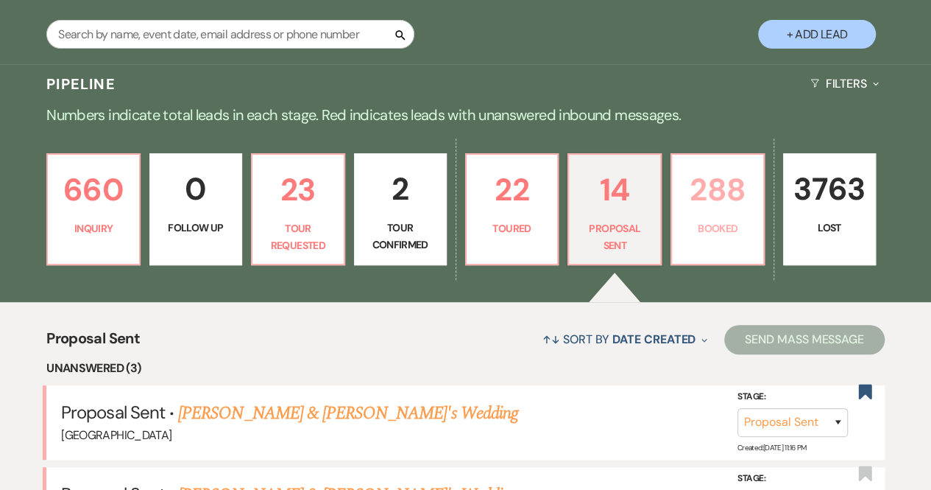
click at [724, 202] on p "288" at bounding box center [718, 189] width 74 height 49
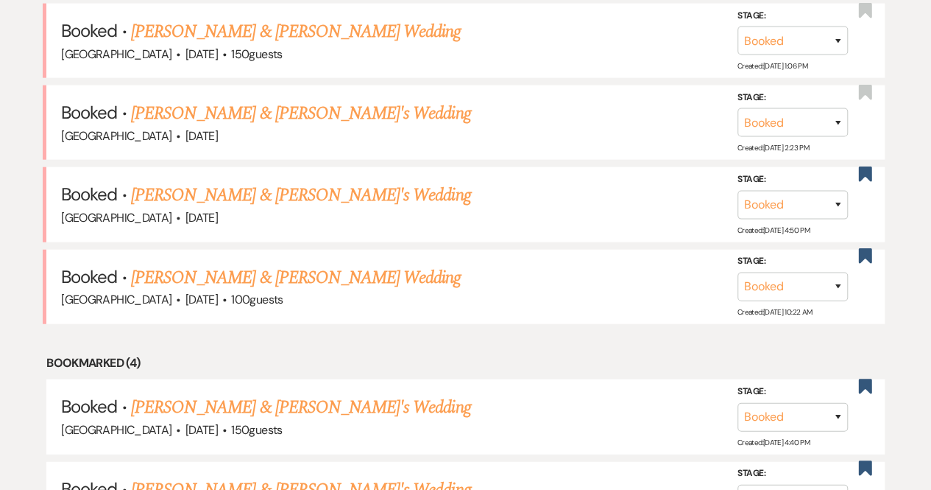
scroll to position [1712, 0]
click at [240, 181] on link "Dayna Frank & Fiance's Wedding" at bounding box center [301, 194] width 340 height 27
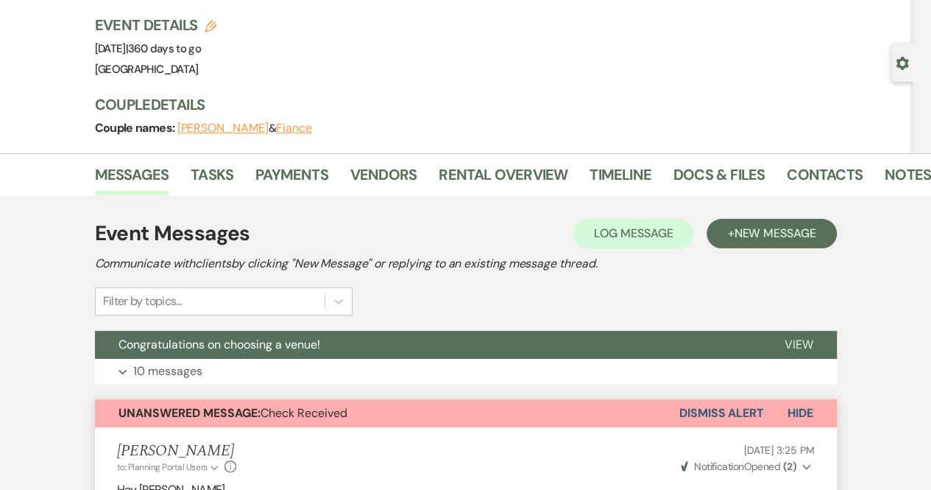
scroll to position [88, 0]
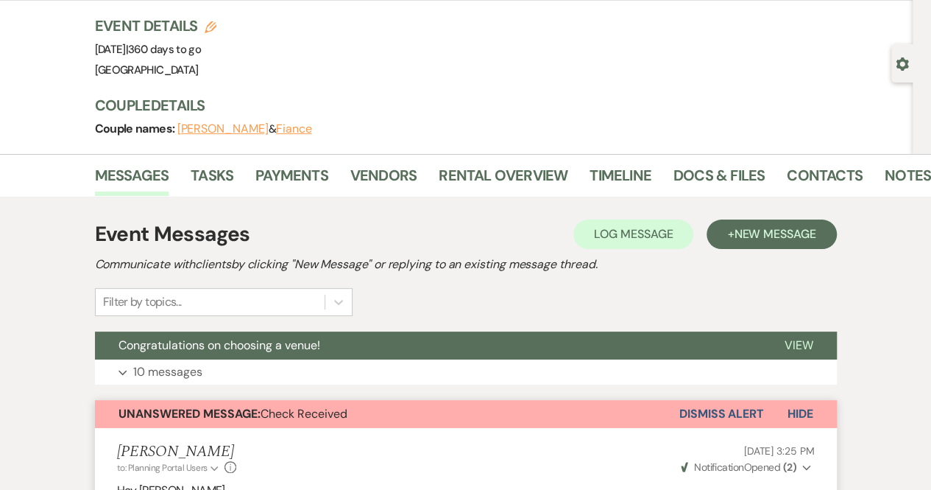
click at [209, 280] on div "Event Messages Log Log Message + New Message Communicate with clients by clicki…" at bounding box center [466, 267] width 742 height 97
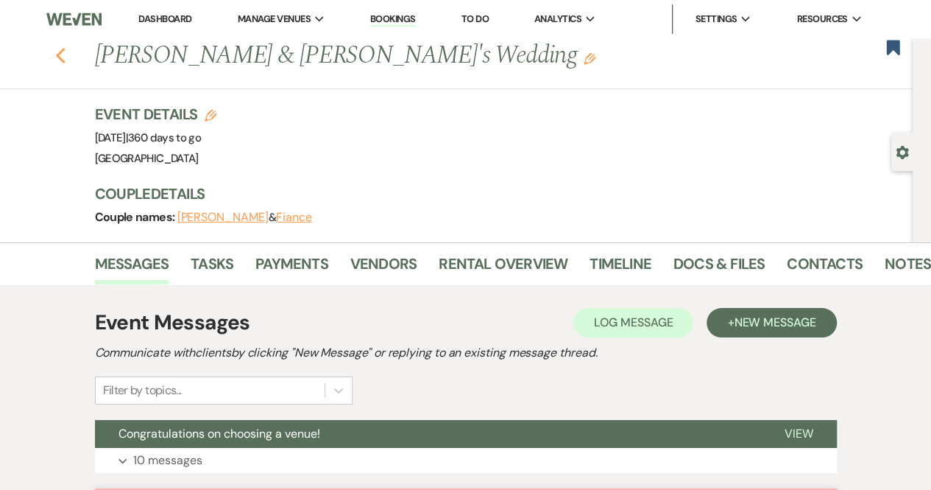
click at [65, 49] on icon "Previous" at bounding box center [60, 56] width 11 height 18
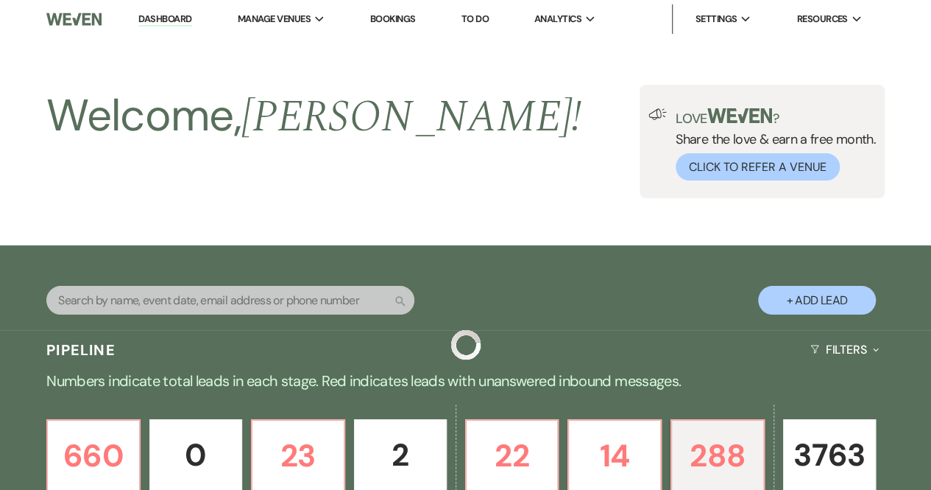
scroll to position [1712, 0]
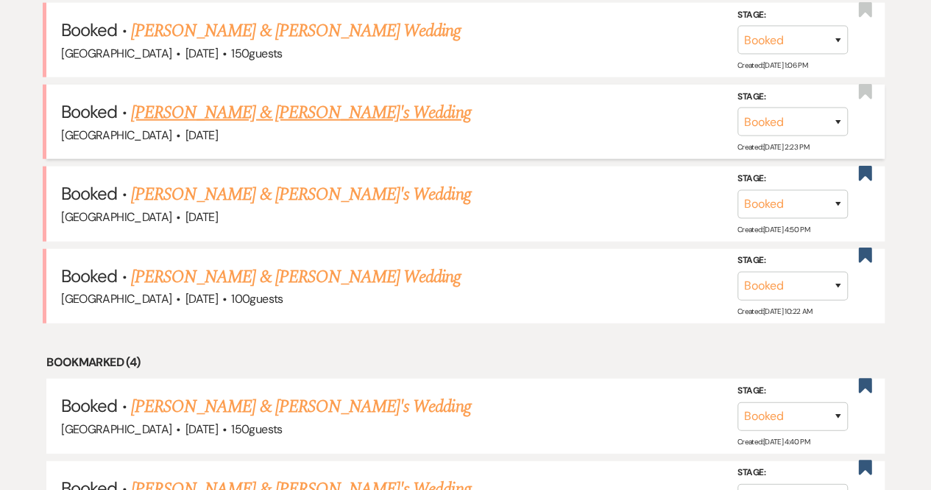
click at [283, 105] on link "Elizabeth Hamilton & Fiance's Wedding" at bounding box center [301, 112] width 340 height 27
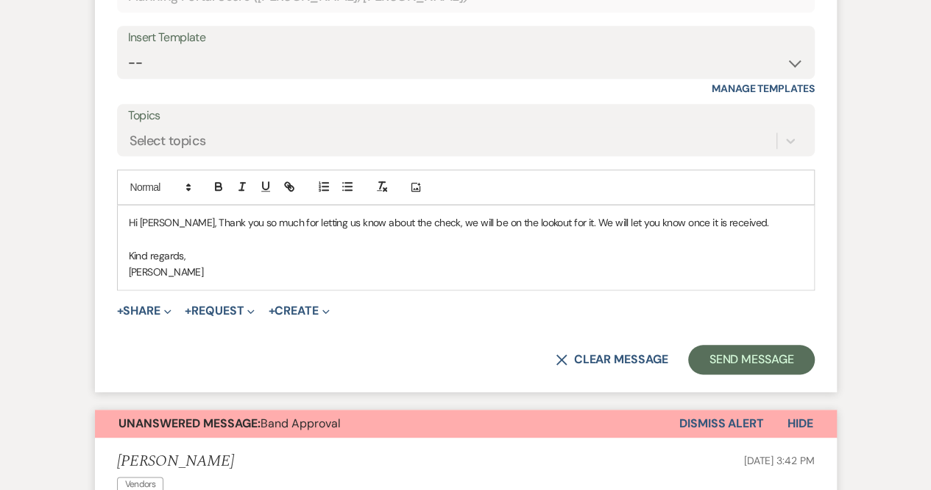
scroll to position [638, 0]
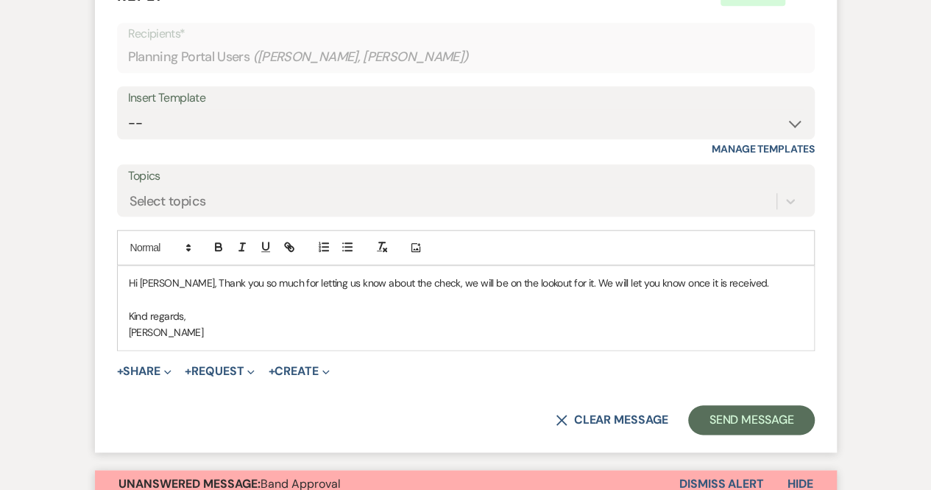
click at [732, 278] on p "Hi Beth, Thank you so much for letting us know about the check, we will be on t…" at bounding box center [466, 283] width 674 height 16
click at [165, 281] on p "Hi Beth, Thank you so much for letting us know about the check, we will be on t…" at bounding box center [466, 283] width 674 height 16
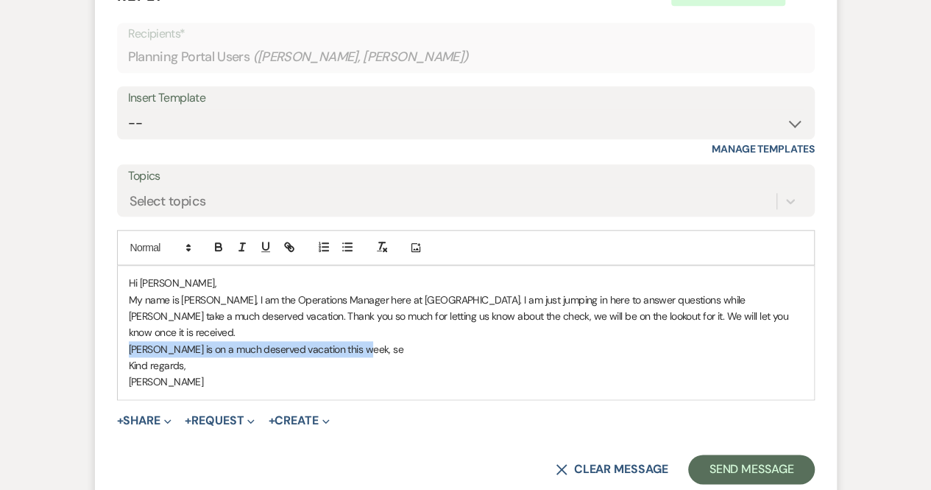
drag, startPoint x: 362, startPoint y: 328, endPoint x: 124, endPoint y: 326, distance: 237.8
click at [124, 326] on div "Hi Beth, My name is Michele, I am the Operations Manager here at Chimney Pond F…" at bounding box center [466, 332] width 697 height 133
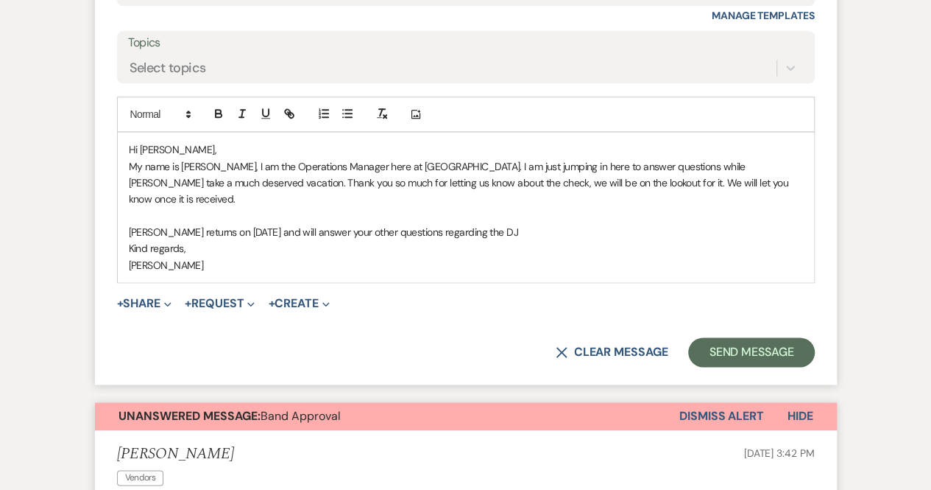
scroll to position [770, 0]
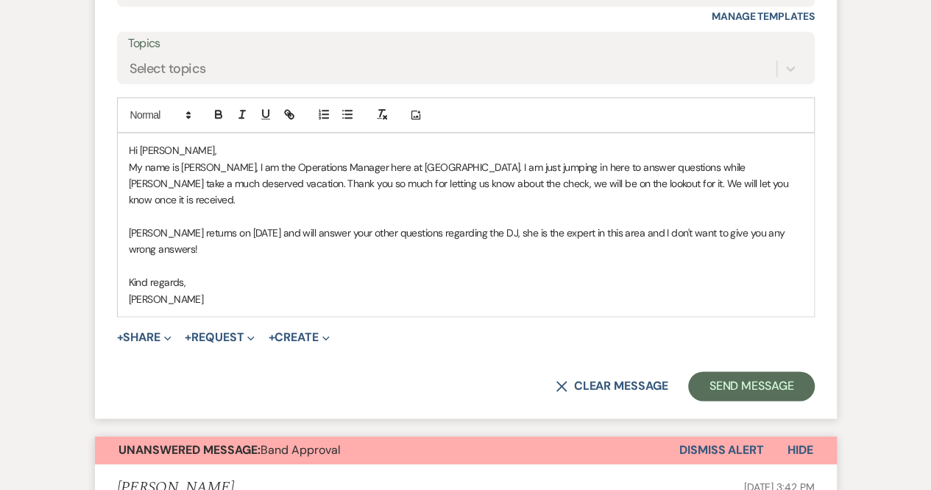
click at [196, 231] on p "Brooke returns on August 18th and will answer your other questions regarding th…" at bounding box center [466, 241] width 674 height 33
click at [741, 371] on button "Send Message" at bounding box center [751, 385] width 126 height 29
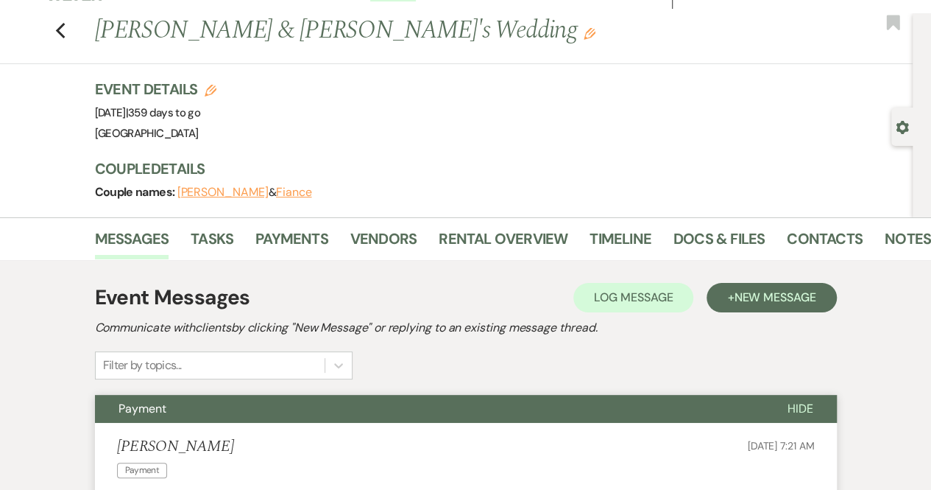
scroll to position [0, 0]
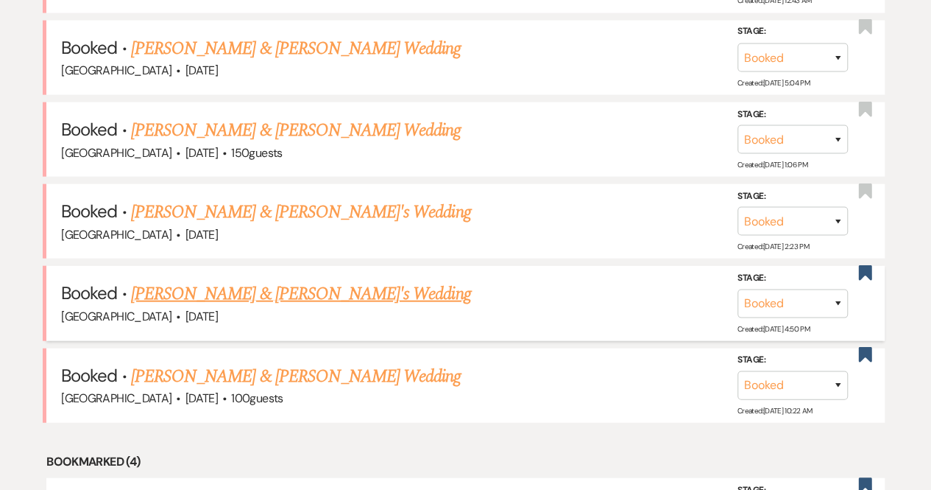
scroll to position [1612, 0]
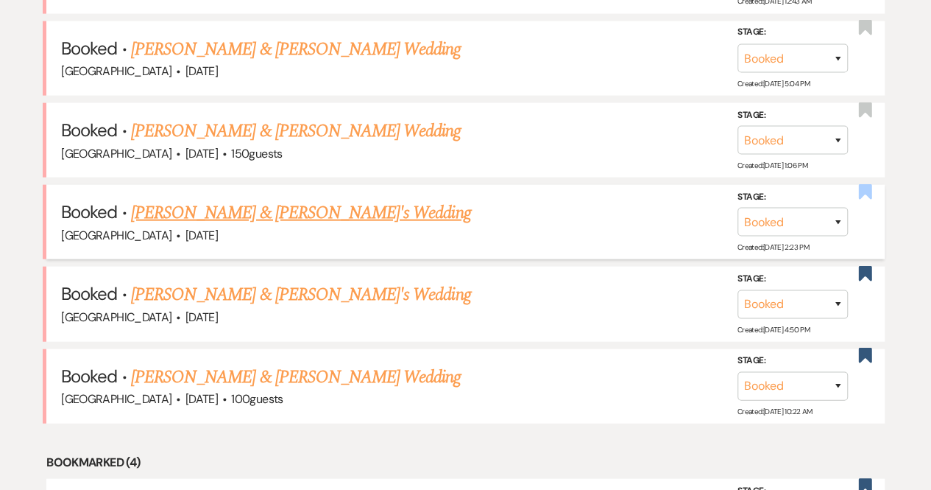
click at [869, 185] on use "button" at bounding box center [864, 191] width 13 height 15
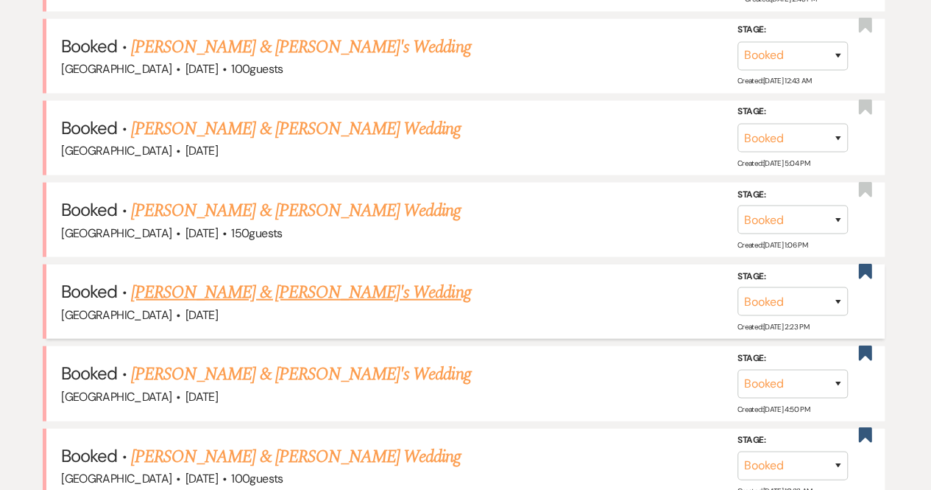
scroll to position [1531, 0]
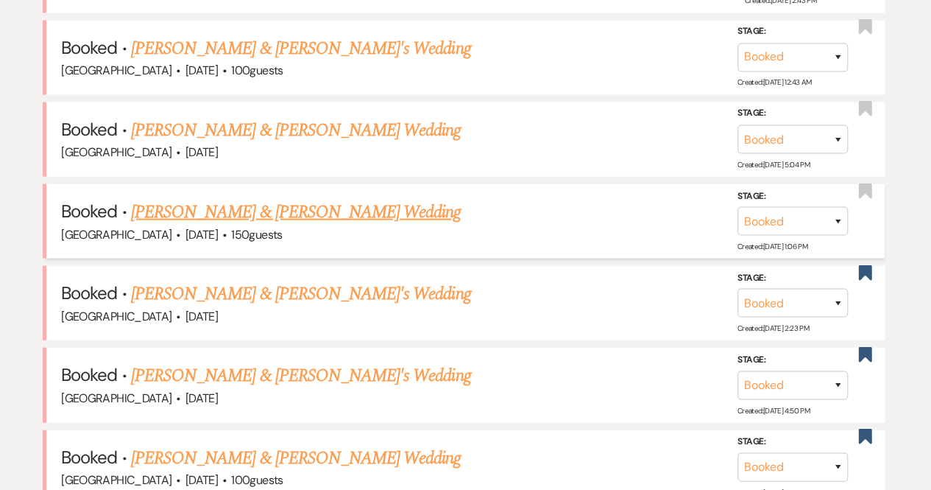
click at [318, 204] on link "Kelly Thompson & Tim Suggs's Wedding" at bounding box center [296, 212] width 330 height 27
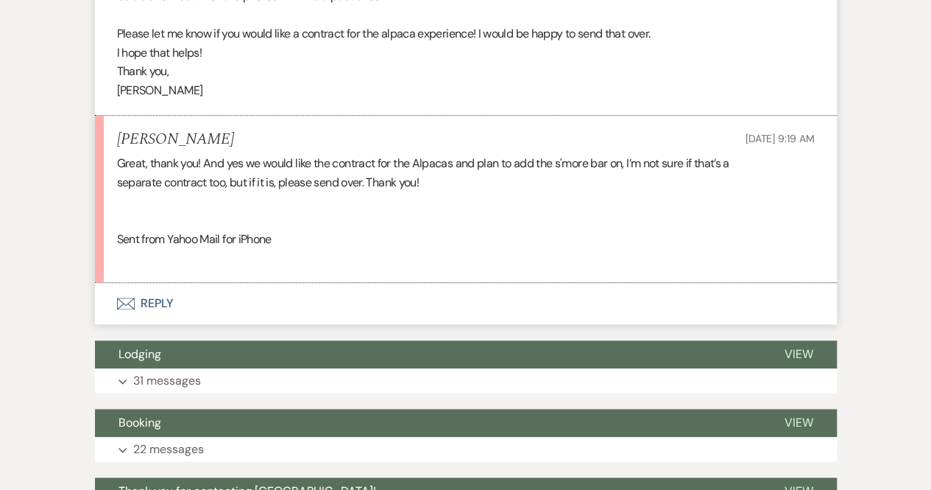
scroll to position [717, 0]
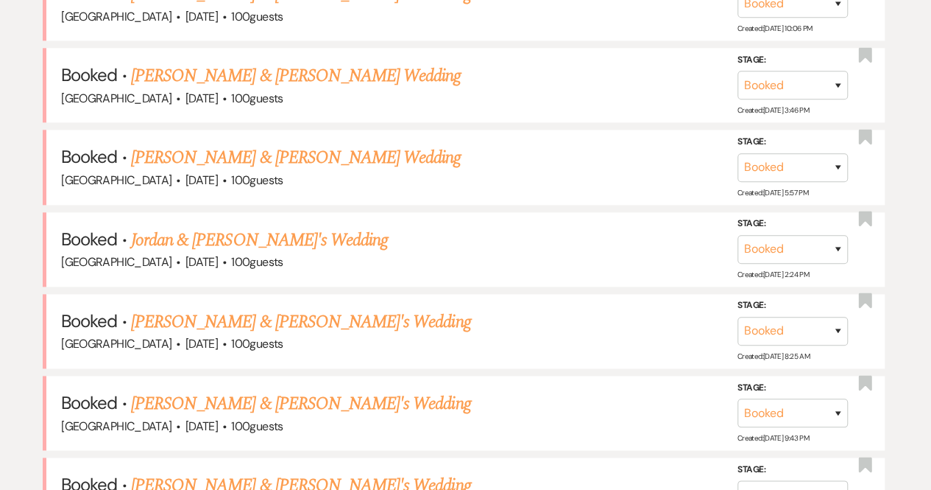
scroll to position [849, 0]
click at [269, 152] on link "Rachel & Rachel Poovey's Wedding" at bounding box center [296, 157] width 330 height 27
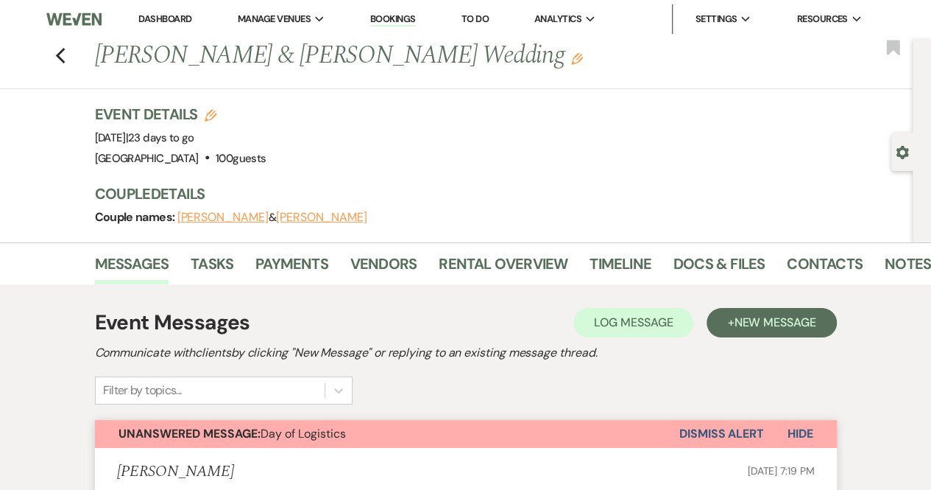
click at [65, 19] on img at bounding box center [73, 19] width 54 height 31
